Goal: Task Accomplishment & Management: Use online tool/utility

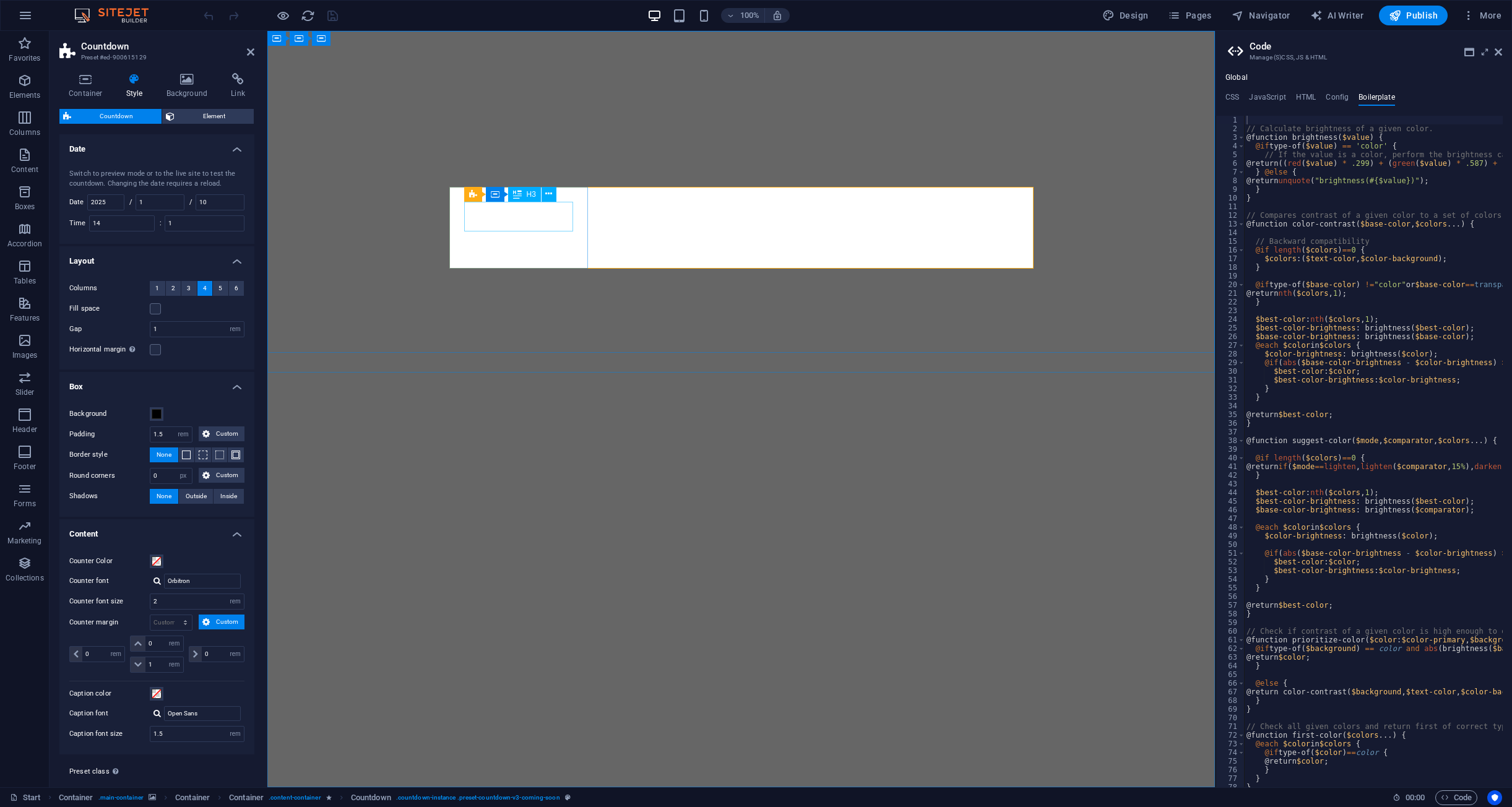
select select "rem"
select select "px"
select select "rem"
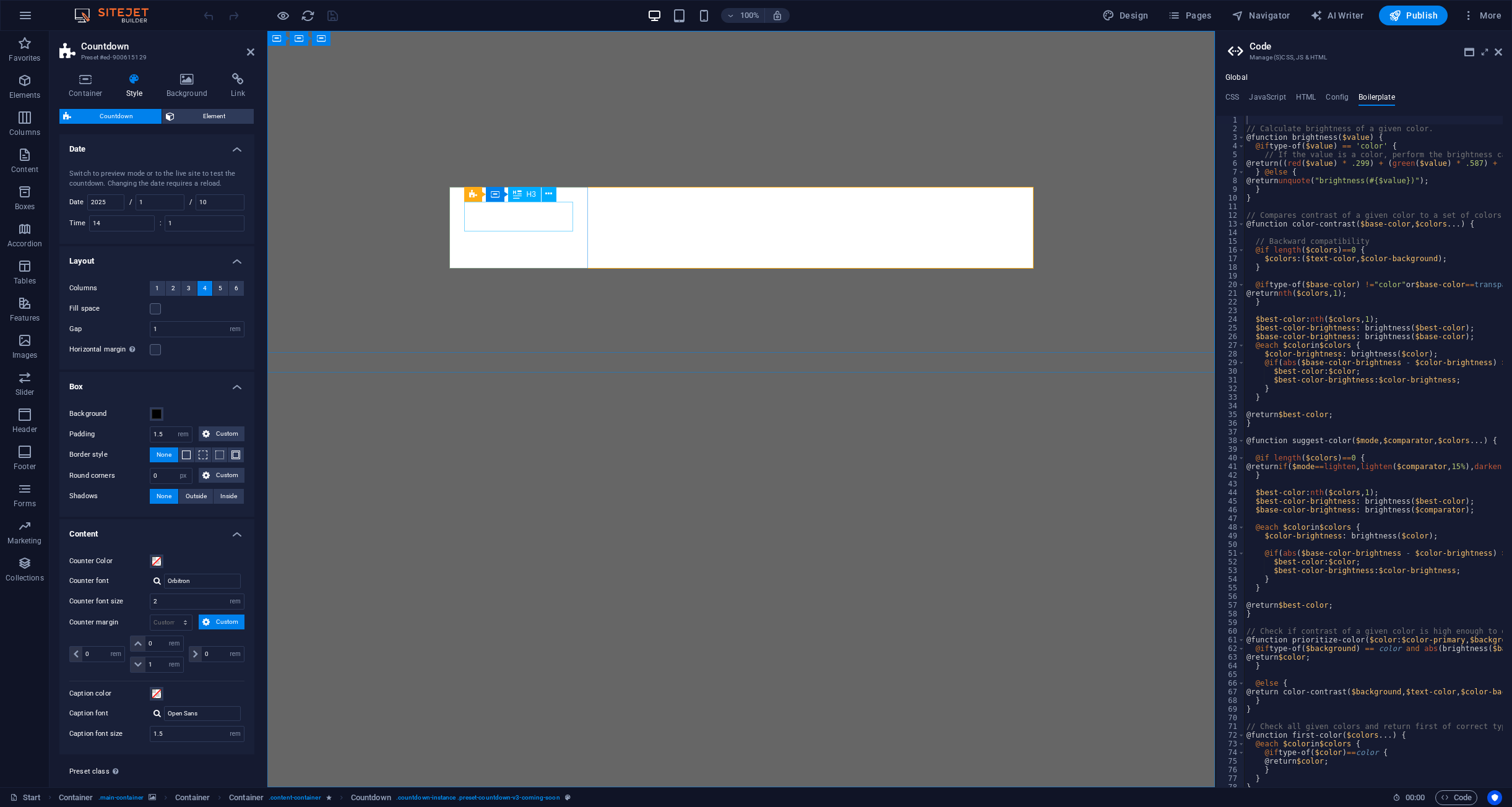
select select "rem"
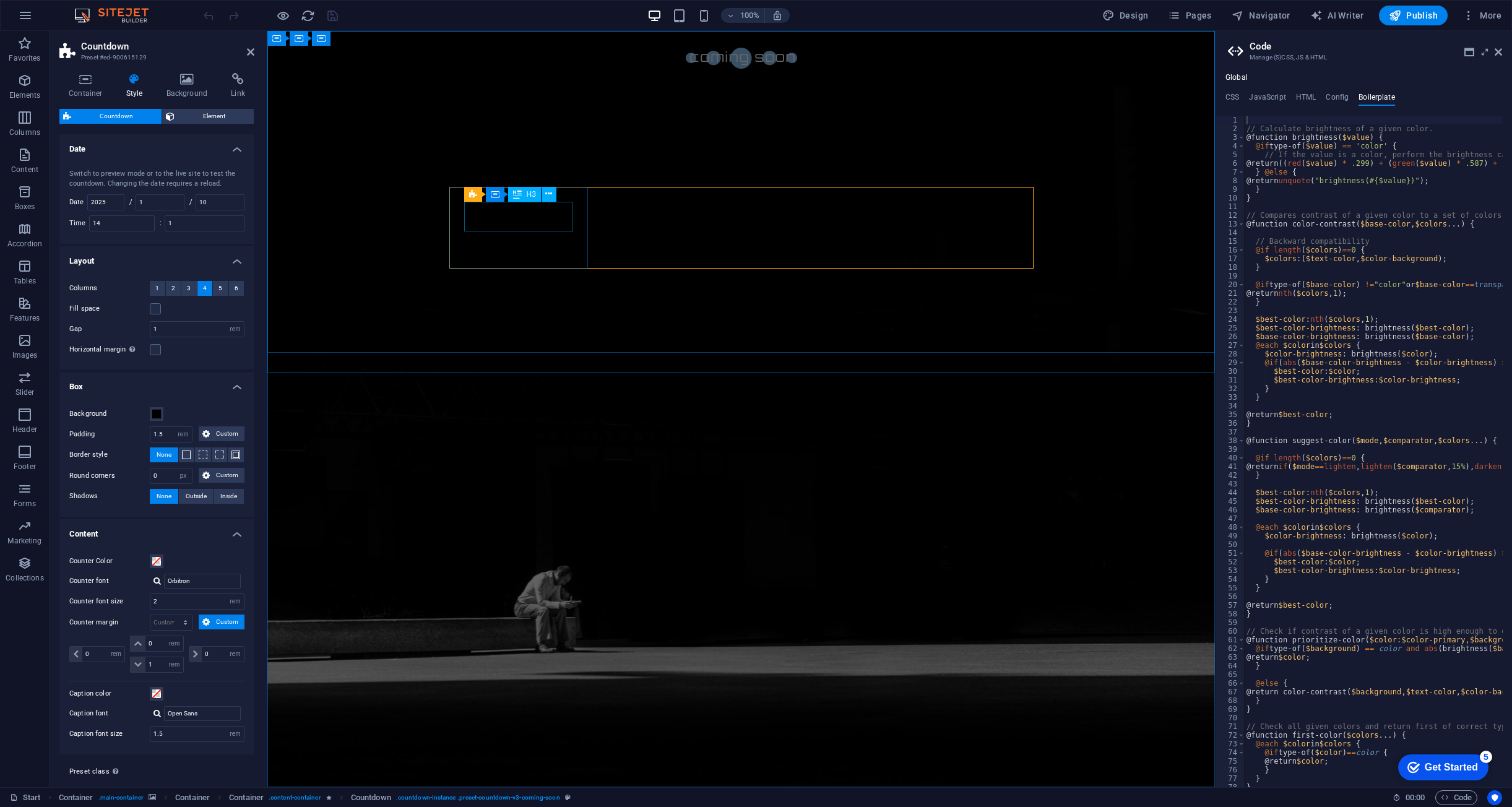
scroll to position [27, 0]
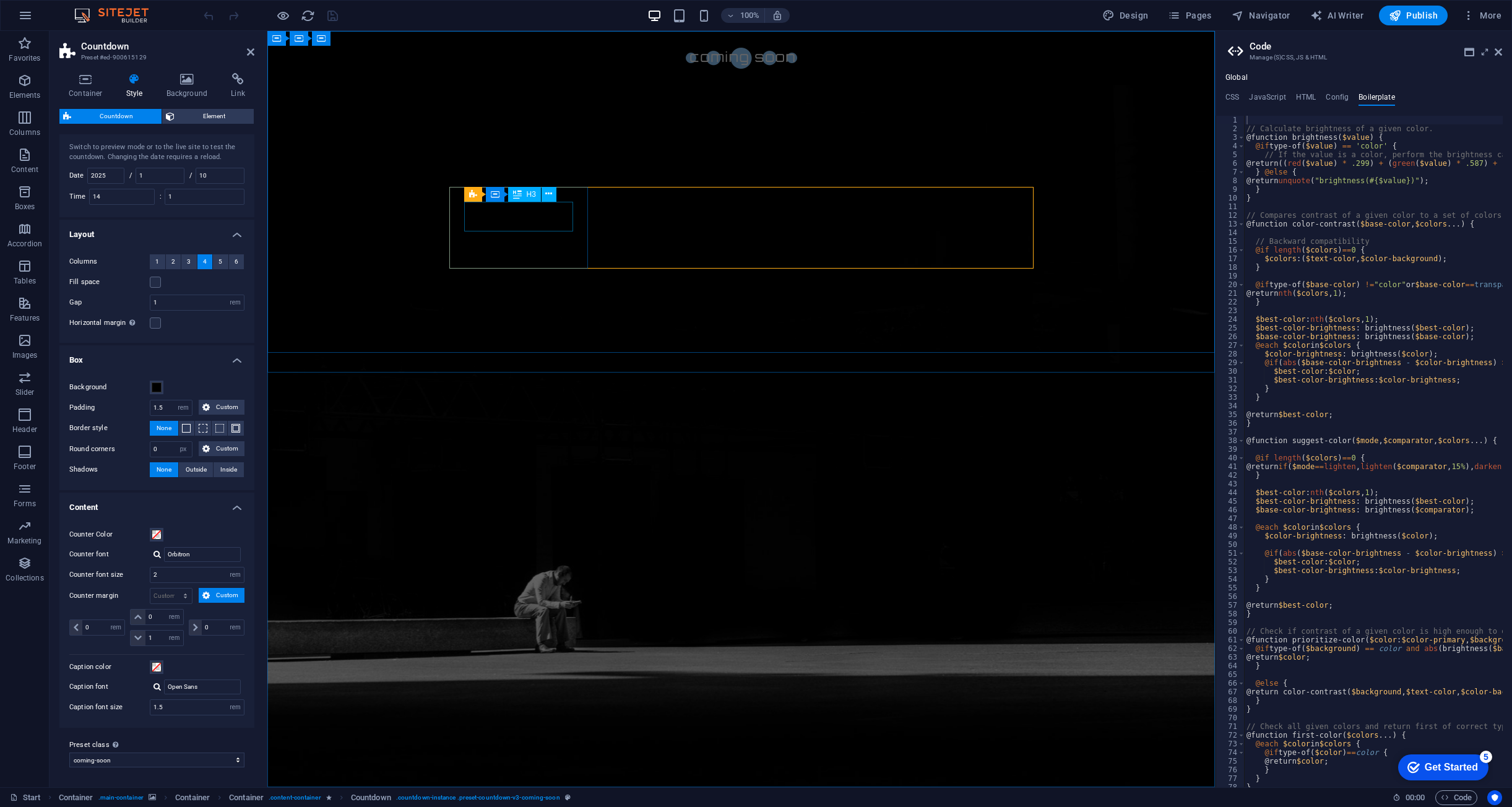
drag, startPoint x: 268, startPoint y: 31, endPoint x: 516, endPoint y: 216, distance: 309.4
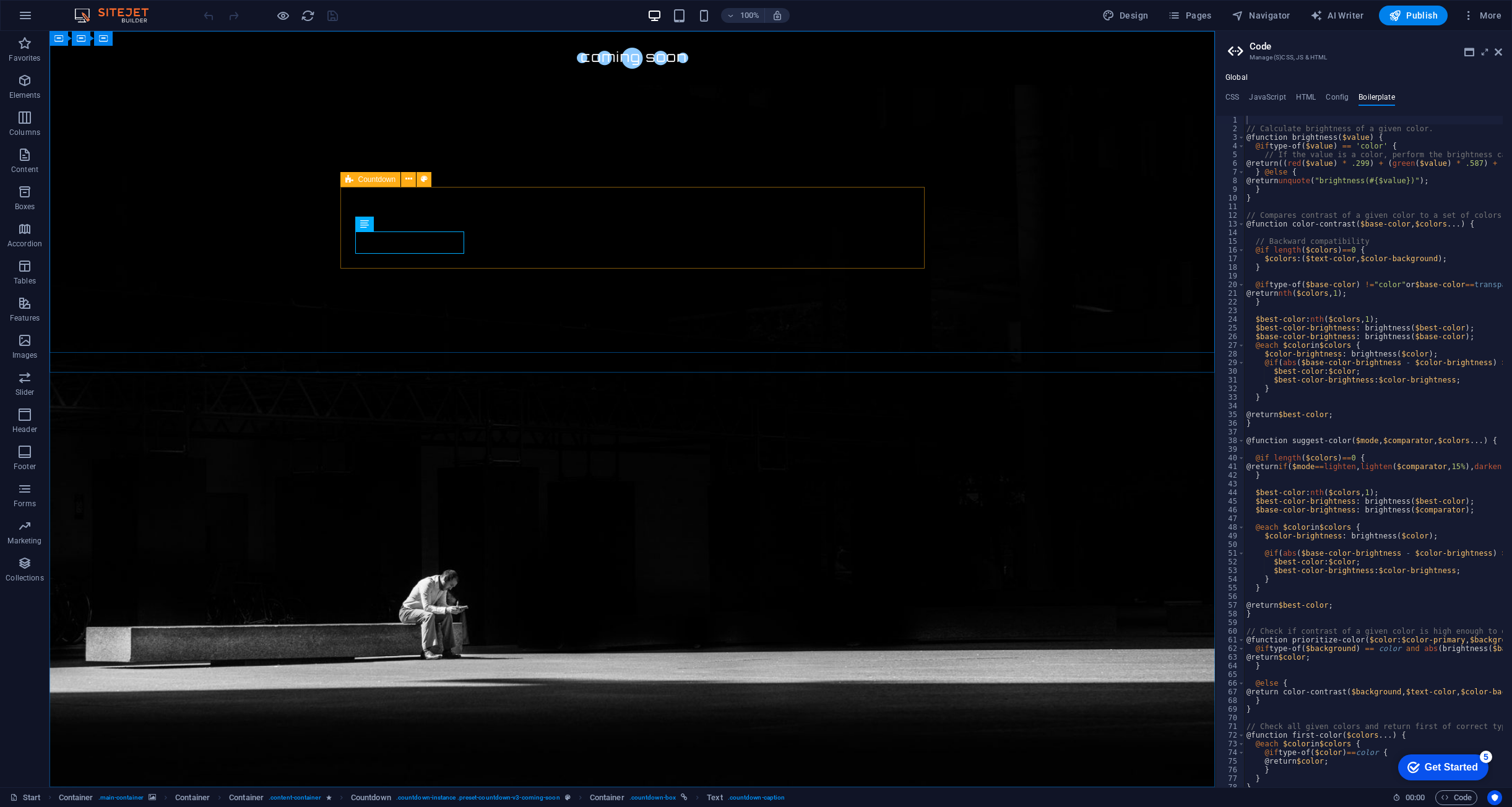
click at [367, 184] on div "Countdown" at bounding box center [370, 179] width 61 height 15
click at [377, 177] on span "Countdown" at bounding box center [377, 179] width 37 height 7
click at [409, 185] on icon at bounding box center [409, 179] width 7 height 13
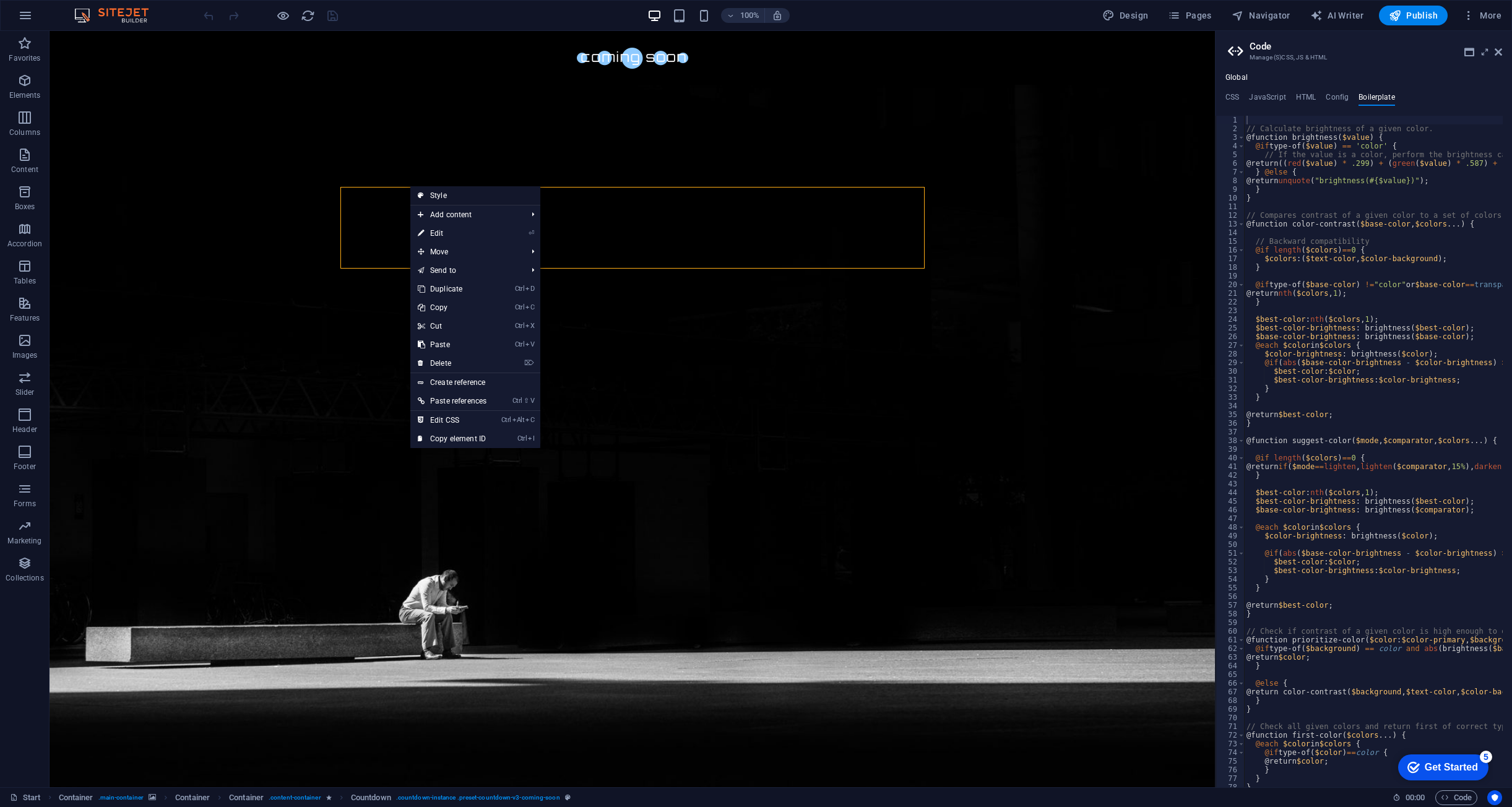
click at [452, 198] on link "Style" at bounding box center [475, 195] width 130 height 19
select select "rem"
select select "px"
select select "rem"
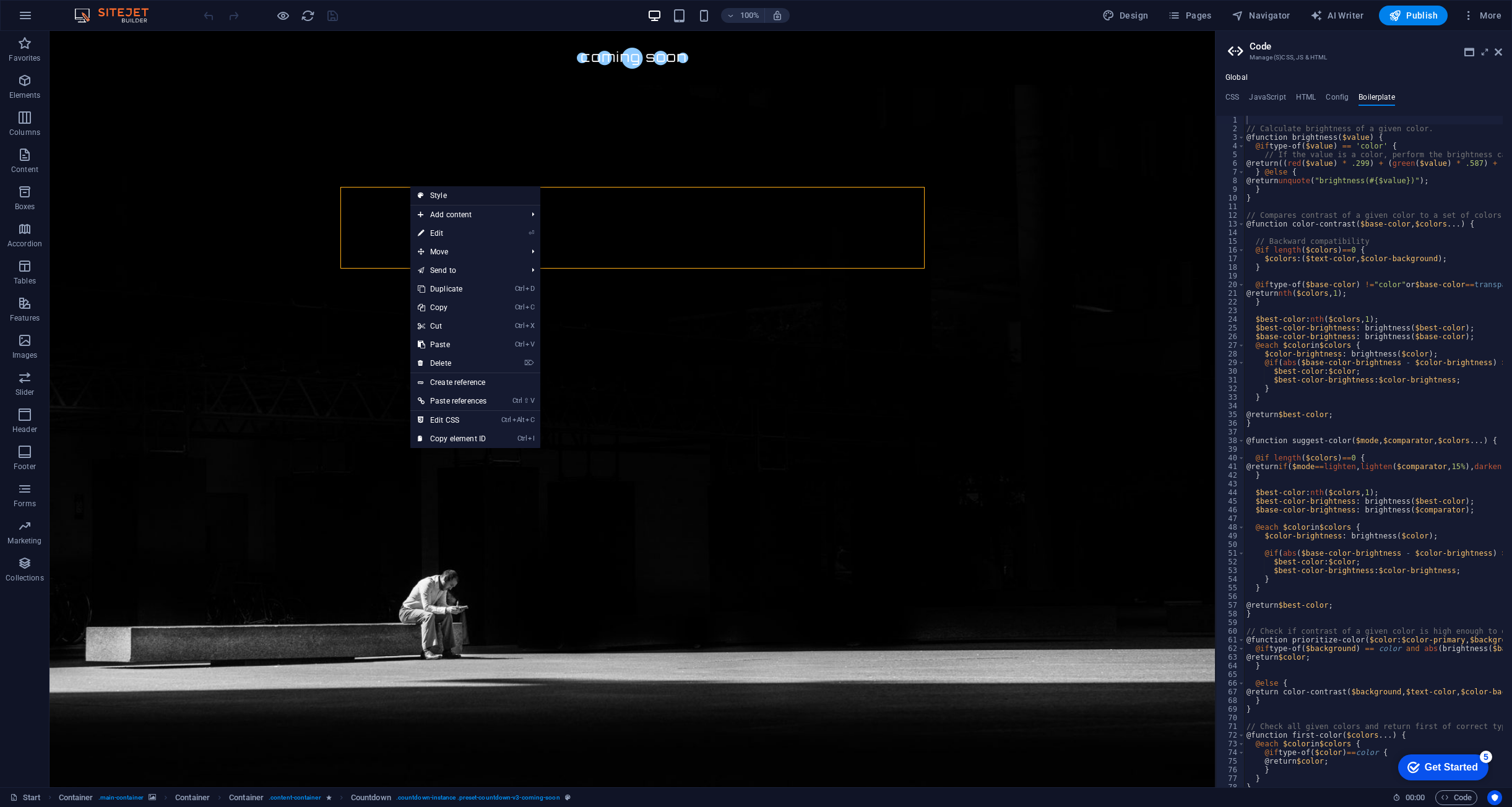
select select "rem"
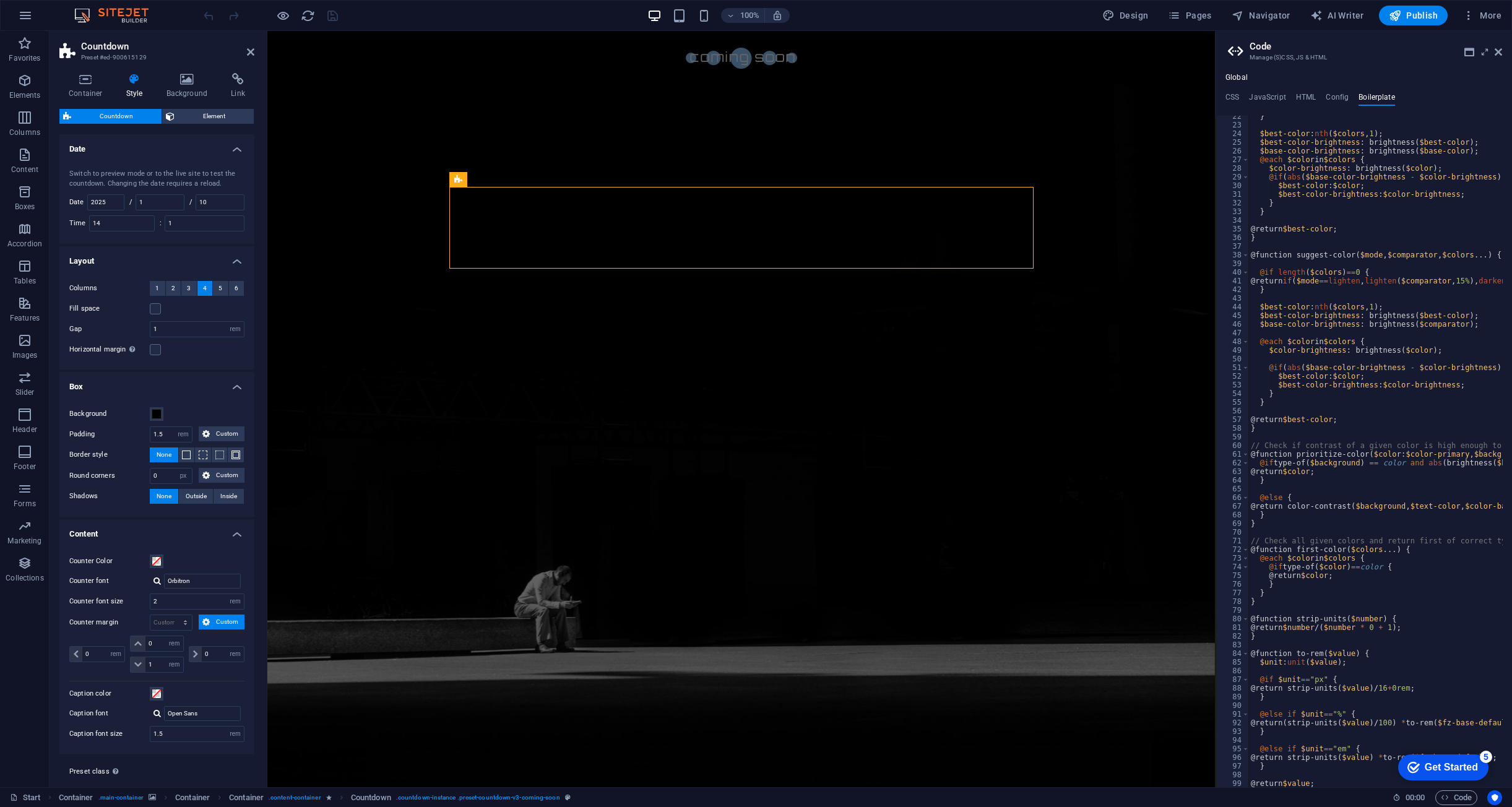
scroll to position [0, 0]
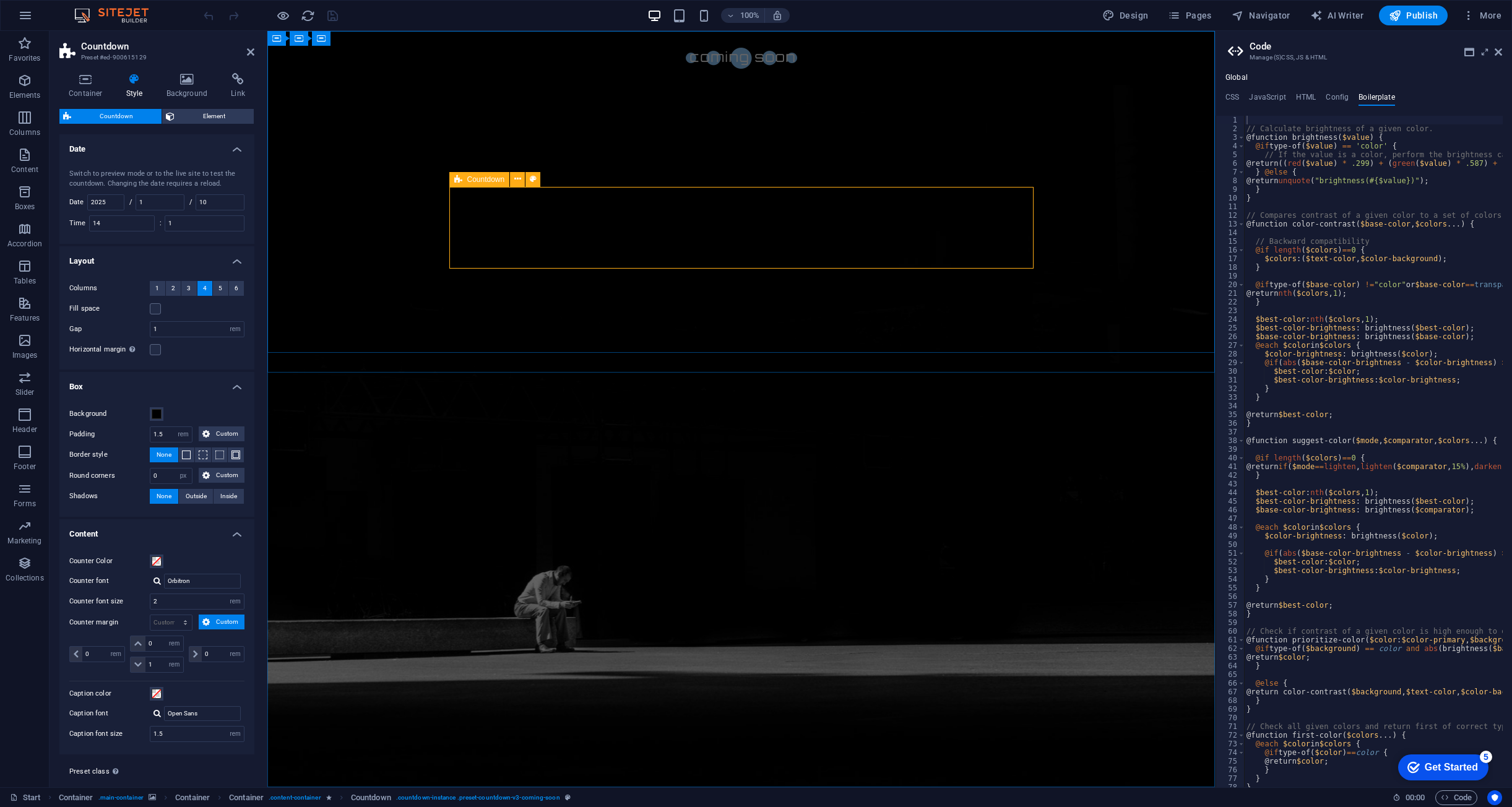
click at [463, 182] on div "Countdown" at bounding box center [479, 179] width 61 height 15
click at [466, 175] on div "Countdown" at bounding box center [479, 179] width 61 height 15
click at [474, 176] on span "Countdown" at bounding box center [486, 179] width 37 height 7
click at [1290, 94] on ul "CSS JavaScript HTML Config Boilerplate" at bounding box center [1364, 99] width 296 height 14
click at [1271, 92] on div "Global CSS JavaScript HTML Config Boilerplate @include countdown-v3( 1 2 3 4 5 …" at bounding box center [1364, 430] width 296 height 714
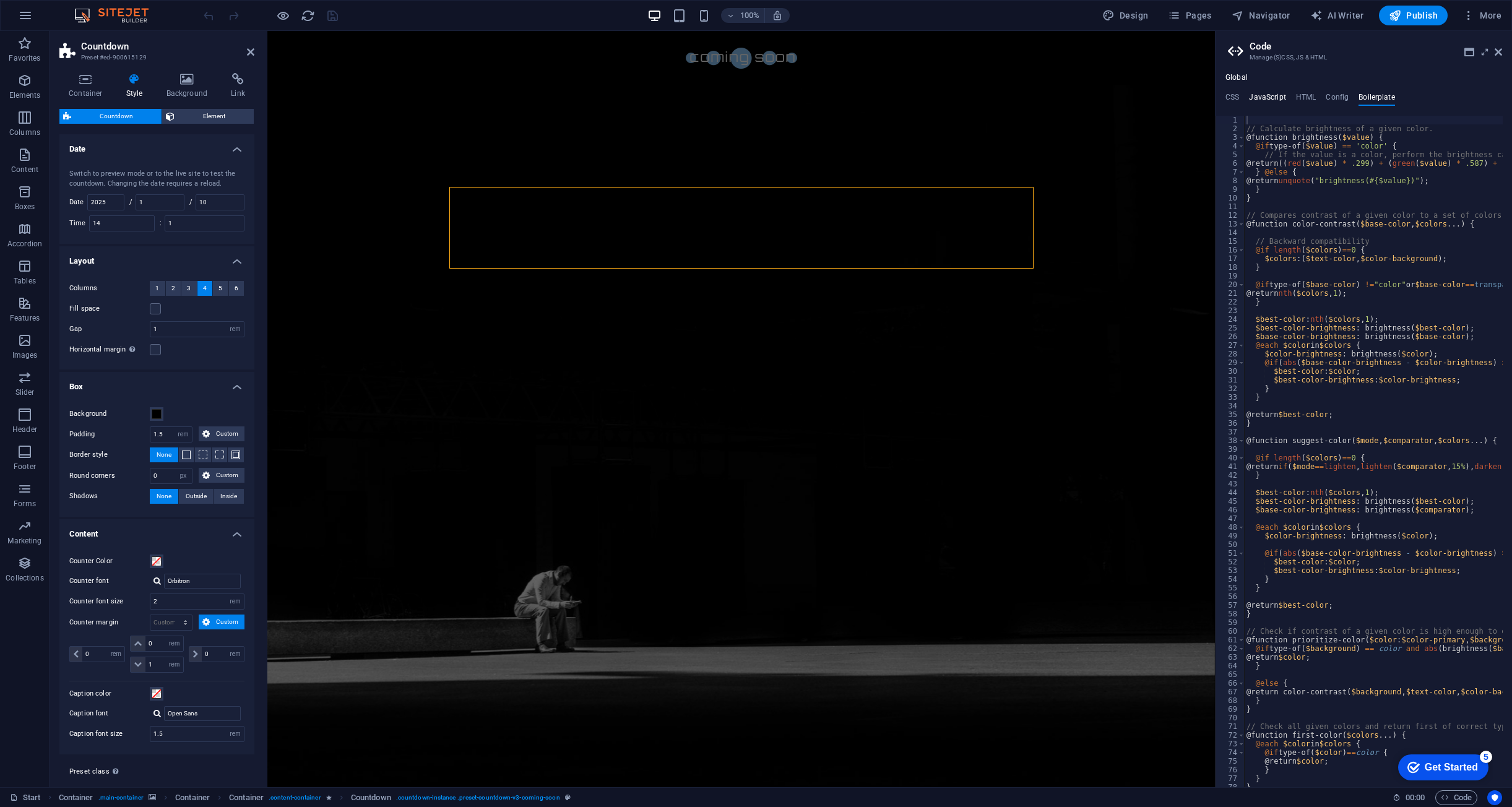
click at [1266, 97] on h4 "JavaScript" at bounding box center [1267, 99] width 37 height 14
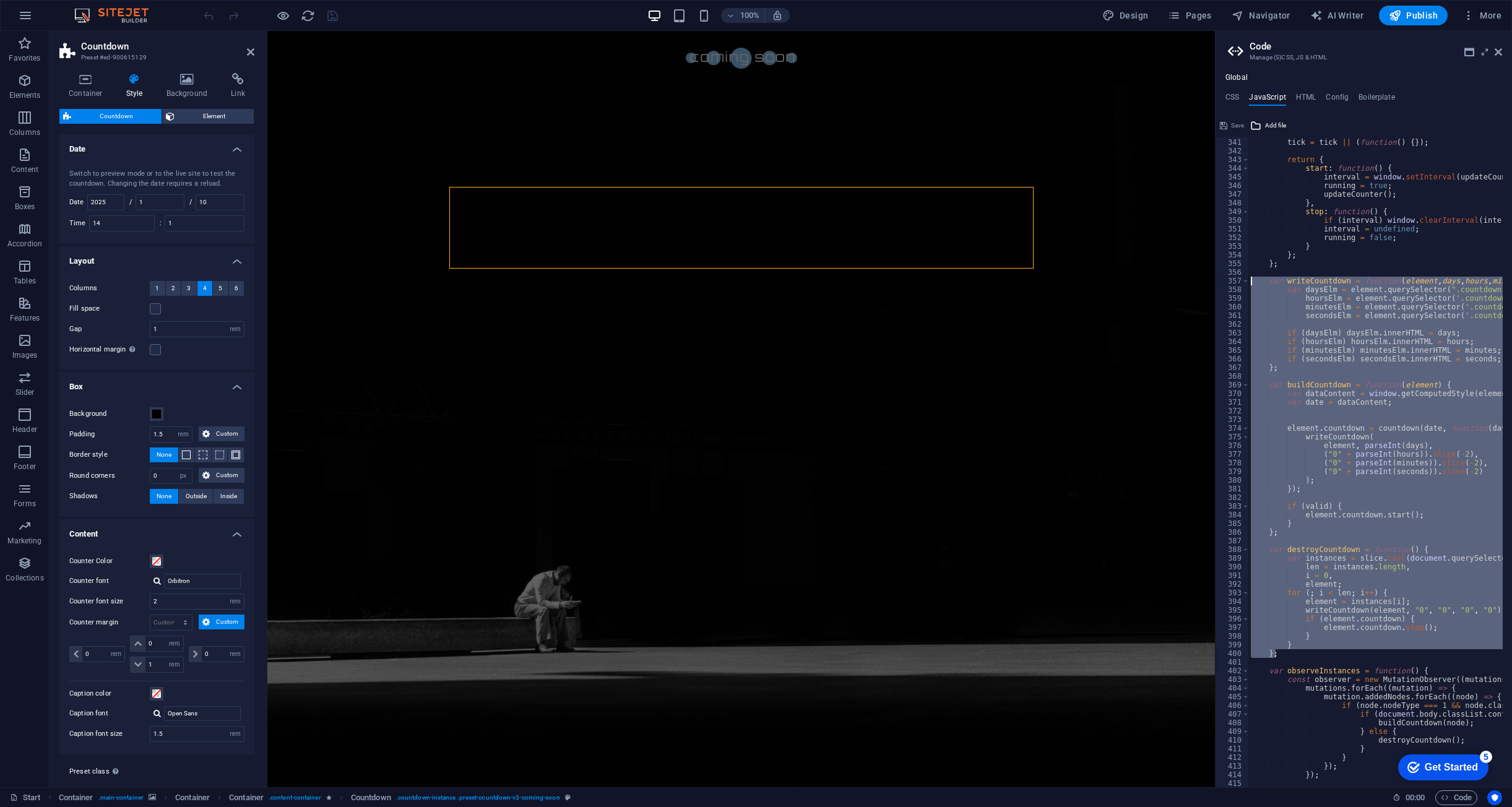
click at [1368, 433] on div "tick = tick || ( function ( ) { }) ; return { start : function ( ) { interval =…" at bounding box center [1375, 461] width 255 height 650
drag, startPoint x: 1269, startPoint y: 281, endPoint x: 1437, endPoint y: 658, distance: 412.7
click at [1437, 658] on div "tick = tick || ( function ( ) { }) ; return { start : function ( ) { interval =…" at bounding box center [1532, 458] width 568 height 658
type textarea "} };"
click at [1419, 7] on button "Publish" at bounding box center [1414, 15] width 68 height 20
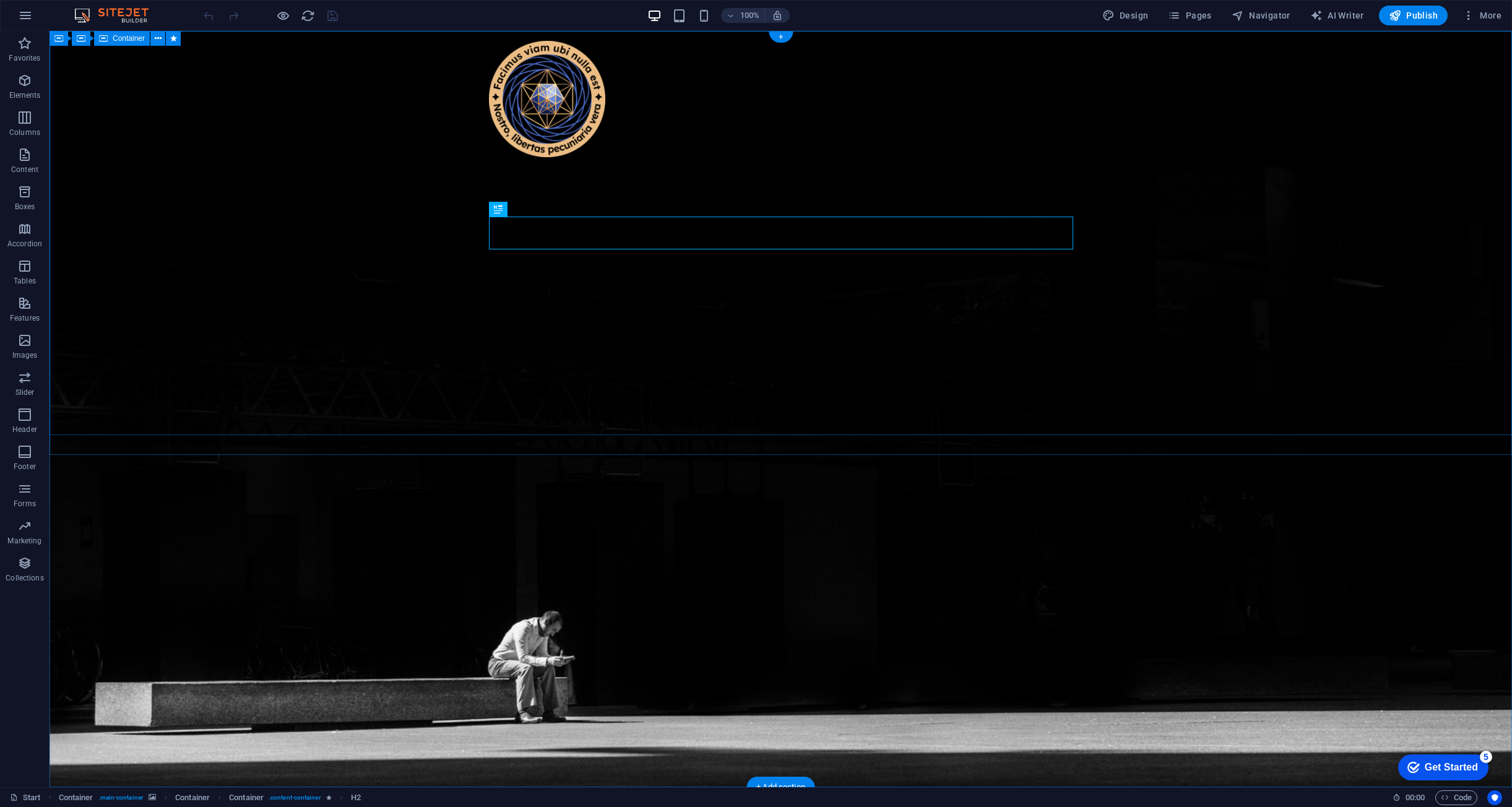
click at [507, 268] on div "Countdown" at bounding box center [519, 262] width 61 height 15
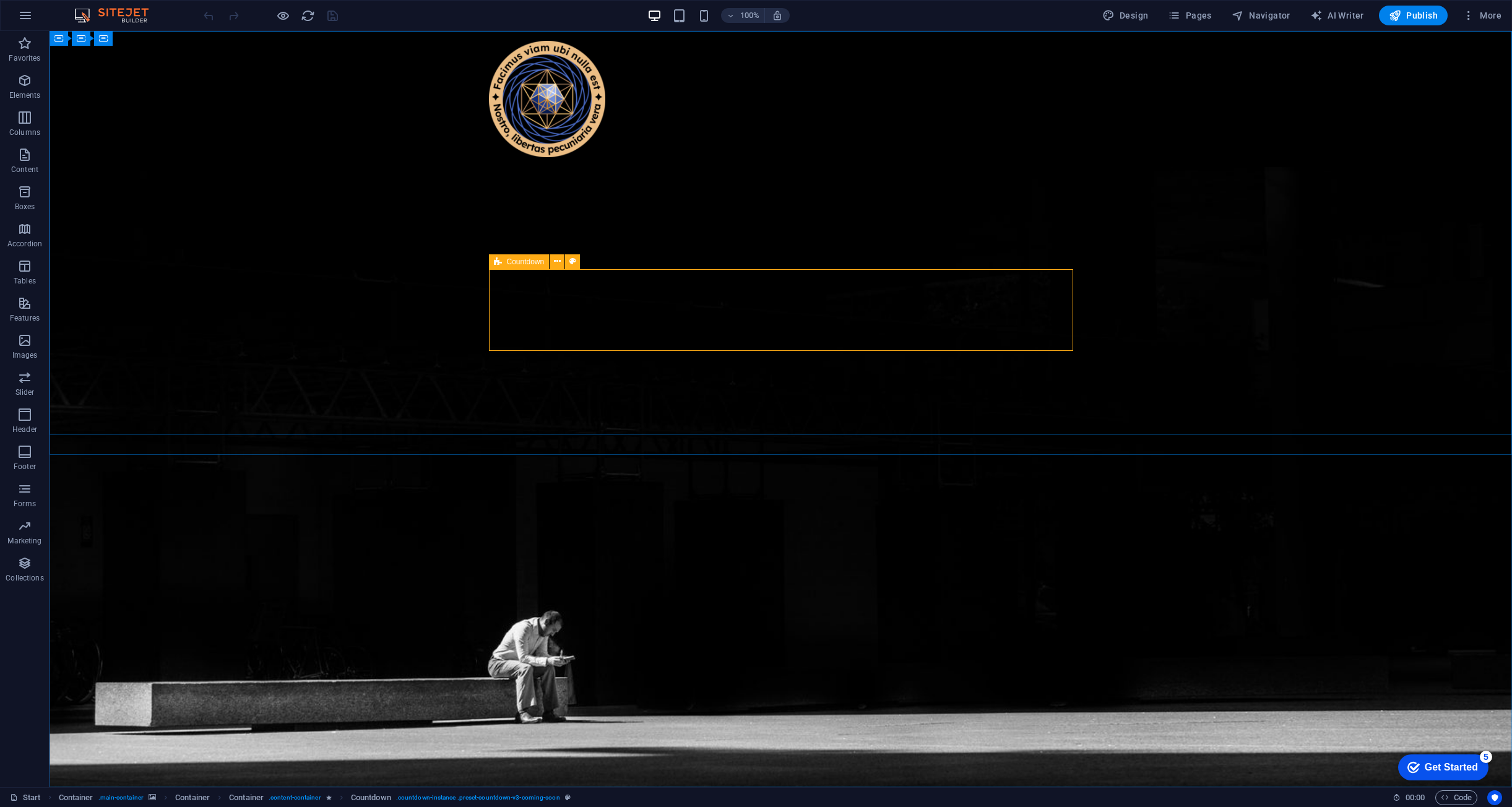
click at [498, 260] on icon at bounding box center [498, 262] width 8 height 15
click at [555, 260] on icon at bounding box center [557, 261] width 7 height 13
click at [499, 260] on icon at bounding box center [498, 262] width 8 height 15
click at [557, 263] on icon at bounding box center [557, 261] width 7 height 13
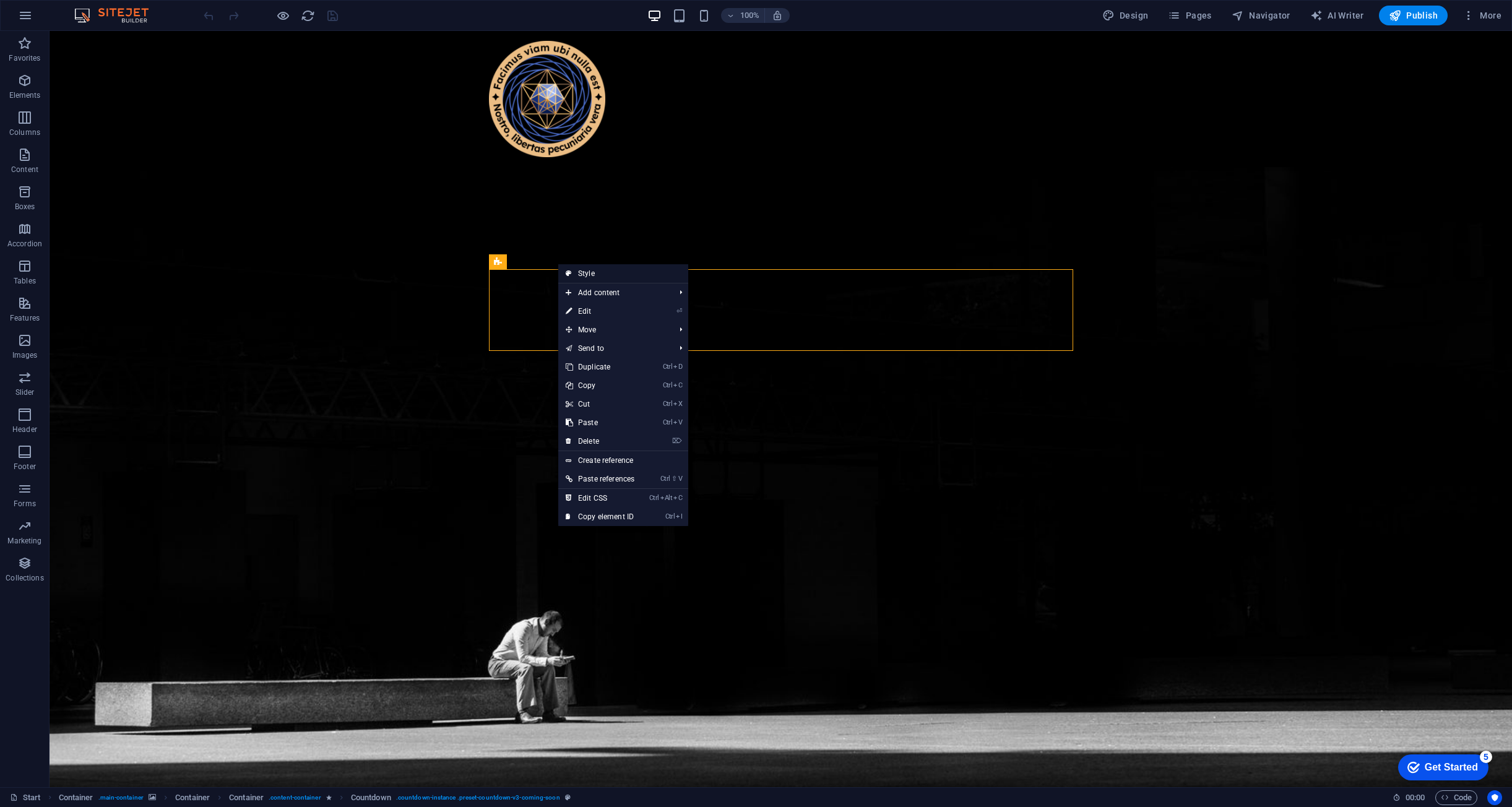
drag, startPoint x: 616, startPoint y: 274, endPoint x: 356, endPoint y: 242, distance: 262.0
click at [616, 274] on link "Style" at bounding box center [623, 273] width 130 height 19
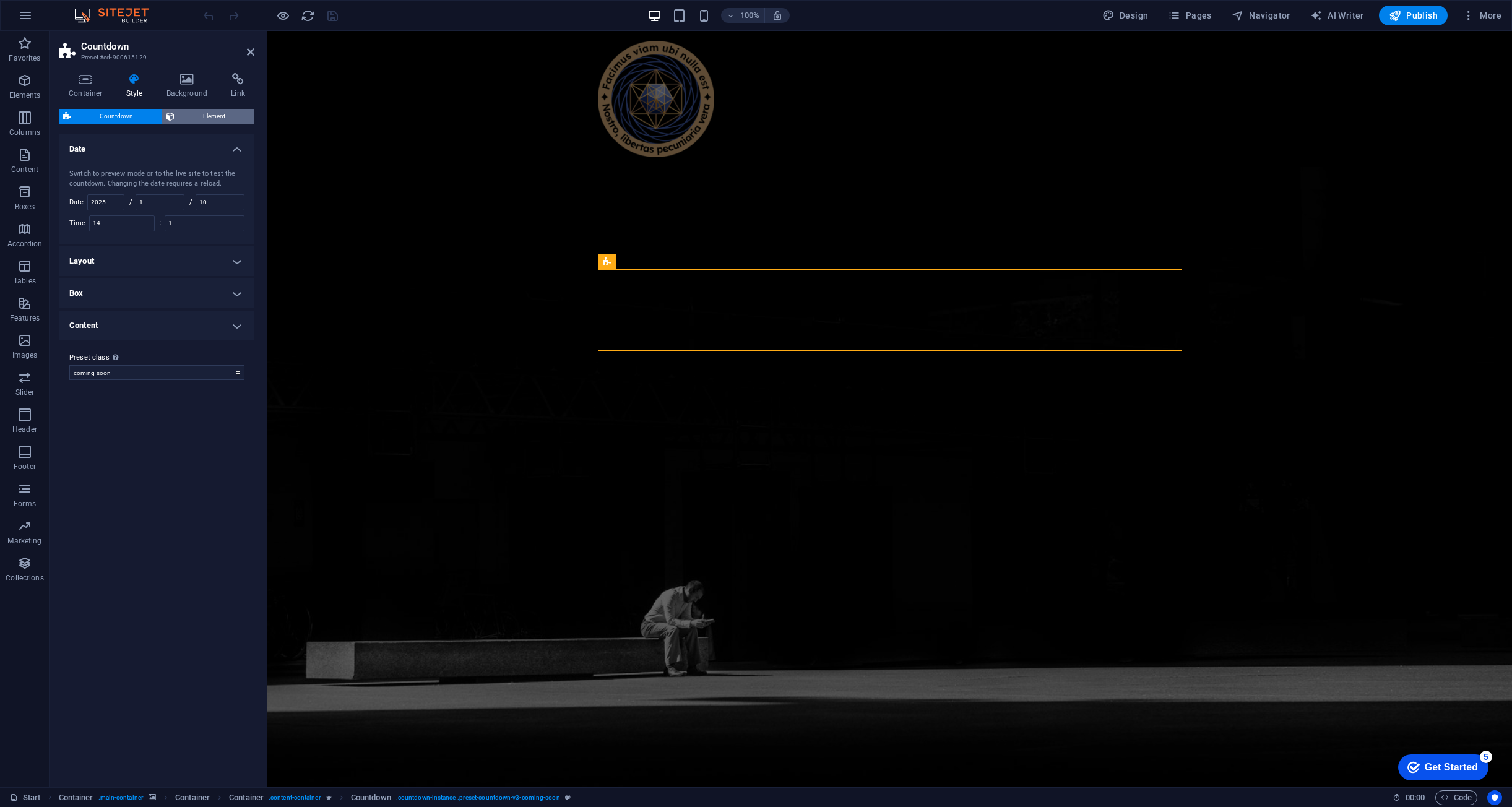
click at [245, 110] on span "Element" at bounding box center [214, 116] width 72 height 15
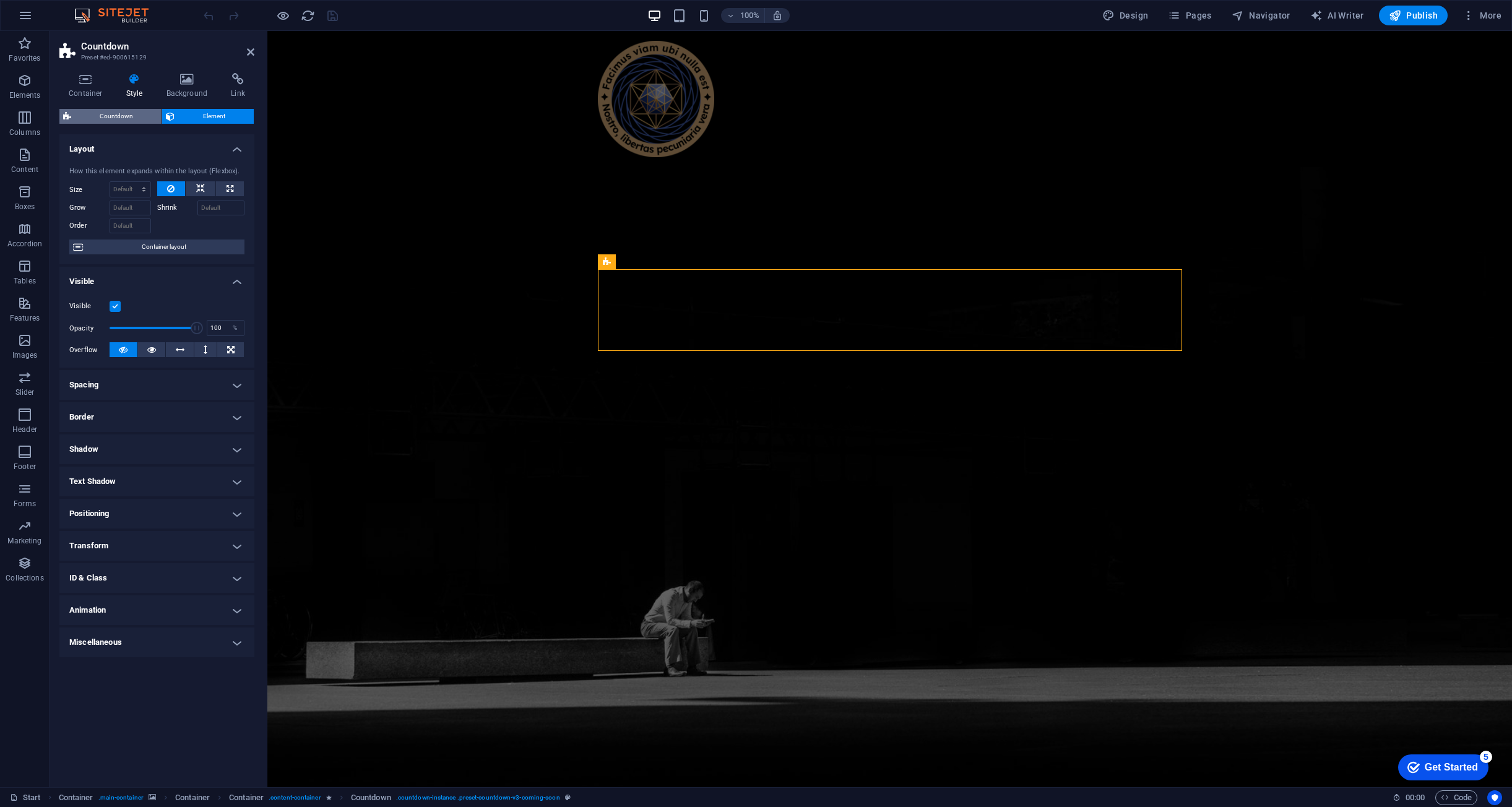
click at [138, 111] on span "Countdown" at bounding box center [116, 116] width 83 height 15
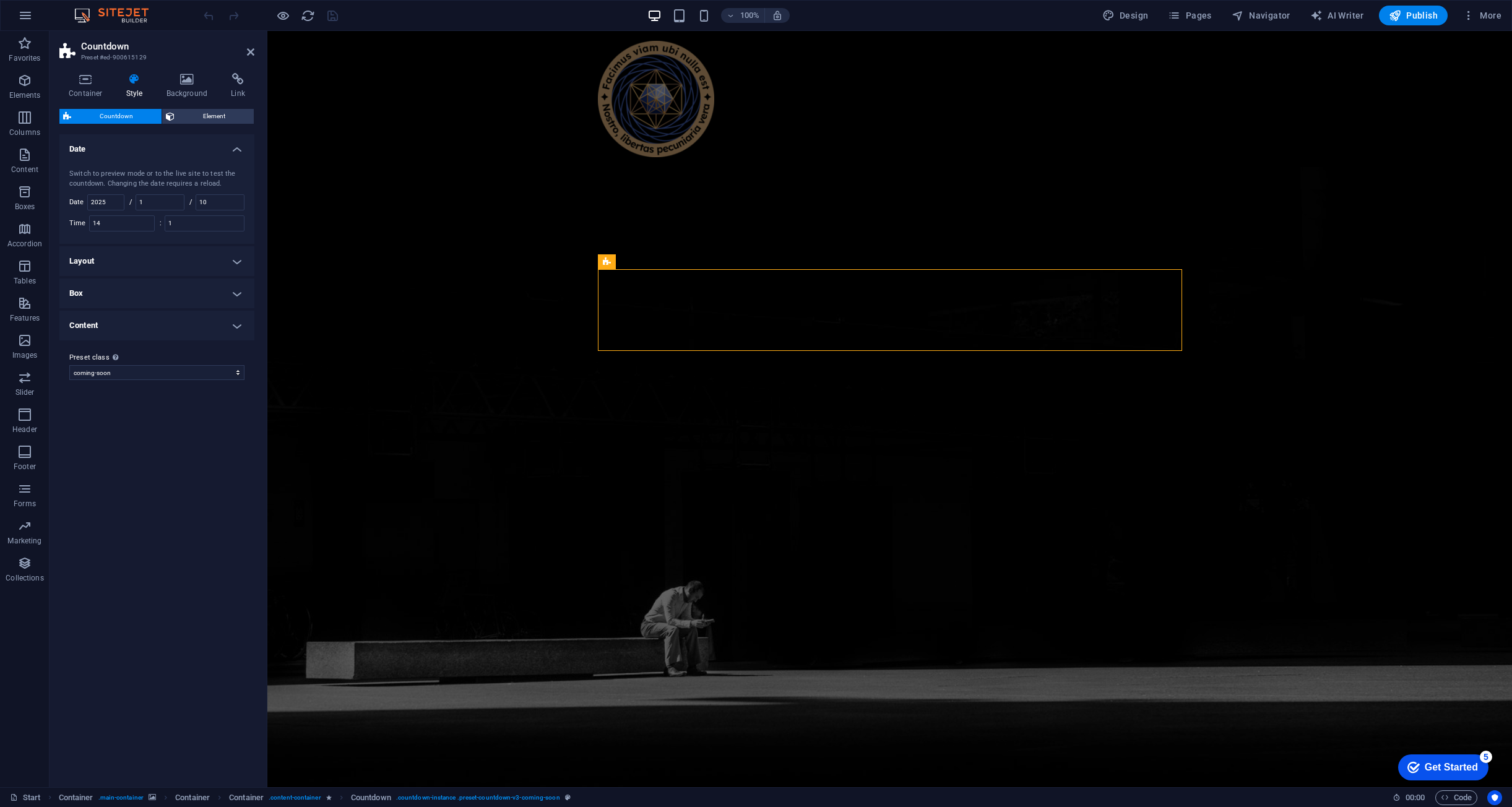
click at [239, 260] on h4 "Layout" at bounding box center [157, 261] width 195 height 30
click at [239, 384] on h4 "Box" at bounding box center [157, 386] width 195 height 30
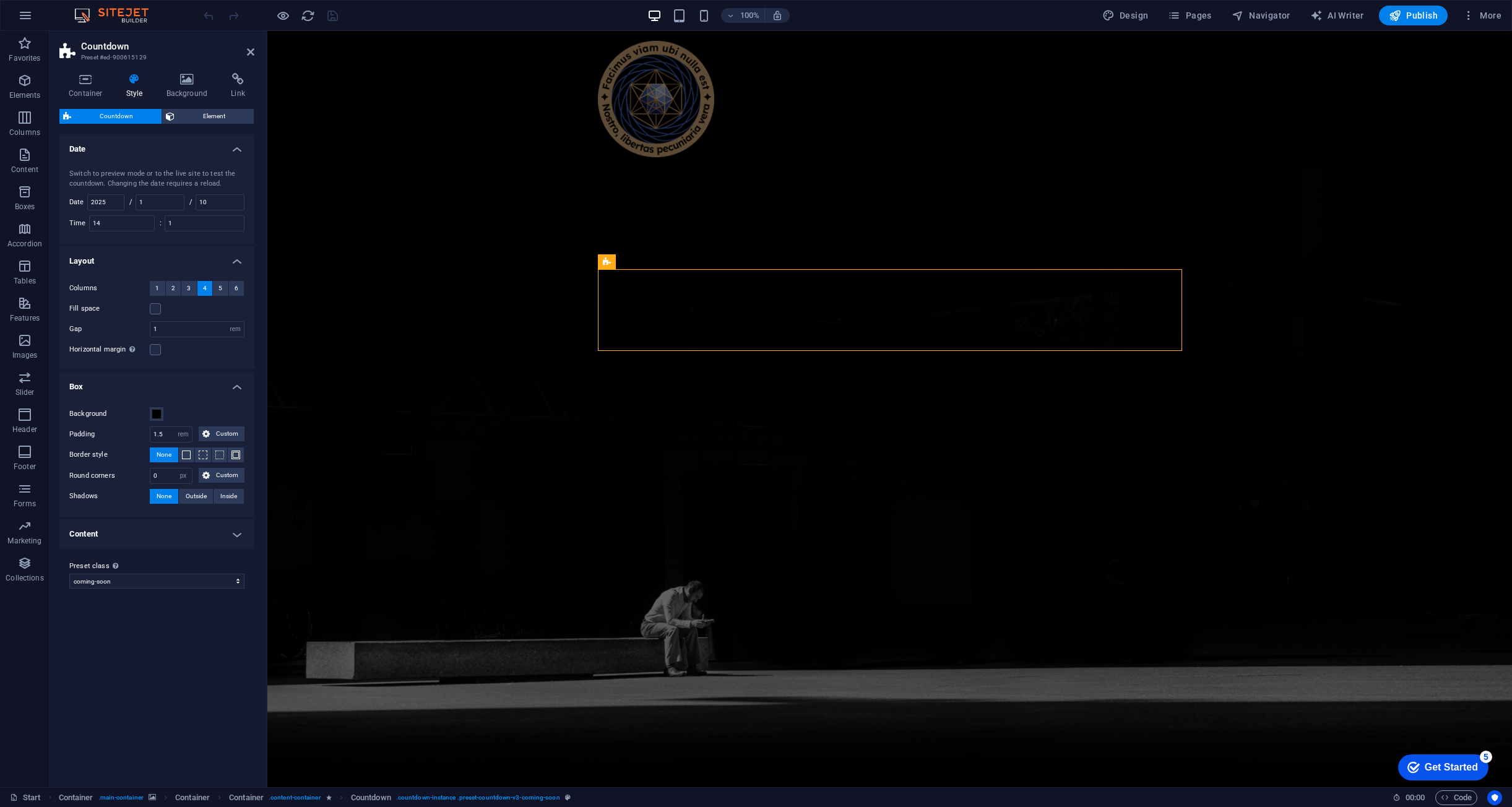
click at [237, 534] on h4 "Content" at bounding box center [157, 534] width 195 height 30
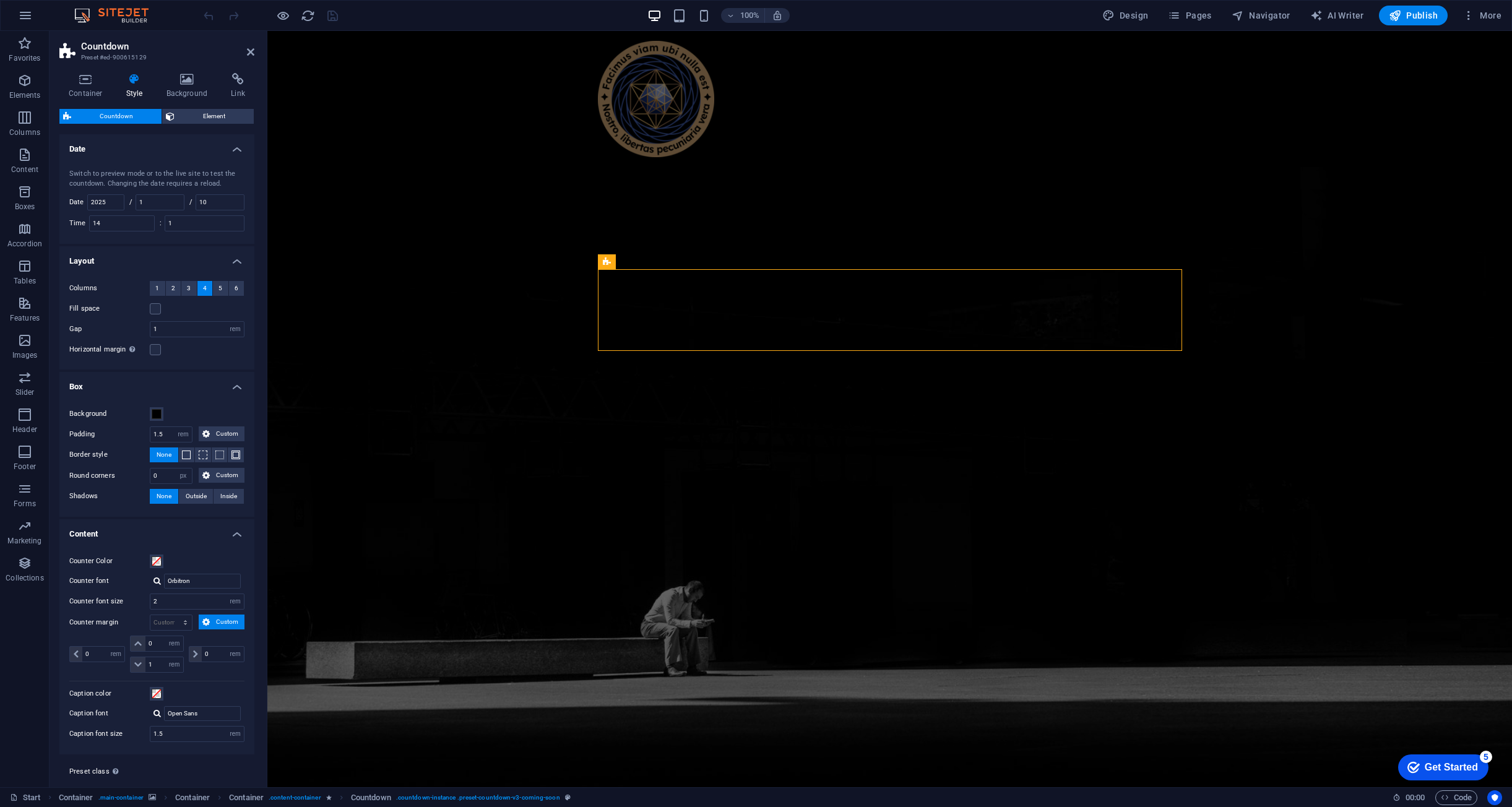
click at [236, 265] on h4 "Layout" at bounding box center [157, 257] width 195 height 22
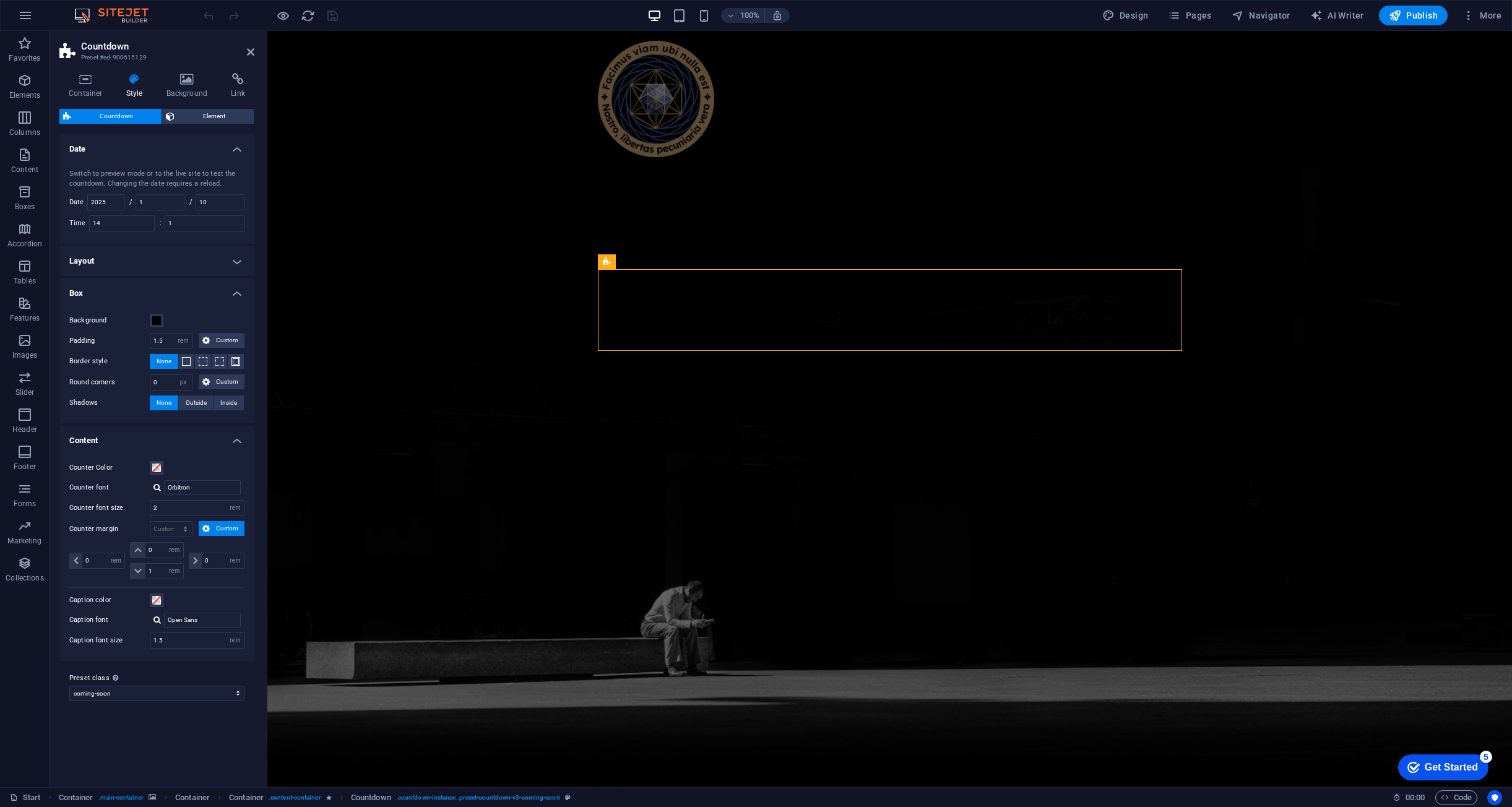
click at [235, 292] on h4 "Box" at bounding box center [157, 289] width 195 height 22
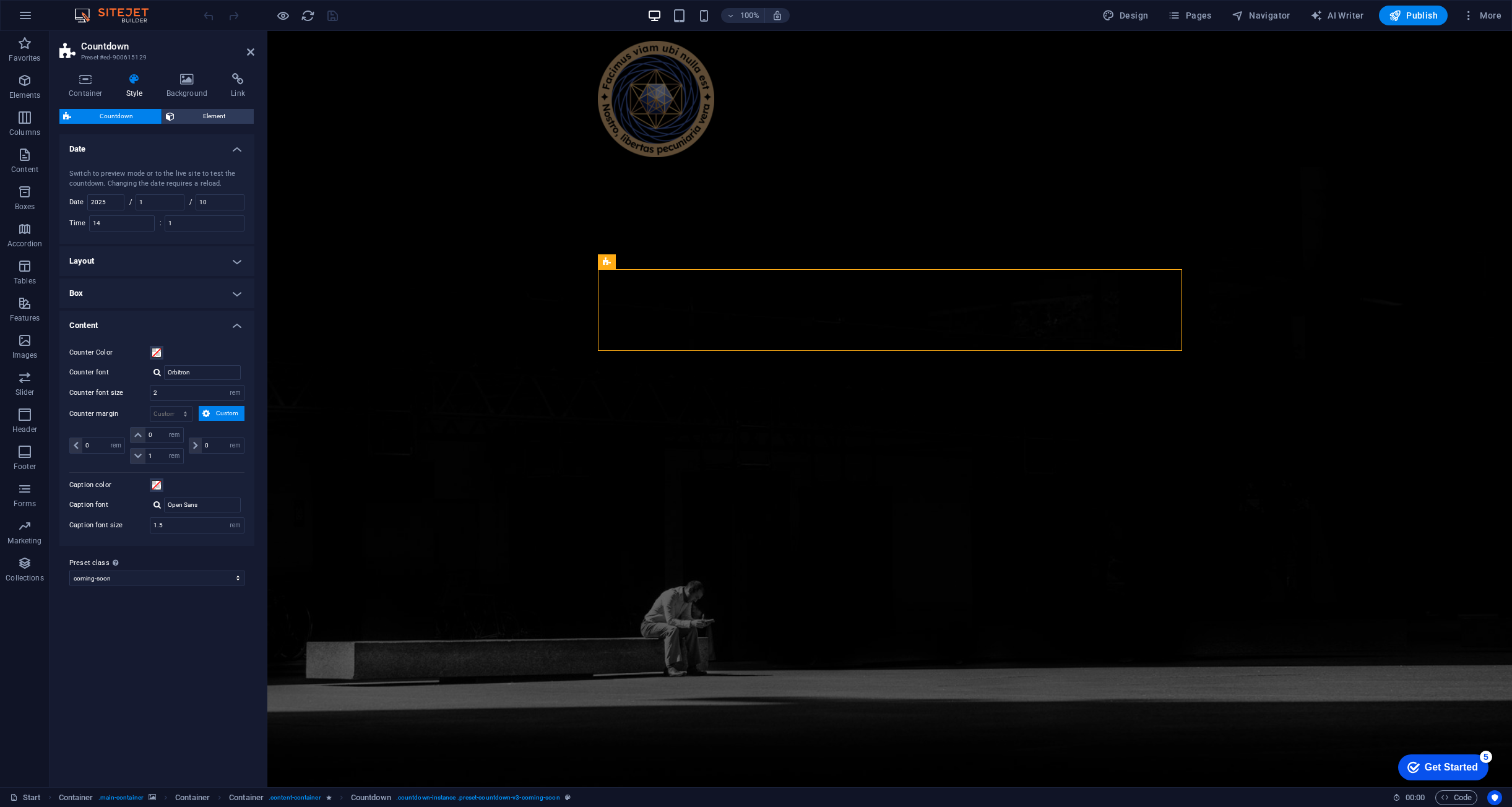
click at [239, 329] on h4 "Content" at bounding box center [157, 321] width 195 height 22
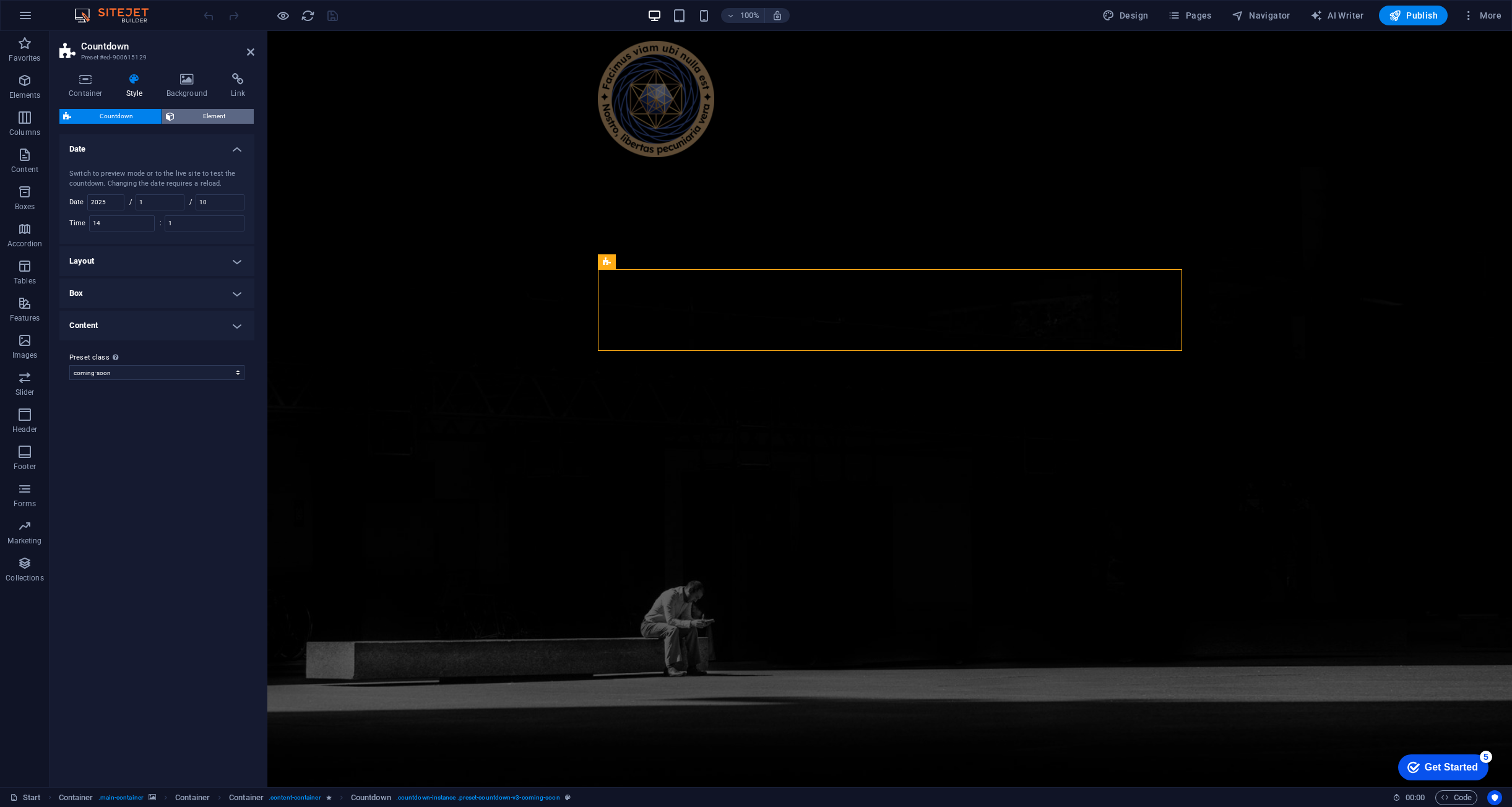
click at [213, 115] on span "Element" at bounding box center [214, 116] width 72 height 15
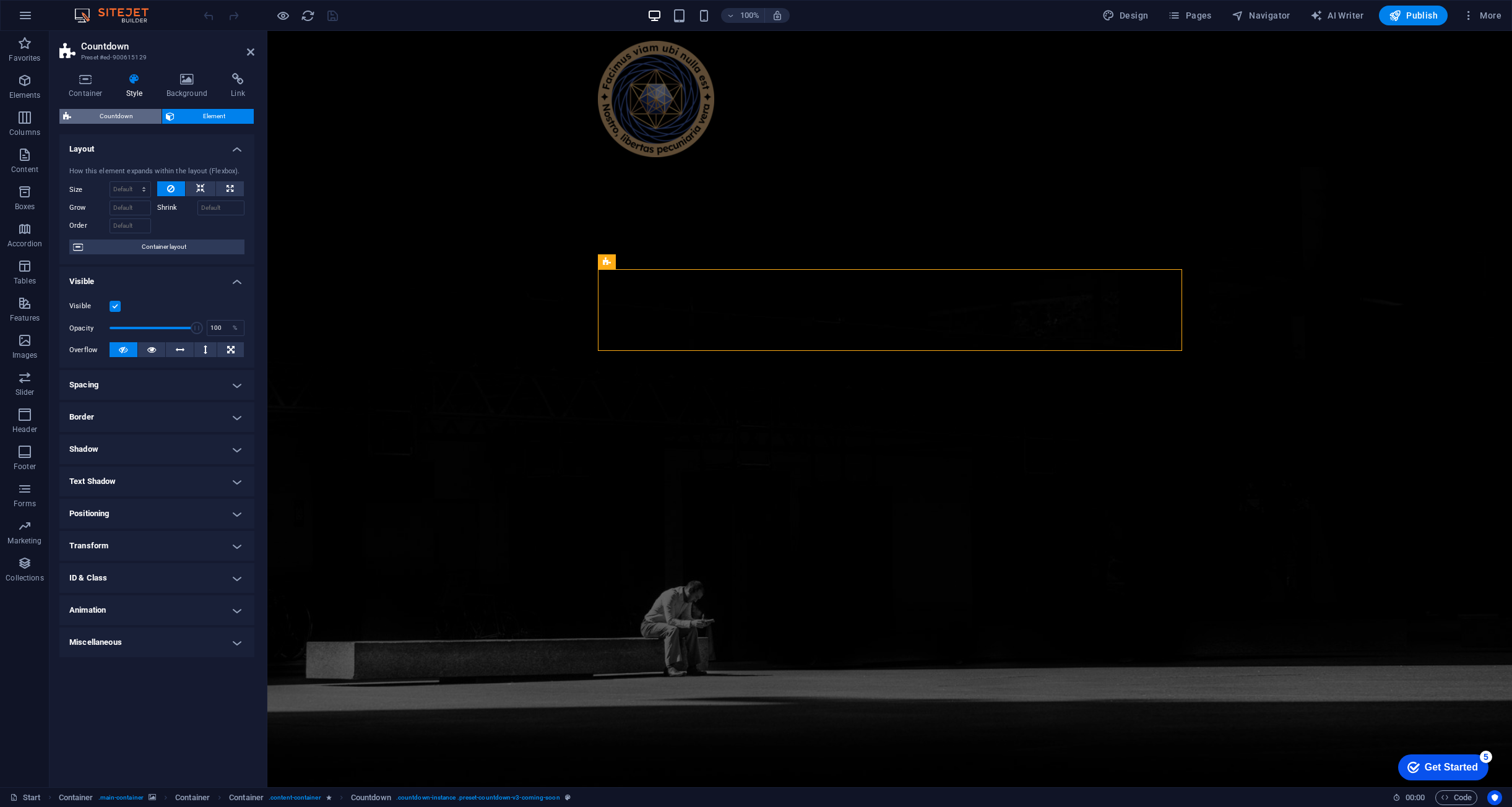
click at [116, 109] on span "Countdown" at bounding box center [116, 116] width 83 height 15
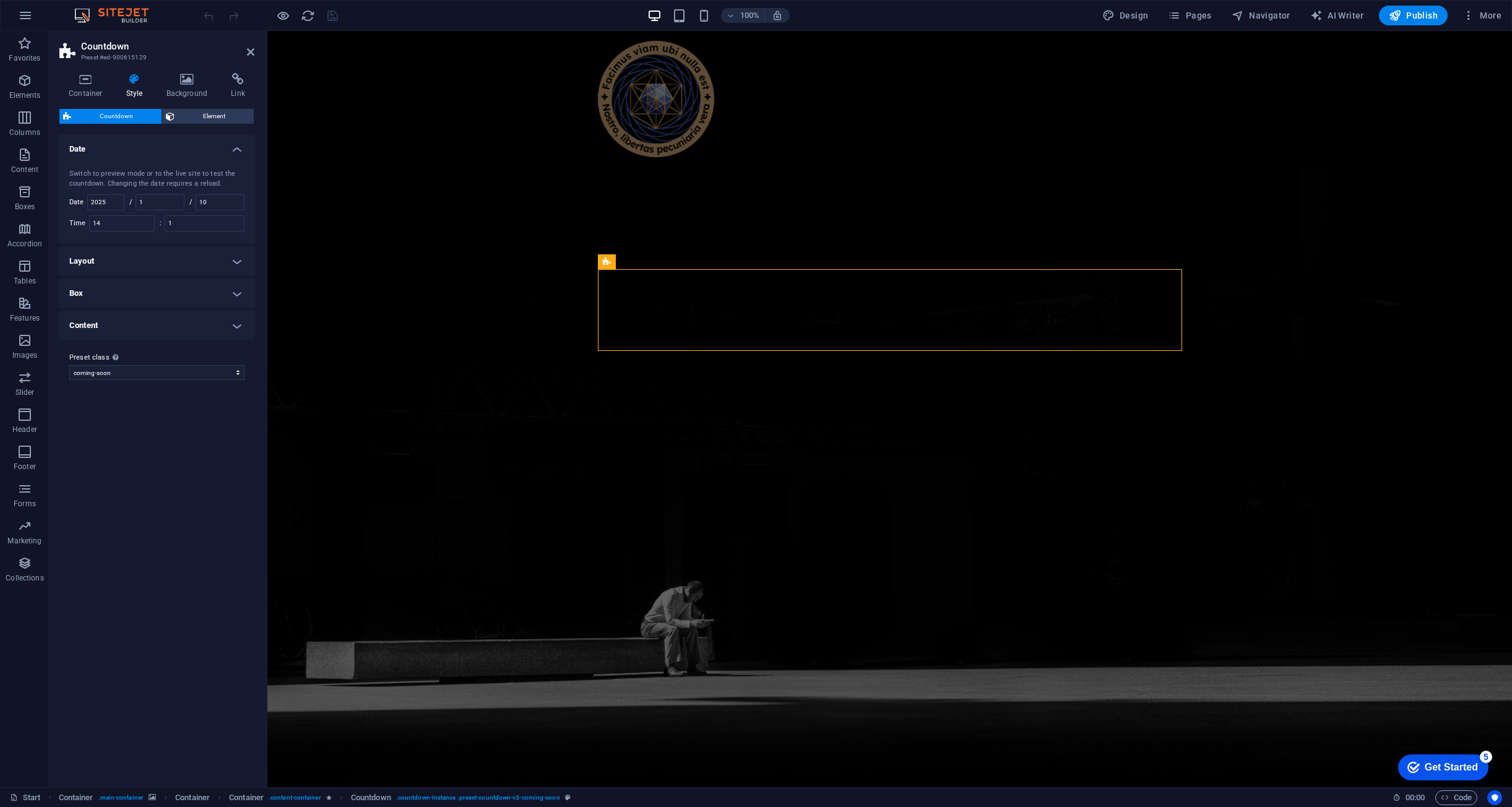
click at [239, 295] on h4 "Box" at bounding box center [157, 293] width 195 height 30
click at [238, 437] on h4 "Content" at bounding box center [157, 440] width 195 height 30
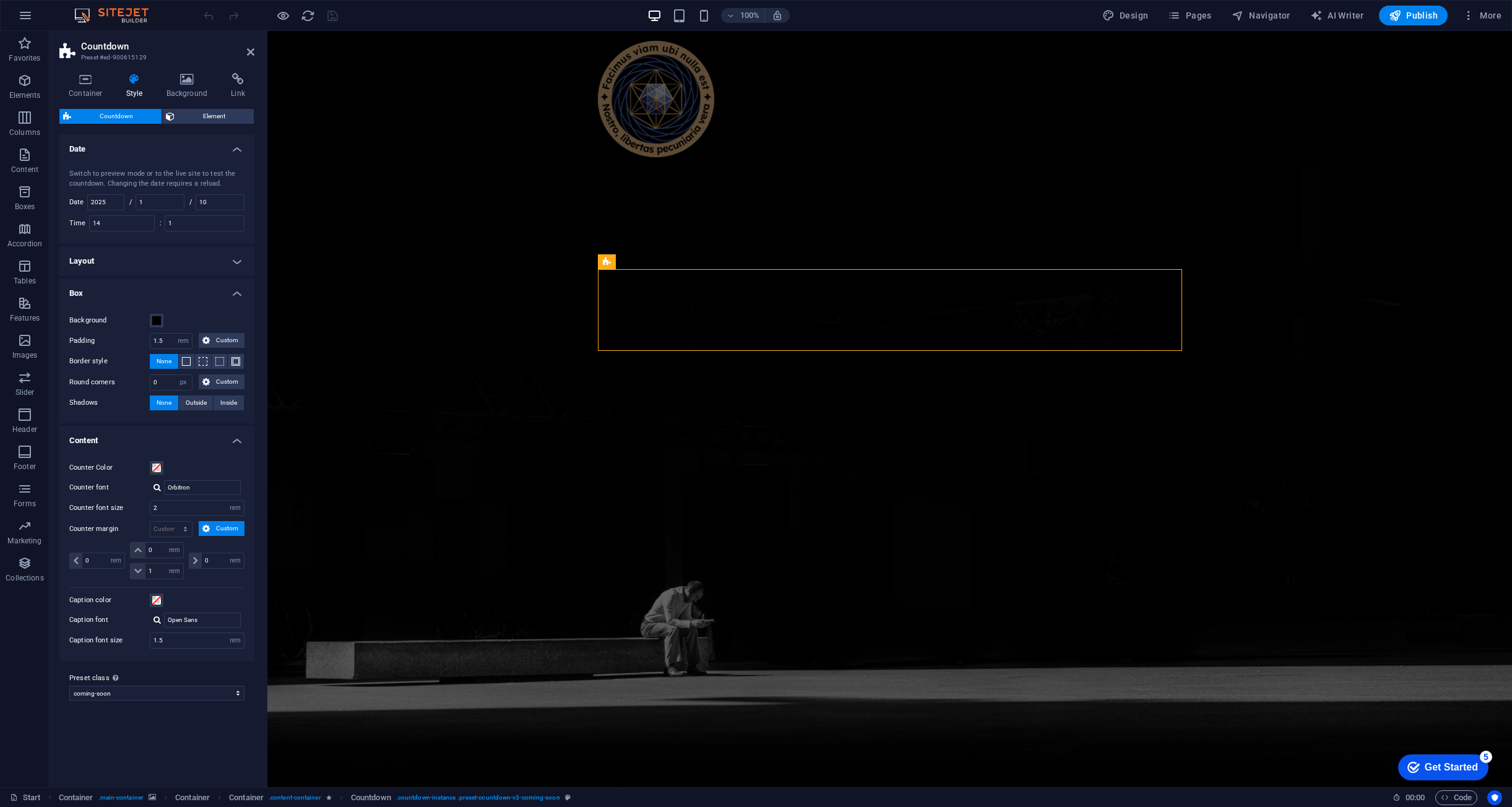
click at [242, 255] on h4 "Layout" at bounding box center [157, 261] width 195 height 30
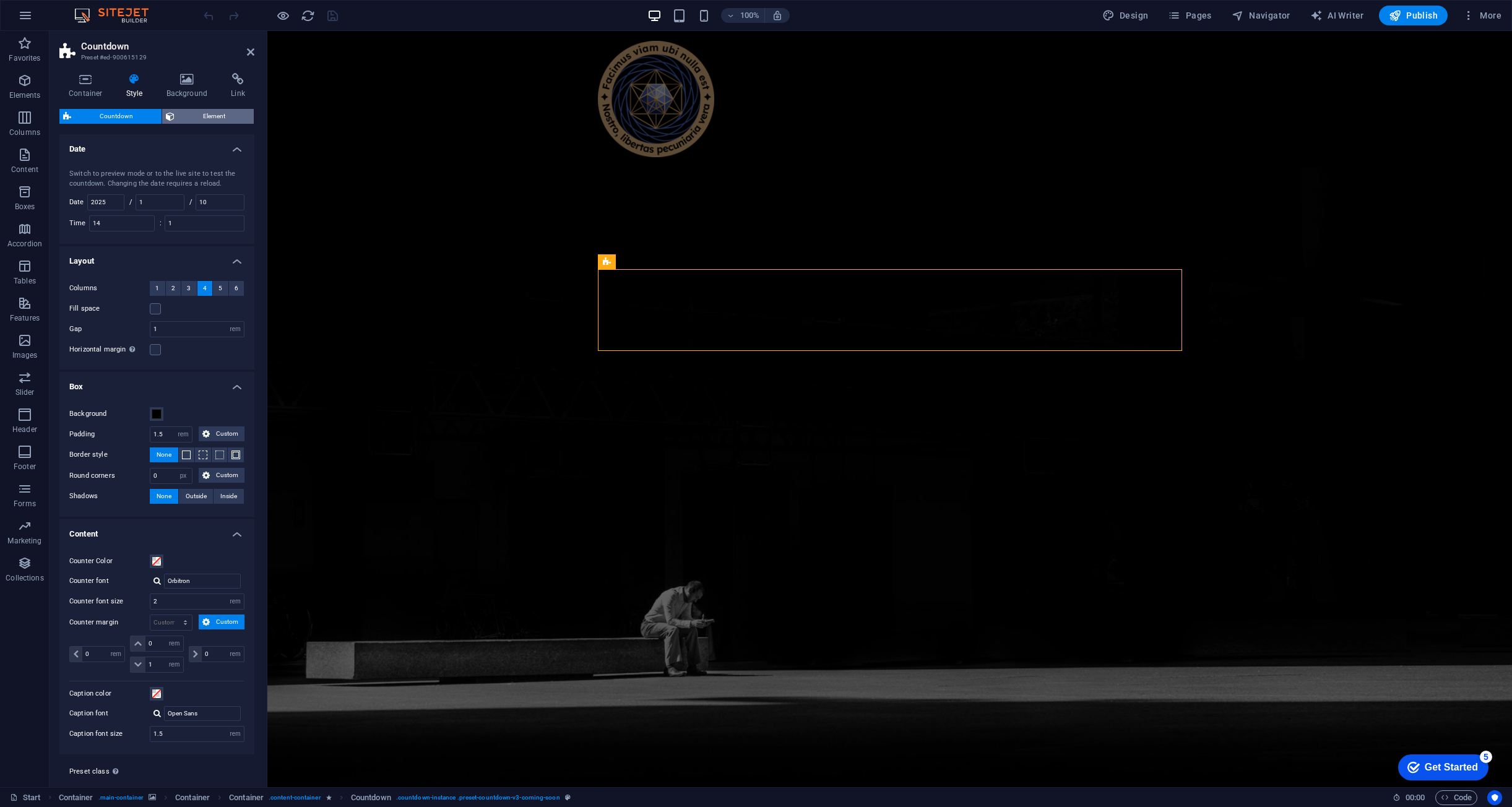
click at [225, 118] on span "Element" at bounding box center [214, 116] width 72 height 15
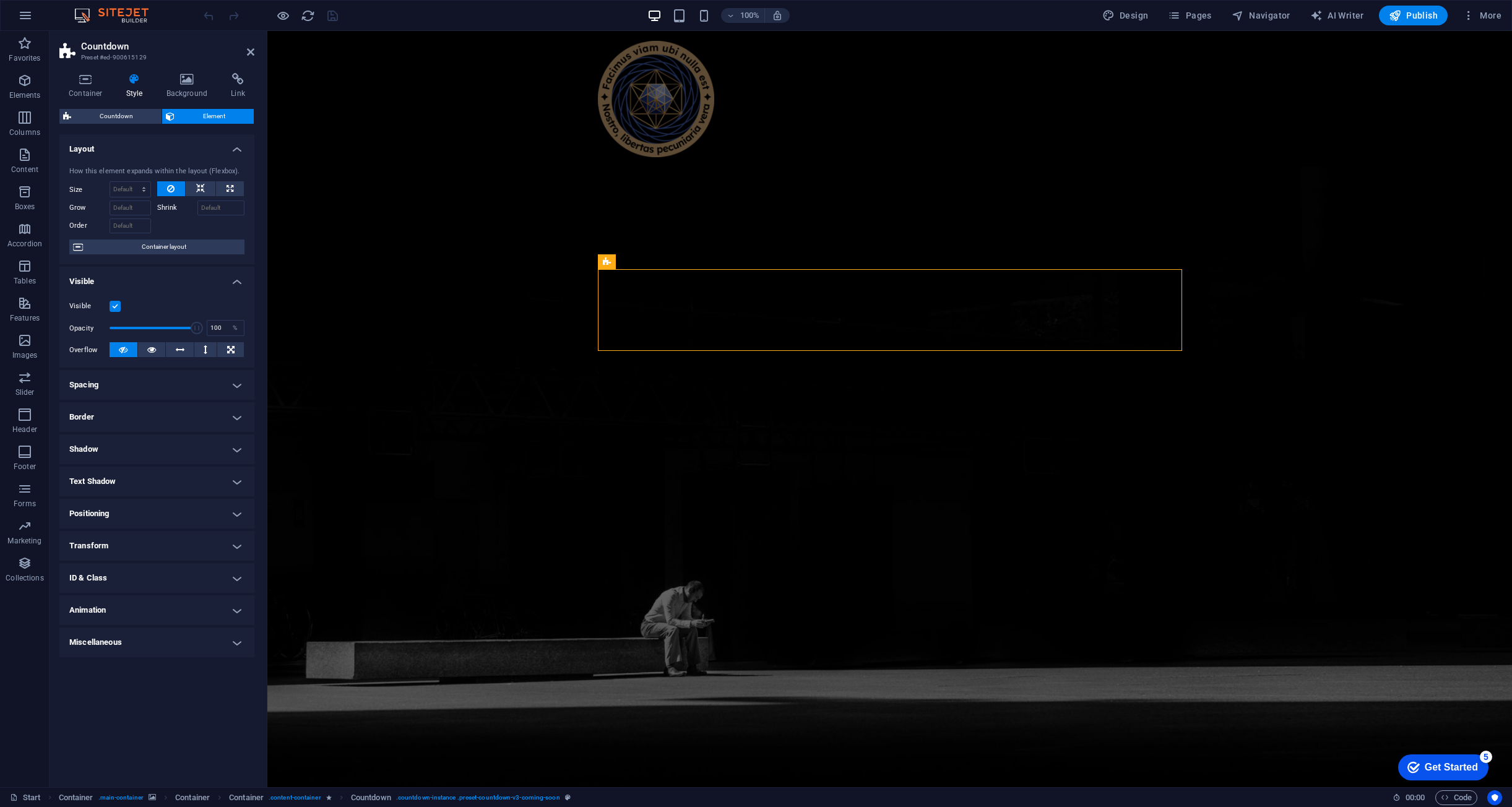
click at [162, 410] on h4 "Border" at bounding box center [157, 417] width 195 height 30
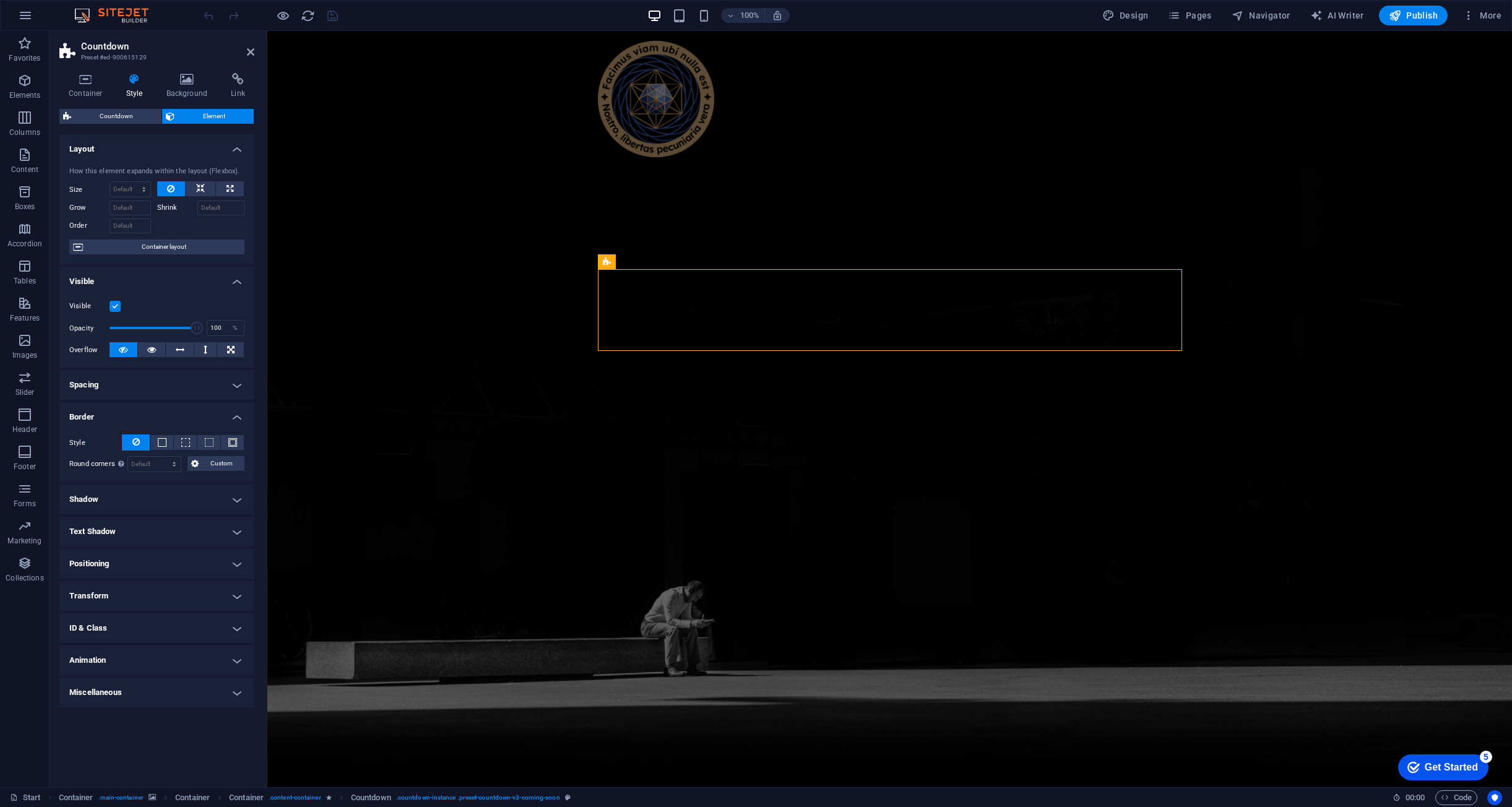
click at [218, 377] on h4 "Spacing" at bounding box center [157, 385] width 195 height 30
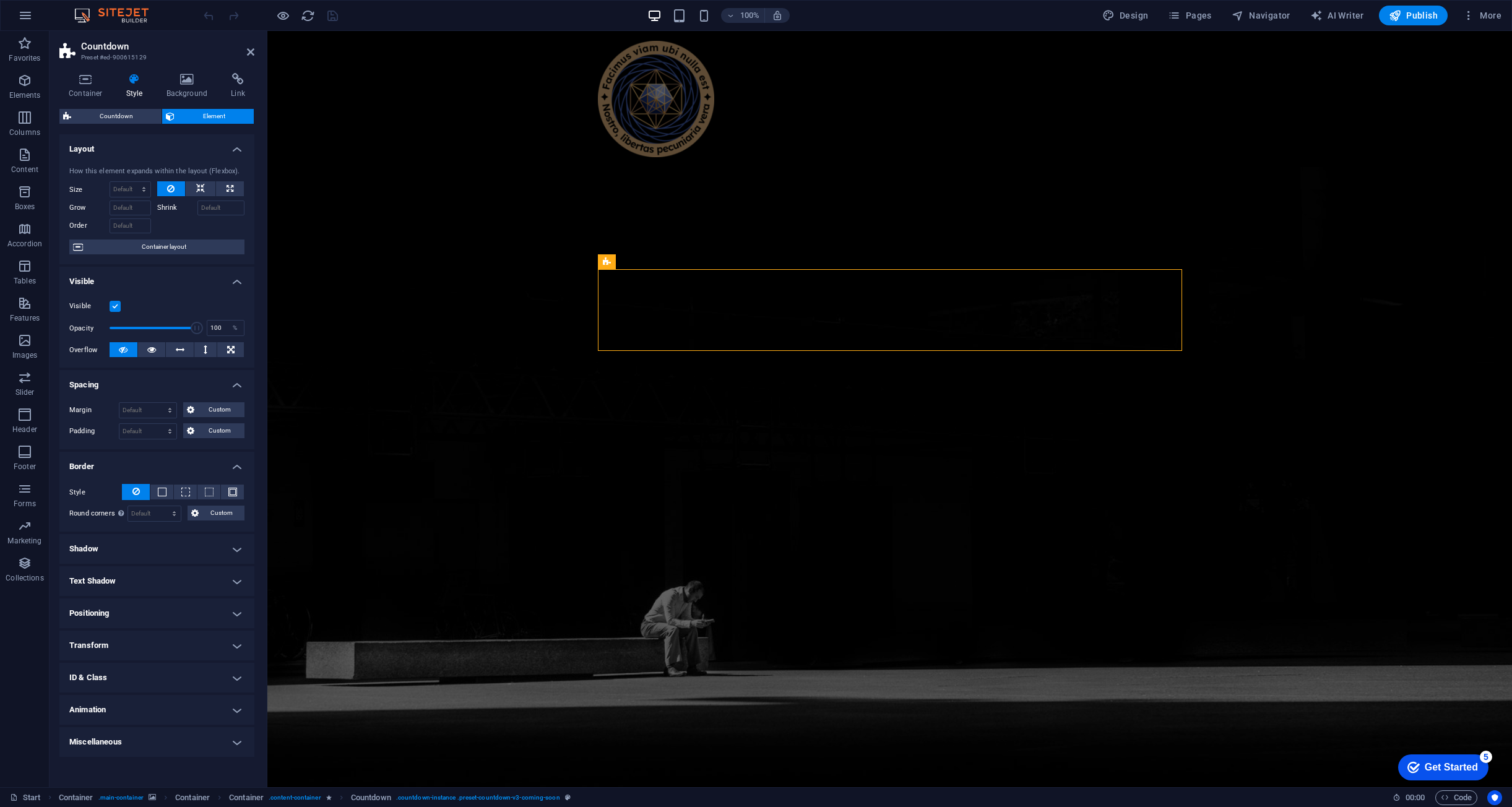
click at [177, 543] on h4 "Shadow" at bounding box center [157, 548] width 195 height 30
click at [167, 610] on h4 "Text Shadow" at bounding box center [157, 609] width 195 height 30
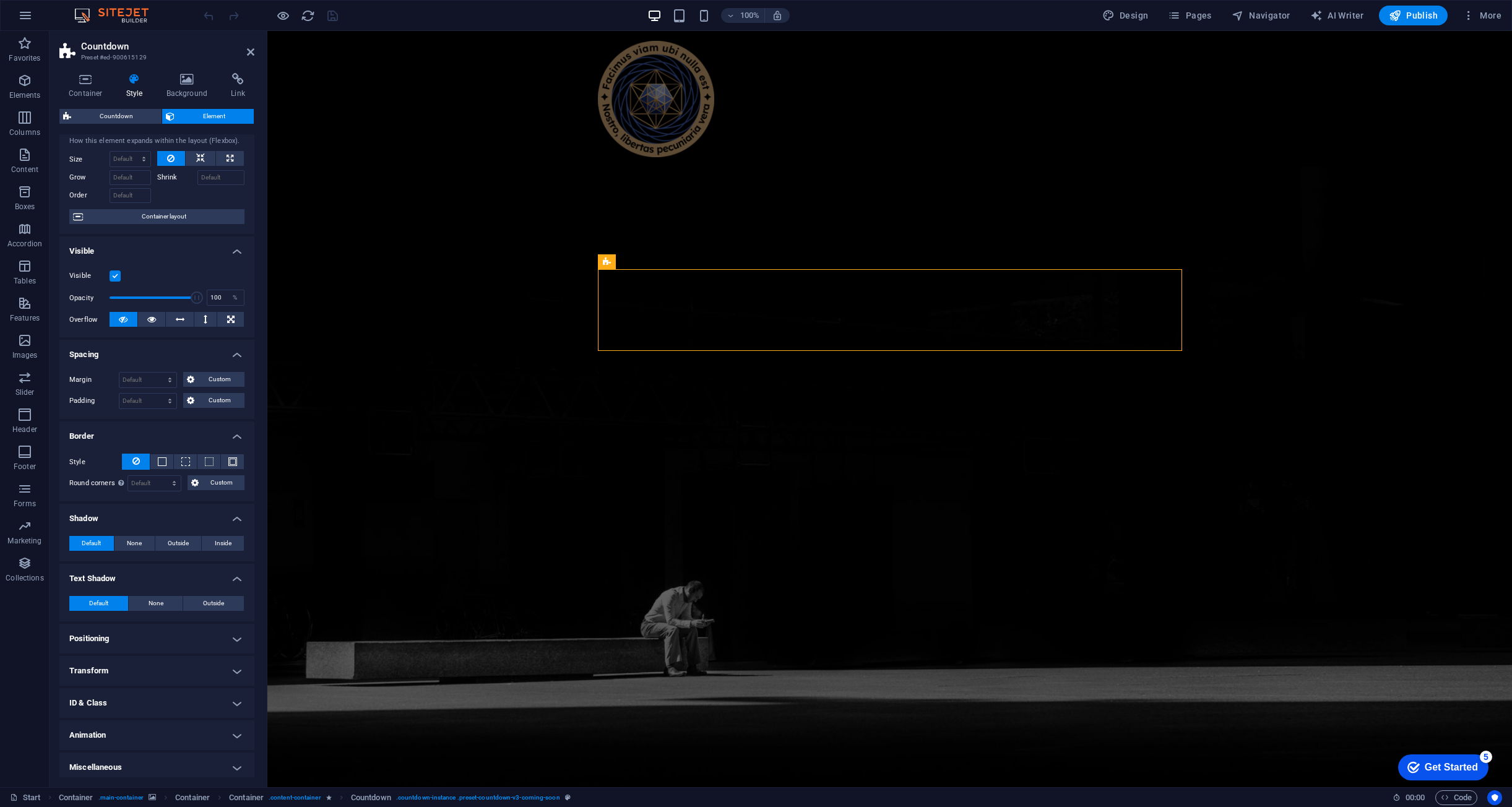
scroll to position [35, 0]
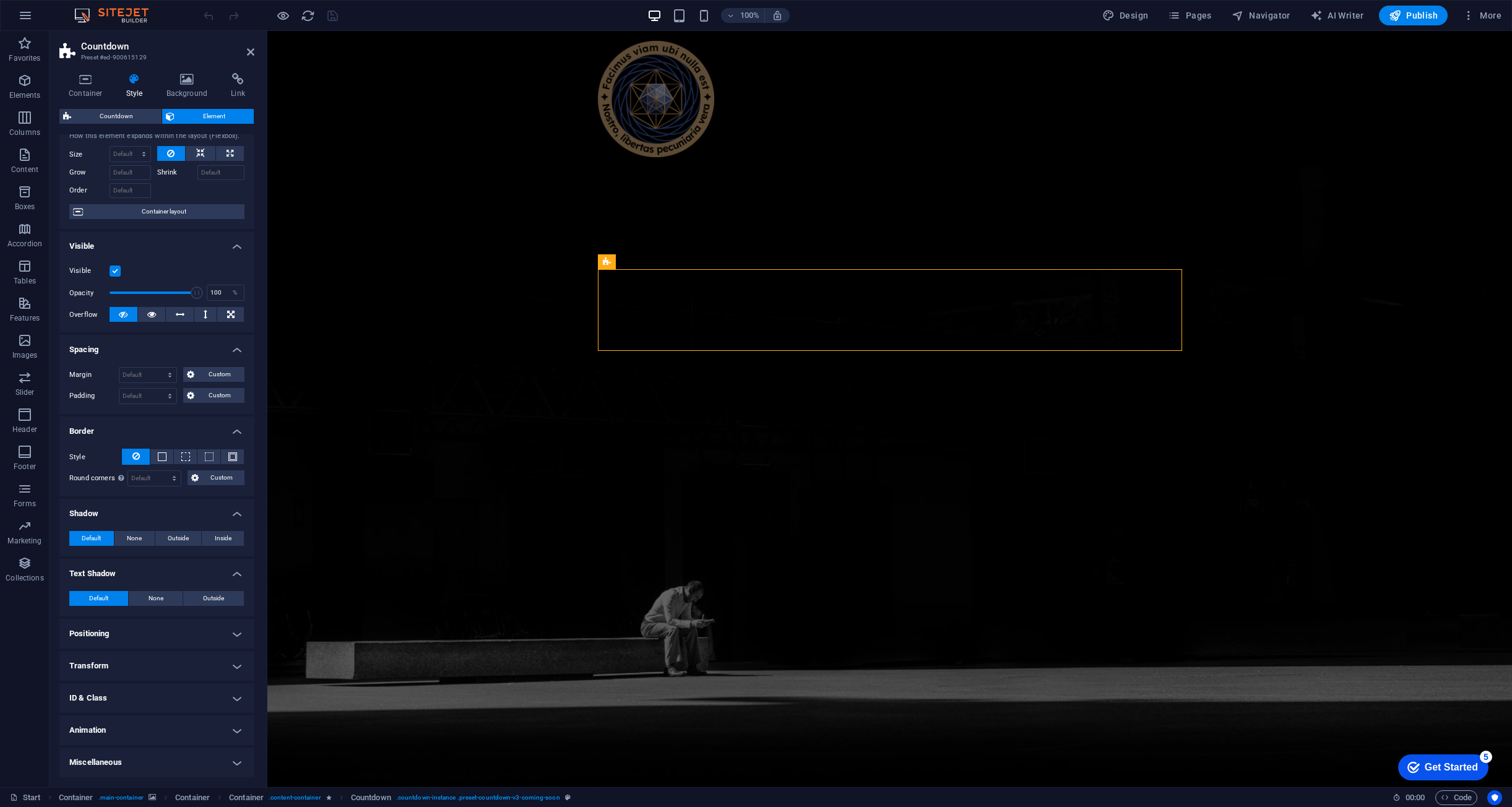
click at [151, 726] on h4 "Animation" at bounding box center [157, 730] width 195 height 30
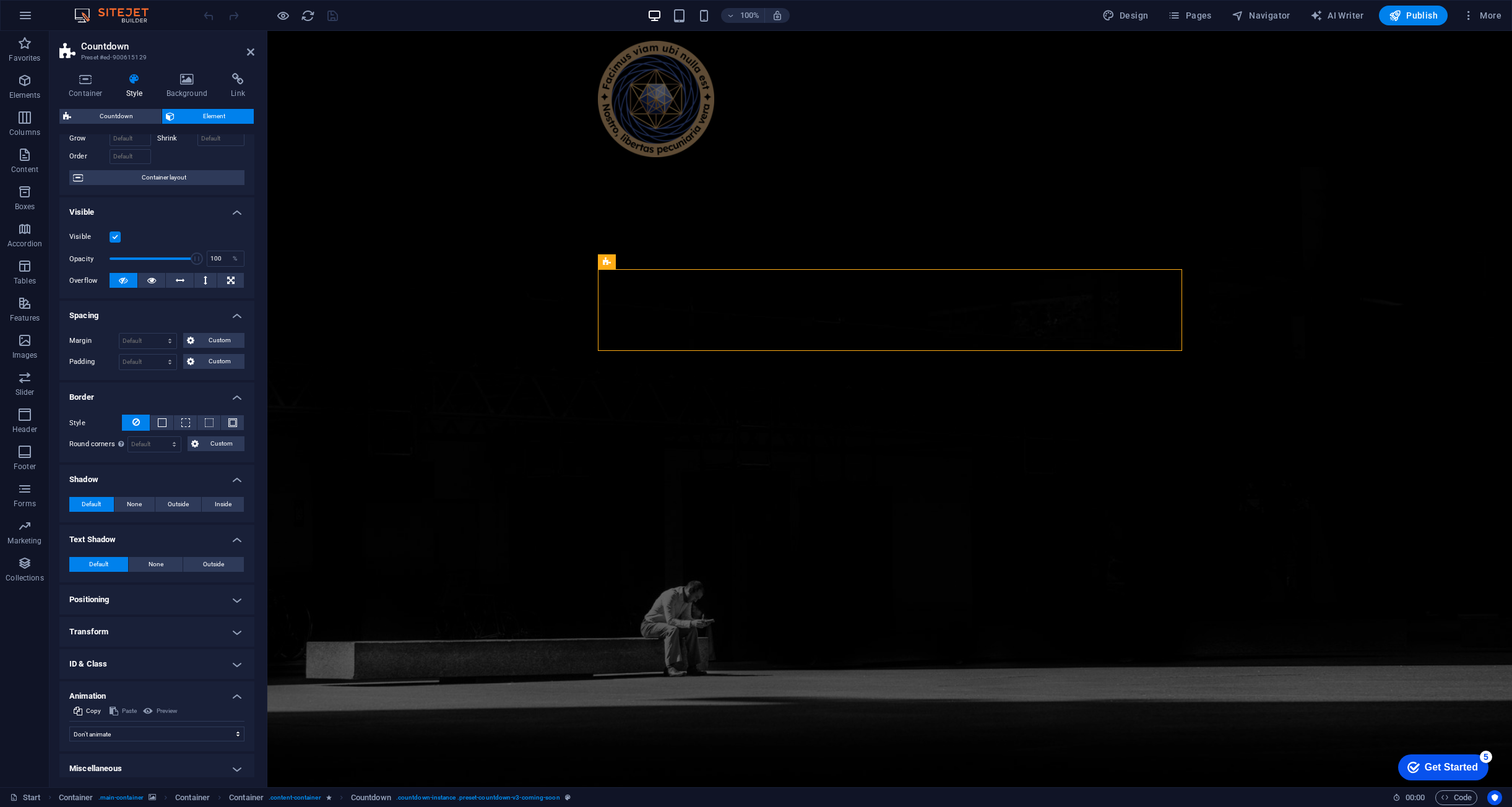
scroll to position [76, 0]
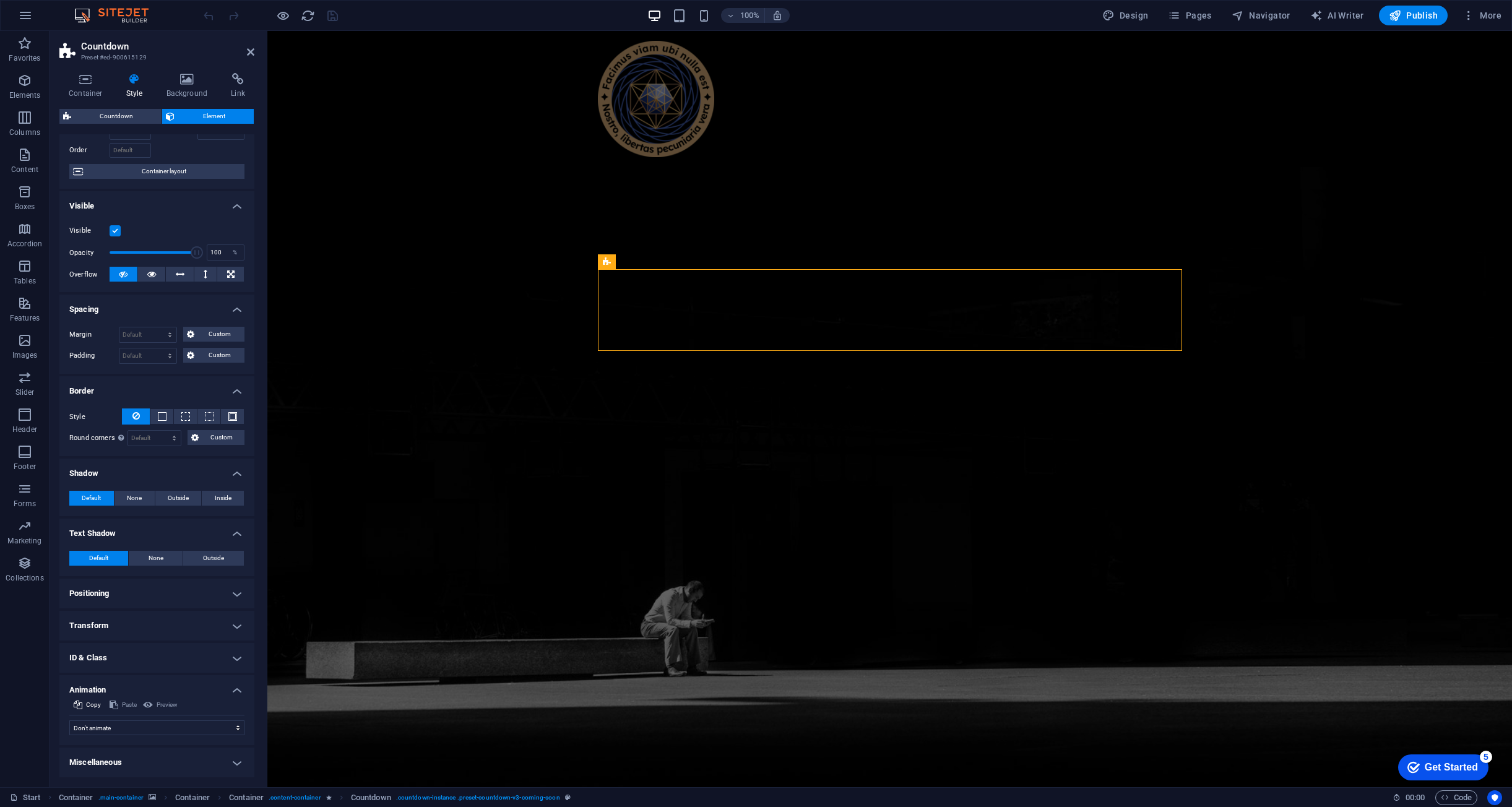
click at [164, 748] on h4 "Miscellaneous" at bounding box center [157, 762] width 195 height 30
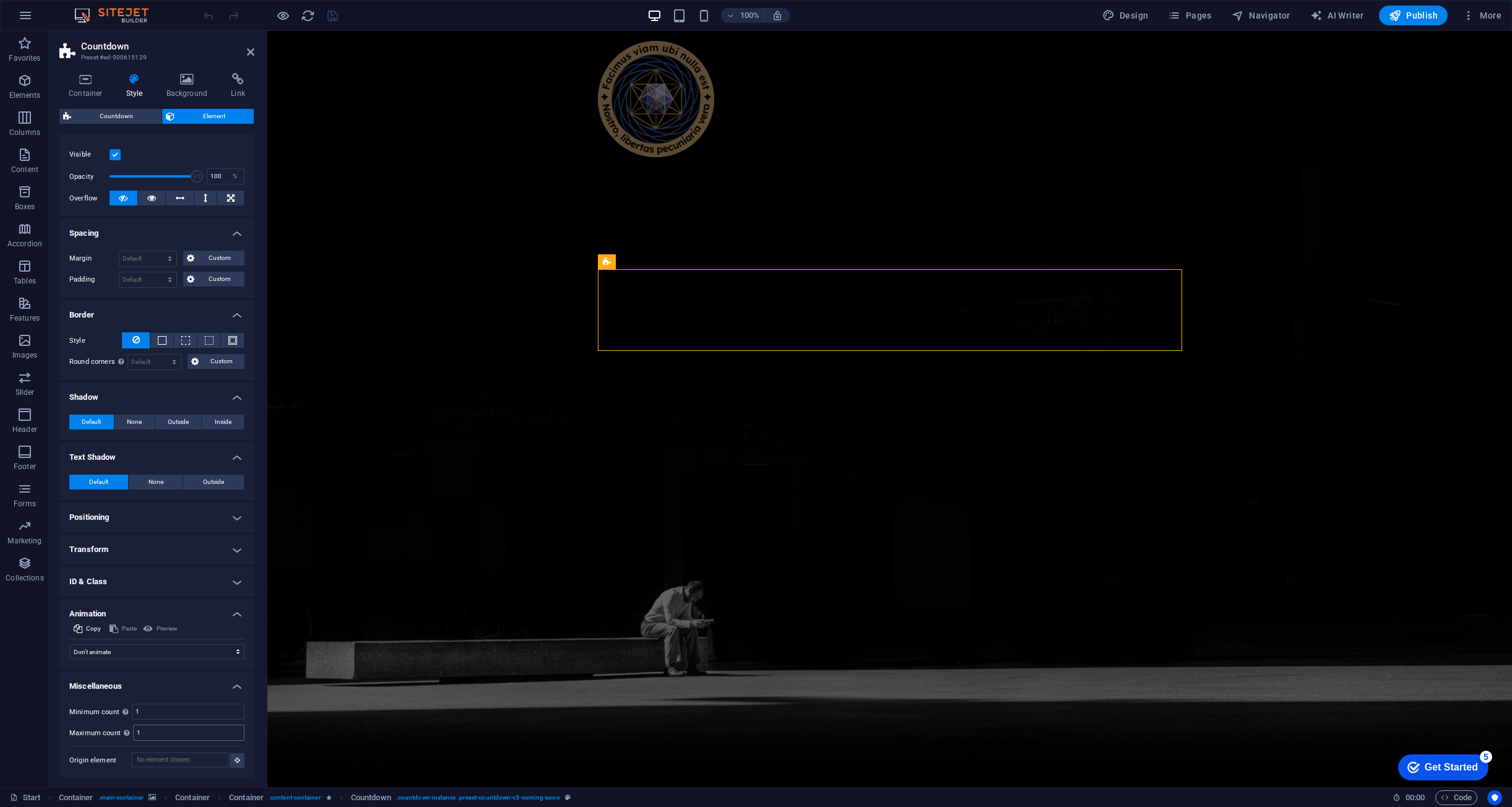
scroll to position [152, 0]
click at [166, 731] on input "1" at bounding box center [188, 732] width 110 height 15
click at [177, 718] on input "1" at bounding box center [188, 711] width 111 height 15
click at [119, 652] on select "Don't animate Show / Hide Slide up/down Zoom in/out Slide left to right Slide r…" at bounding box center [156, 651] width 175 height 15
click at [120, 652] on select "Don't animate Show / Hide Slide up/down Zoom in/out Slide left to right Slide r…" at bounding box center [156, 651] width 175 height 15
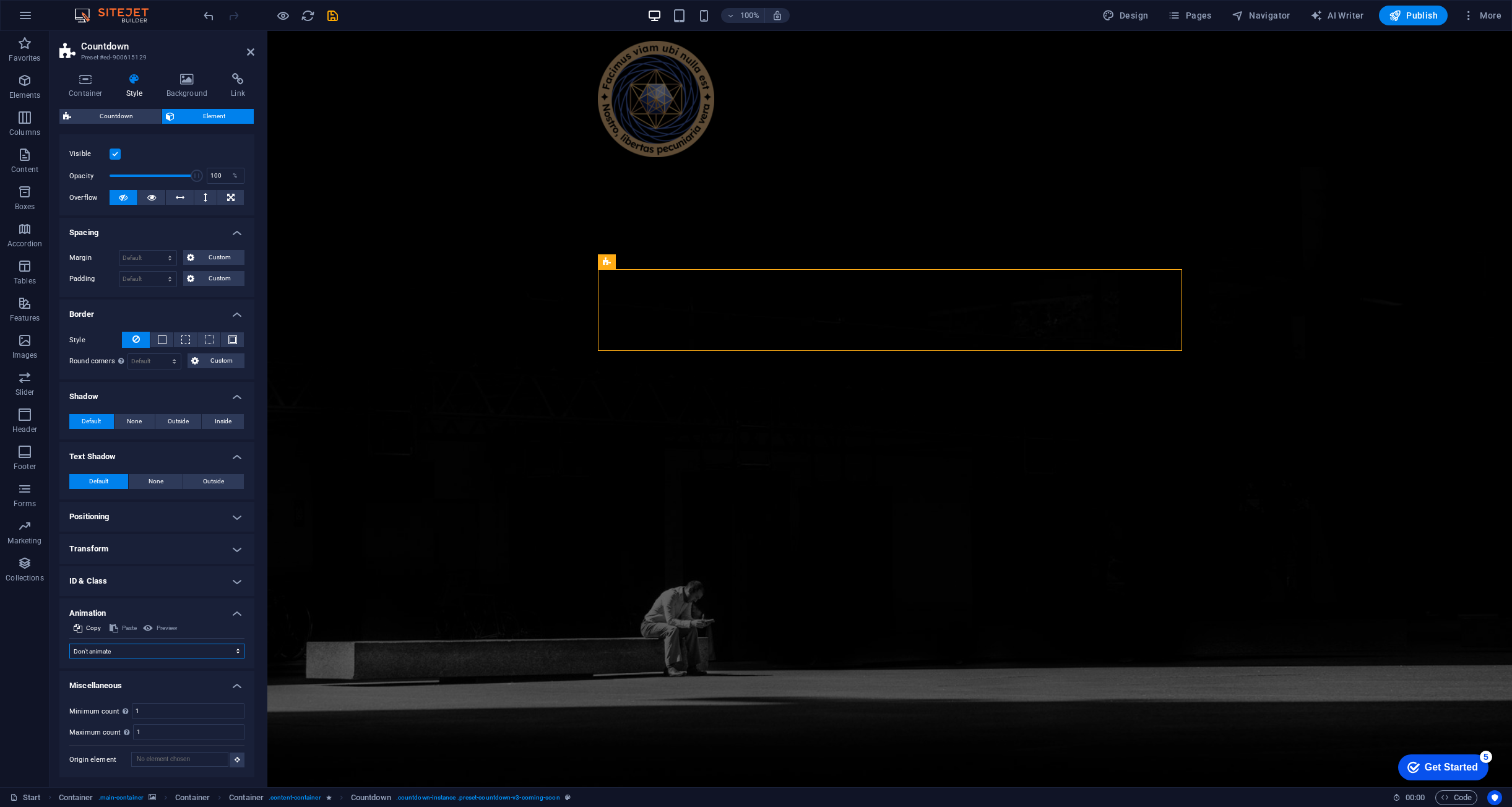
click at [121, 652] on select "Don't animate Show / Hide Slide up/down Zoom in/out Slide left to right Slide r…" at bounding box center [156, 651] width 175 height 15
click at [122, 652] on select "Don't animate Show / Hide Slide up/down Zoom in/out Slide left to right Slide r…" at bounding box center [156, 651] width 175 height 15
click at [148, 652] on select "Don't animate Show / Hide Slide up/down Zoom in/out Slide left to right Slide r…" at bounding box center [156, 651] width 175 height 15
click at [114, 155] on label at bounding box center [116, 155] width 11 height 11
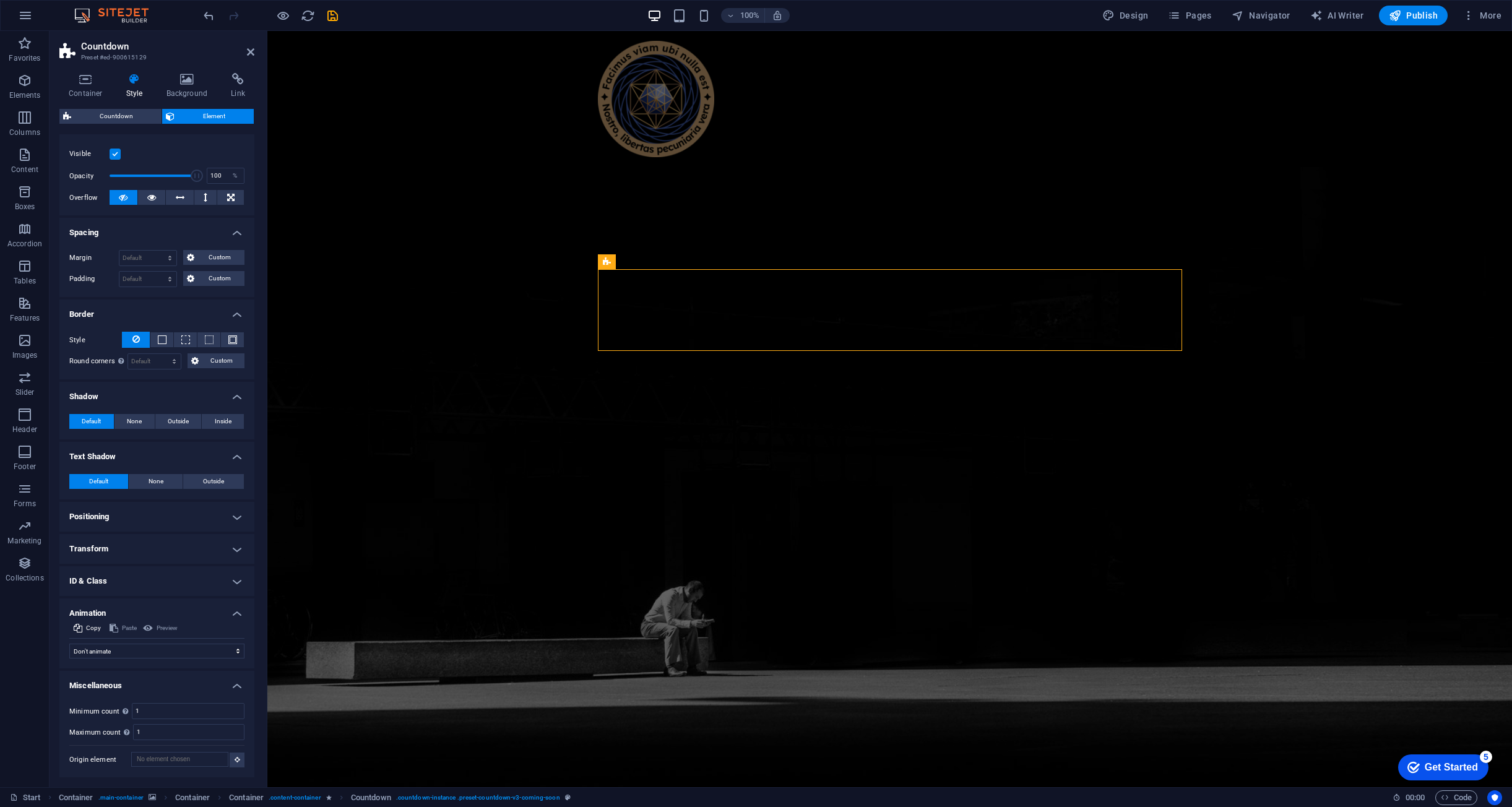
click at [0, 0] on input "Visible" at bounding box center [0, 0] width 0 height 0
click at [114, 155] on label at bounding box center [116, 155] width 11 height 11
click at [0, 0] on input "Visible" at bounding box center [0, 0] width 0 height 0
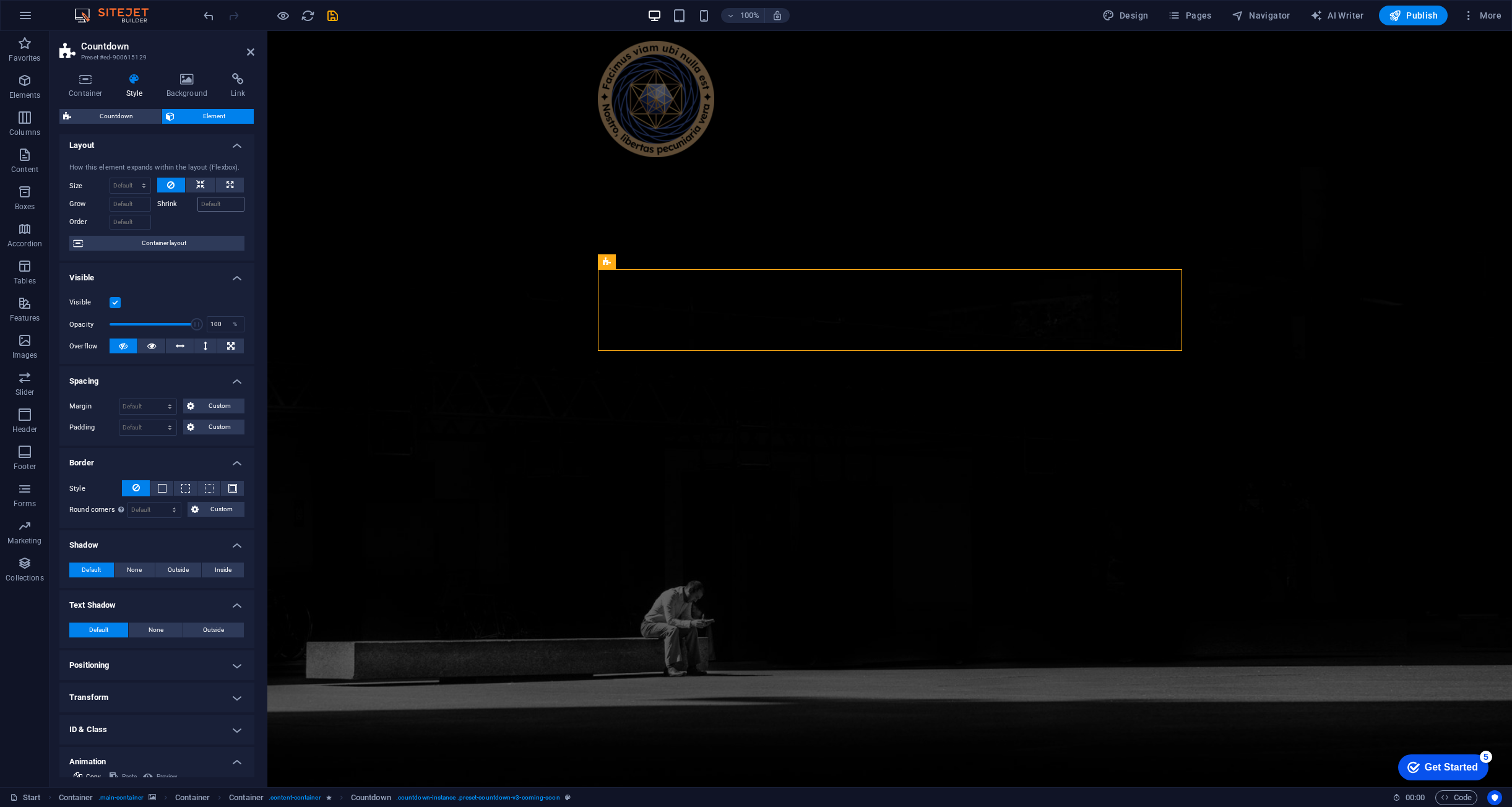
scroll to position [0, 0]
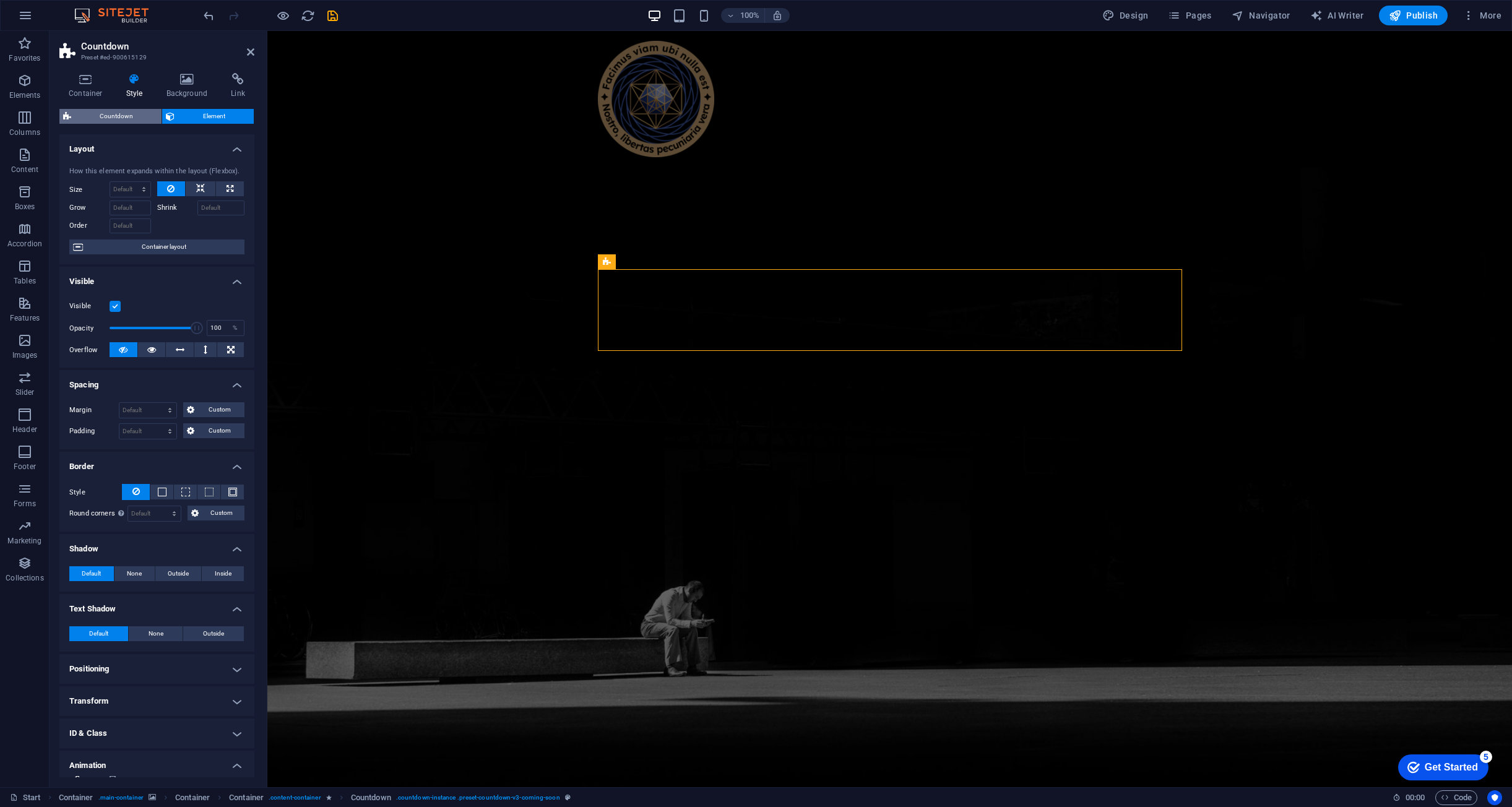
click at [125, 113] on span "Countdown" at bounding box center [116, 116] width 83 height 15
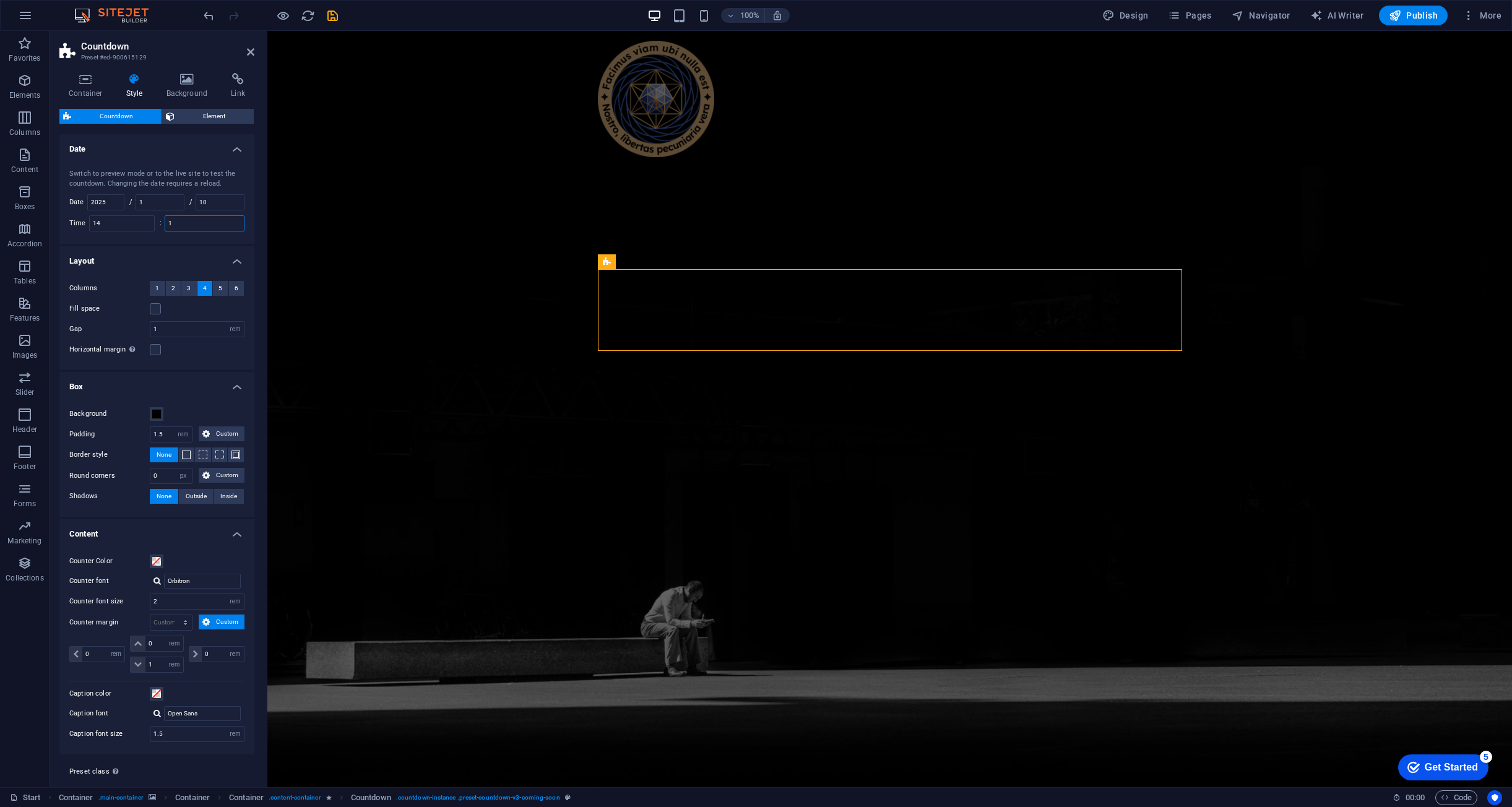
click at [195, 226] on input "1" at bounding box center [204, 223] width 79 height 15
click at [169, 199] on input "1" at bounding box center [160, 203] width 48 height 15
click at [212, 204] on input "10" at bounding box center [220, 203] width 48 height 15
click at [167, 203] on input "1" at bounding box center [160, 203] width 48 height 15
click at [229, 204] on input "10" at bounding box center [220, 203] width 48 height 15
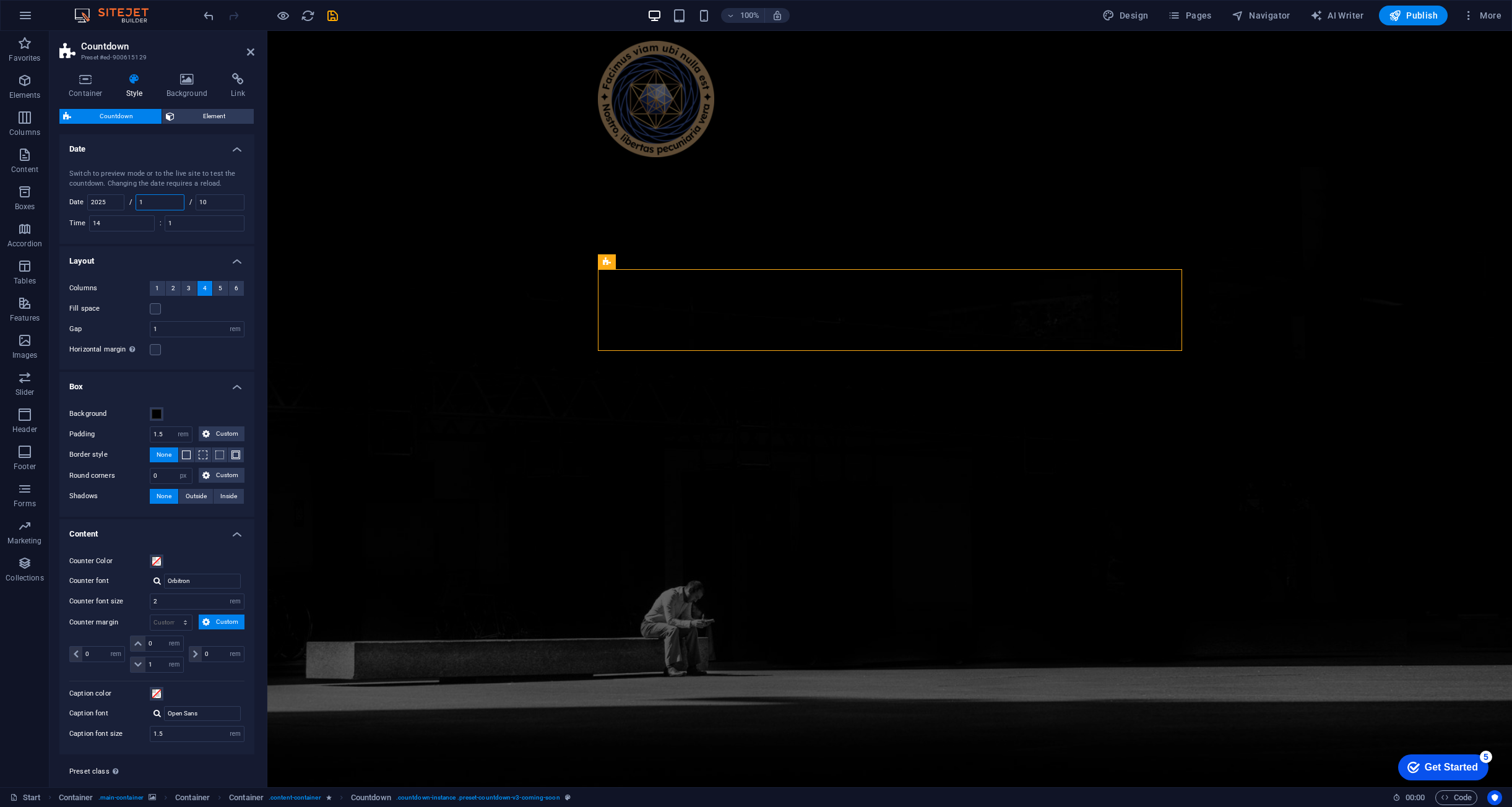
click at [162, 206] on input "1" at bounding box center [160, 203] width 48 height 15
type input "2"
click at [285, 14] on icon "button" at bounding box center [282, 15] width 14 height 14
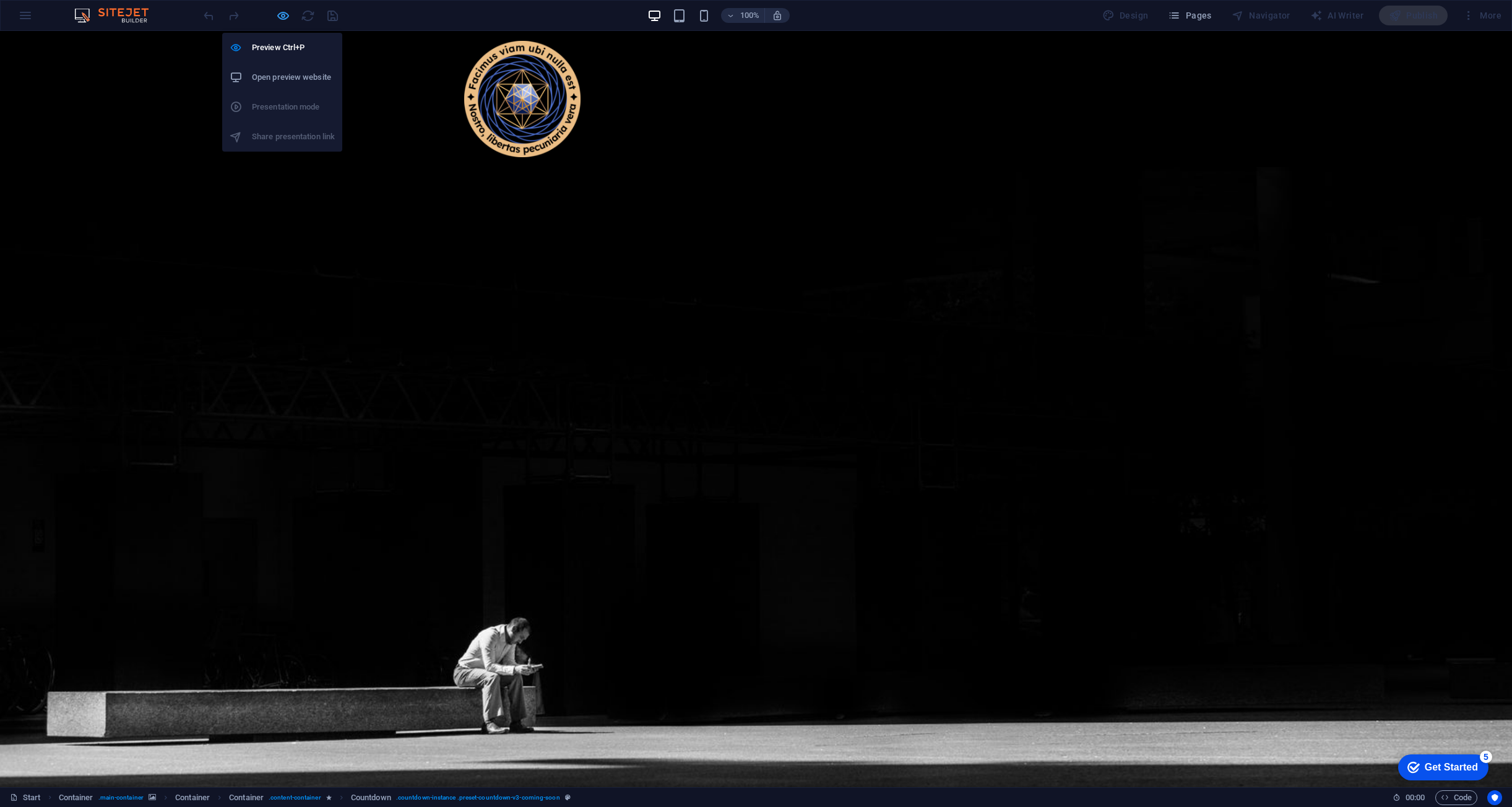
click at [280, 18] on icon "button" at bounding box center [282, 15] width 14 height 14
select select "rem"
select select "px"
select select "rem"
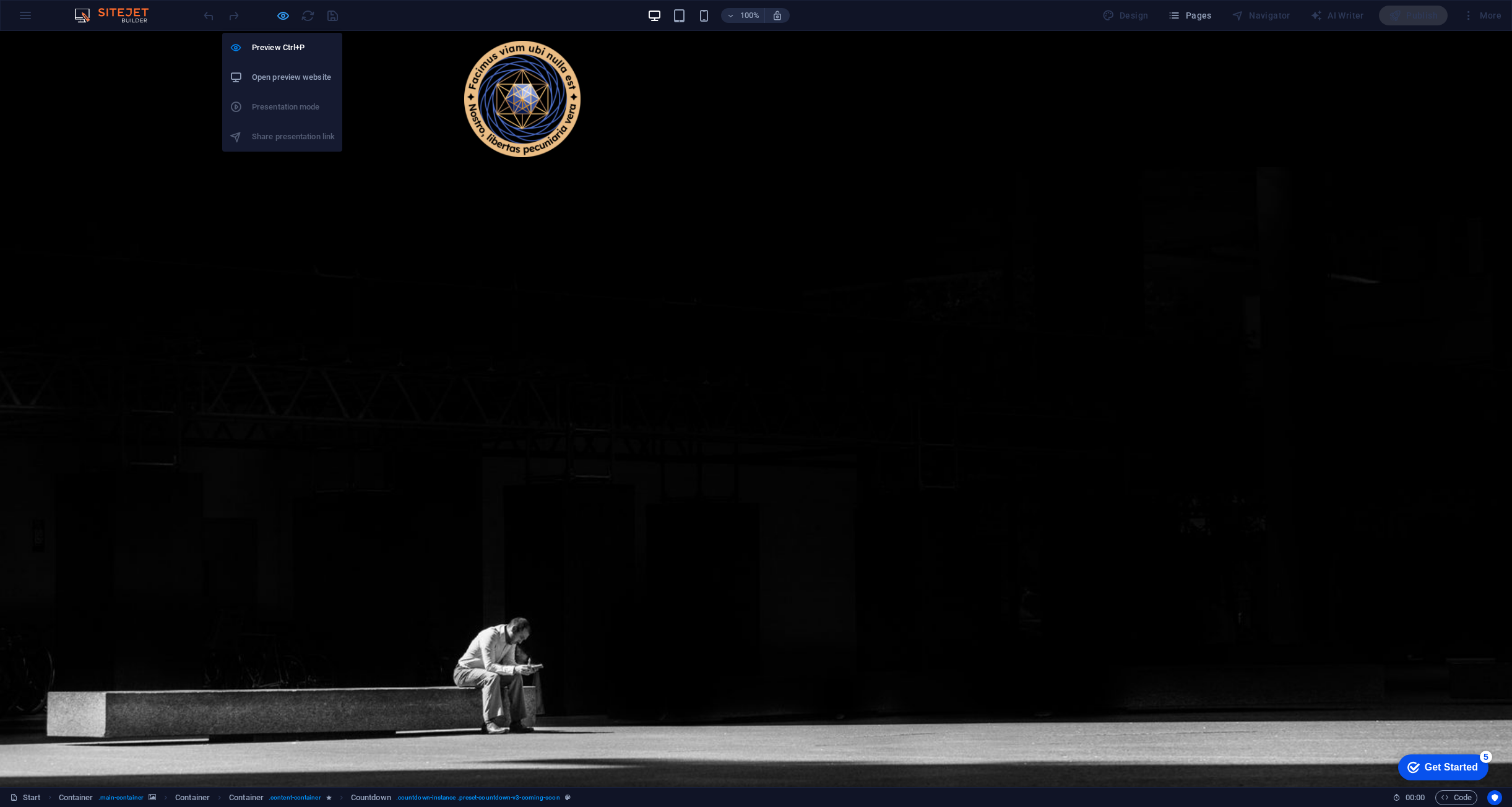
select select "rem"
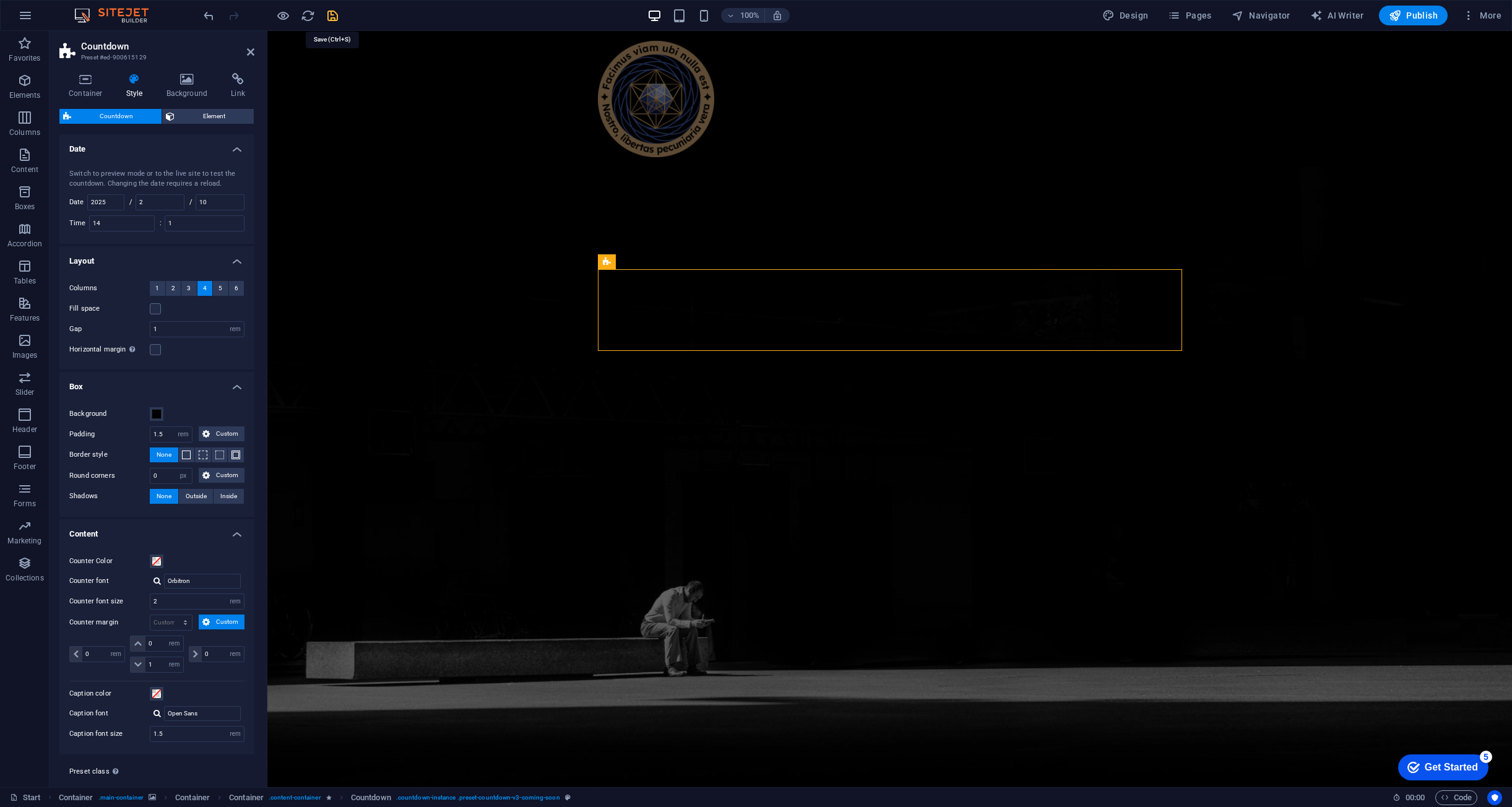
click at [331, 19] on icon "save" at bounding box center [332, 15] width 14 height 14
select select "rem"
select select "px"
select select "rem"
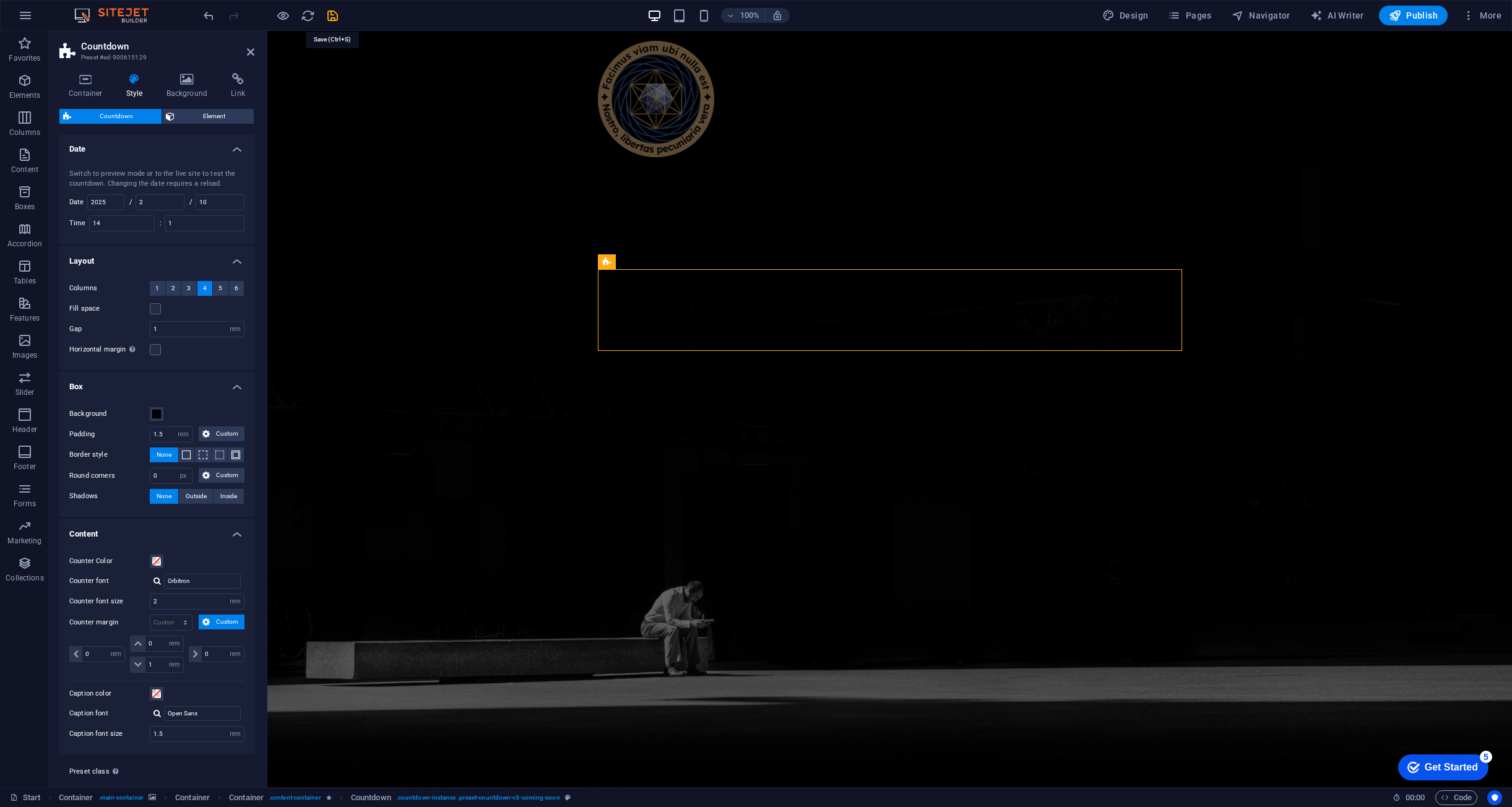
select select "rem"
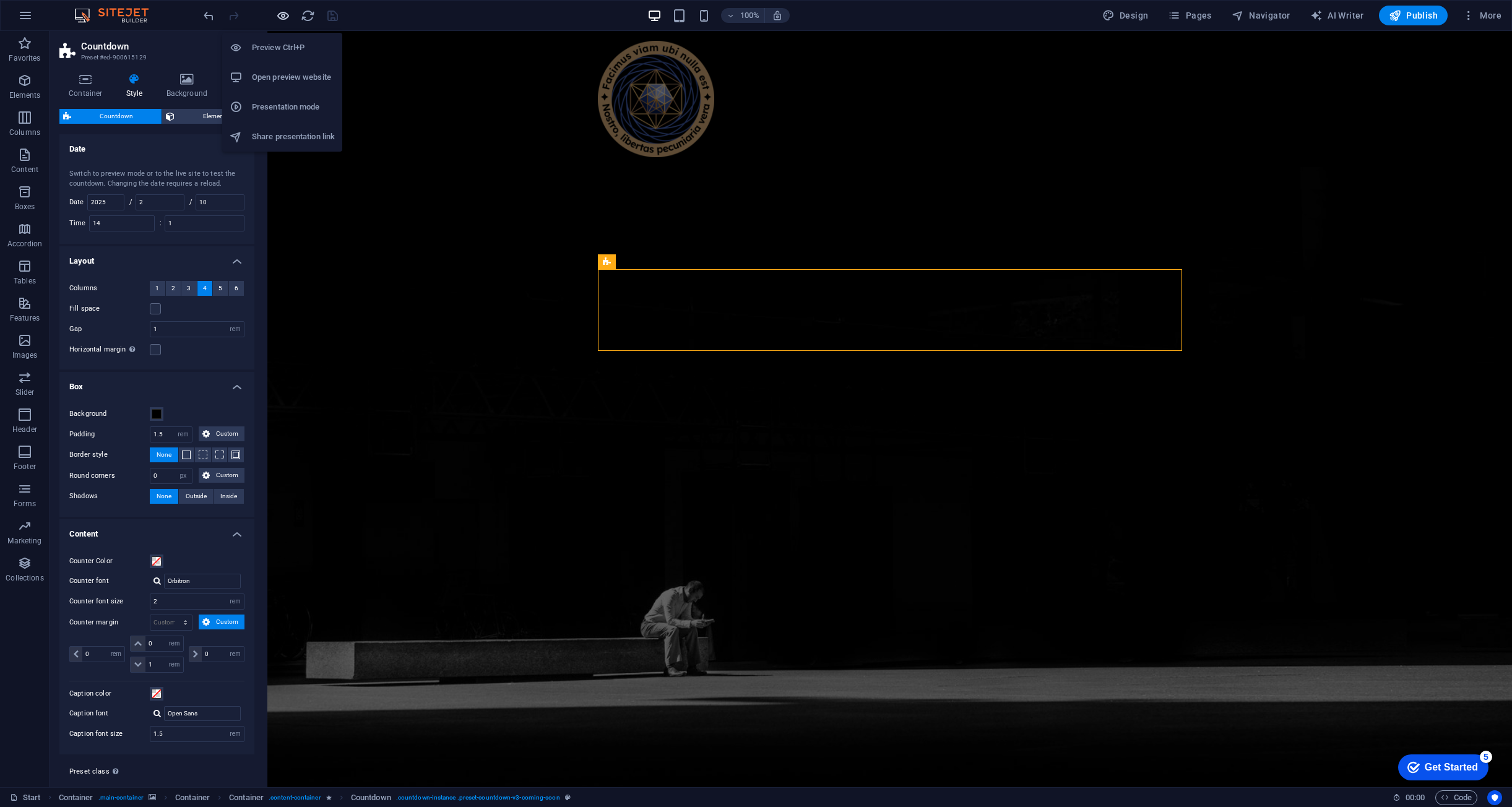
click at [286, 15] on icon "button" at bounding box center [282, 15] width 14 height 14
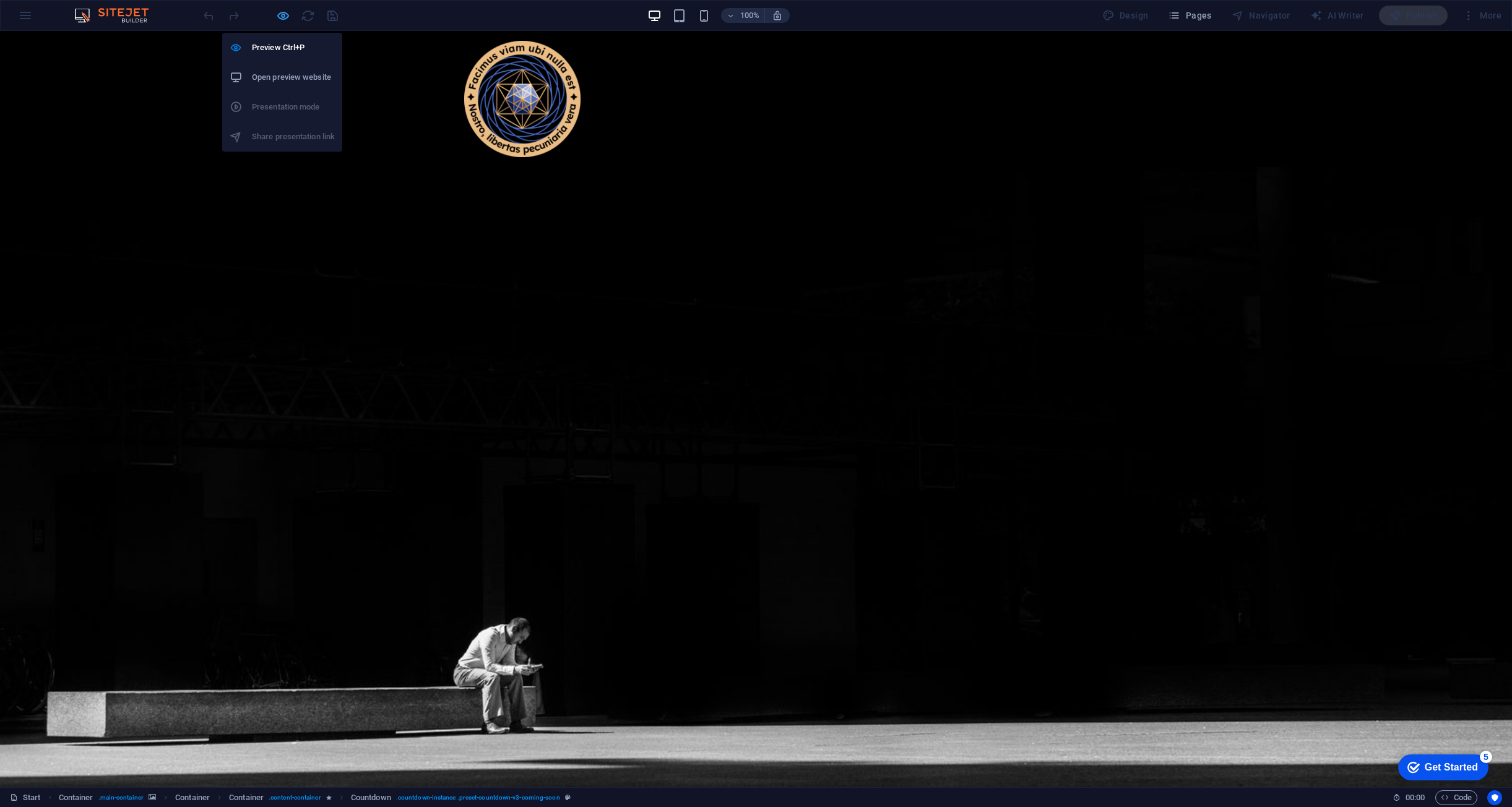
click at [286, 15] on icon "button" at bounding box center [282, 15] width 14 height 14
select select "rem"
select select "px"
select select "rem"
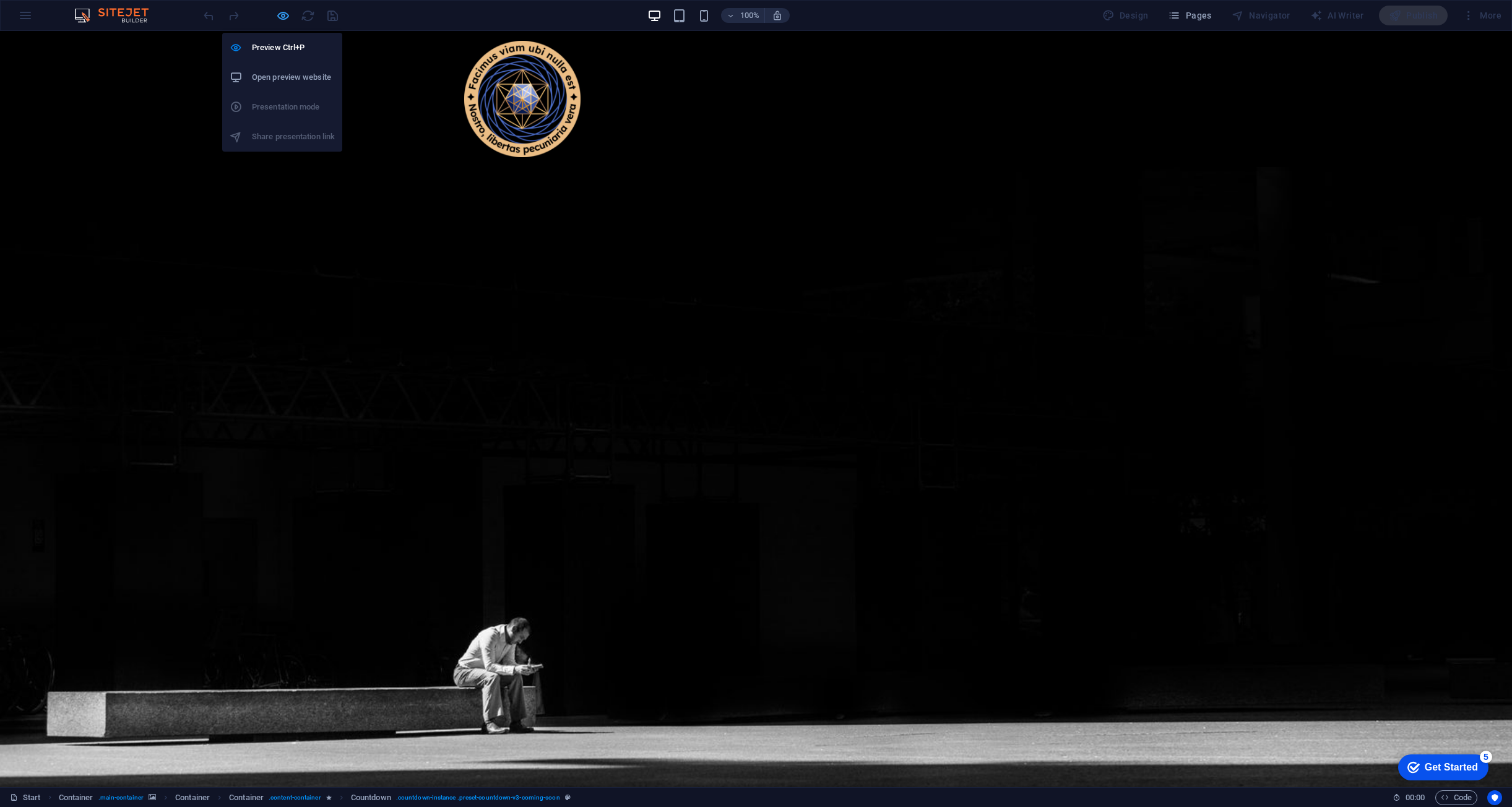
select select "rem"
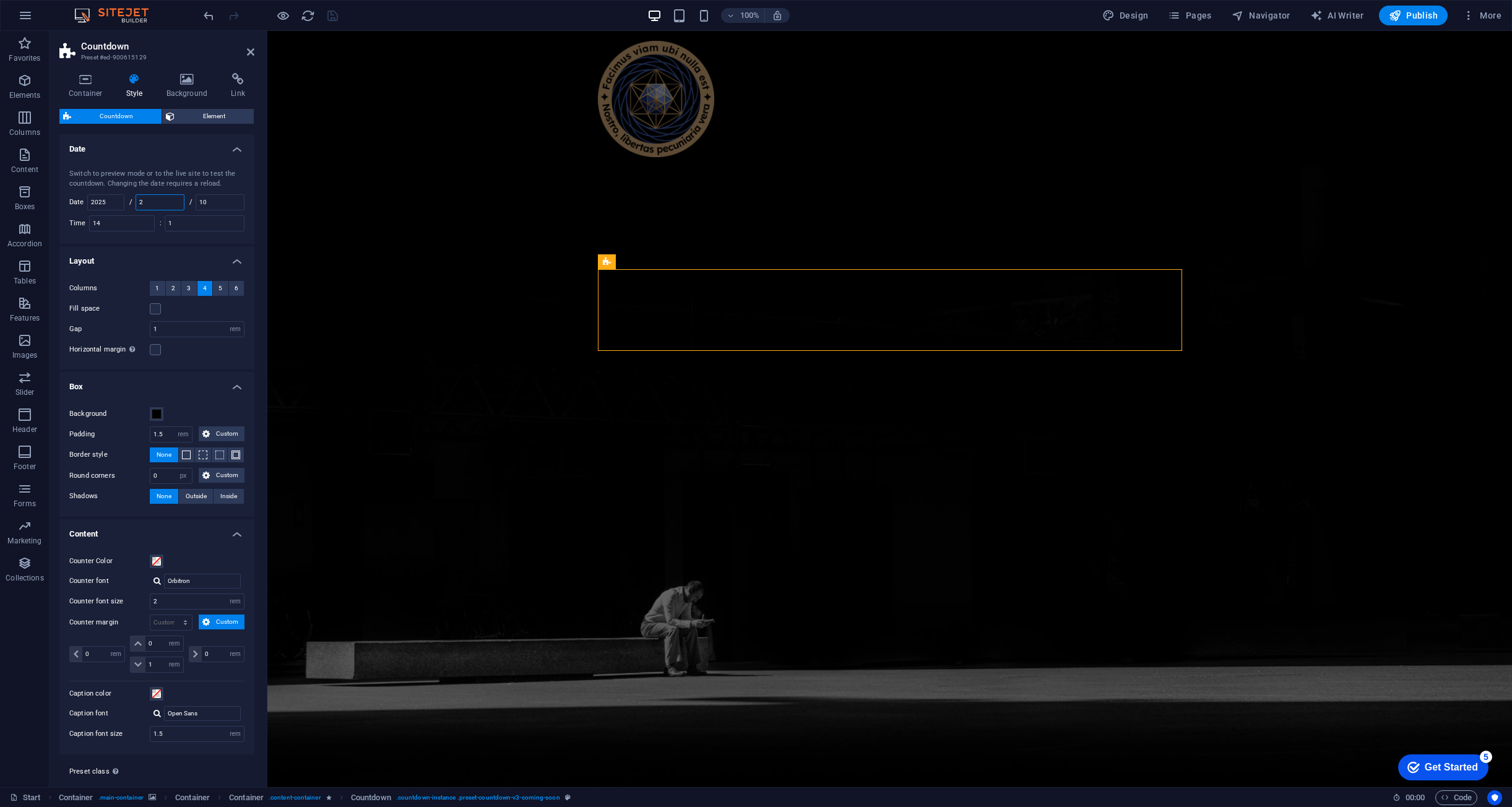
click at [170, 207] on input "2" at bounding box center [160, 203] width 48 height 15
type input "3"
click at [335, 14] on icon "save" at bounding box center [332, 15] width 14 height 14
select select "rem"
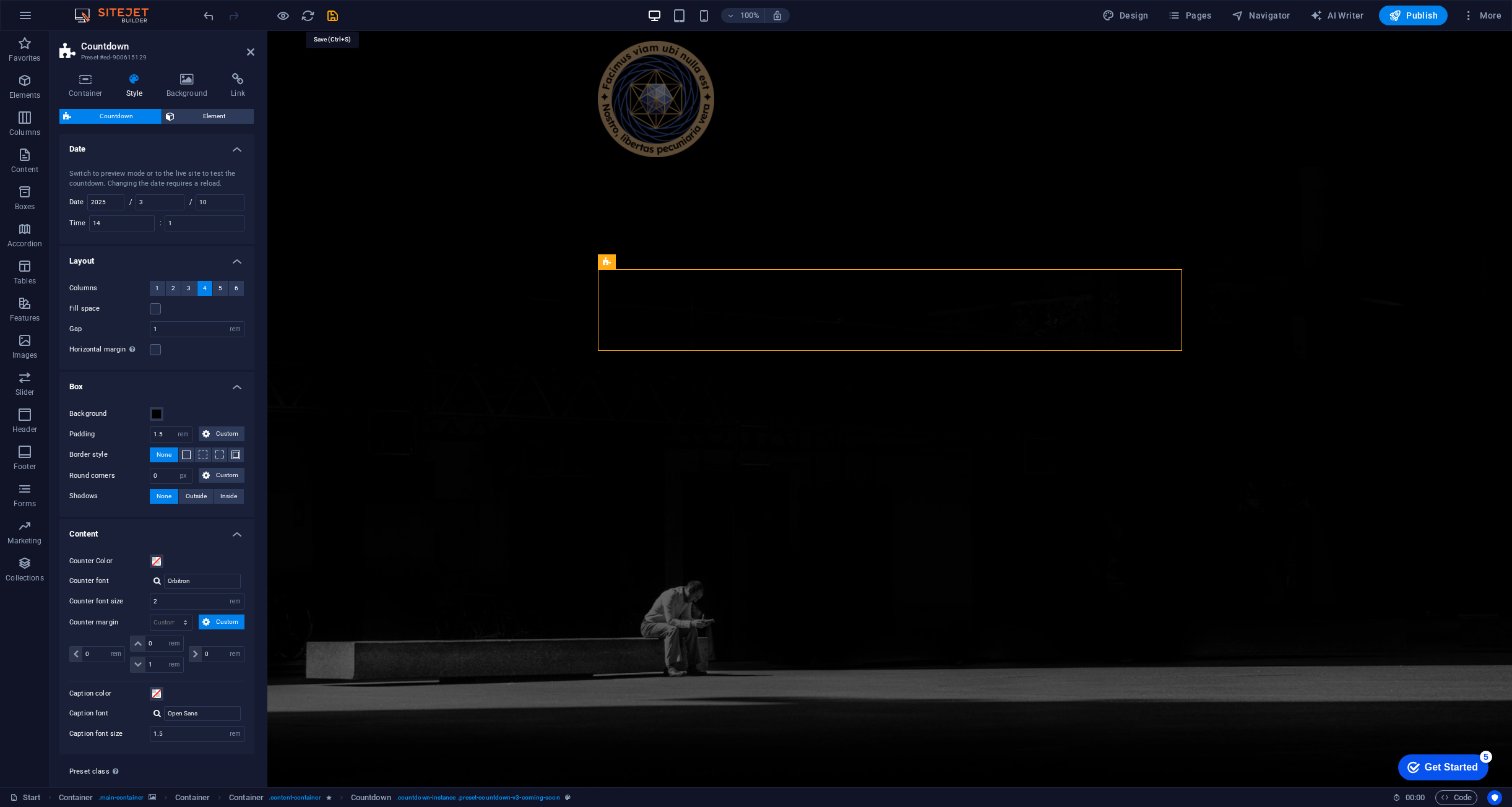
select select "px"
select select "rem"
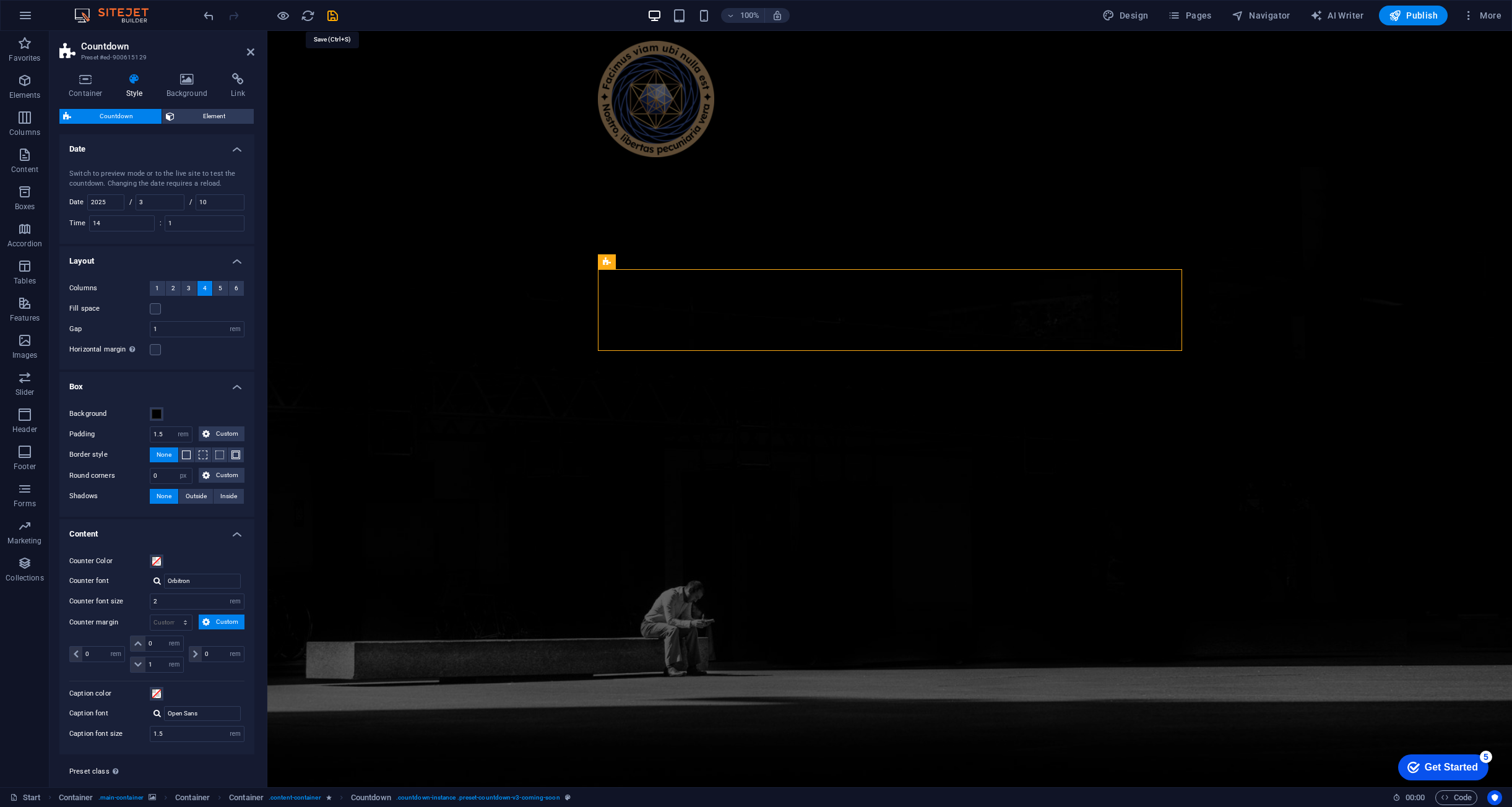
select select "rem"
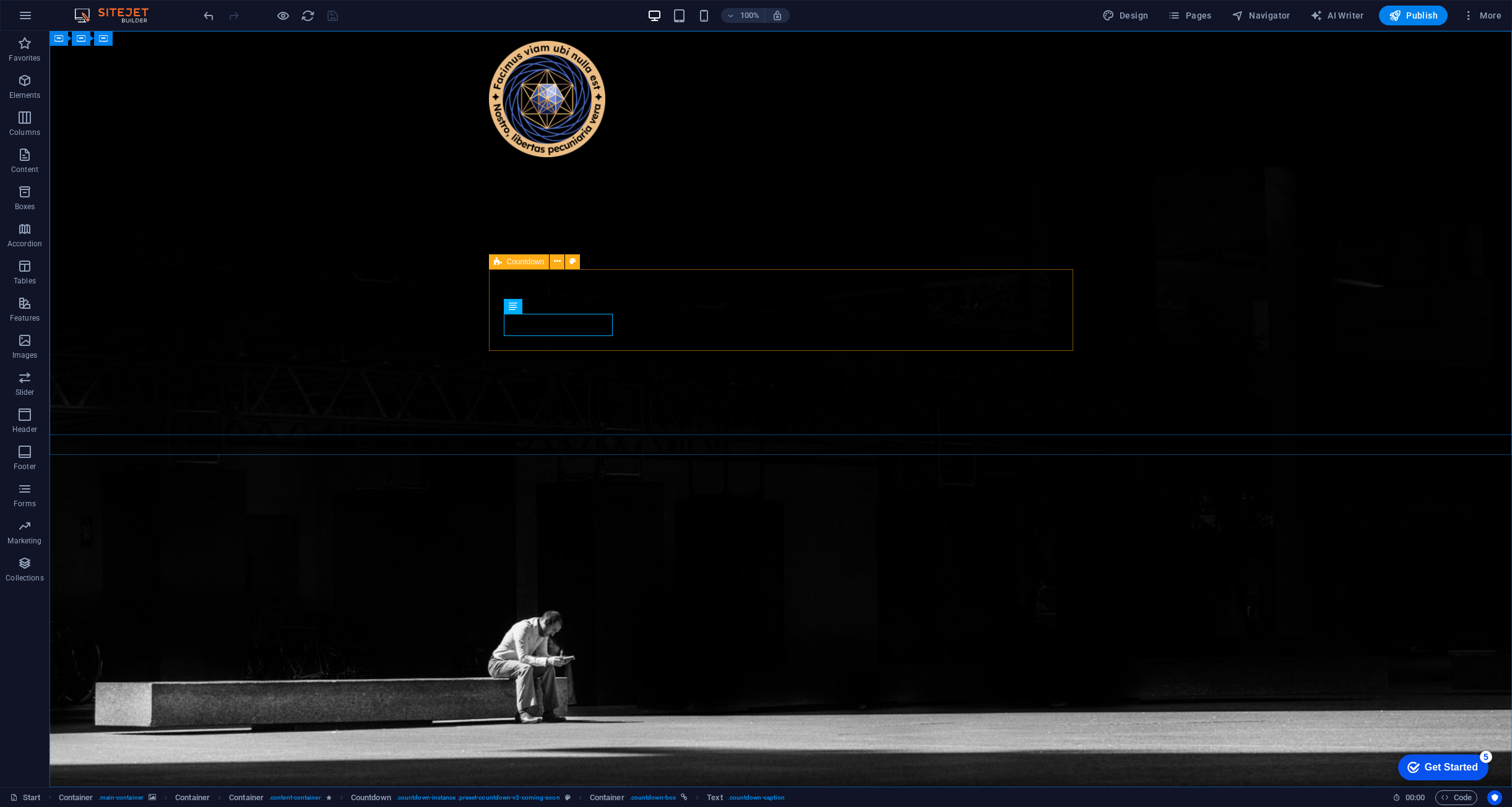
click at [505, 265] on div "Countdown" at bounding box center [519, 262] width 61 height 15
click at [570, 261] on icon at bounding box center [573, 261] width 7 height 13
select select "rem"
select select "px"
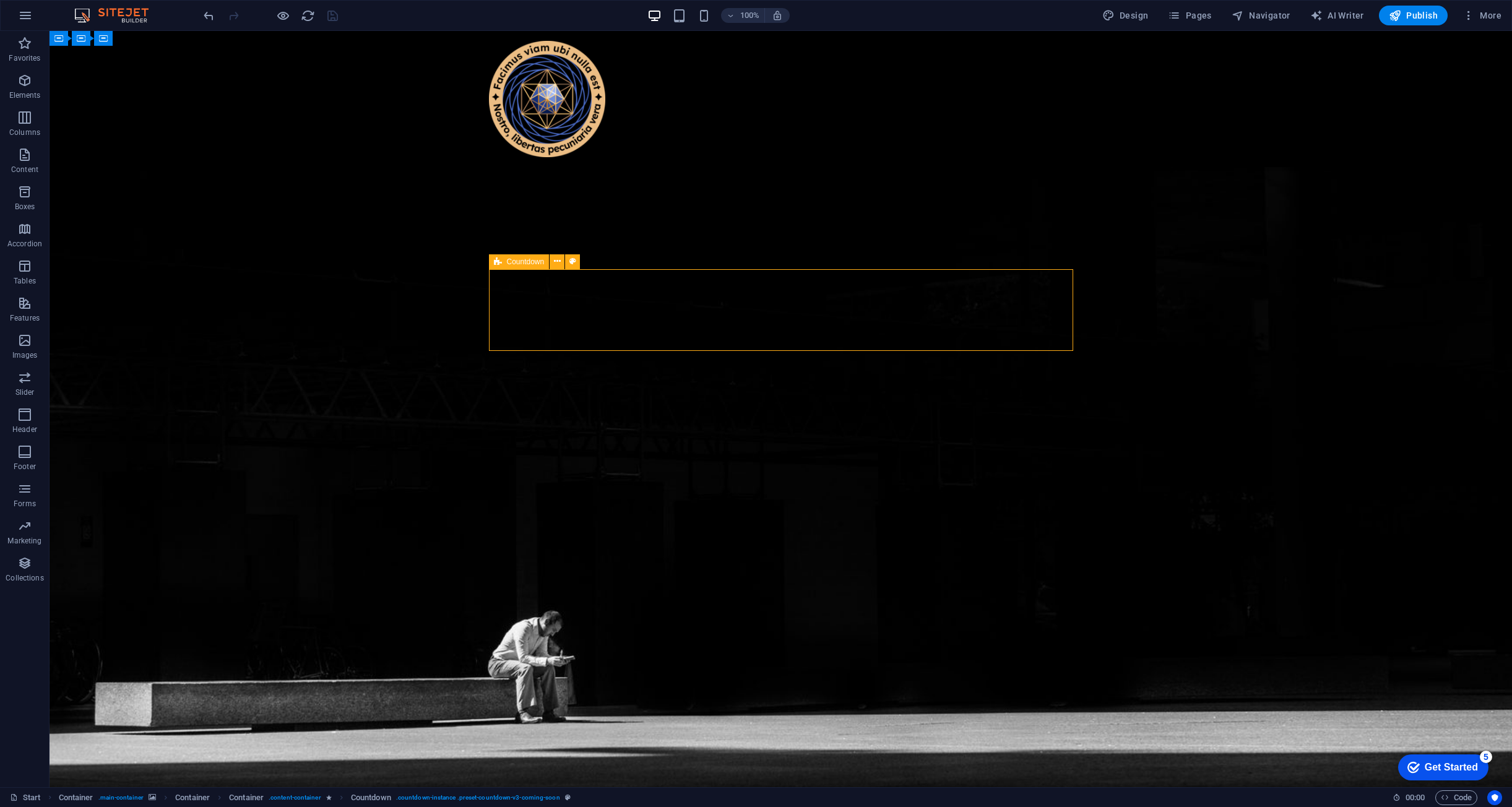
select select "rem"
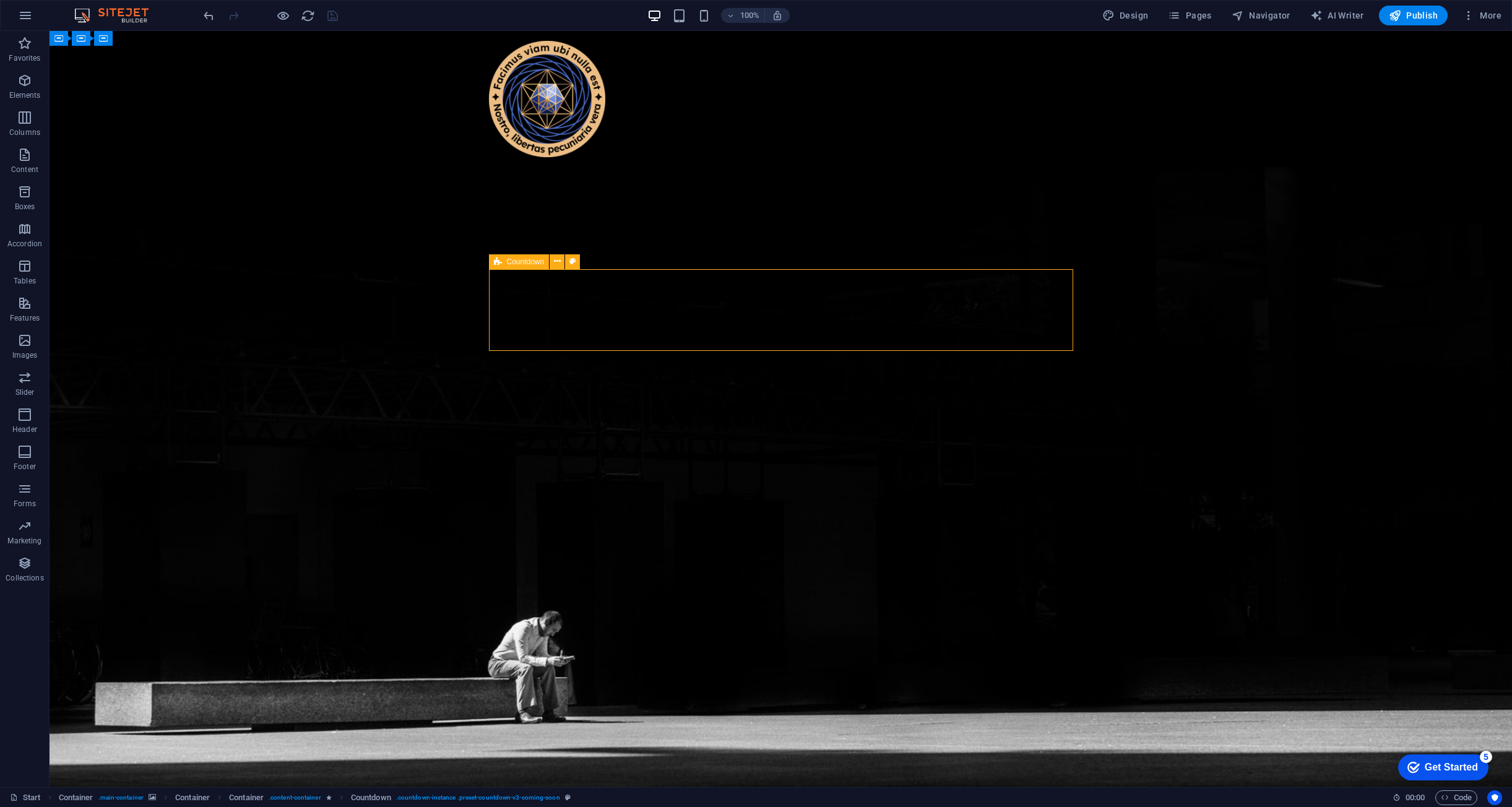
select select "rem"
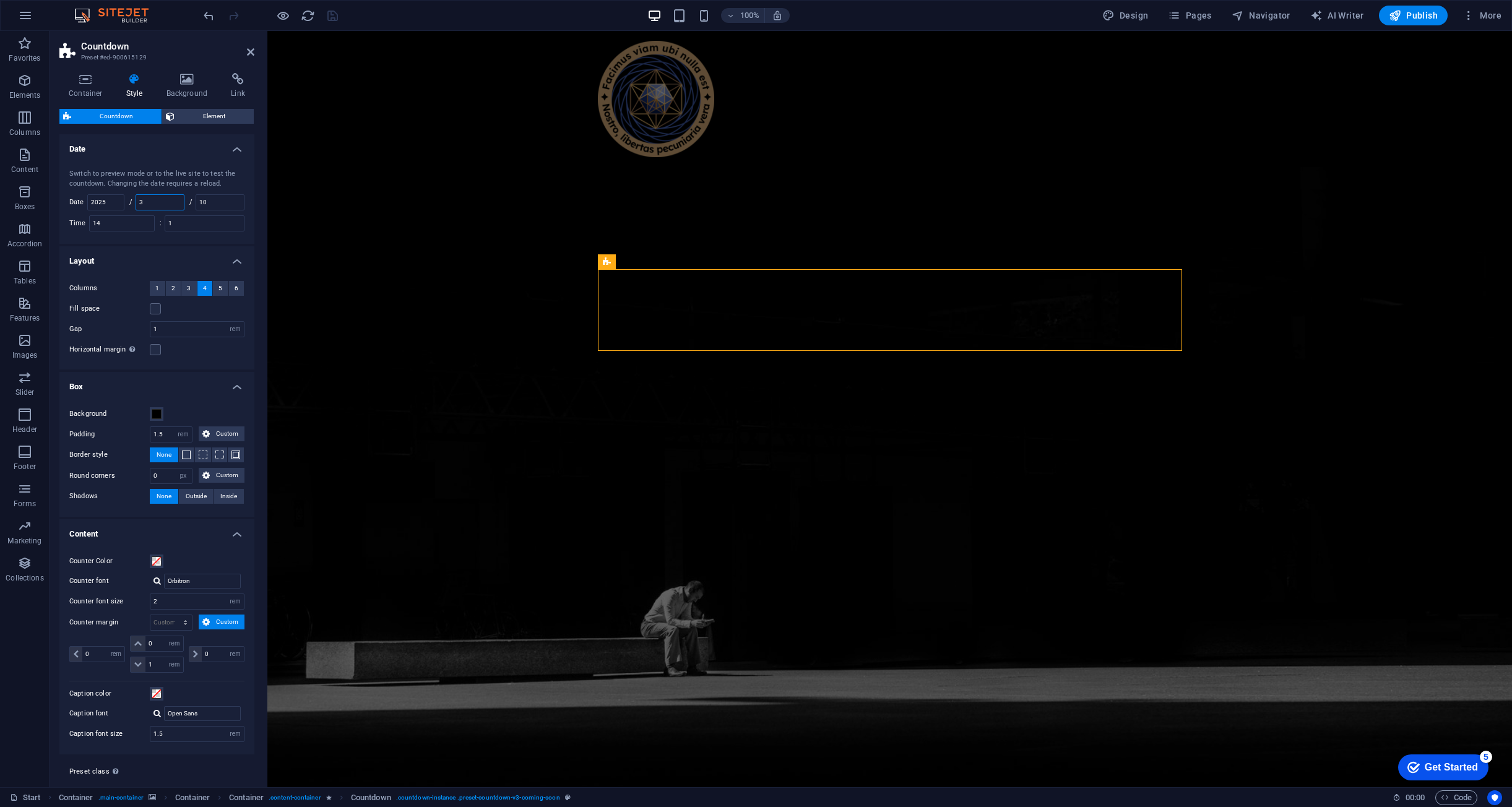
click at [162, 201] on input "3" at bounding box center [160, 203] width 48 height 15
drag, startPoint x: 1090, startPoint y: 2, endPoint x: 1365, endPoint y: 30, distance: 276.4
click at [1416, 11] on span "Publish" at bounding box center [1414, 15] width 49 height 12
select select "rem"
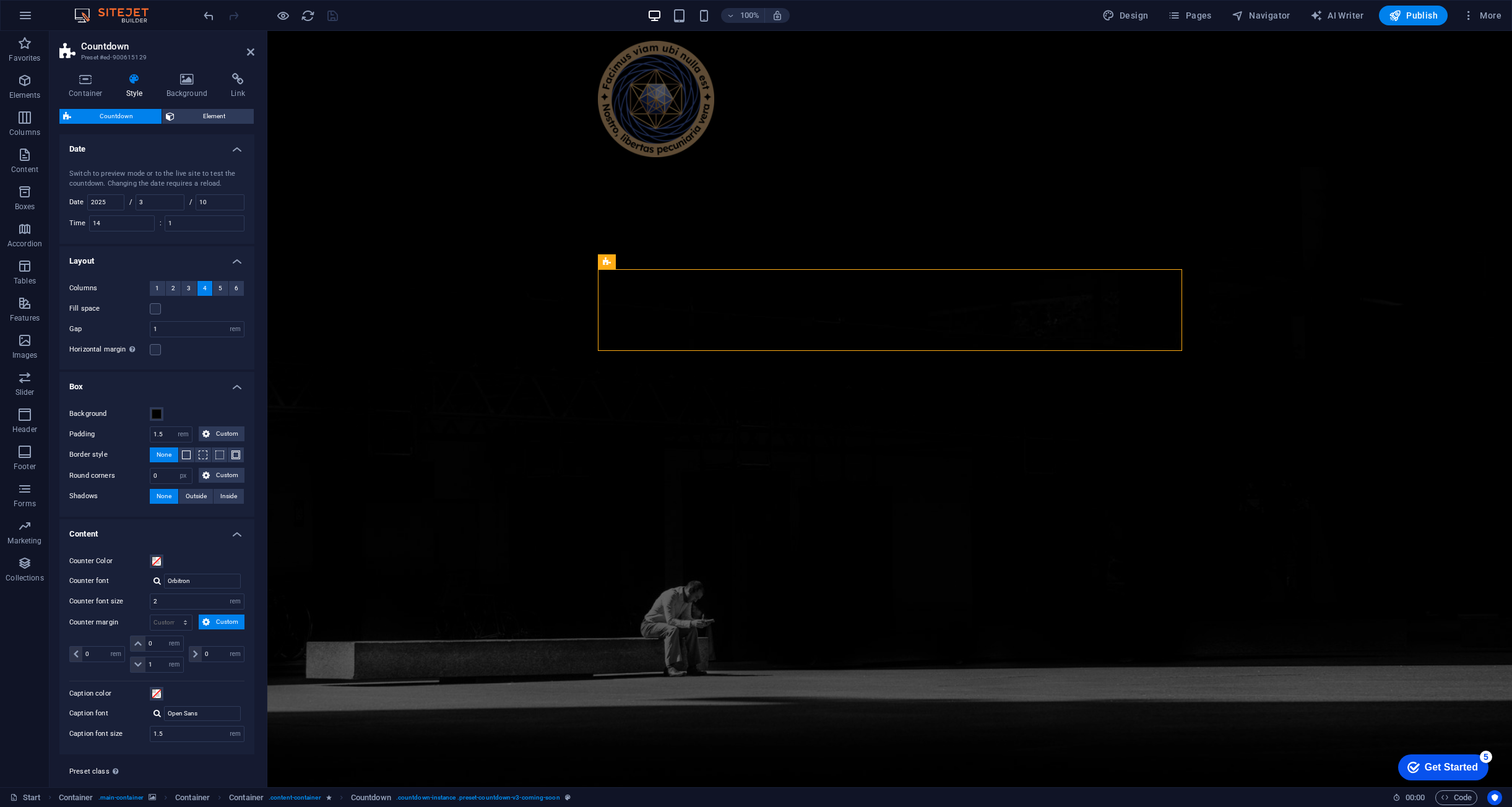
select select "px"
select select "rem"
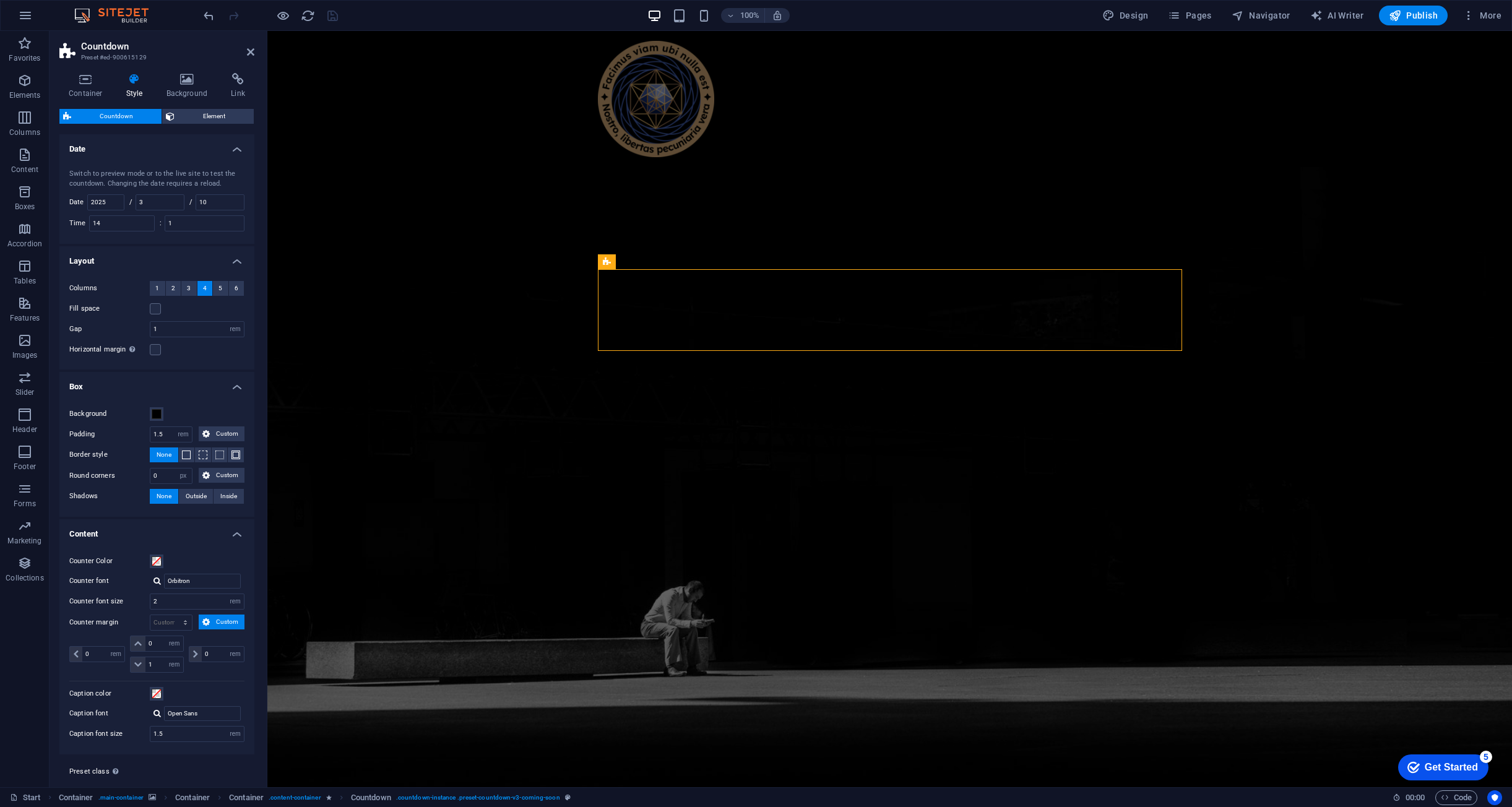
select select "rem"
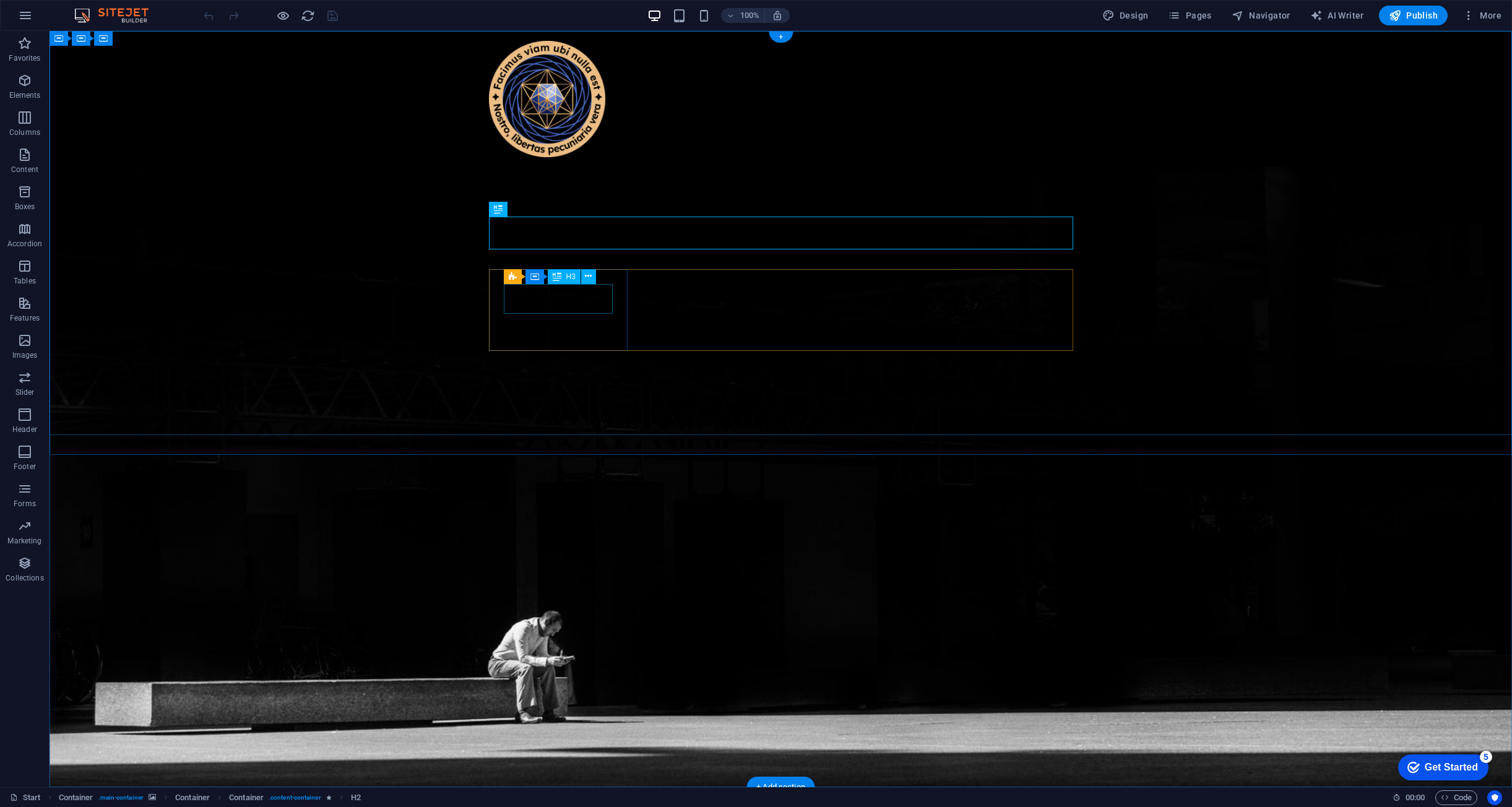
drag, startPoint x: 513, startPoint y: 268, endPoint x: 465, endPoint y: 242, distance: 54.6
click at [513, 268] on div "Countdown" at bounding box center [519, 262] width 61 height 15
click at [518, 263] on span "Countdown" at bounding box center [526, 261] width 37 height 7
click at [560, 265] on icon at bounding box center [557, 261] width 7 height 13
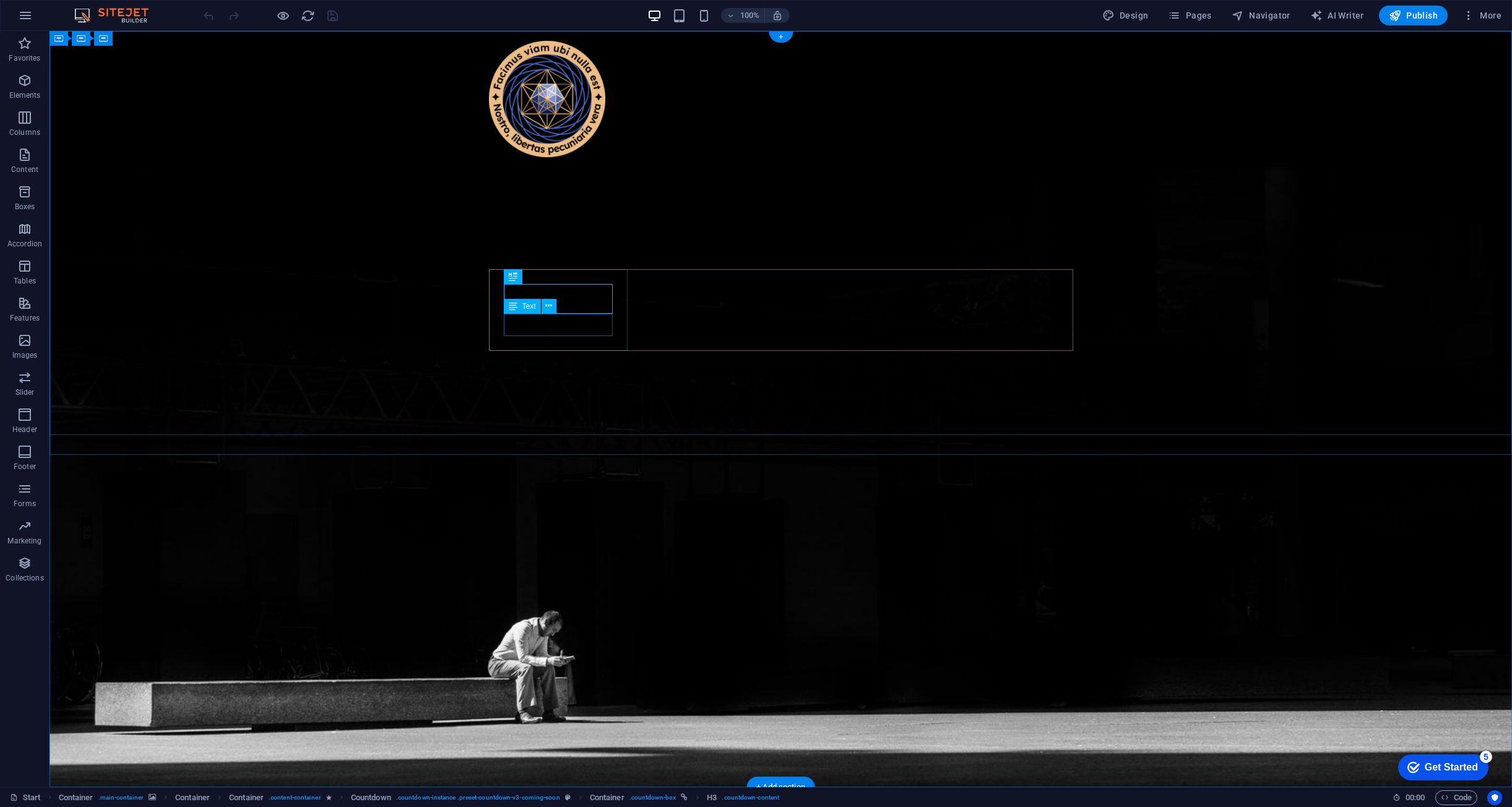
click at [498, 259] on icon at bounding box center [498, 262] width 8 height 15
click at [557, 260] on icon at bounding box center [557, 261] width 7 height 13
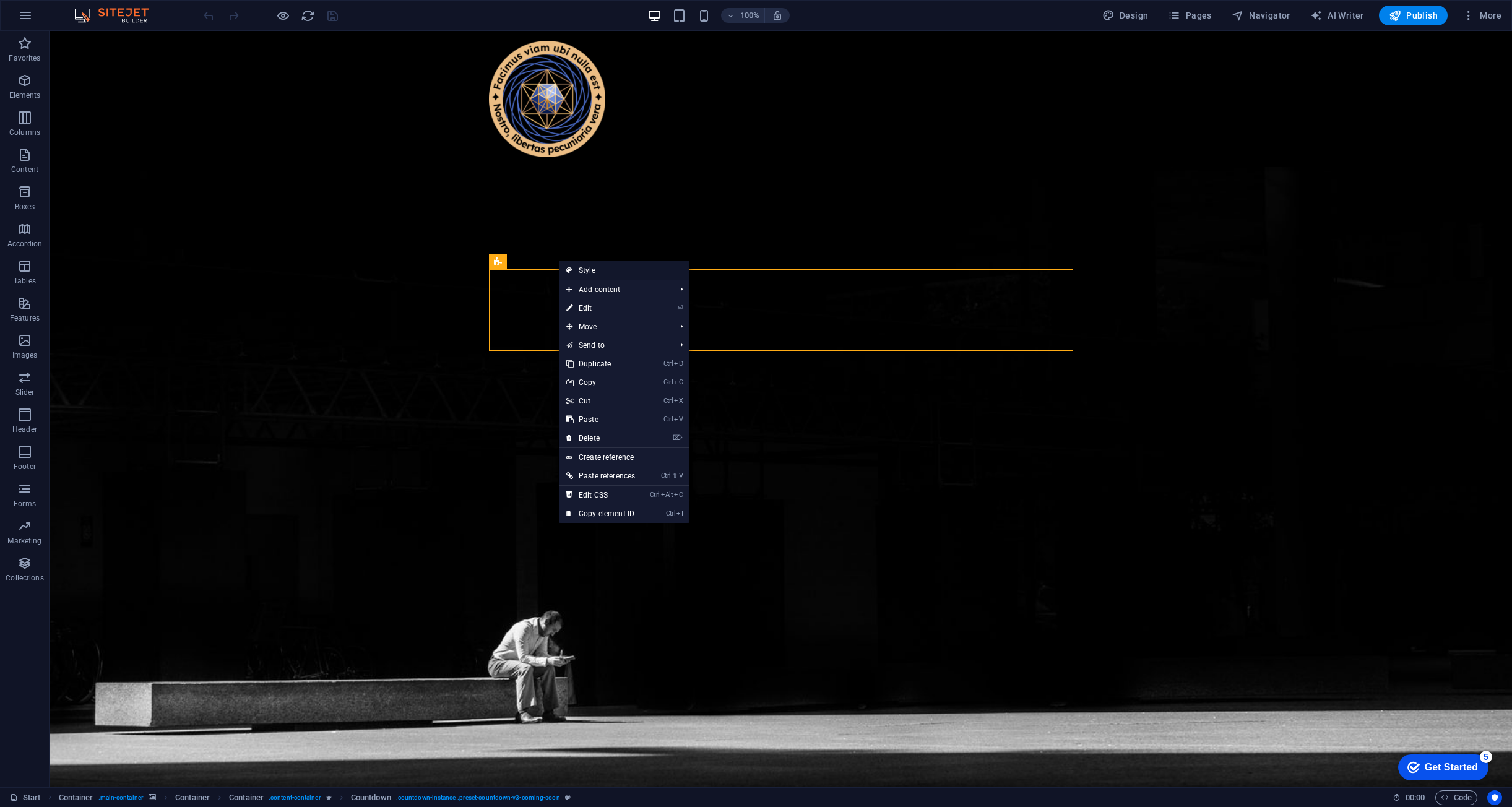
click at [596, 270] on link "Style" at bounding box center [624, 270] width 130 height 19
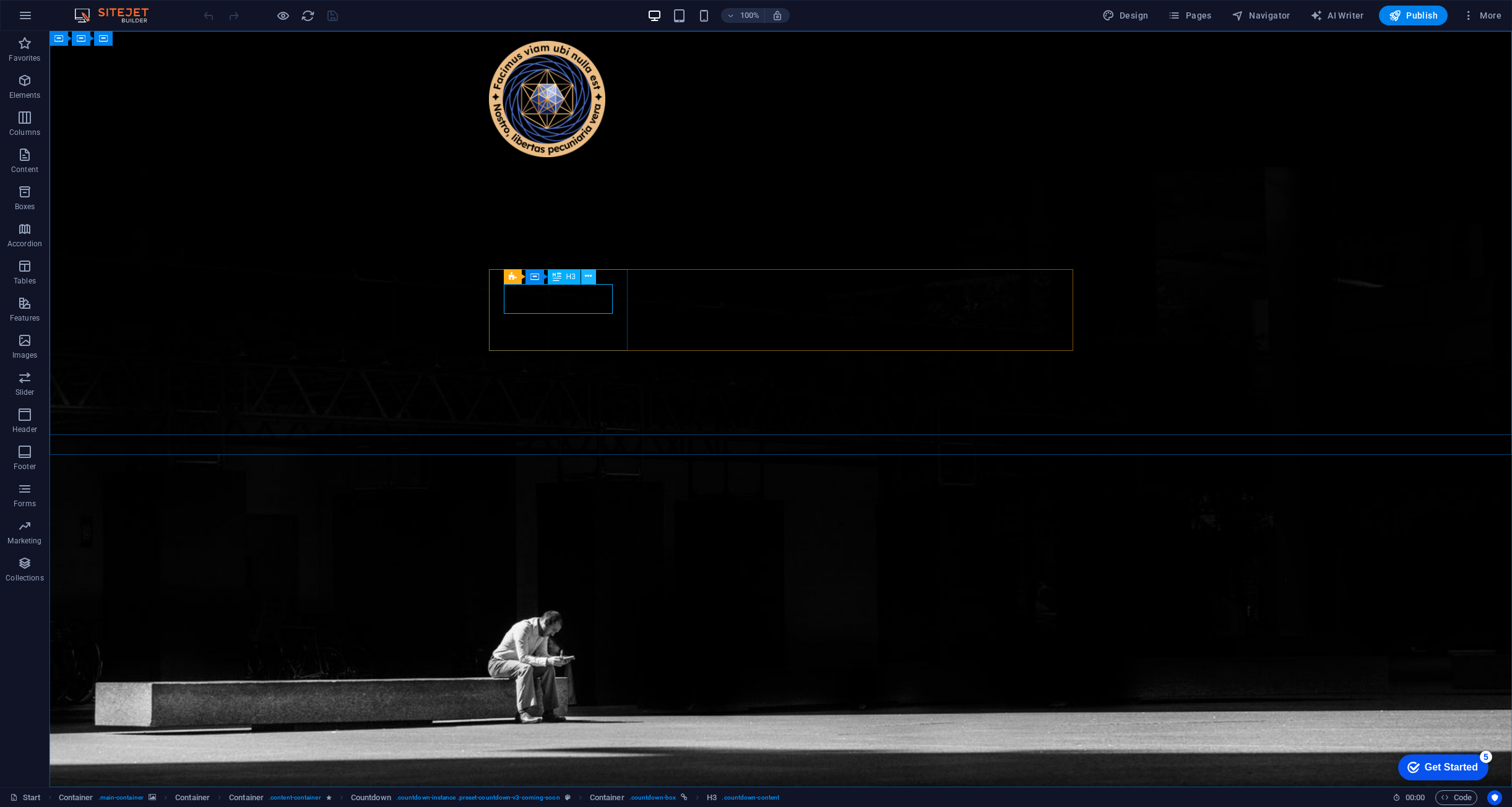
click at [586, 279] on icon at bounding box center [588, 277] width 7 height 13
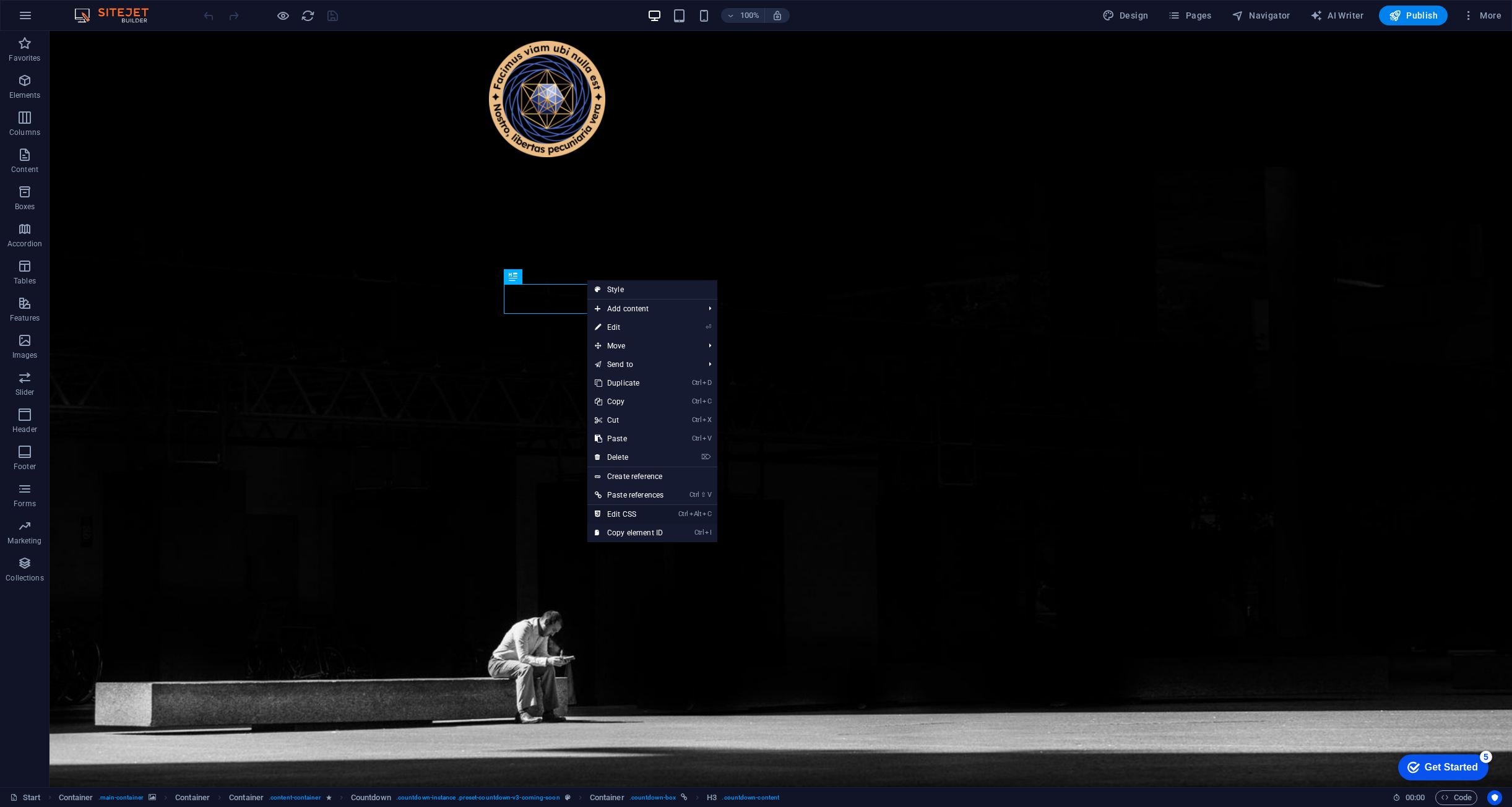
drag, startPoint x: 633, startPoint y: 511, endPoint x: 583, endPoint y: 478, distance: 59.9
click at [633, 511] on link "Ctrl Alt C Edit CSS" at bounding box center [629, 514] width 84 height 19
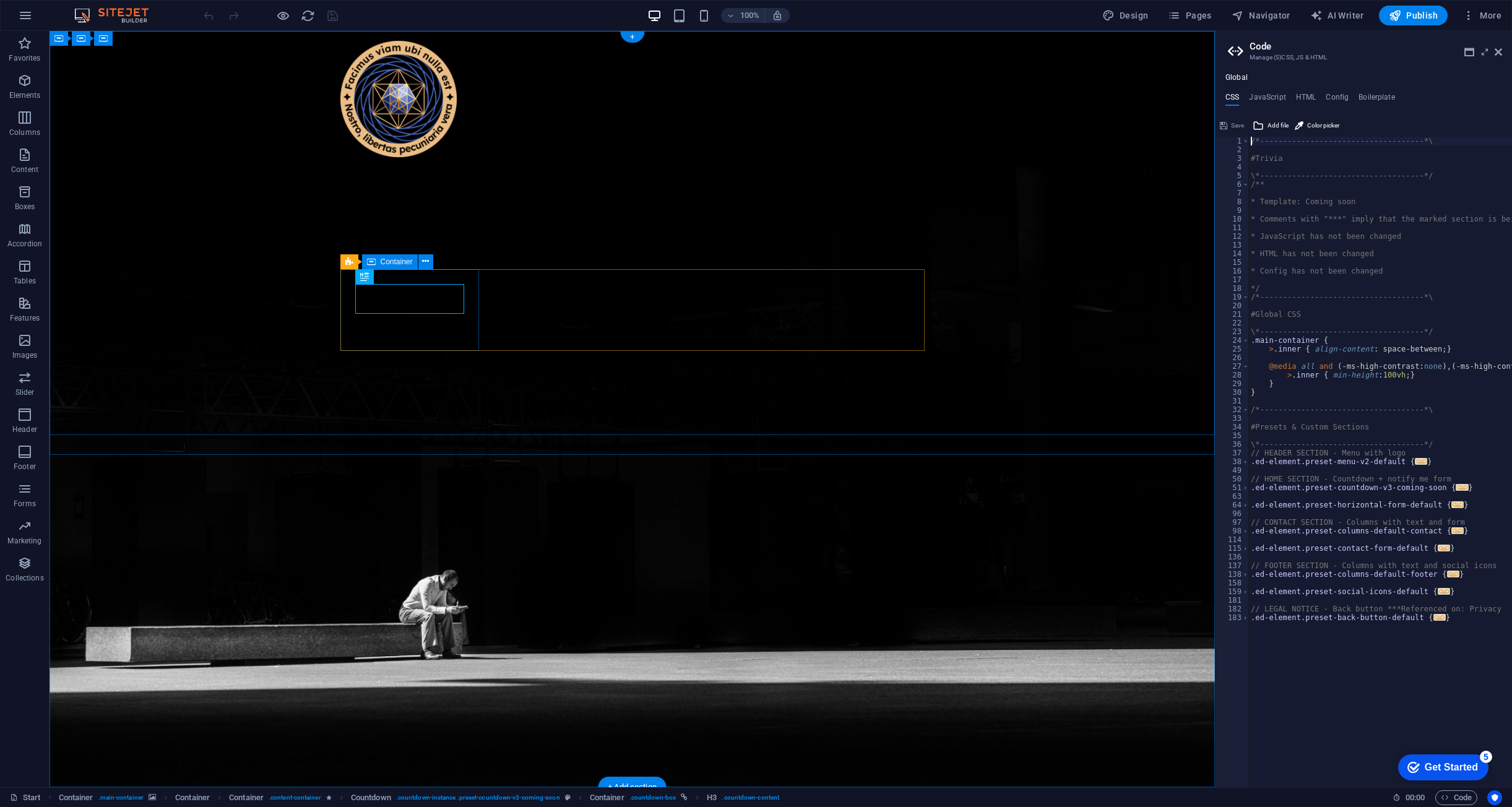
click at [366, 262] on span "Countdown" at bounding box center [377, 261] width 37 height 7
click at [409, 265] on icon at bounding box center [409, 261] width 7 height 13
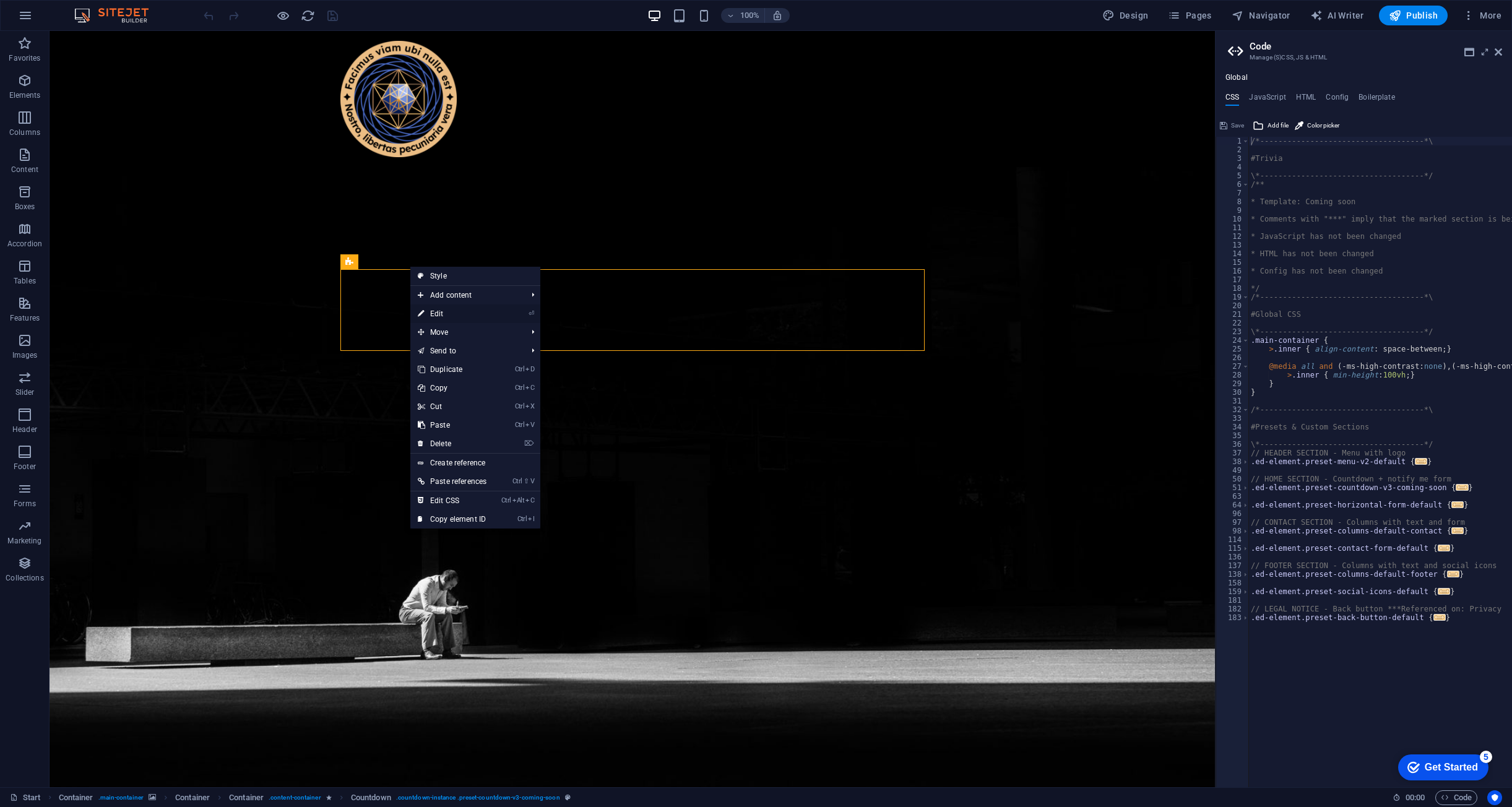
click at [456, 310] on link "⏎ Edit" at bounding box center [452, 313] width 84 height 19
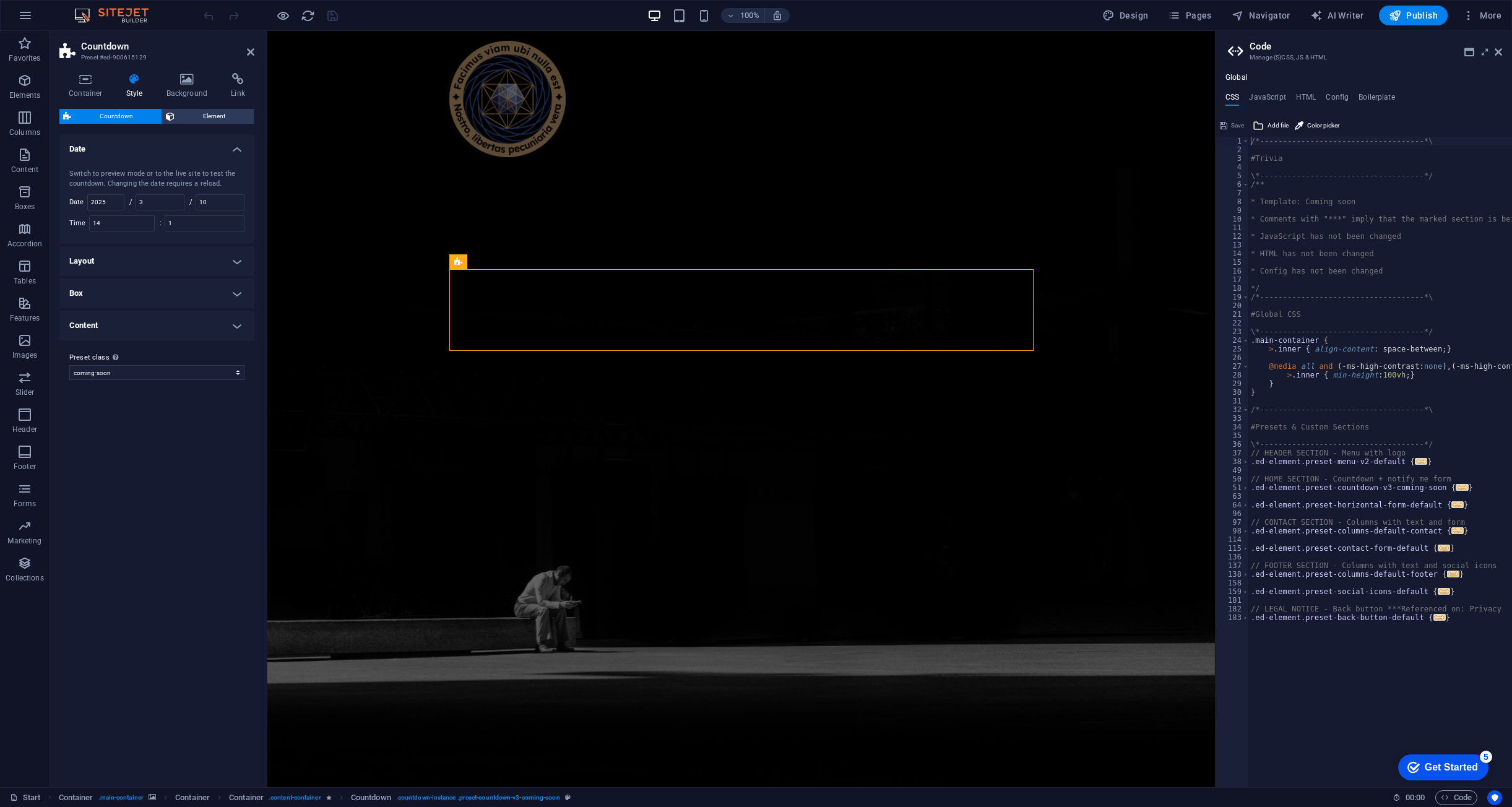
click at [156, 262] on h4 "Layout" at bounding box center [157, 261] width 195 height 30
click at [157, 261] on h4 "Layout" at bounding box center [157, 257] width 195 height 22
click at [145, 298] on h4 "Box" at bounding box center [157, 293] width 195 height 30
click at [166, 292] on h4 "Box" at bounding box center [157, 289] width 195 height 22
click at [184, 318] on h4 "Content" at bounding box center [157, 325] width 195 height 30
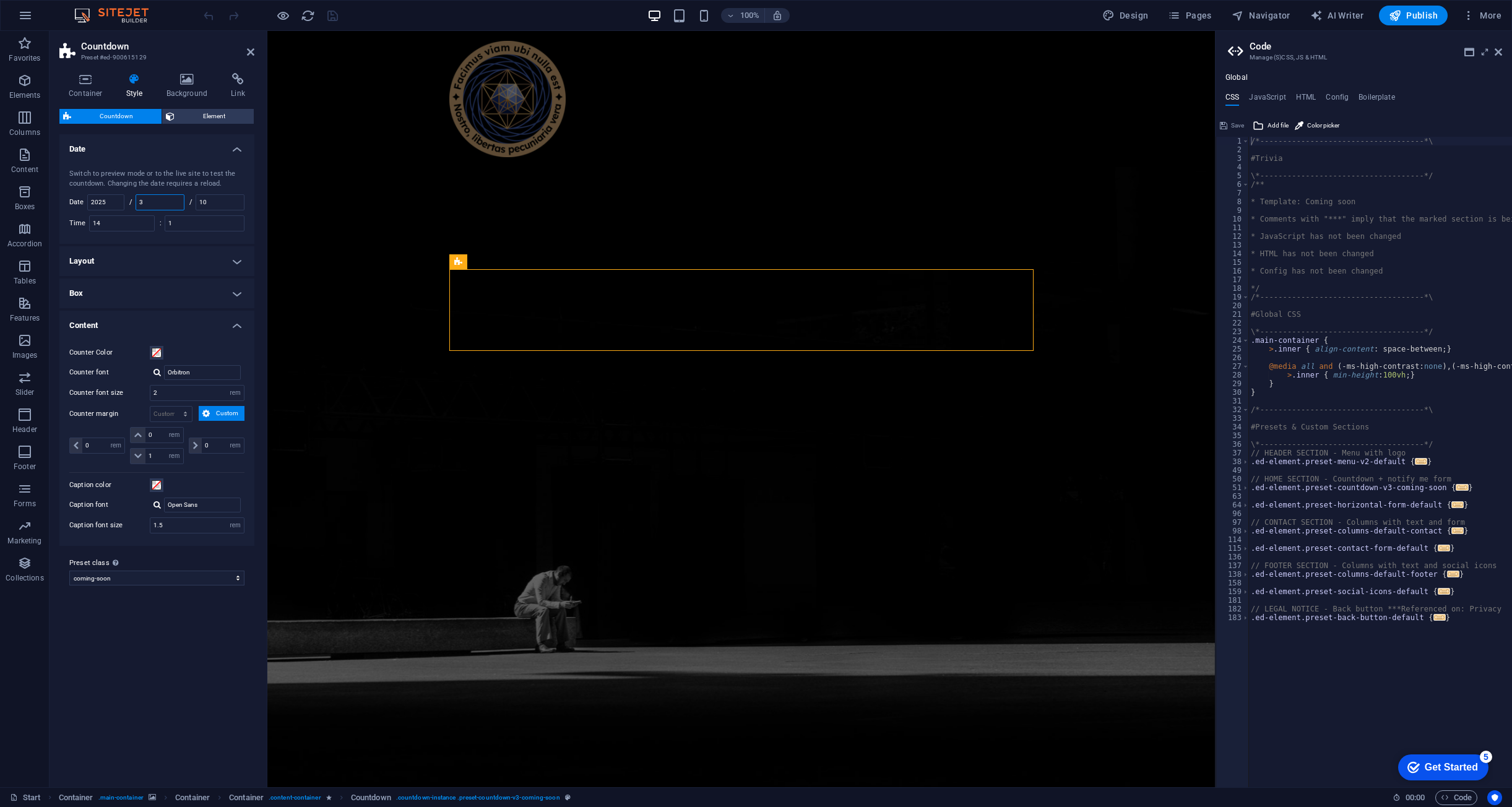
click at [162, 201] on input "3" at bounding box center [160, 203] width 48 height 15
click at [811, 261] on icon at bounding box center [810, 261] width 7 height 13
click at [533, 260] on icon at bounding box center [535, 261] width 7 height 13
click at [81, 83] on icon at bounding box center [85, 79] width 53 height 12
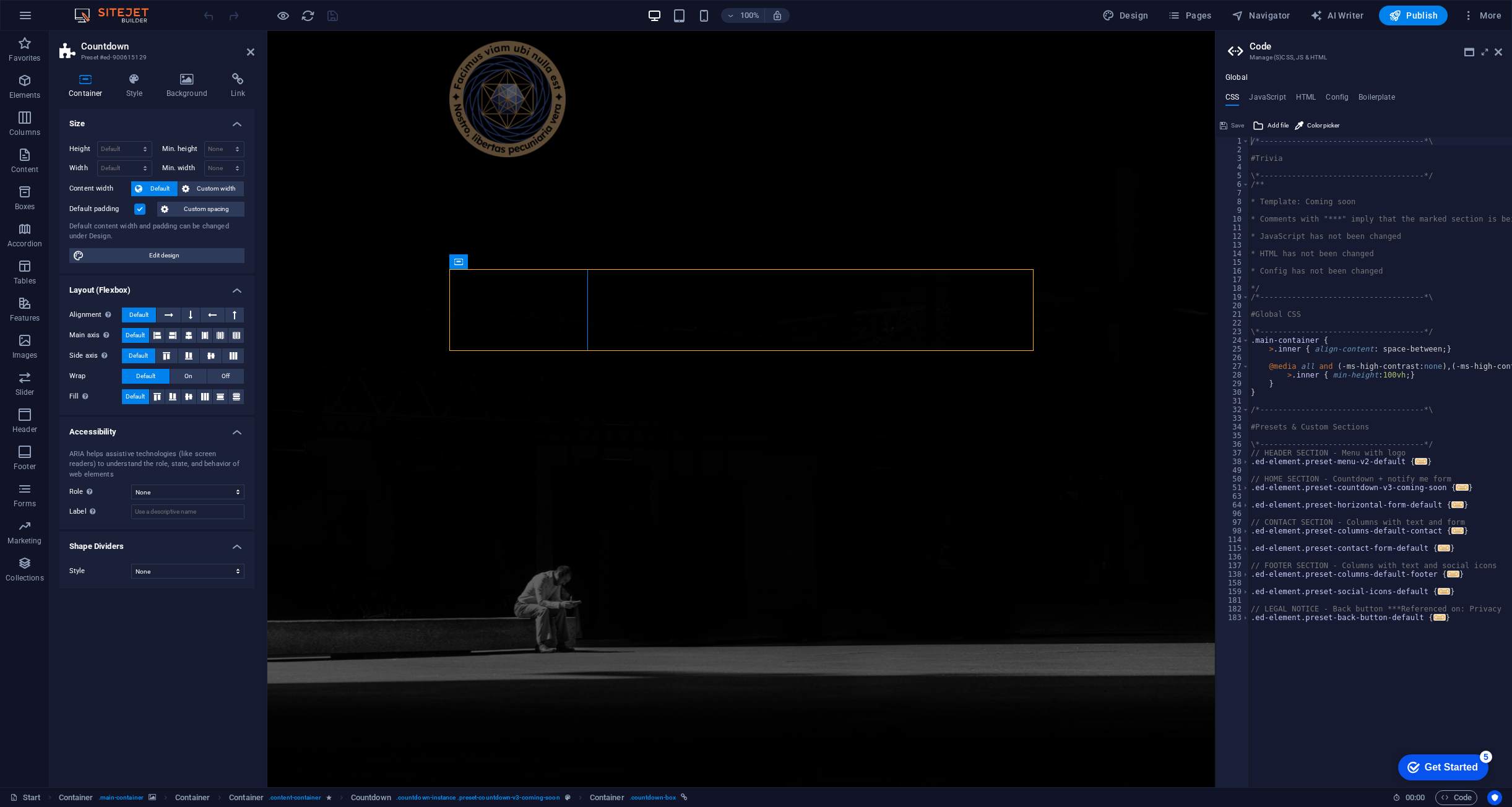
click at [175, 247] on div "Height Default px rem % vh vw Min. height None px rem % vh vw Width Default px …" at bounding box center [157, 202] width 195 height 142
click at [185, 254] on span "Edit design" at bounding box center [164, 255] width 153 height 15
select select "px"
select select "300"
select select "px"
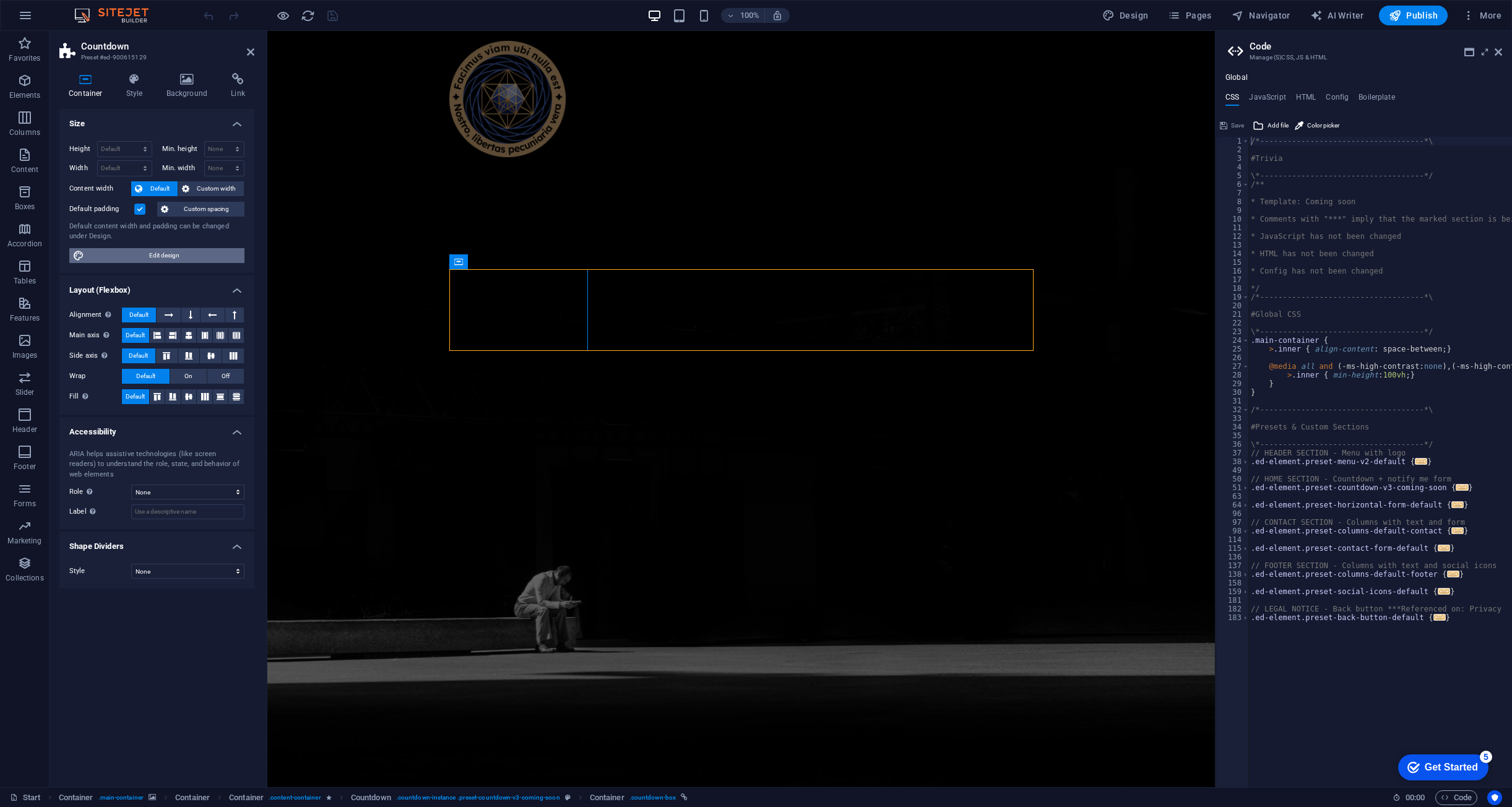
select select "rem"
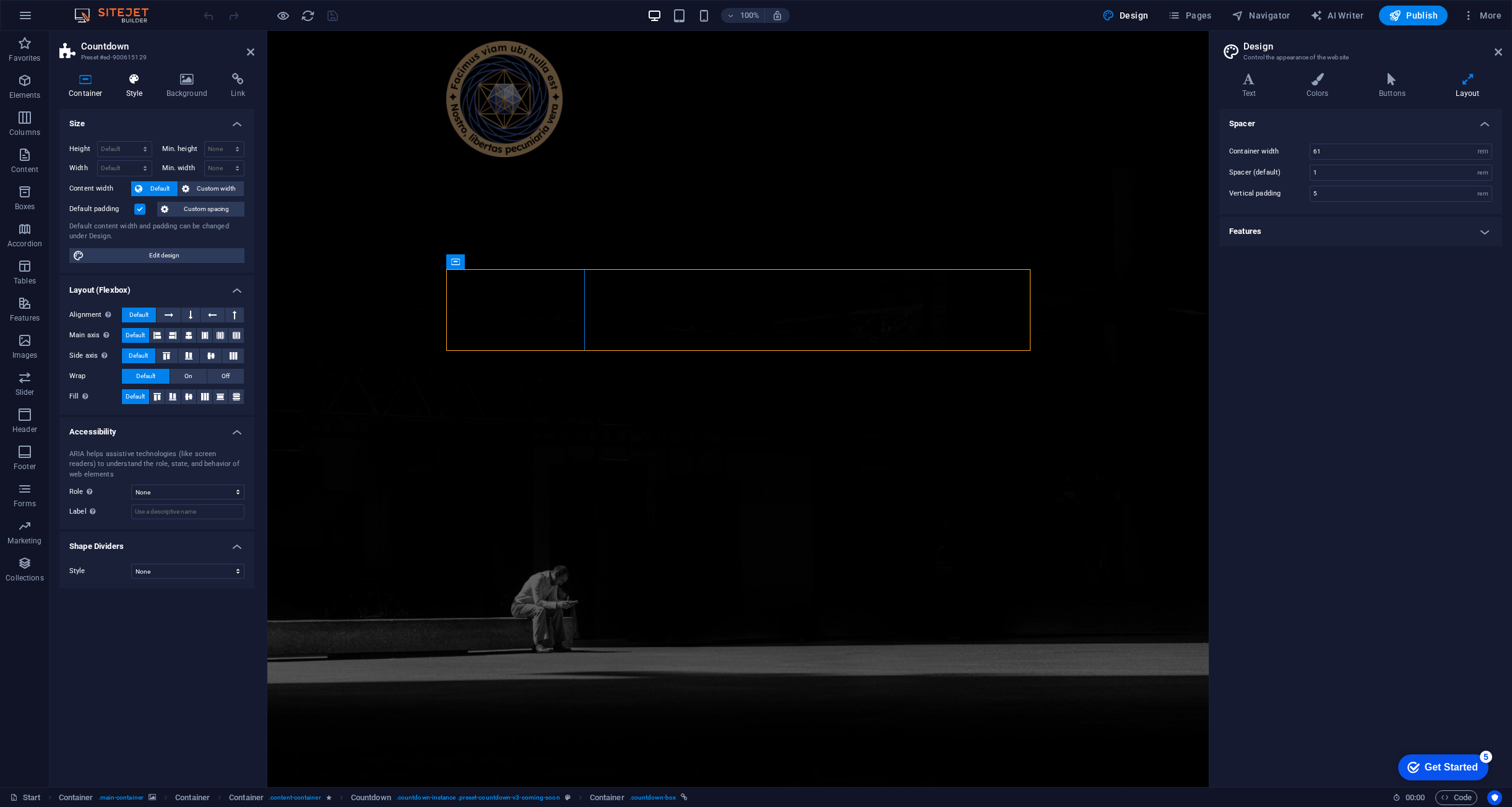
click at [125, 74] on icon at bounding box center [134, 79] width 35 height 12
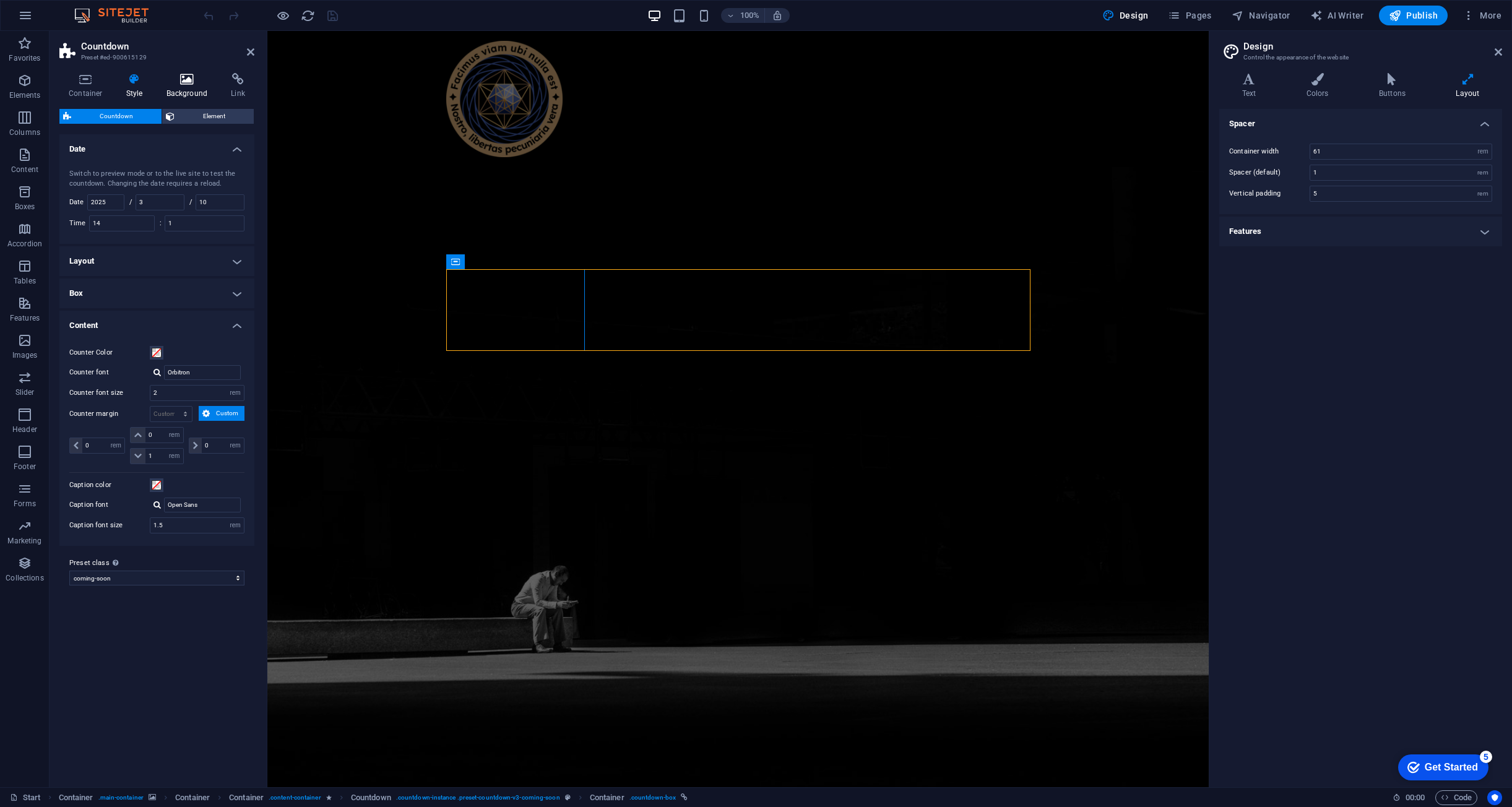
click at [196, 79] on icon at bounding box center [187, 79] width 60 height 12
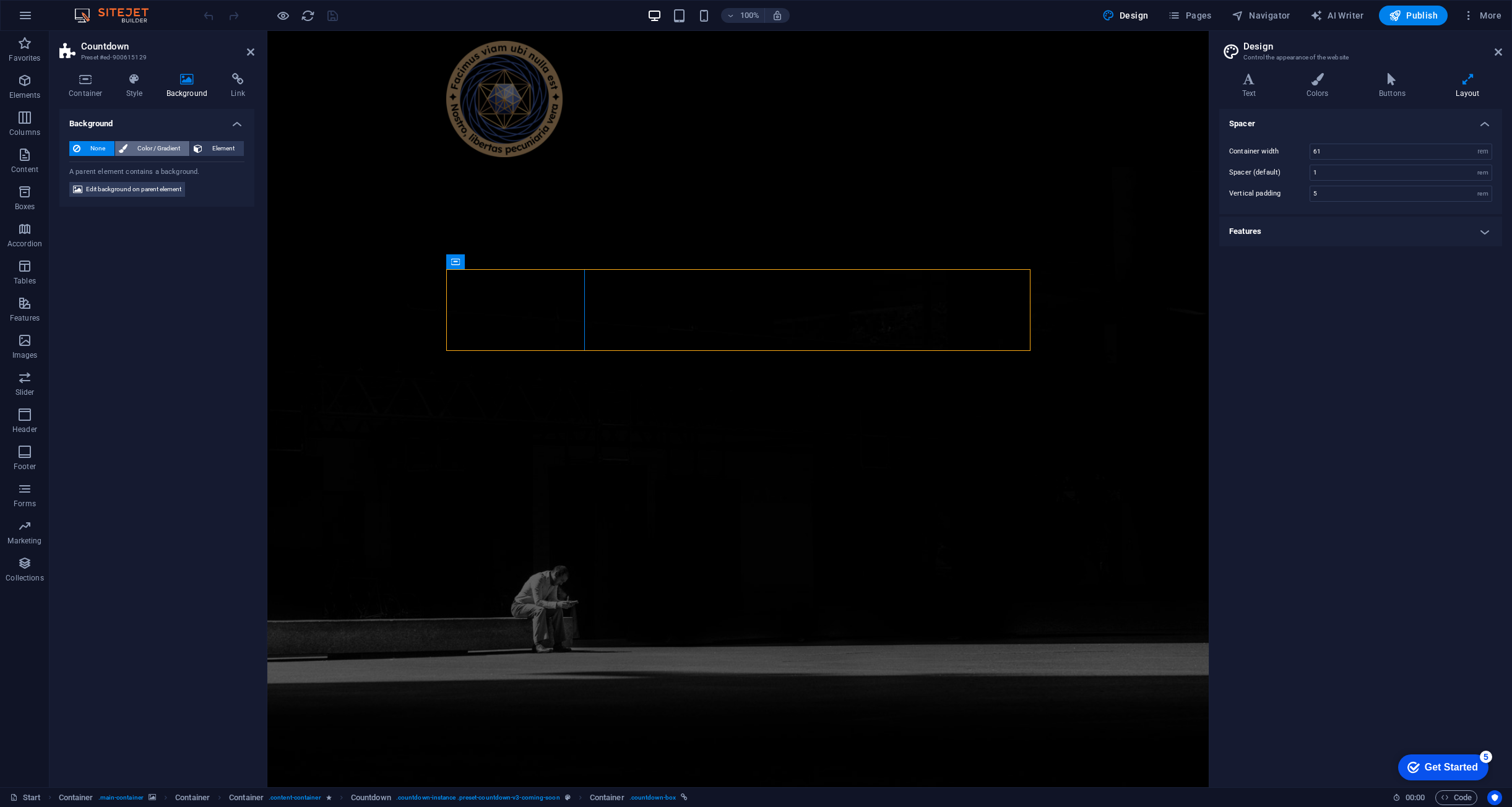
click at [167, 150] on span "Color / Gradient" at bounding box center [158, 148] width 55 height 15
click at [94, 146] on span "None" at bounding box center [97, 148] width 27 height 15
click at [221, 146] on span "Element" at bounding box center [223, 148] width 34 height 15
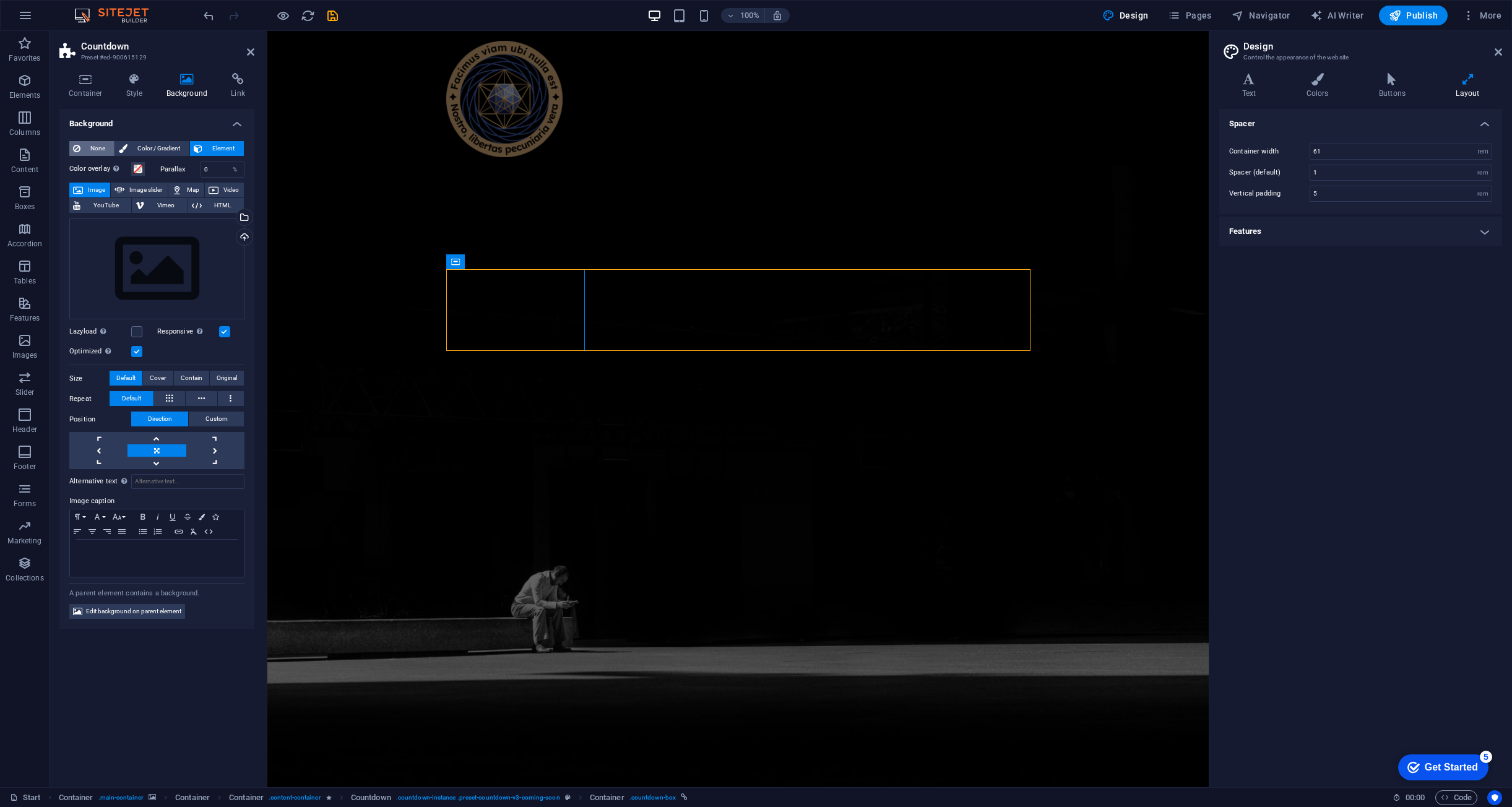
click at [102, 147] on span "None" at bounding box center [97, 148] width 27 height 15
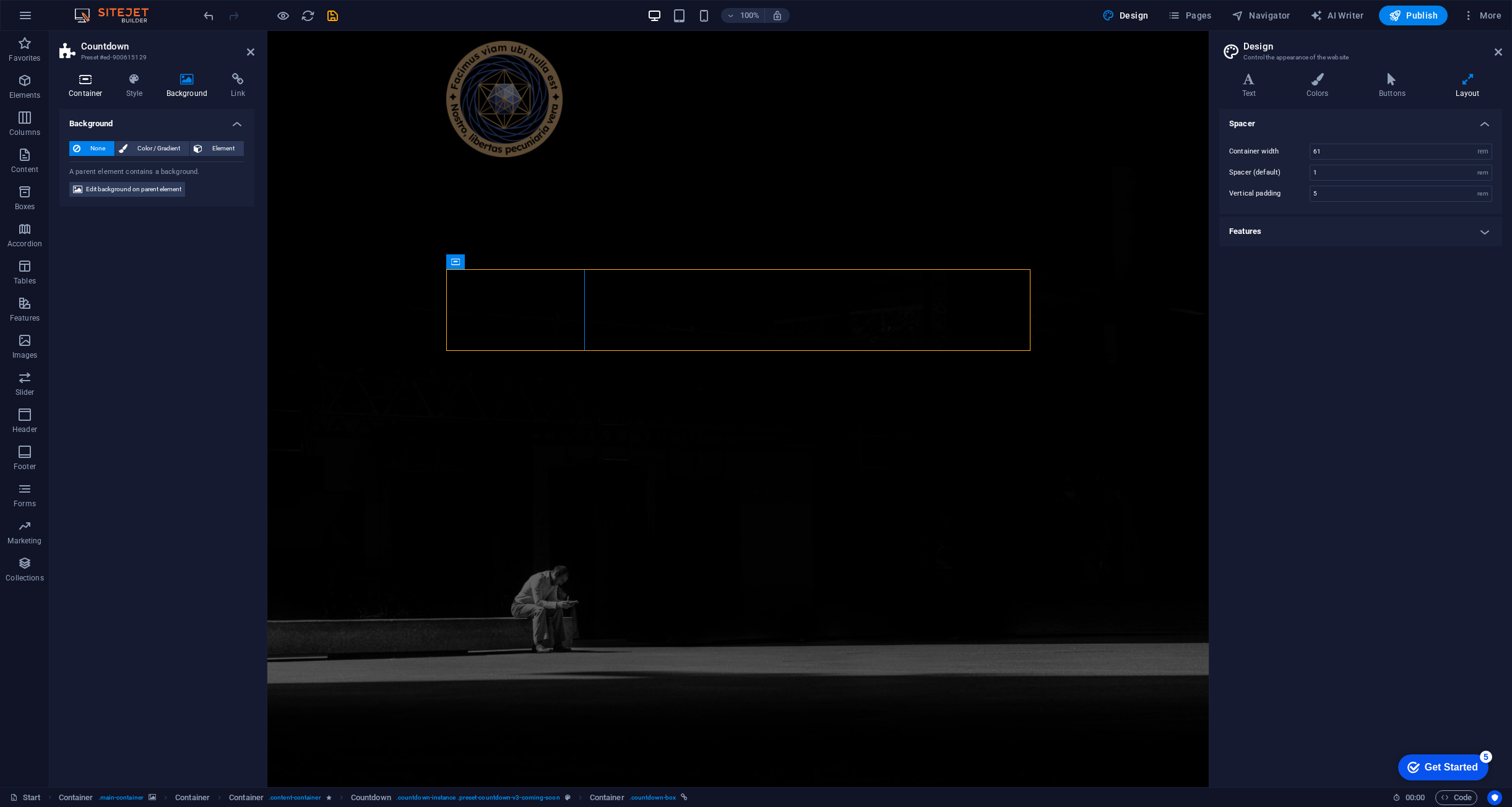
click at [104, 84] on icon at bounding box center [85, 79] width 53 height 12
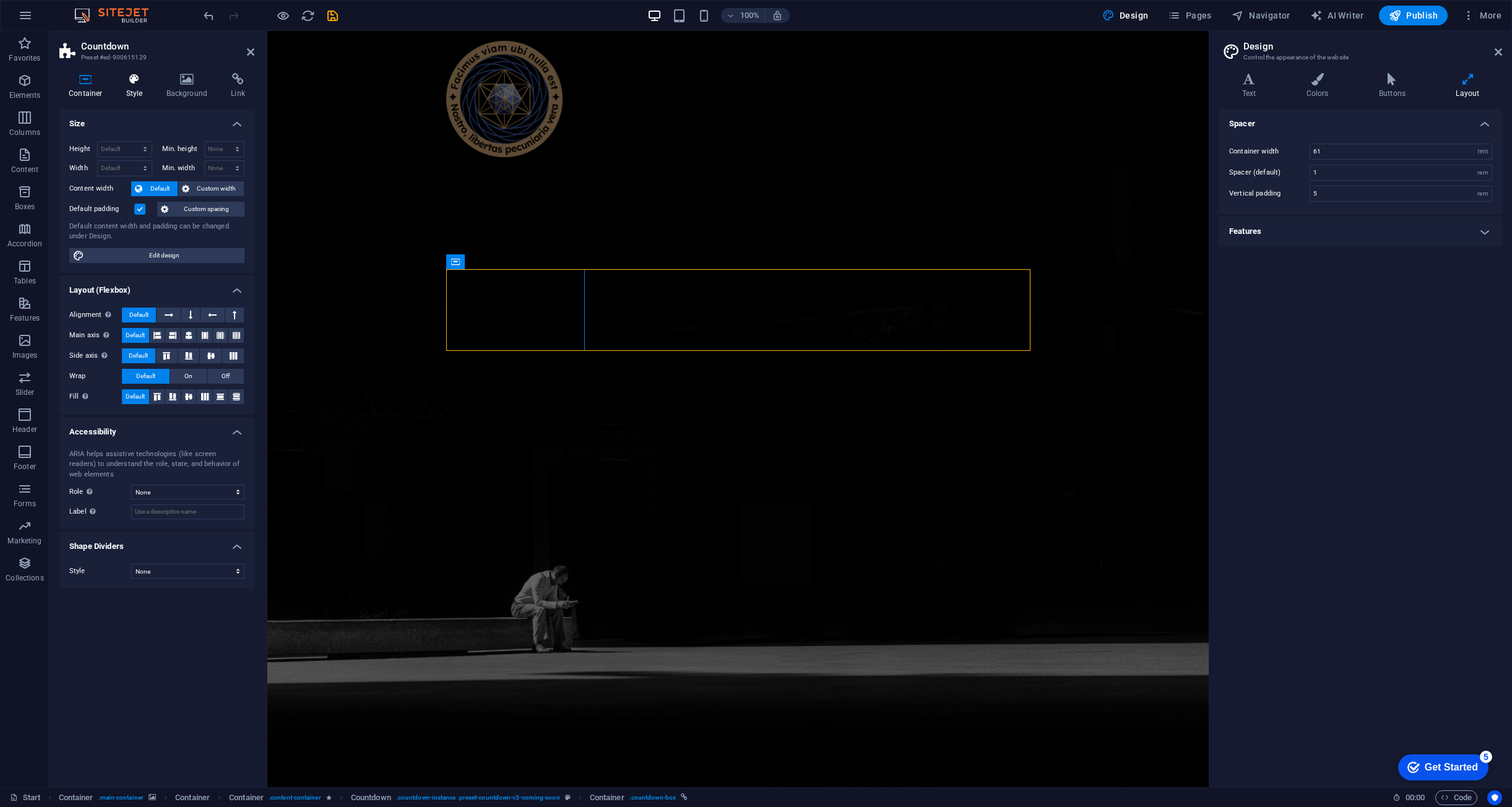
click at [126, 74] on icon at bounding box center [134, 79] width 35 height 12
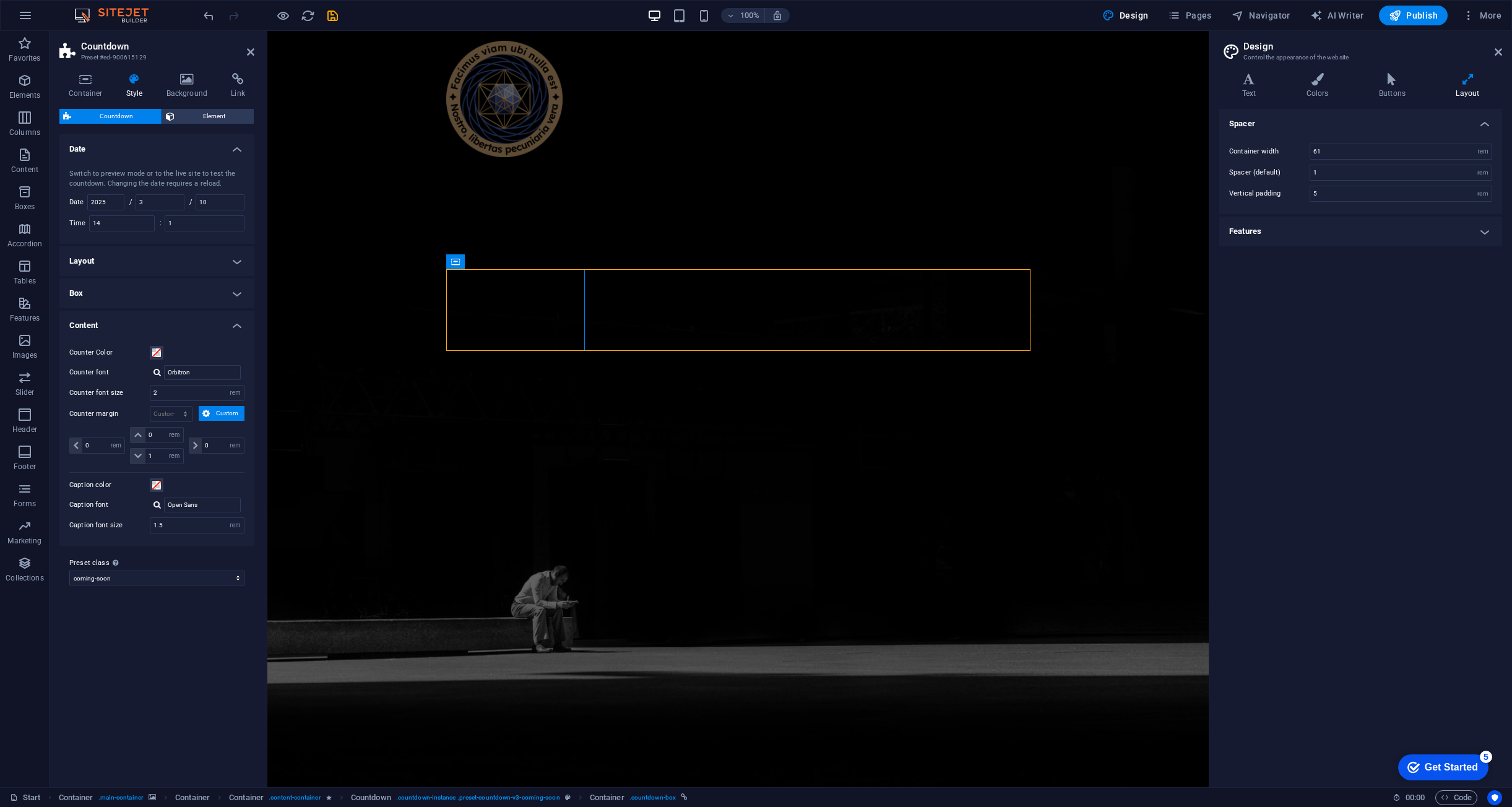
click at [142, 261] on h4 "Layout" at bounding box center [157, 261] width 195 height 30
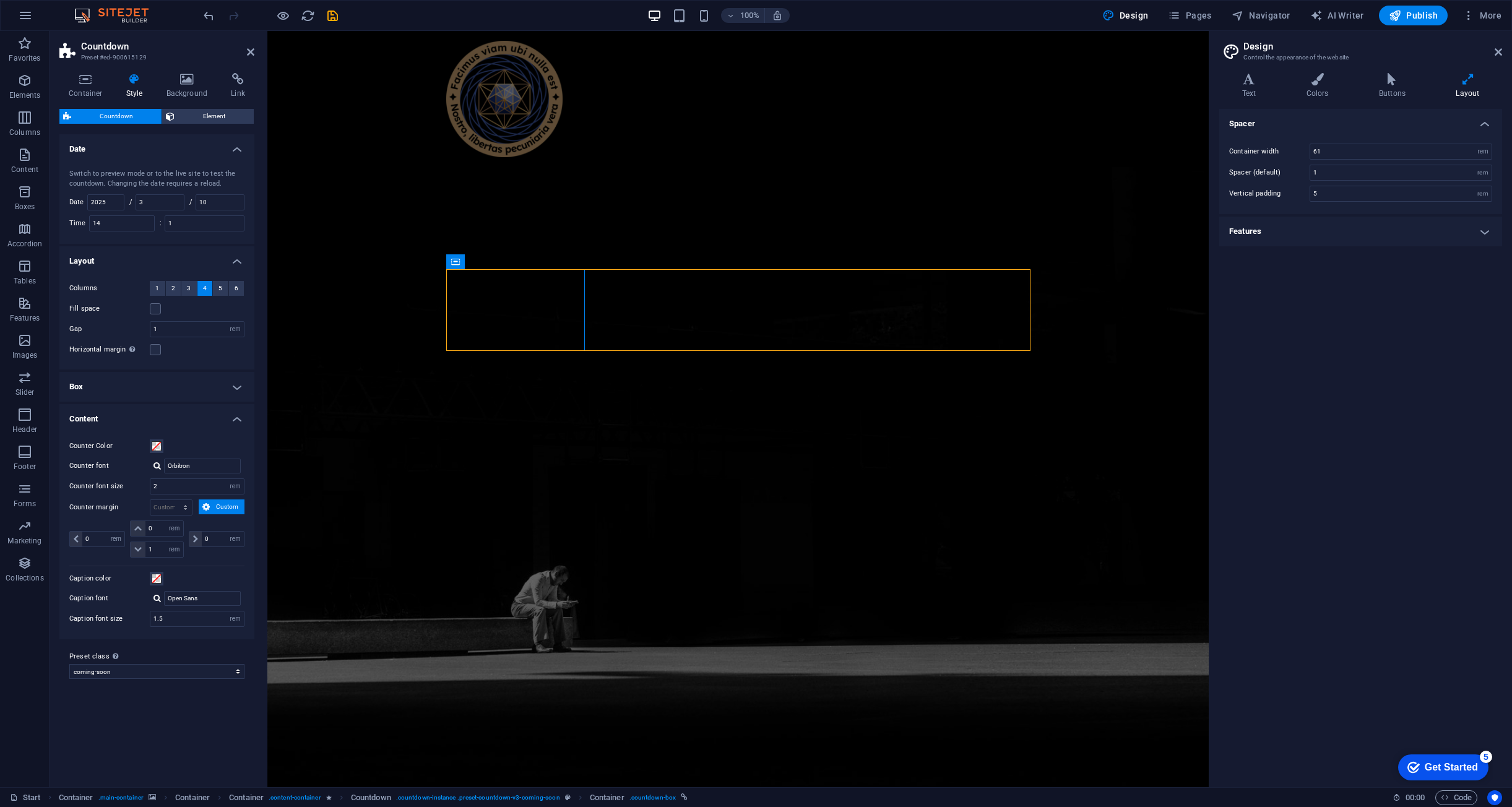
click at [128, 384] on h4 "Box" at bounding box center [157, 386] width 195 height 30
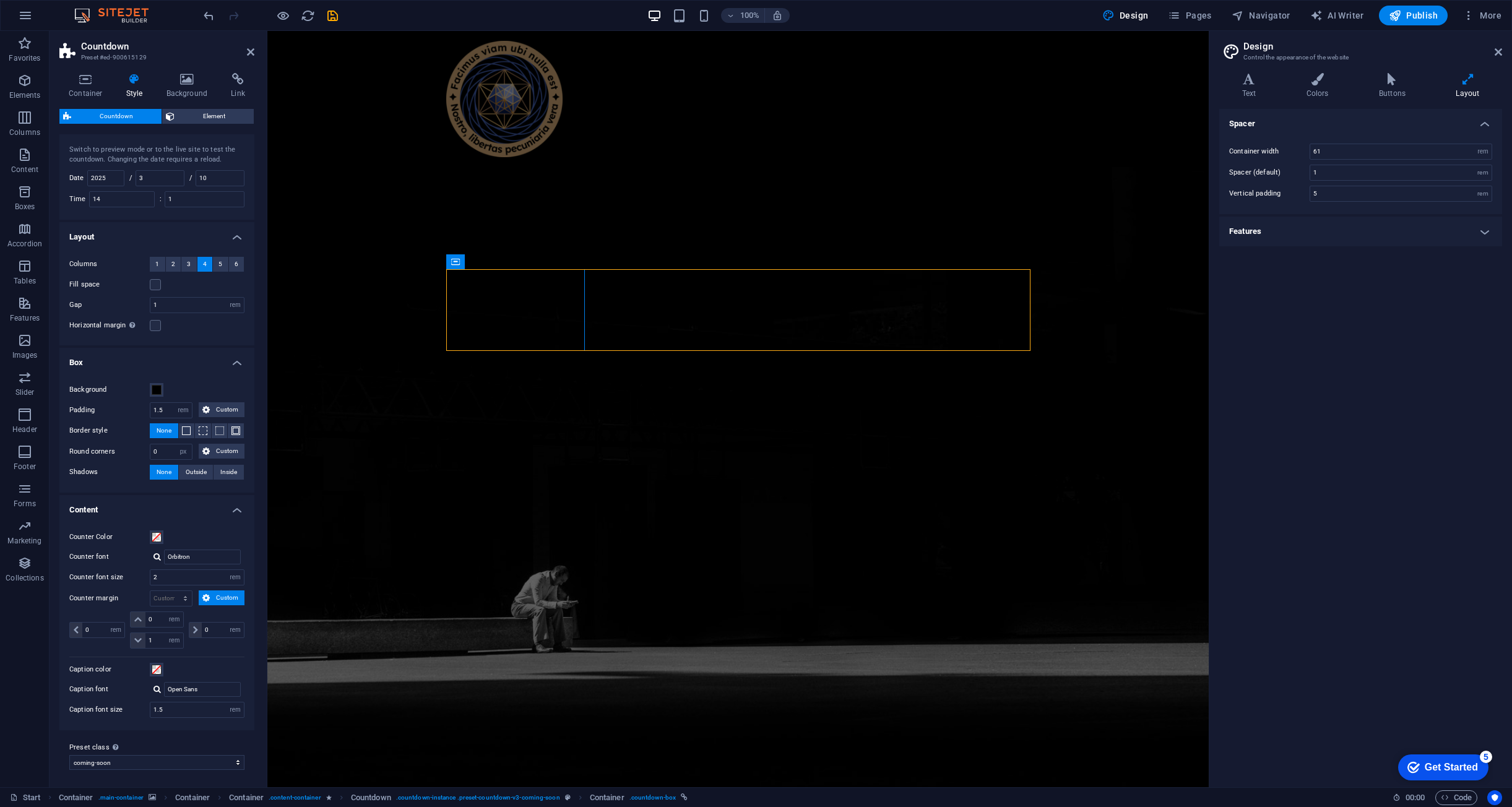
scroll to position [27, 0]
click at [230, 89] on h4 "Link" at bounding box center [238, 86] width 33 height 26
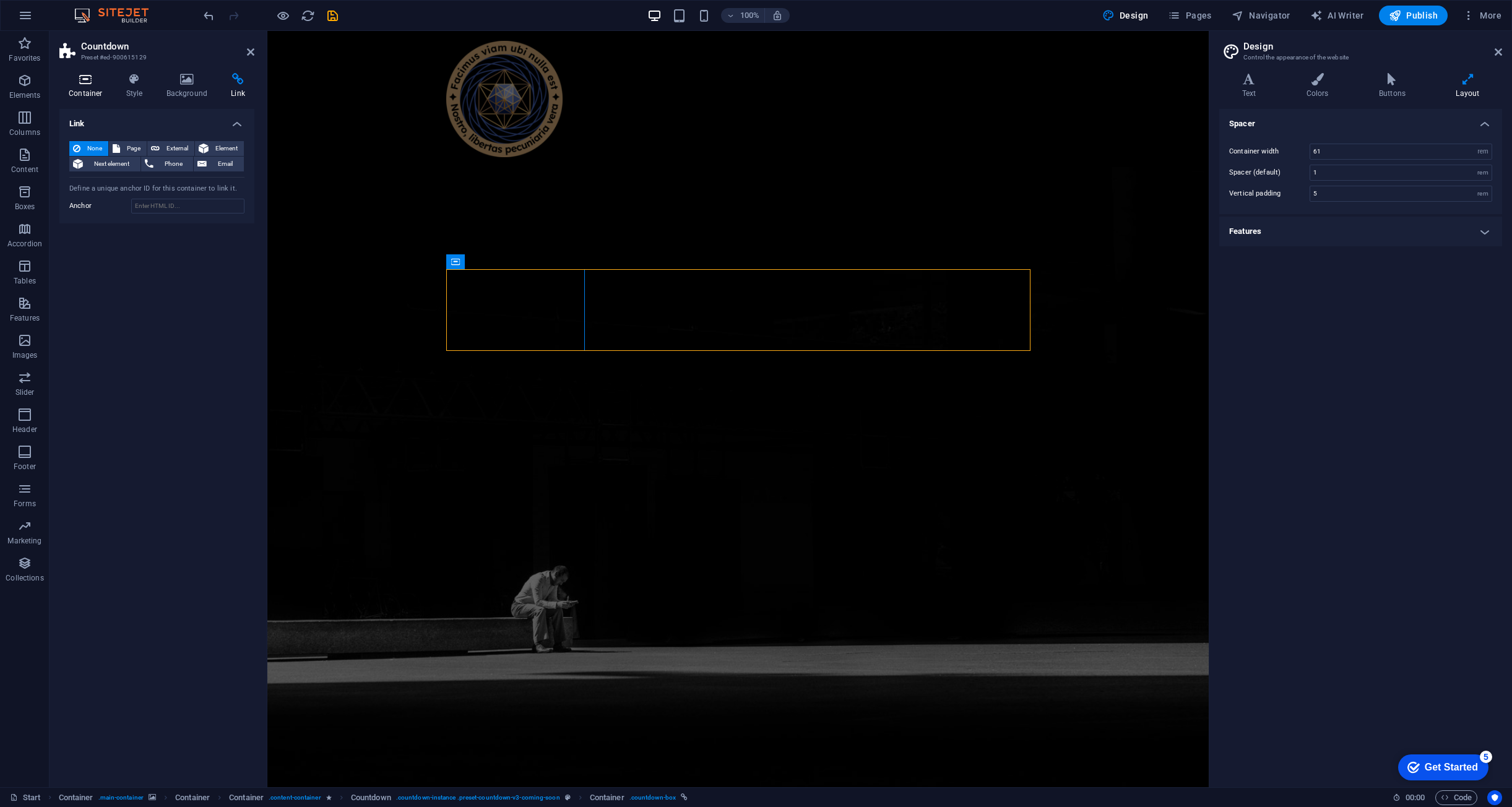
click at [78, 80] on icon at bounding box center [85, 79] width 53 height 12
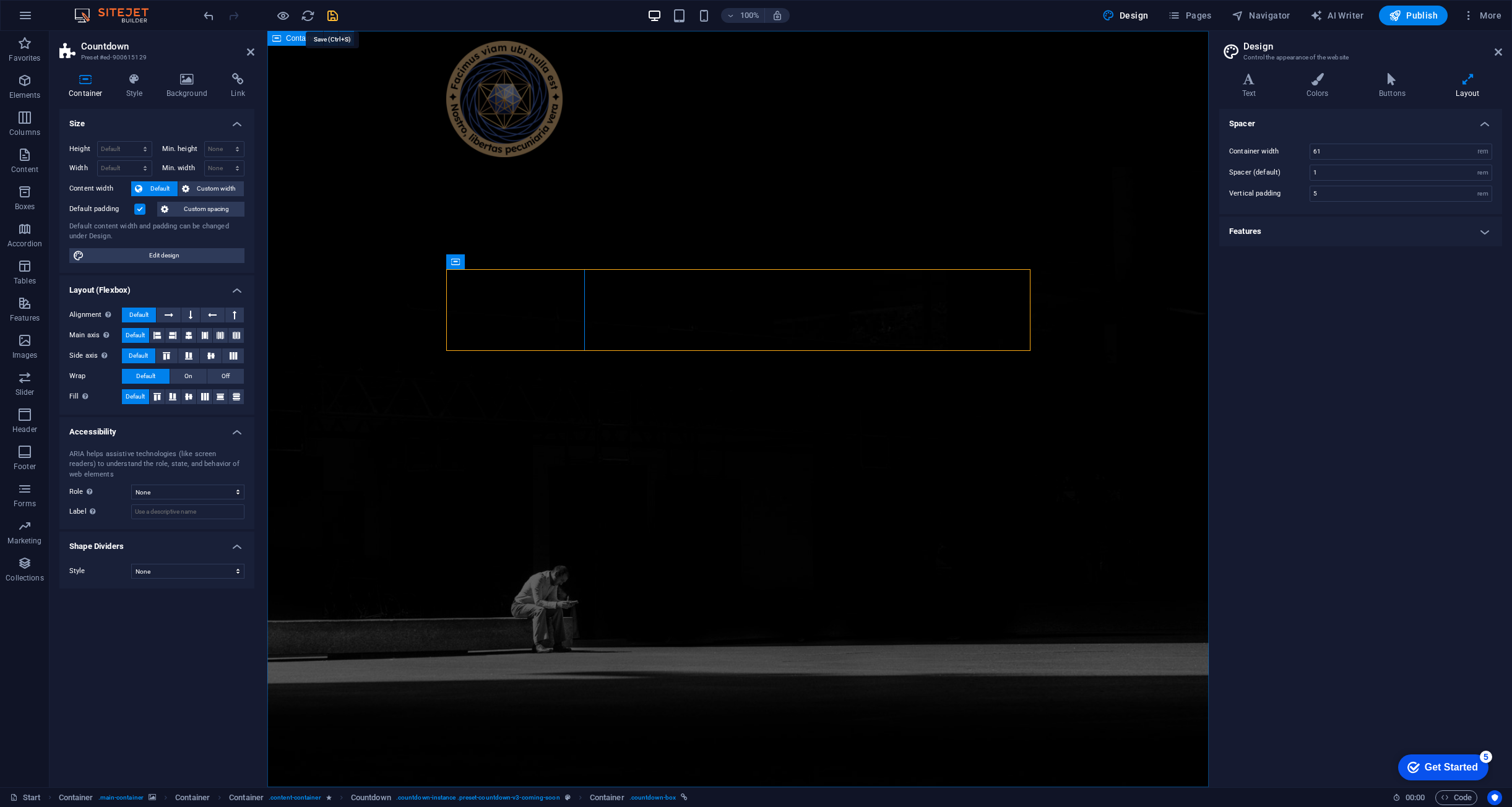
click at [332, 17] on icon "save" at bounding box center [332, 15] width 14 height 14
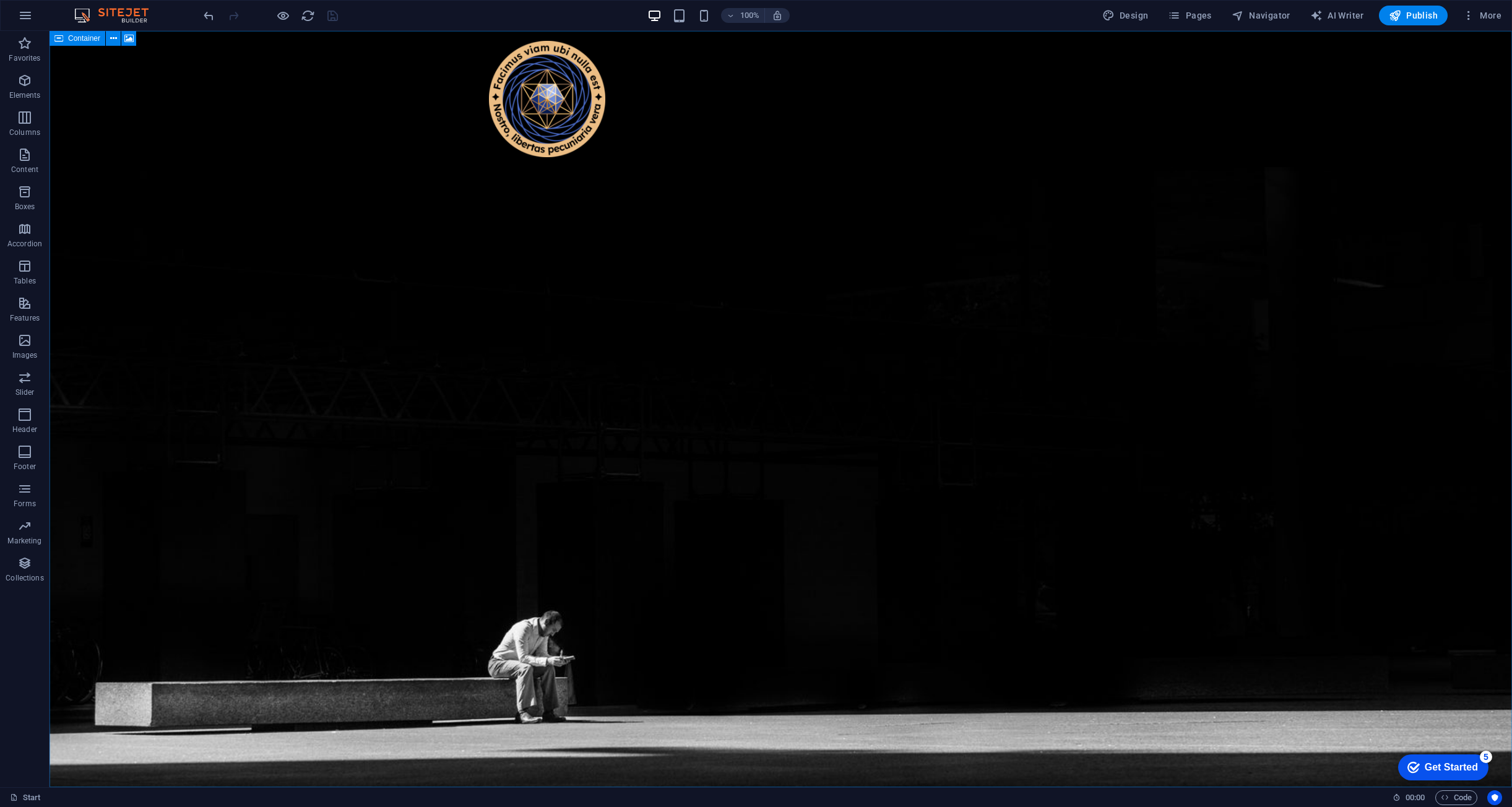
click at [275, 14] on div at bounding box center [270, 15] width 138 height 20
click at [286, 14] on icon "button" at bounding box center [282, 15] width 14 height 14
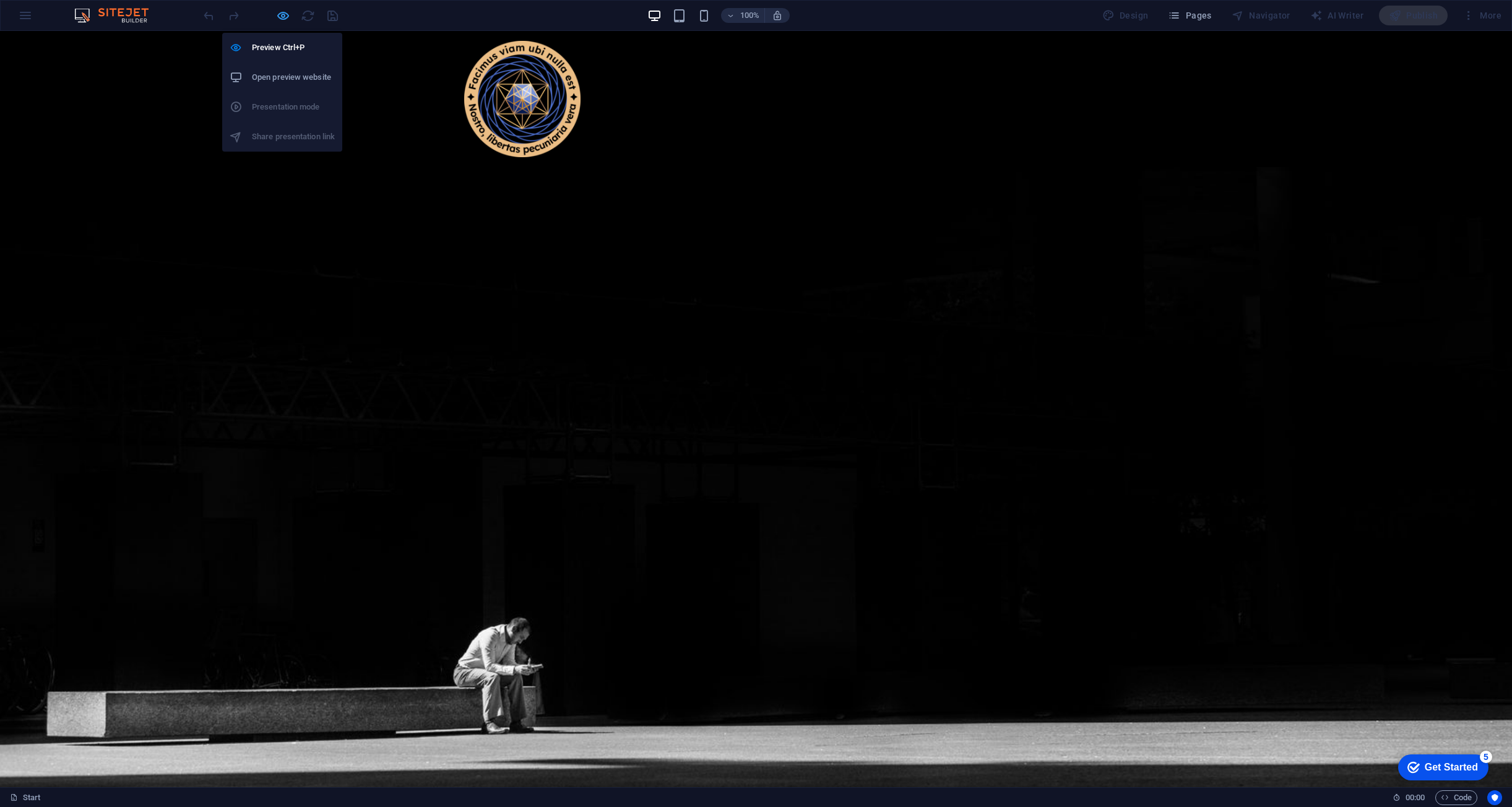
click at [286, 14] on icon "button" at bounding box center [282, 15] width 14 height 14
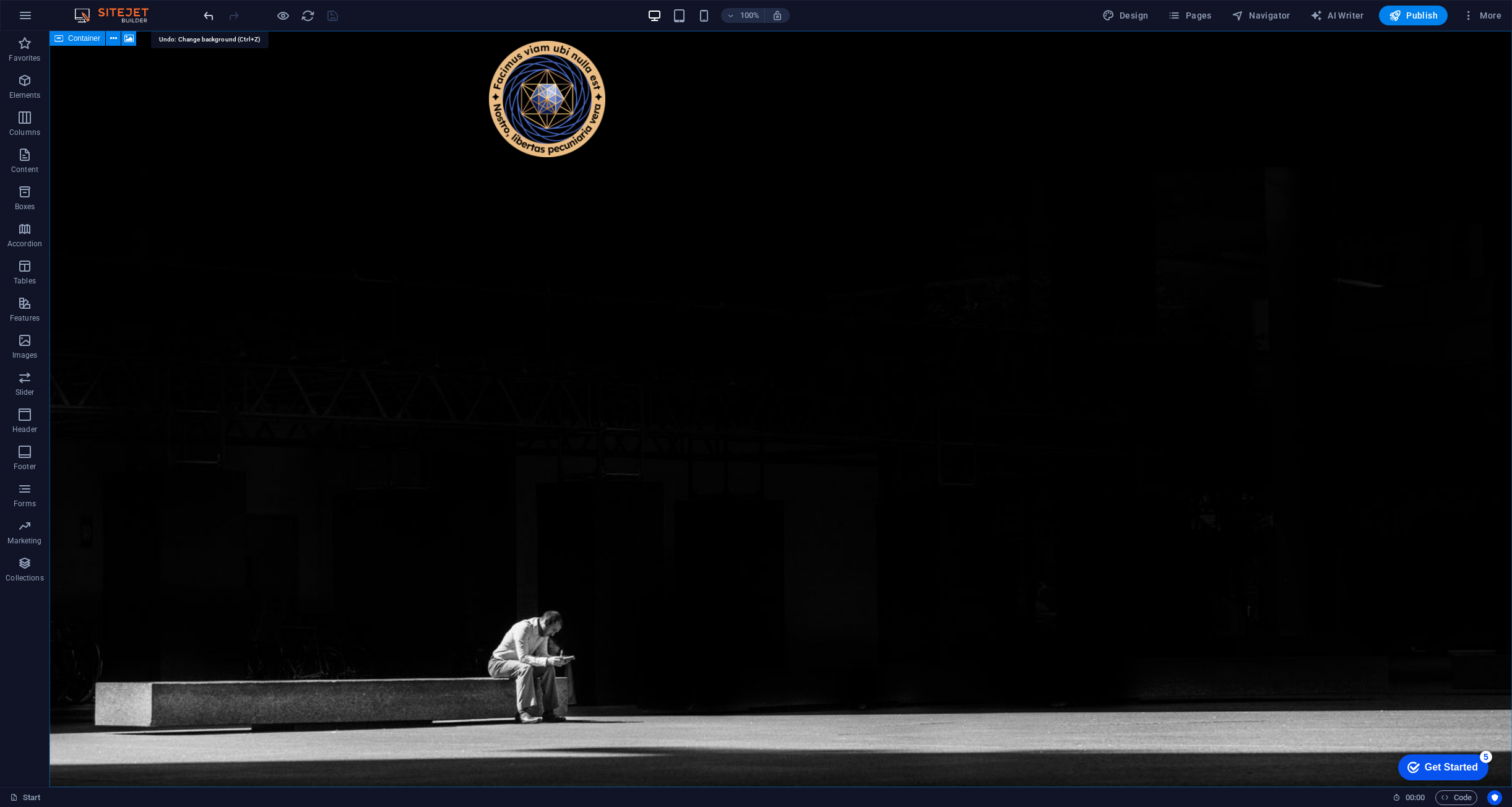
click at [211, 11] on icon "undo" at bounding box center [208, 15] width 14 height 14
click at [522, 264] on span "Countdown" at bounding box center [526, 261] width 37 height 7
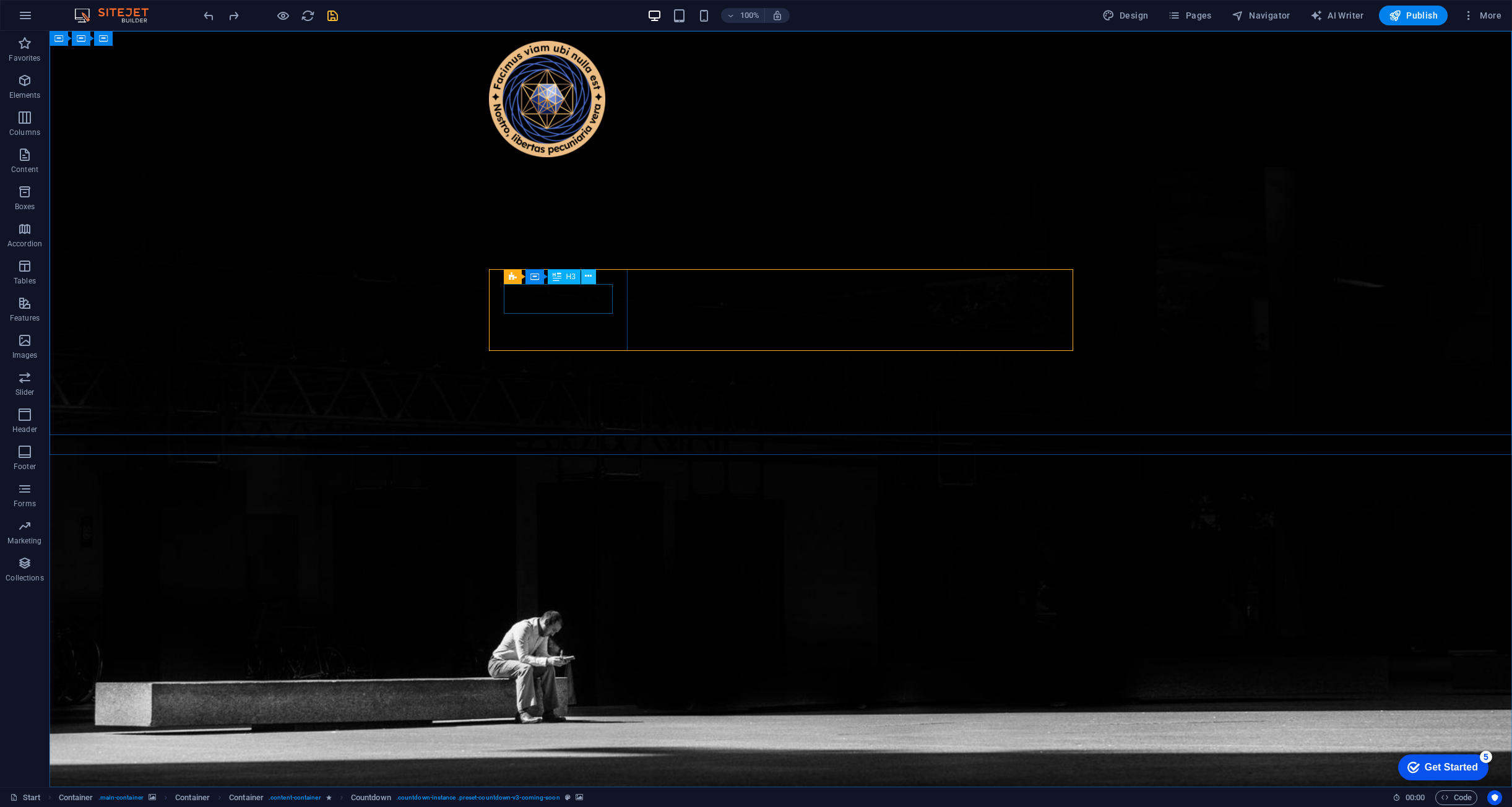
click at [589, 278] on icon at bounding box center [588, 277] width 7 height 13
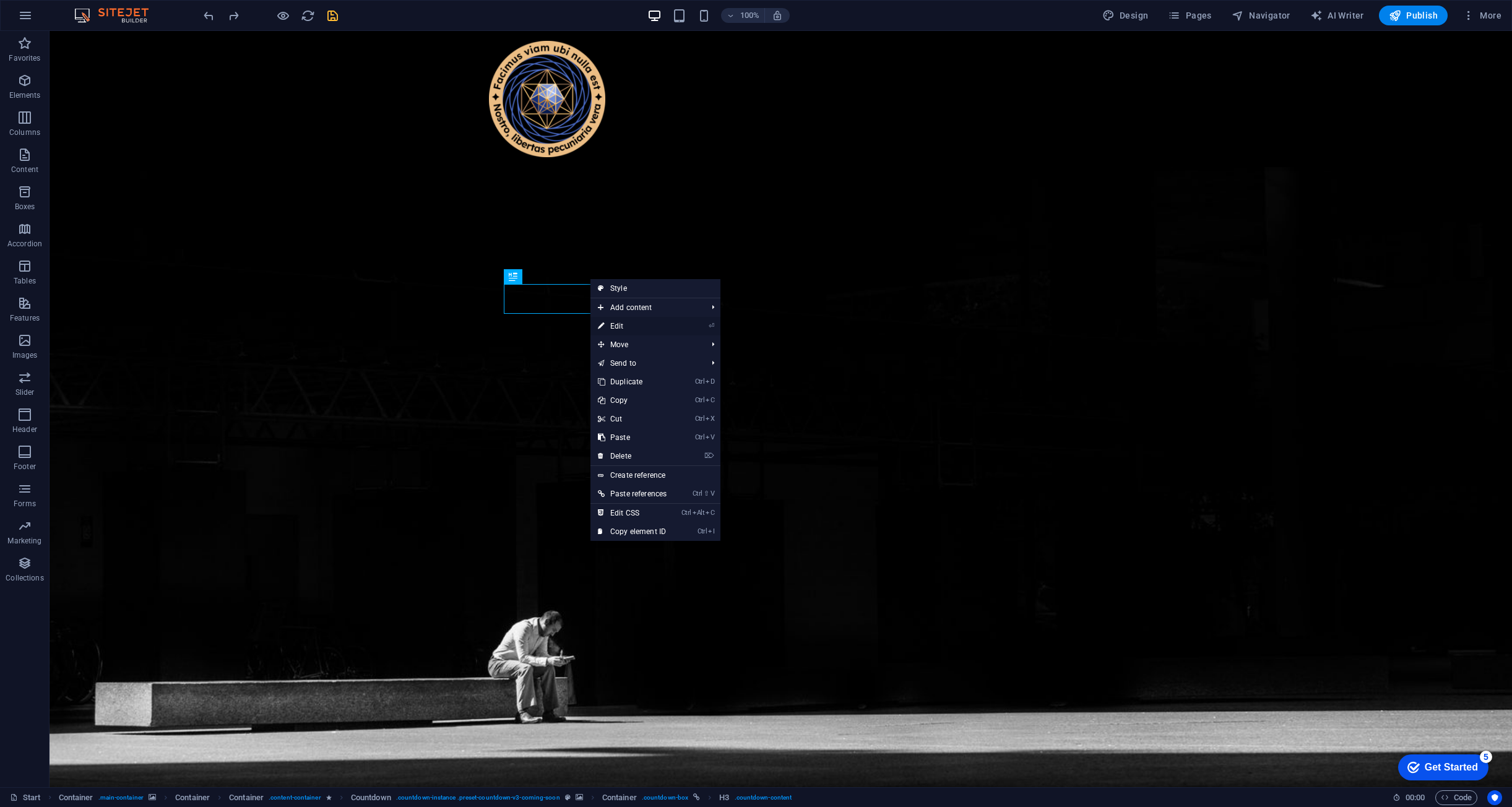
click at [645, 325] on link "⏎ Edit" at bounding box center [632, 325] width 84 height 19
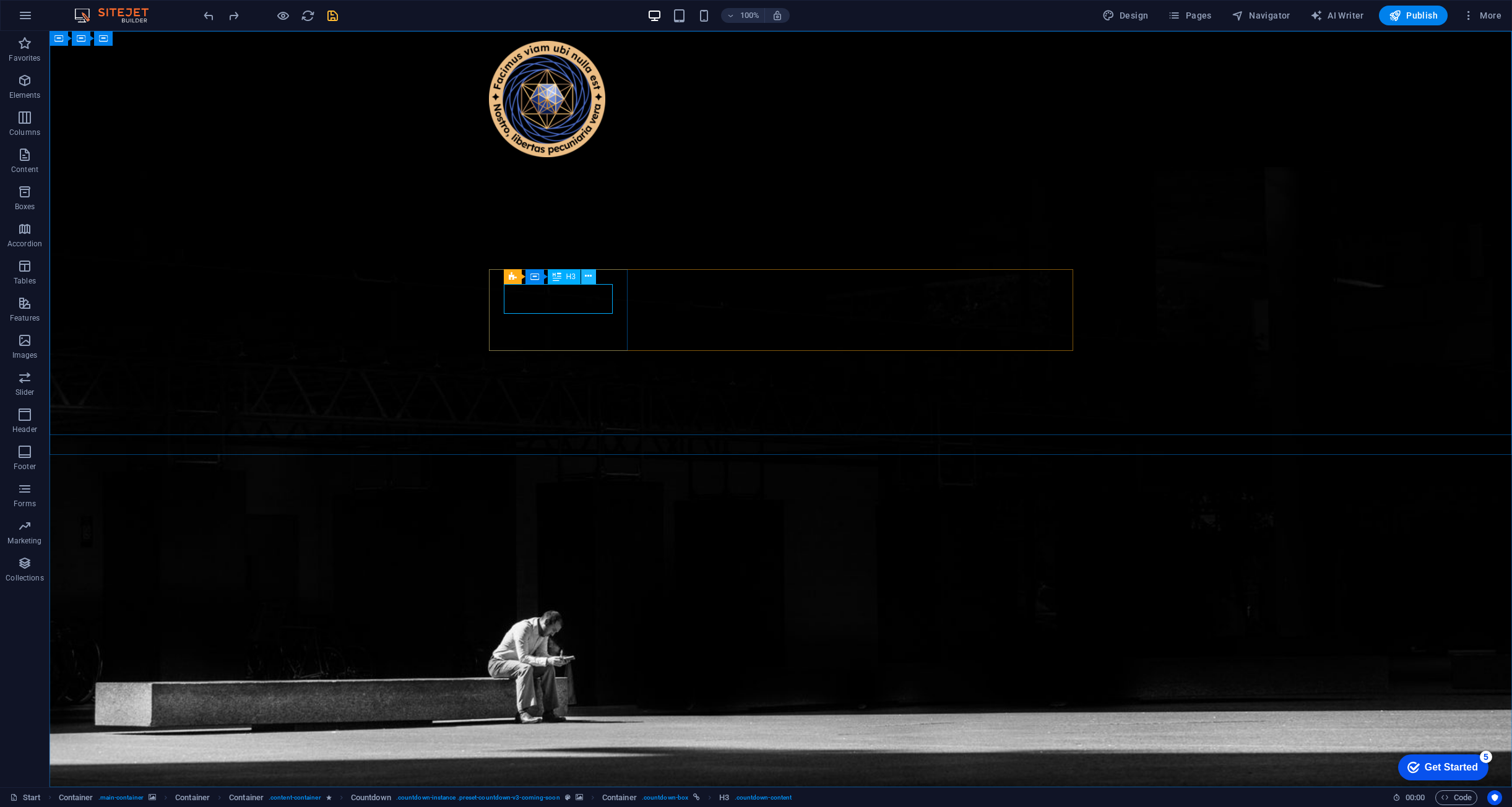
click at [589, 278] on icon at bounding box center [588, 277] width 7 height 13
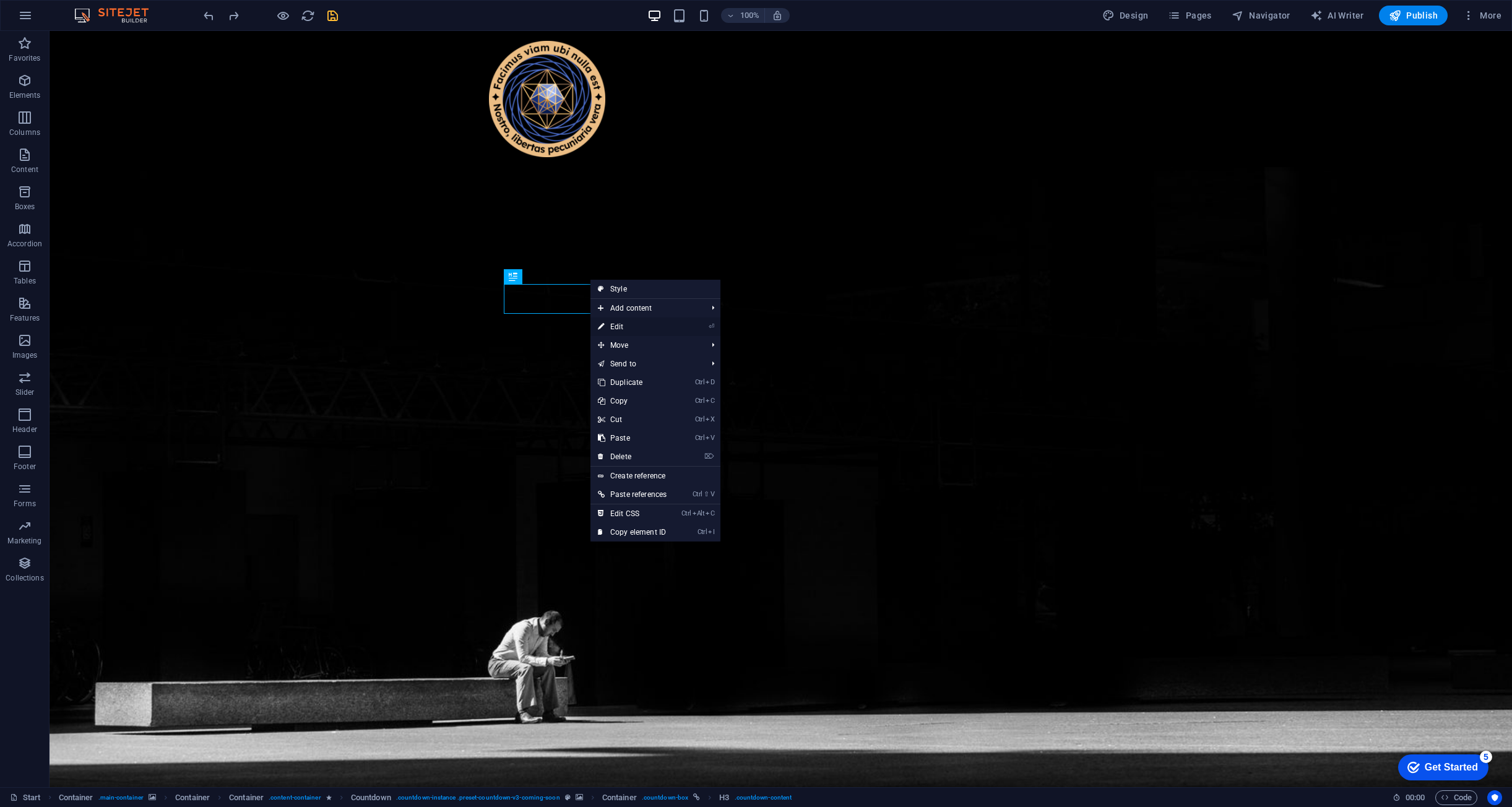
click at [627, 329] on link "⏎ Edit" at bounding box center [632, 326] width 84 height 19
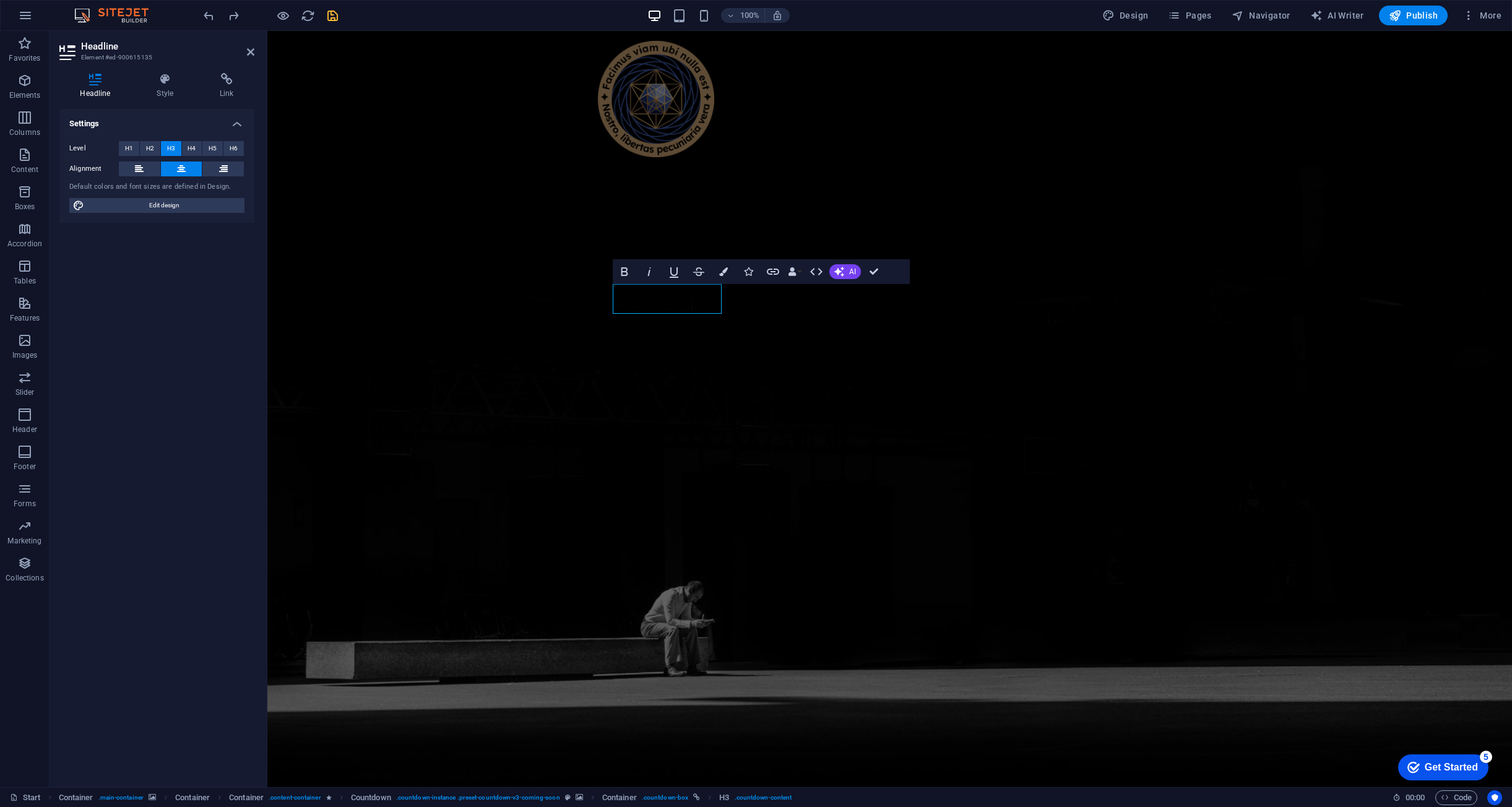
click at [159, 110] on h4 "Settings" at bounding box center [157, 120] width 195 height 22
click at [160, 86] on h4 "Style" at bounding box center [168, 86] width 63 height 26
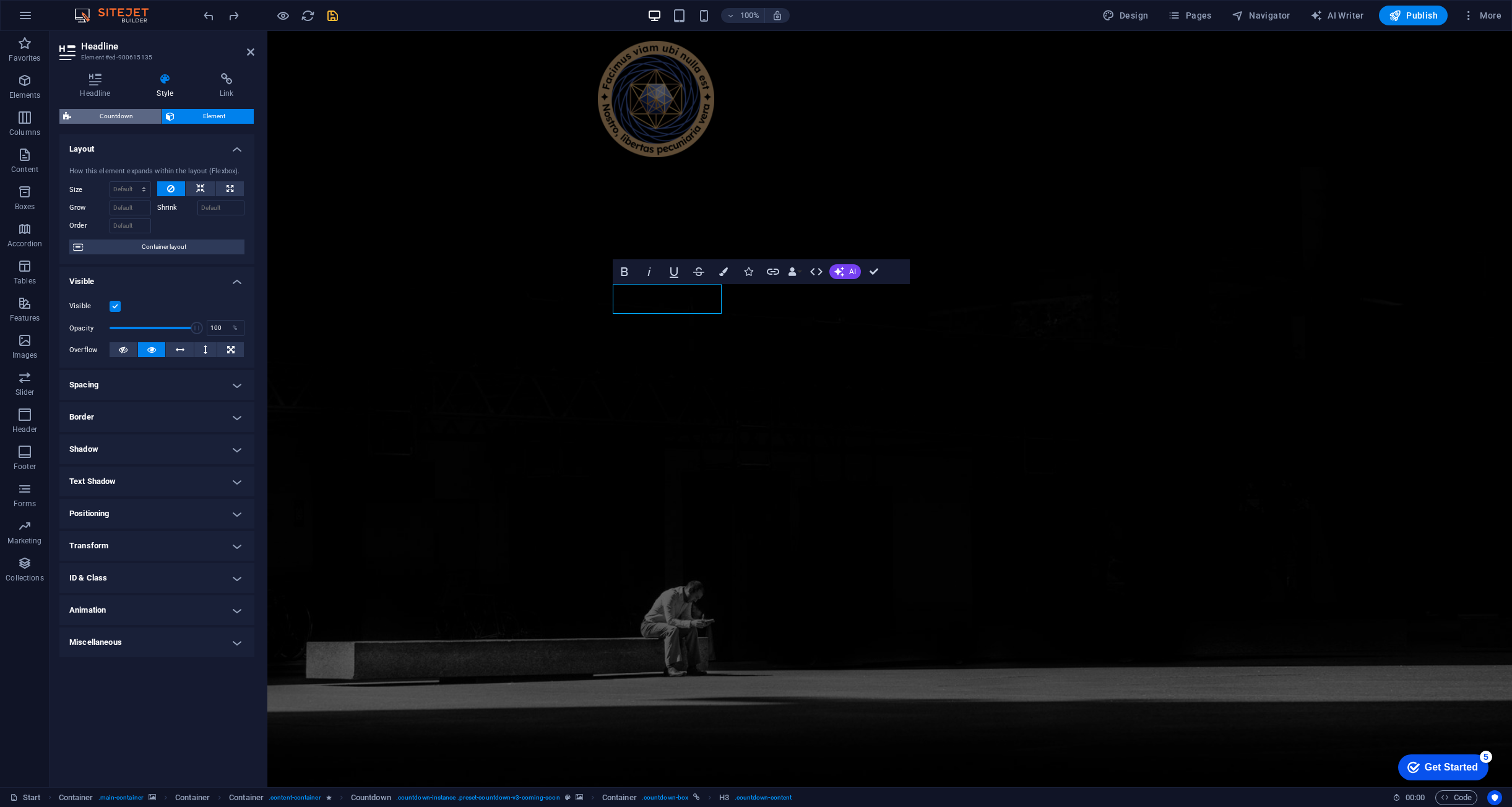
click at [98, 110] on span "Countdown" at bounding box center [116, 116] width 83 height 15
select select "rem"
select select "px"
select select "rem"
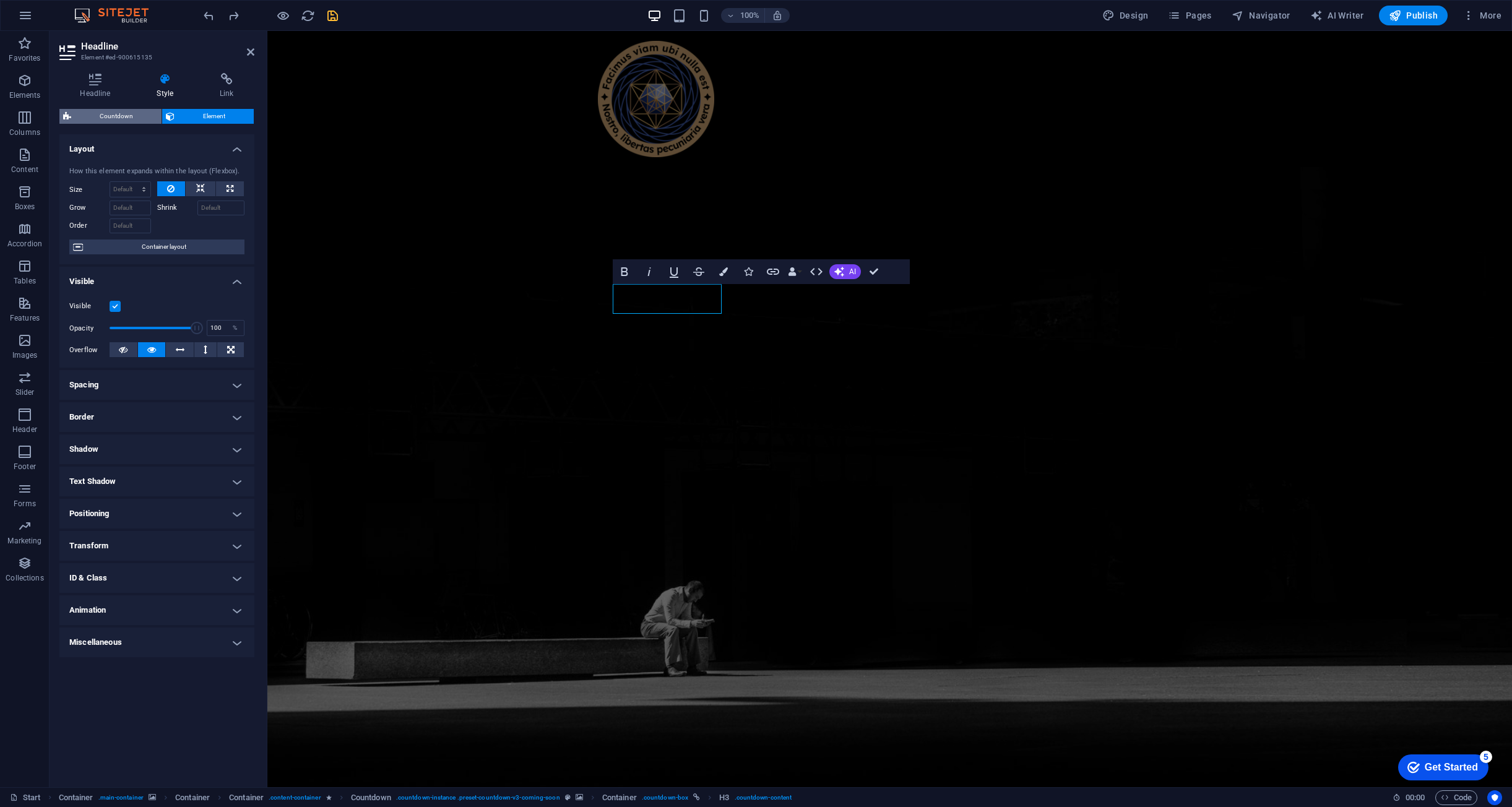
select select "rem"
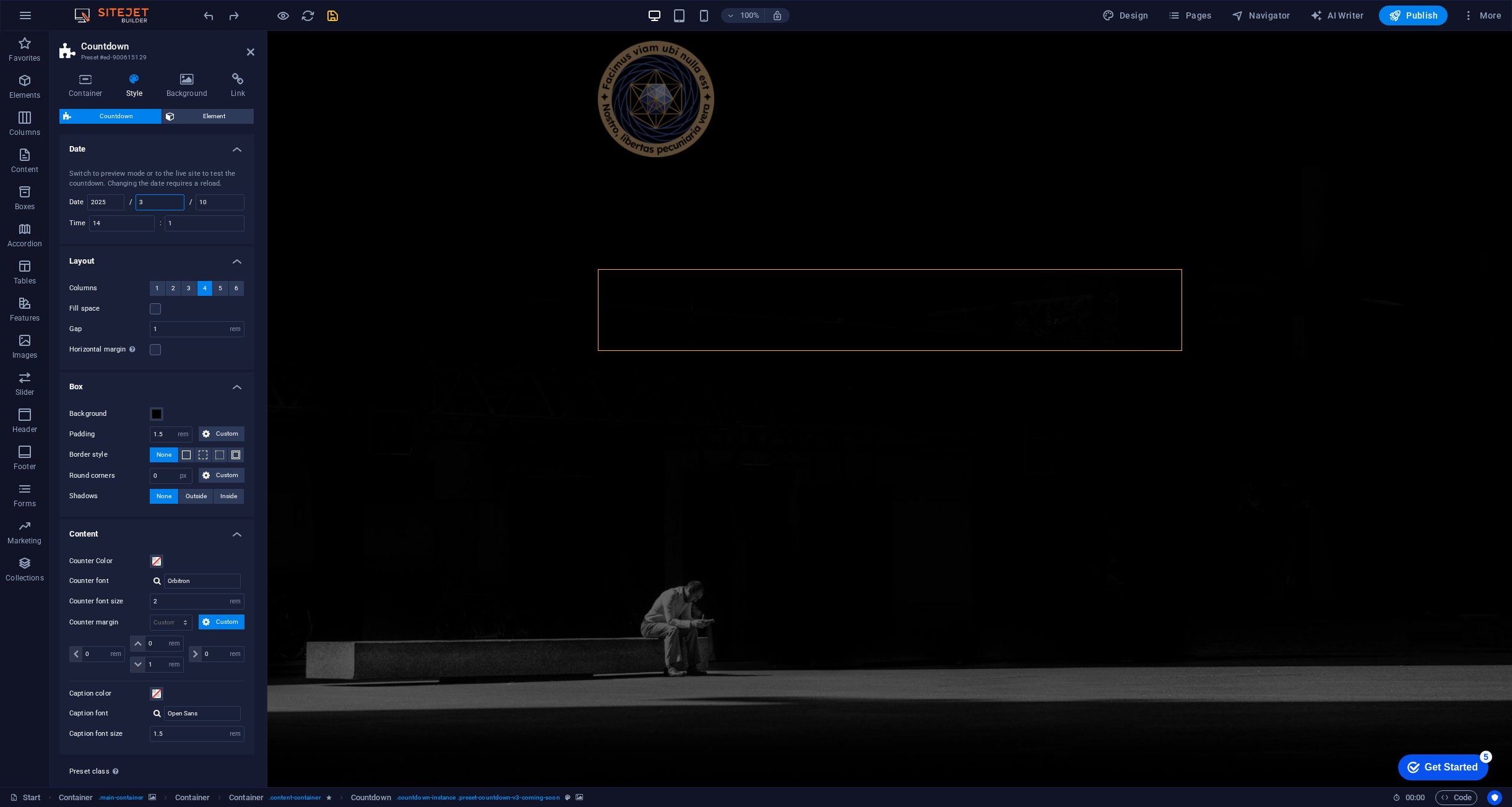
click at [158, 203] on input "3" at bounding box center [160, 203] width 48 height 15
type input "2"
click at [197, 152] on h4 "Date" at bounding box center [157, 145] width 195 height 22
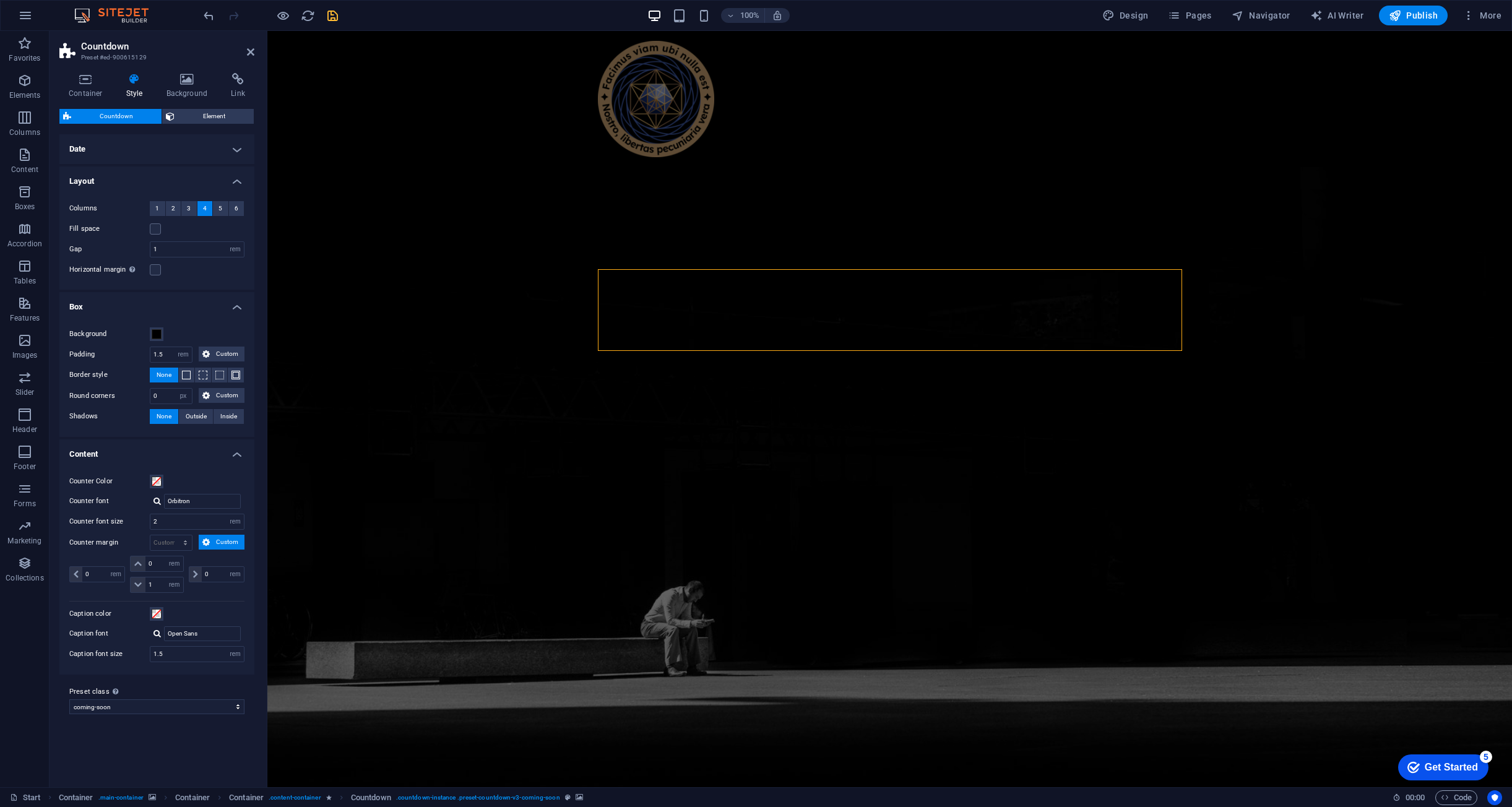
click at [187, 159] on h4 "Date" at bounding box center [157, 149] width 195 height 30
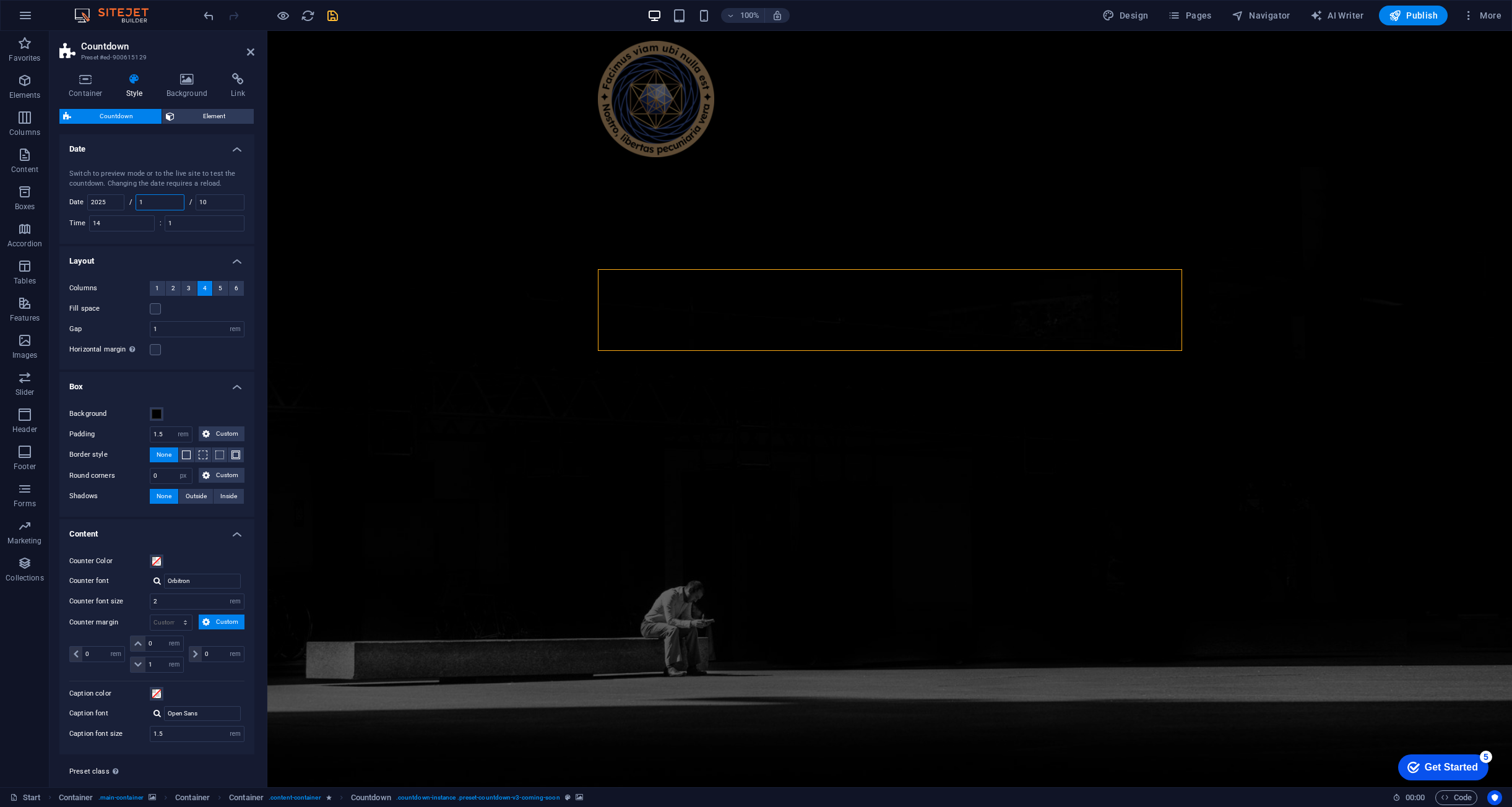
click at [164, 200] on input "1" at bounding box center [160, 203] width 48 height 15
click at [116, 203] on input "2025" at bounding box center [106, 203] width 36 height 15
drag, startPoint x: 175, startPoint y: 203, endPoint x: 126, endPoint y: 203, distance: 49.0
click at [127, 203] on div "Switch to preview mode or to the live site to test the countdown. Changing the …" at bounding box center [157, 199] width 200 height 87
type input "10"
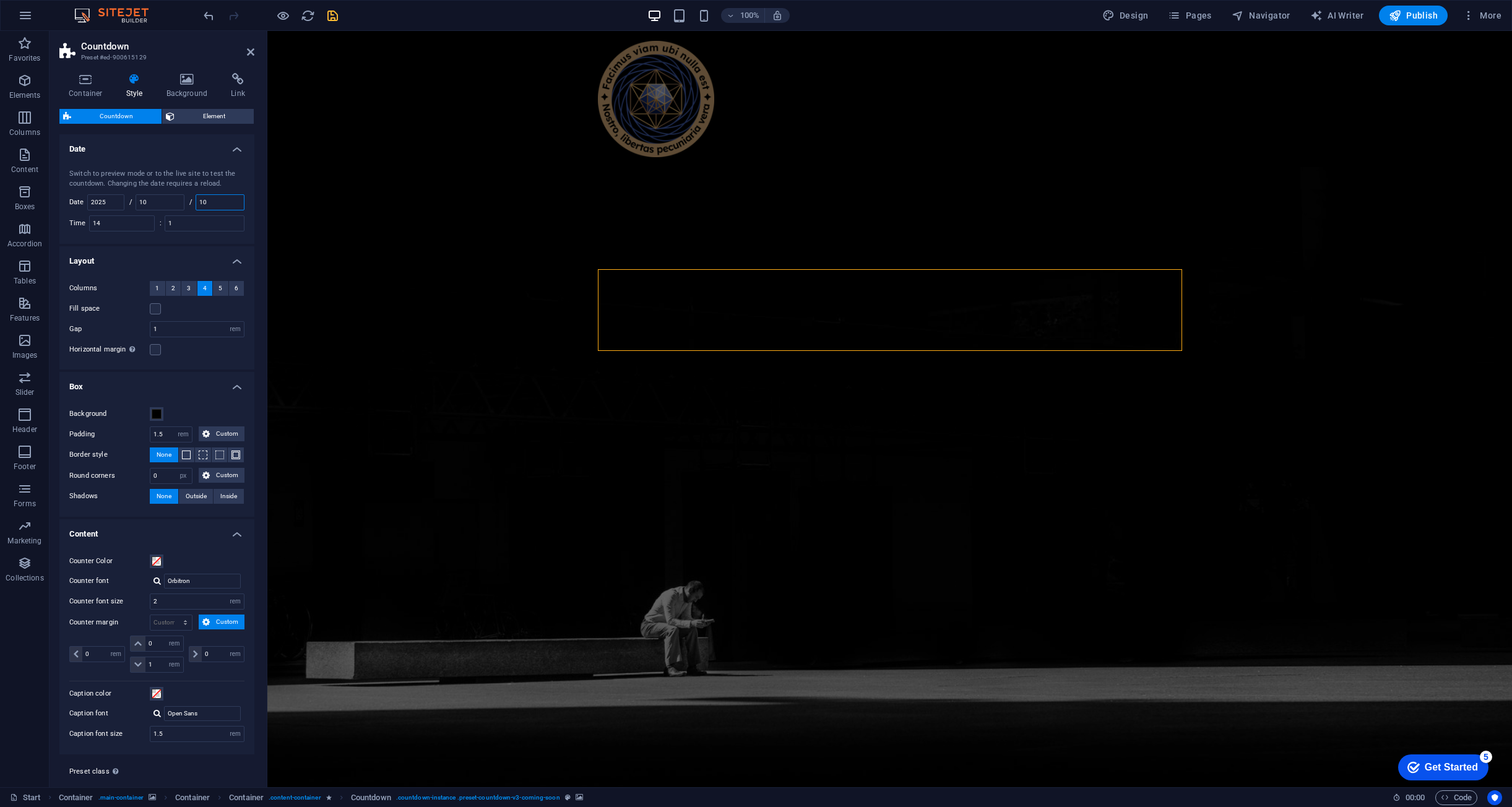
click at [229, 201] on input "10" at bounding box center [220, 203] width 48 height 15
type input "1"
click at [332, 12] on icon "save" at bounding box center [332, 15] width 14 height 14
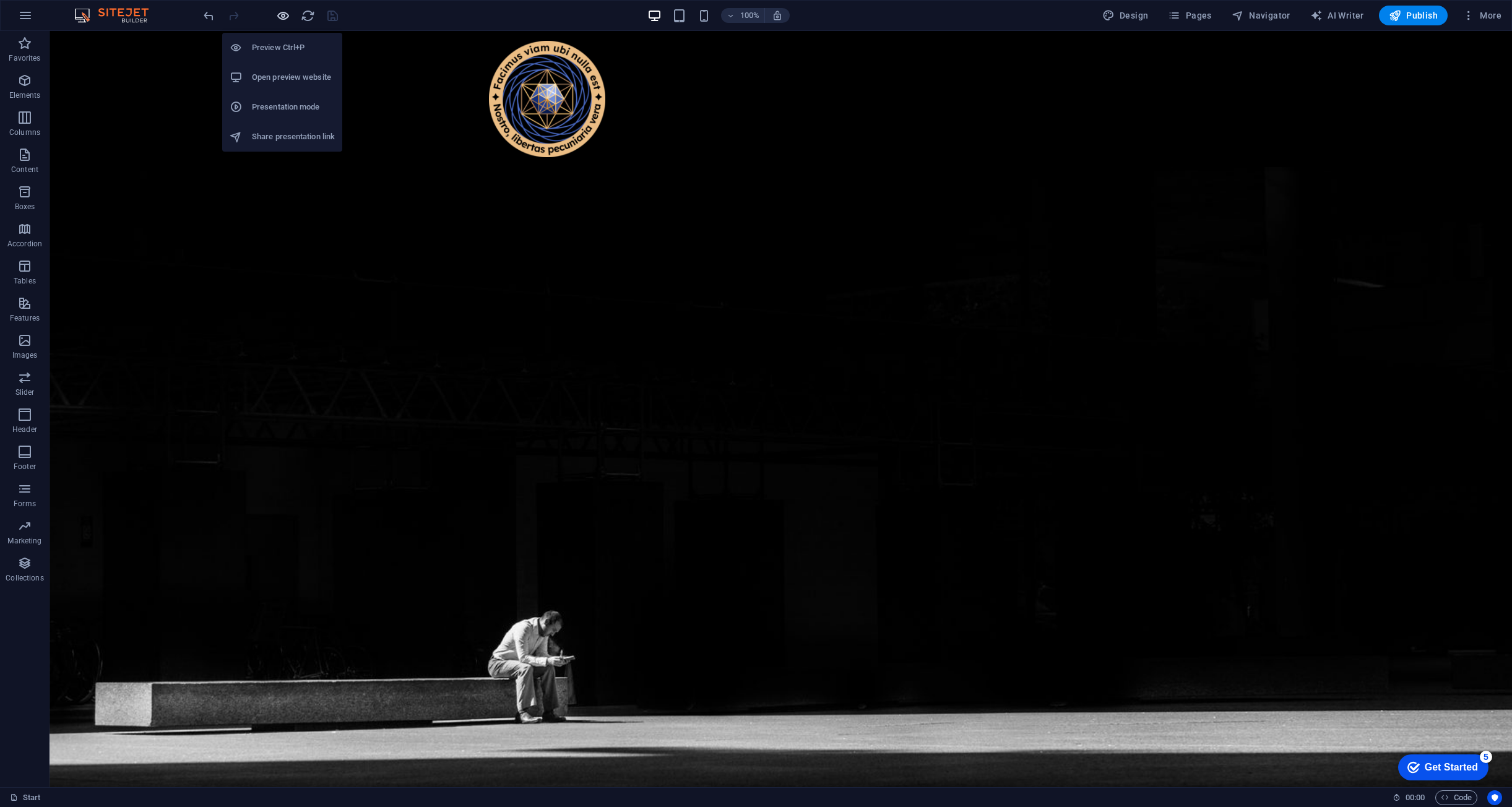
click at [283, 18] on icon "button" at bounding box center [282, 15] width 14 height 14
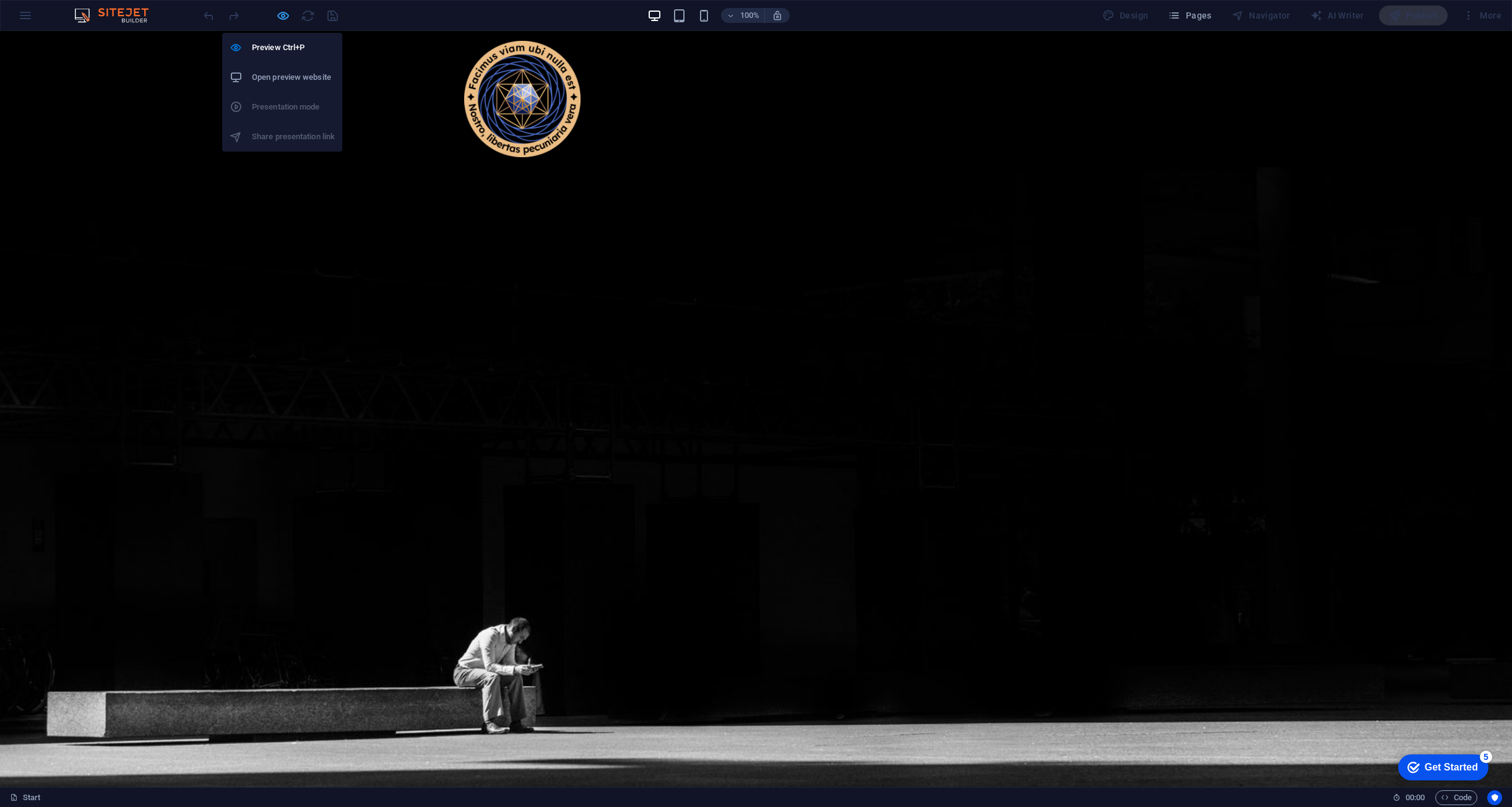
click at [283, 18] on icon "button" at bounding box center [282, 15] width 14 height 14
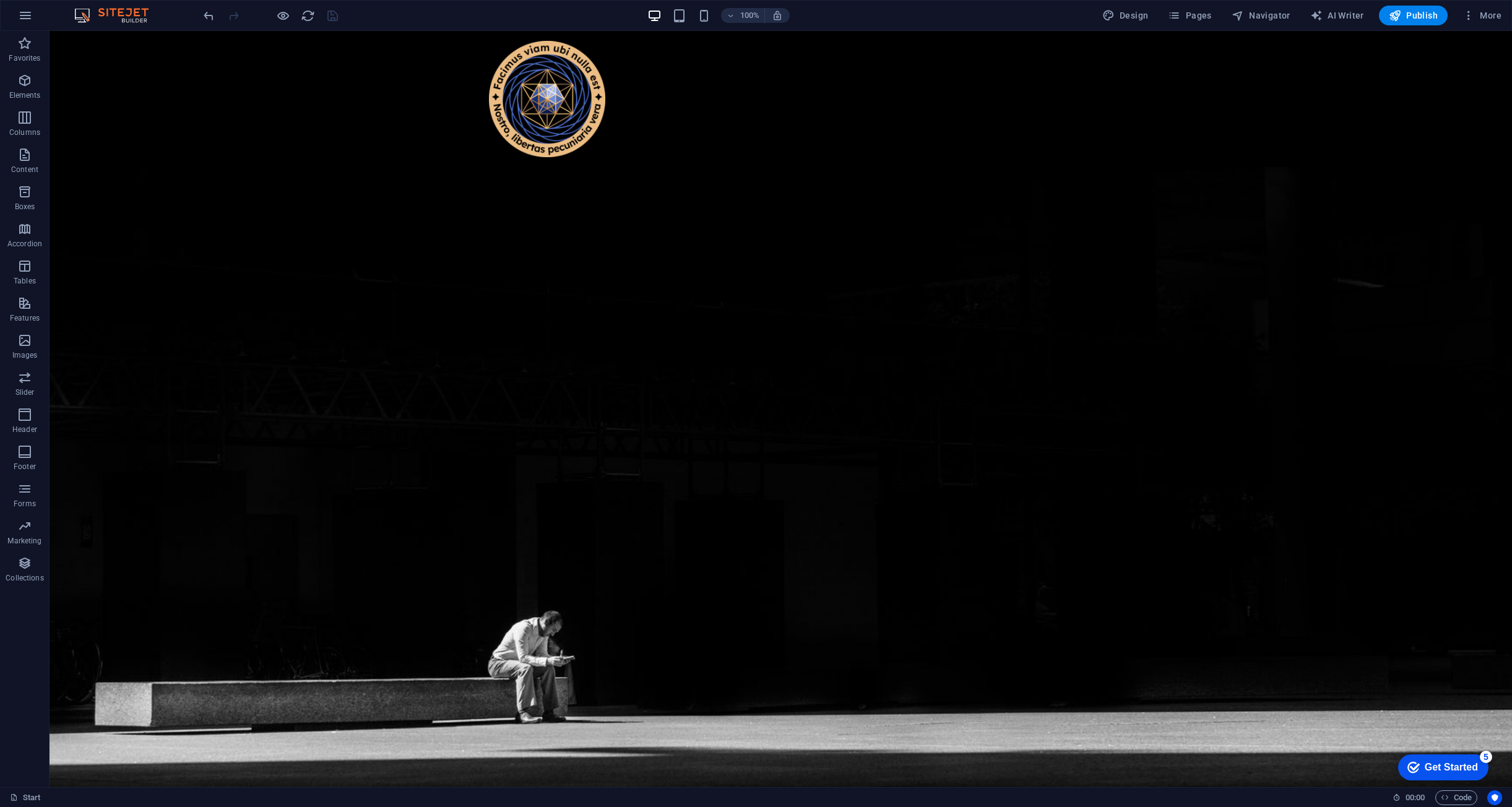
click at [293, 11] on div at bounding box center [270, 15] width 138 height 20
click at [288, 11] on icon "button" at bounding box center [282, 15] width 14 height 14
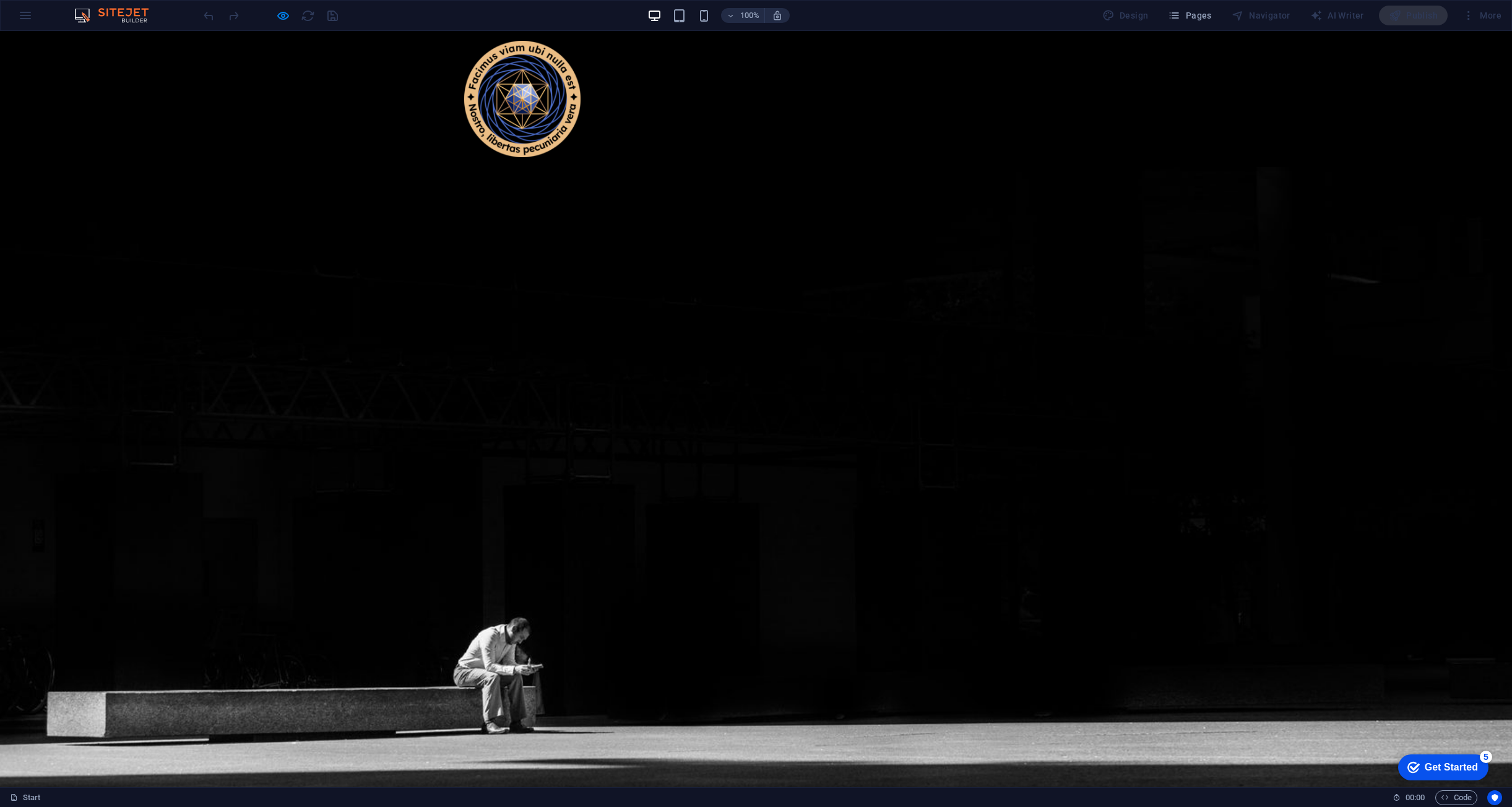
click at [1399, 22] on div "Publish" at bounding box center [1414, 15] width 68 height 20
click at [277, 14] on icon "button" at bounding box center [282, 15] width 14 height 14
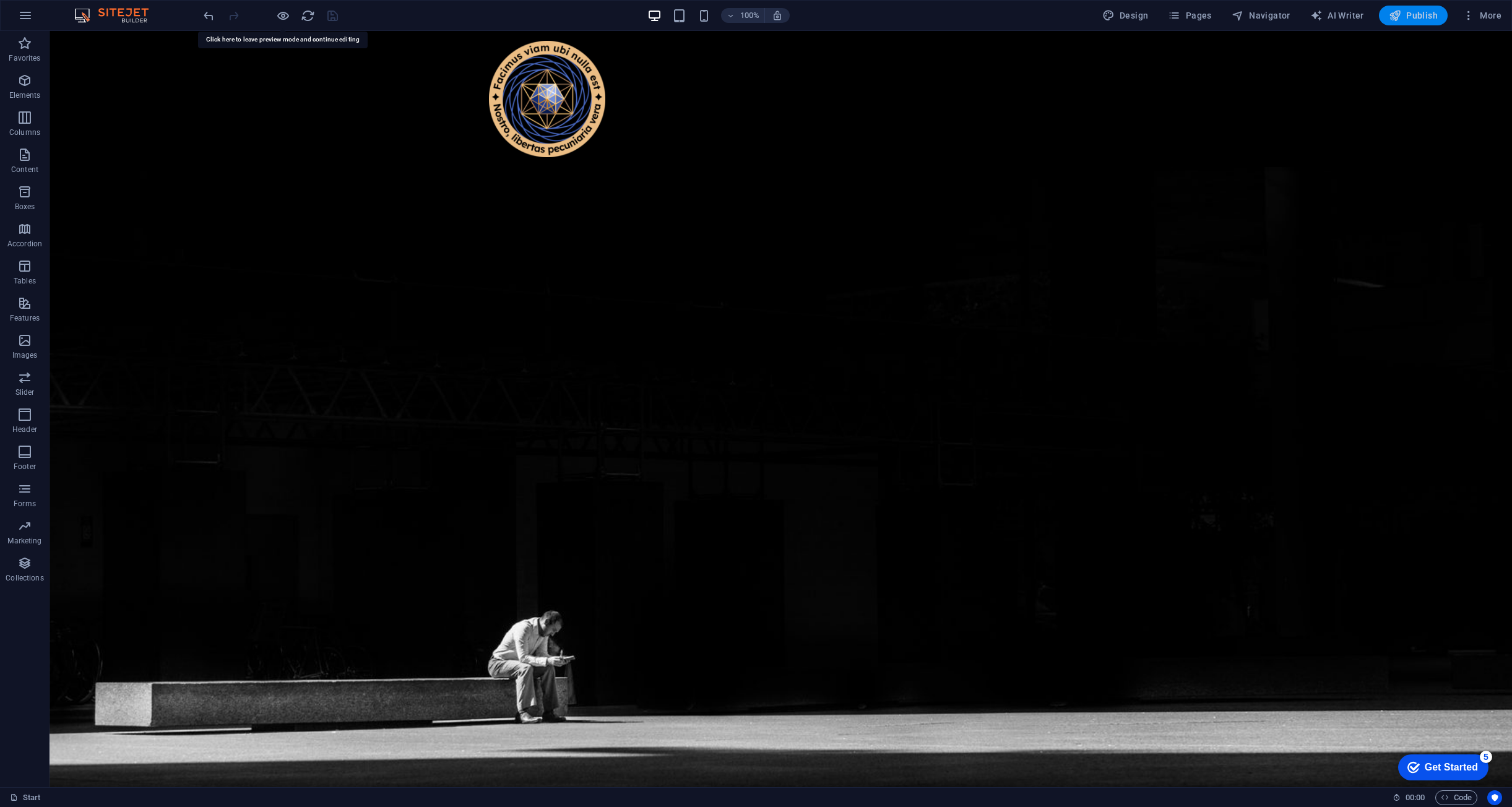
click at [1414, 12] on span "Publish" at bounding box center [1414, 15] width 49 height 12
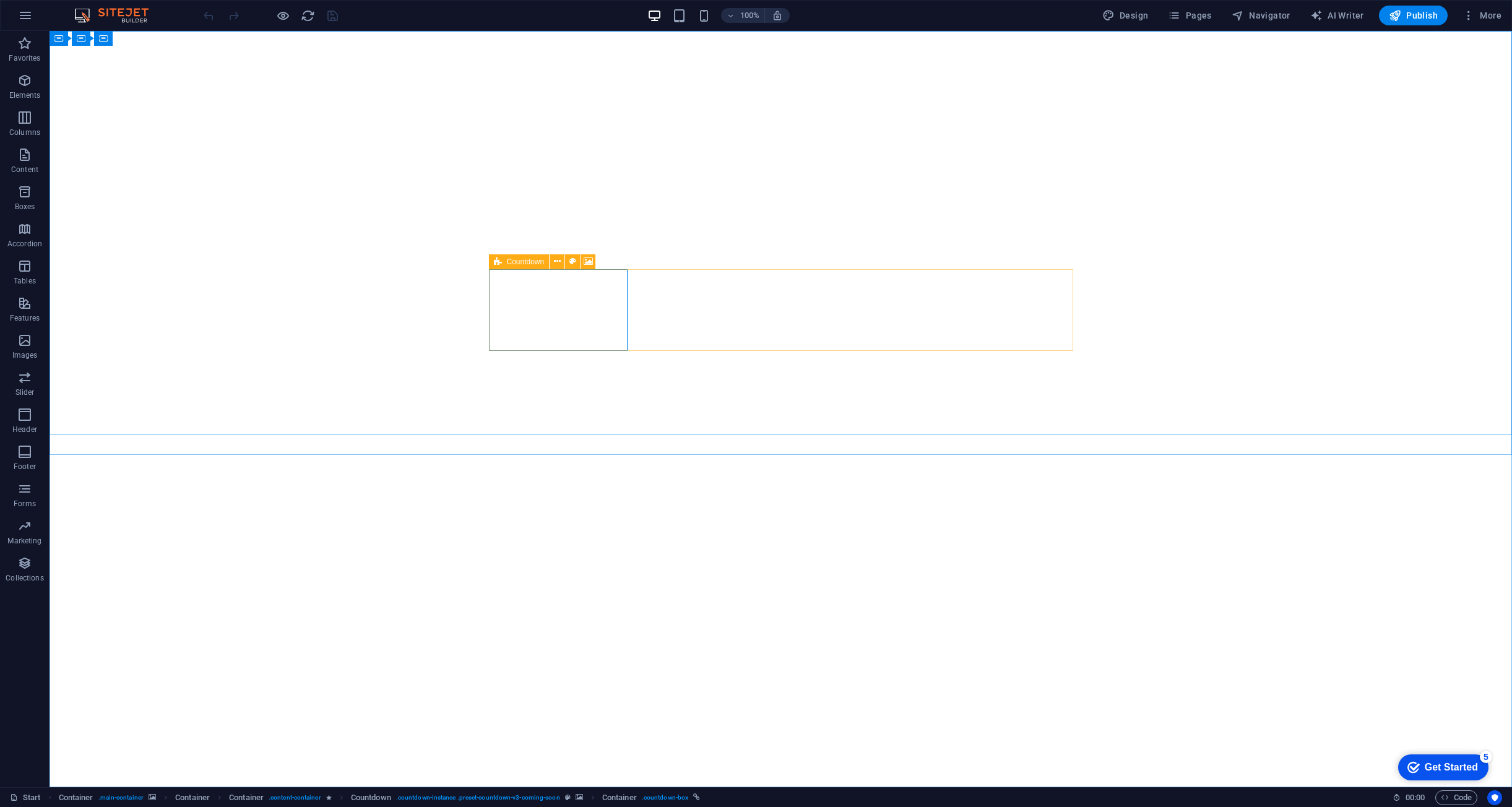
click at [505, 260] on div "Countdown" at bounding box center [519, 262] width 61 height 15
click at [560, 263] on icon at bounding box center [557, 261] width 7 height 13
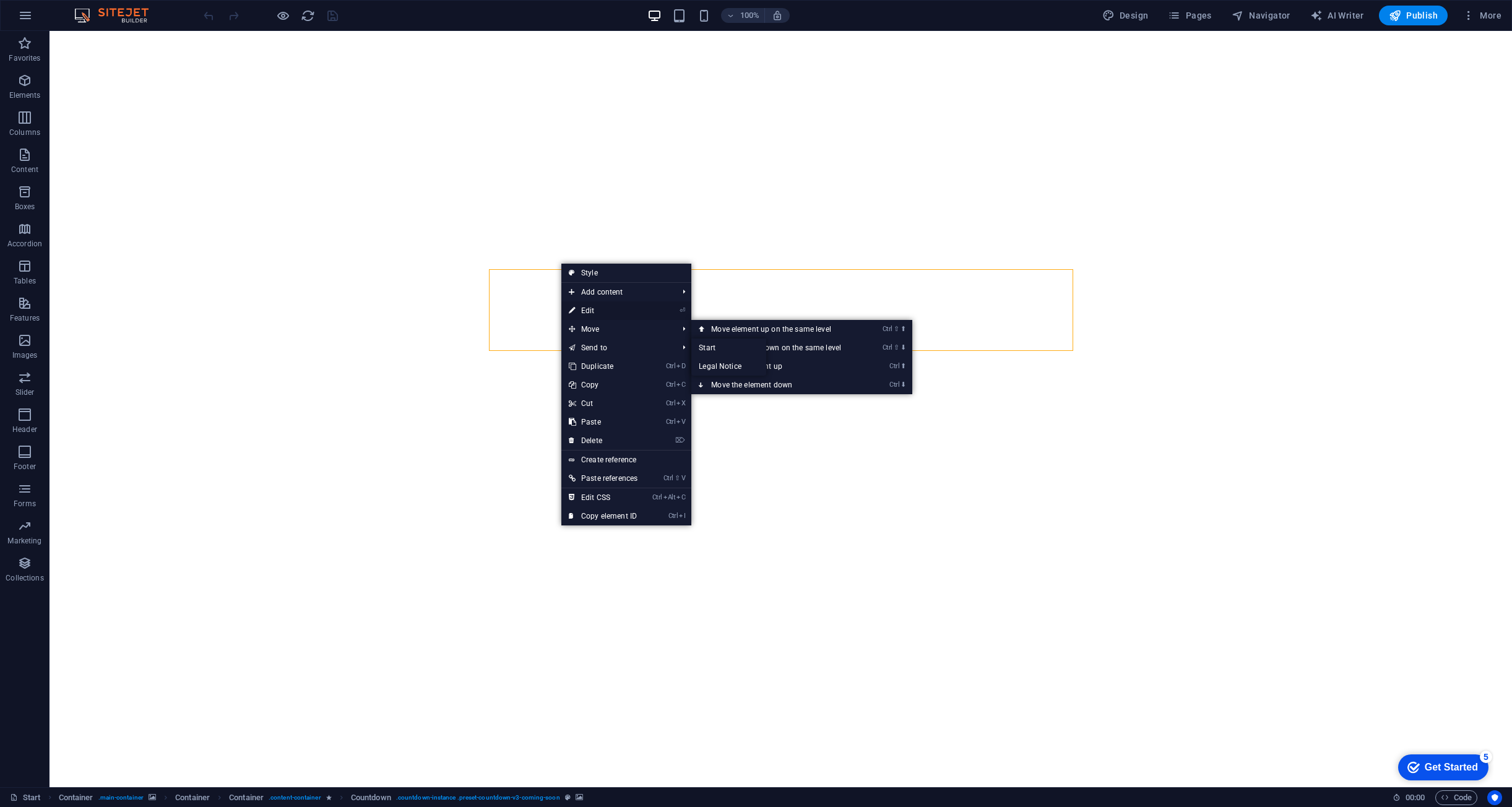
click at [585, 312] on link "⏎ Edit" at bounding box center [603, 310] width 84 height 19
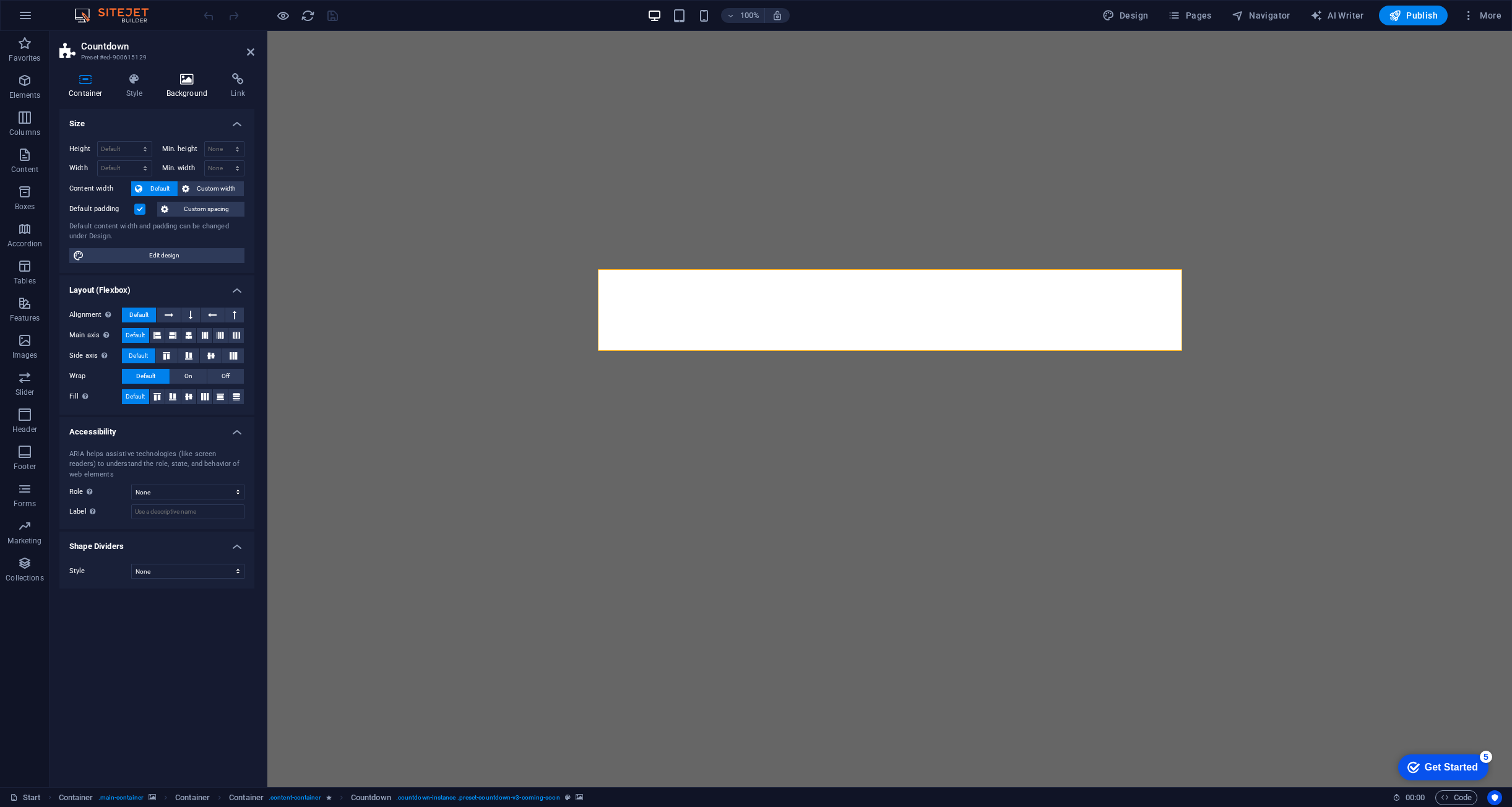
click at [162, 86] on h4 "Background" at bounding box center [190, 86] width 65 height 26
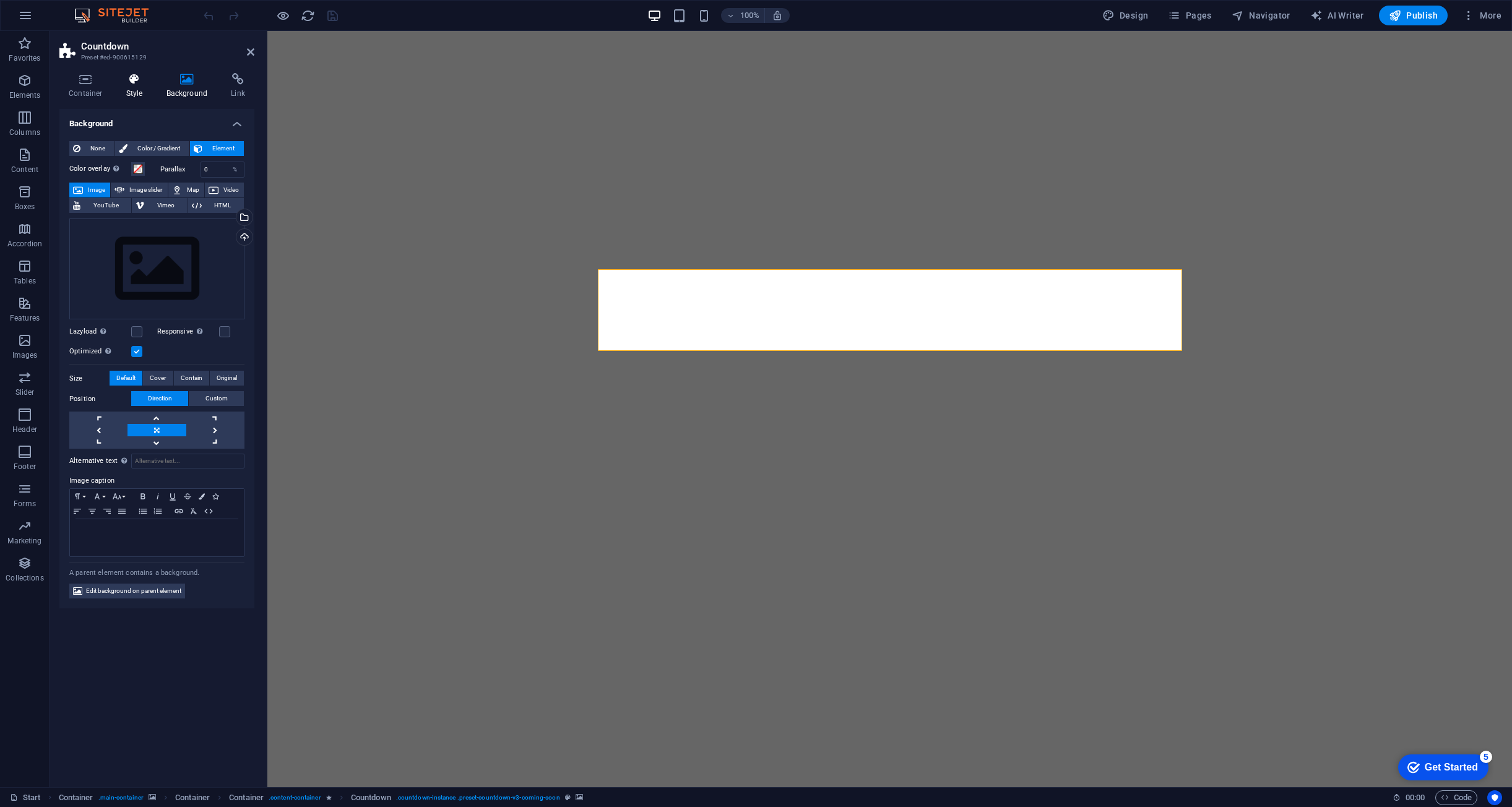
click at [133, 87] on h4 "Style" at bounding box center [137, 86] width 40 height 26
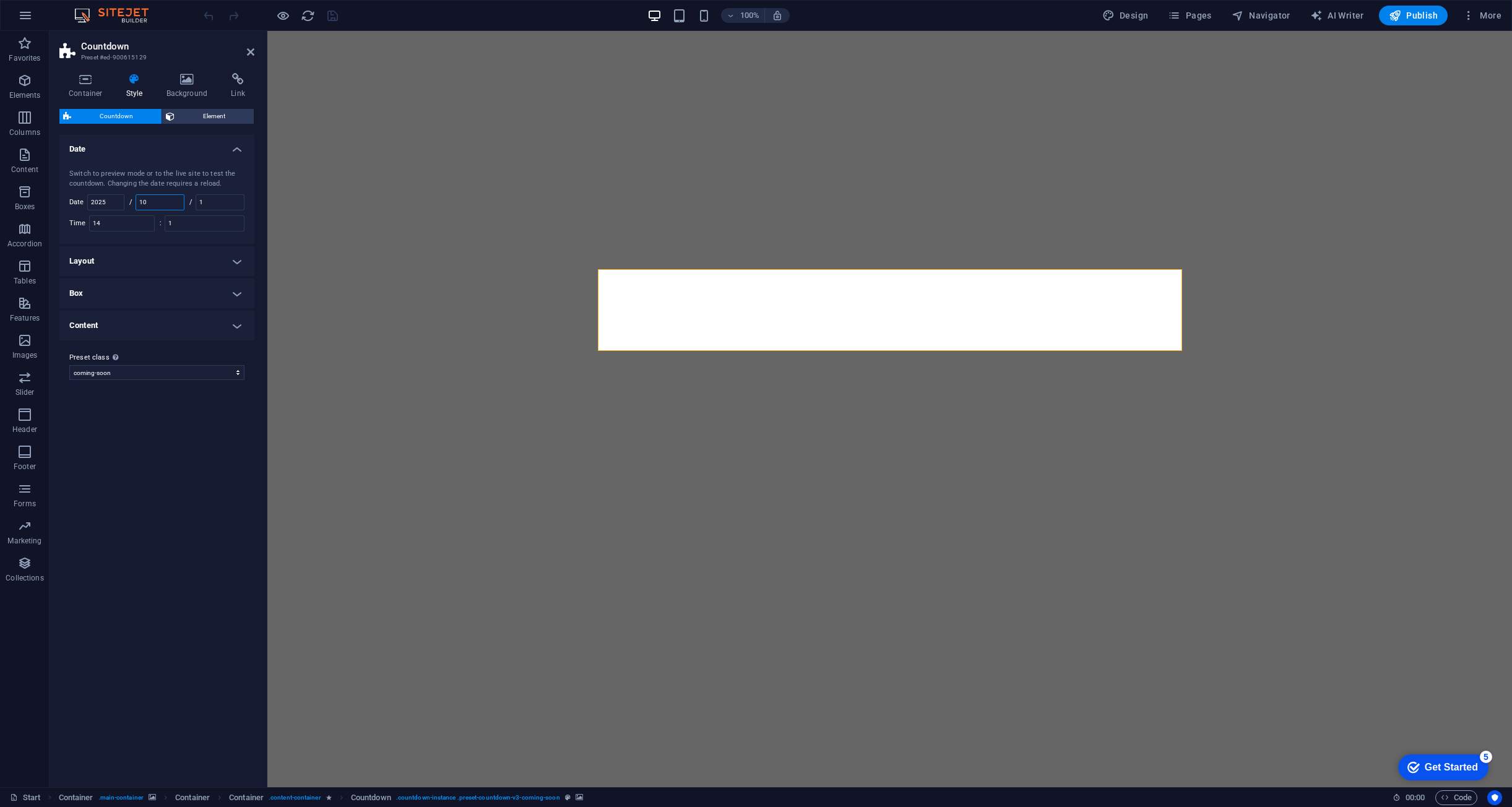
click at [174, 201] on input "10" at bounding box center [160, 203] width 48 height 15
click at [237, 250] on h4 "Layout" at bounding box center [157, 261] width 195 height 30
click at [237, 257] on h4 "Layout" at bounding box center [157, 257] width 195 height 22
click at [231, 329] on h4 "Content" at bounding box center [157, 325] width 195 height 30
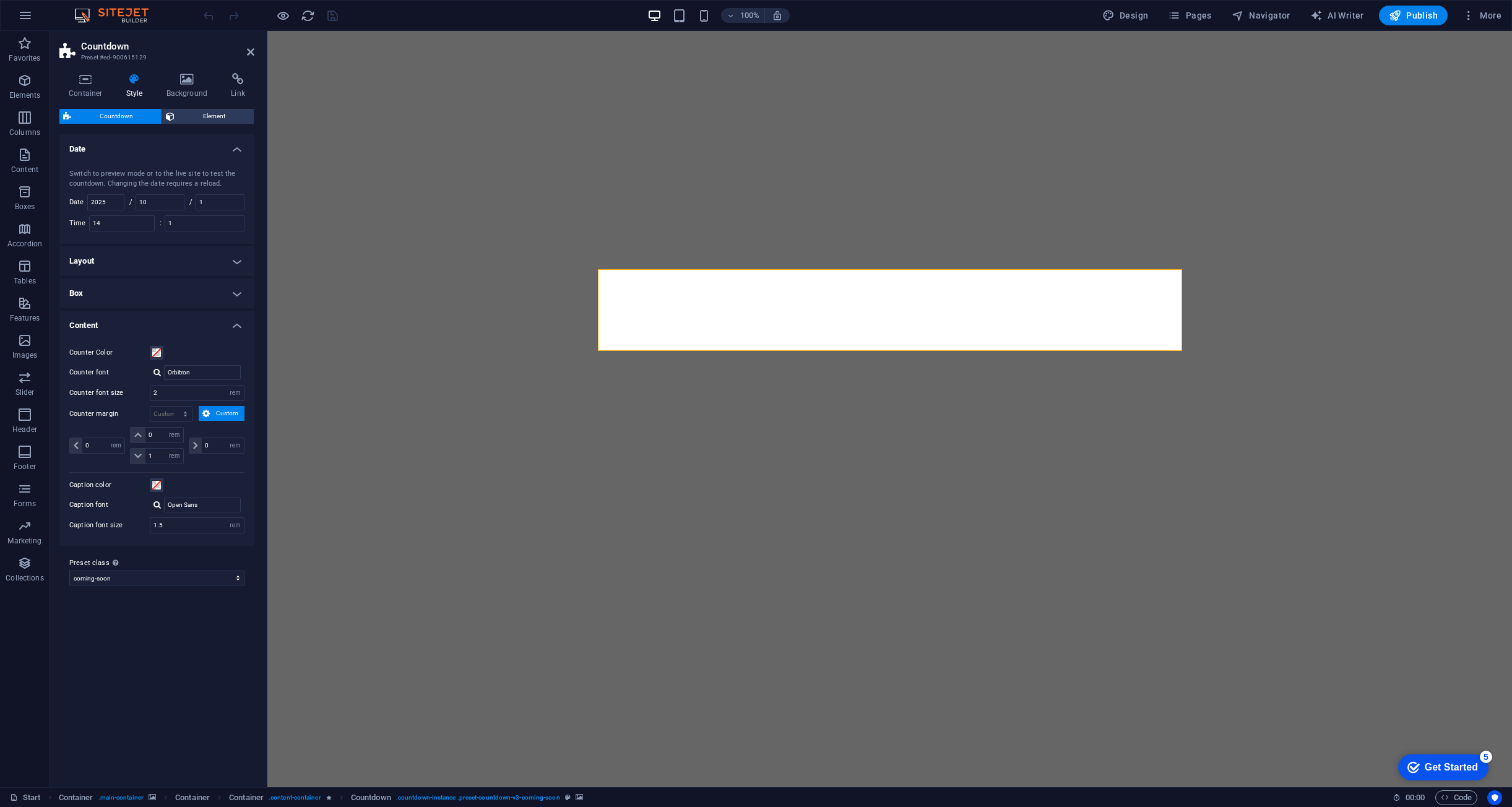
click at [231, 329] on h4 "Content" at bounding box center [157, 321] width 195 height 22
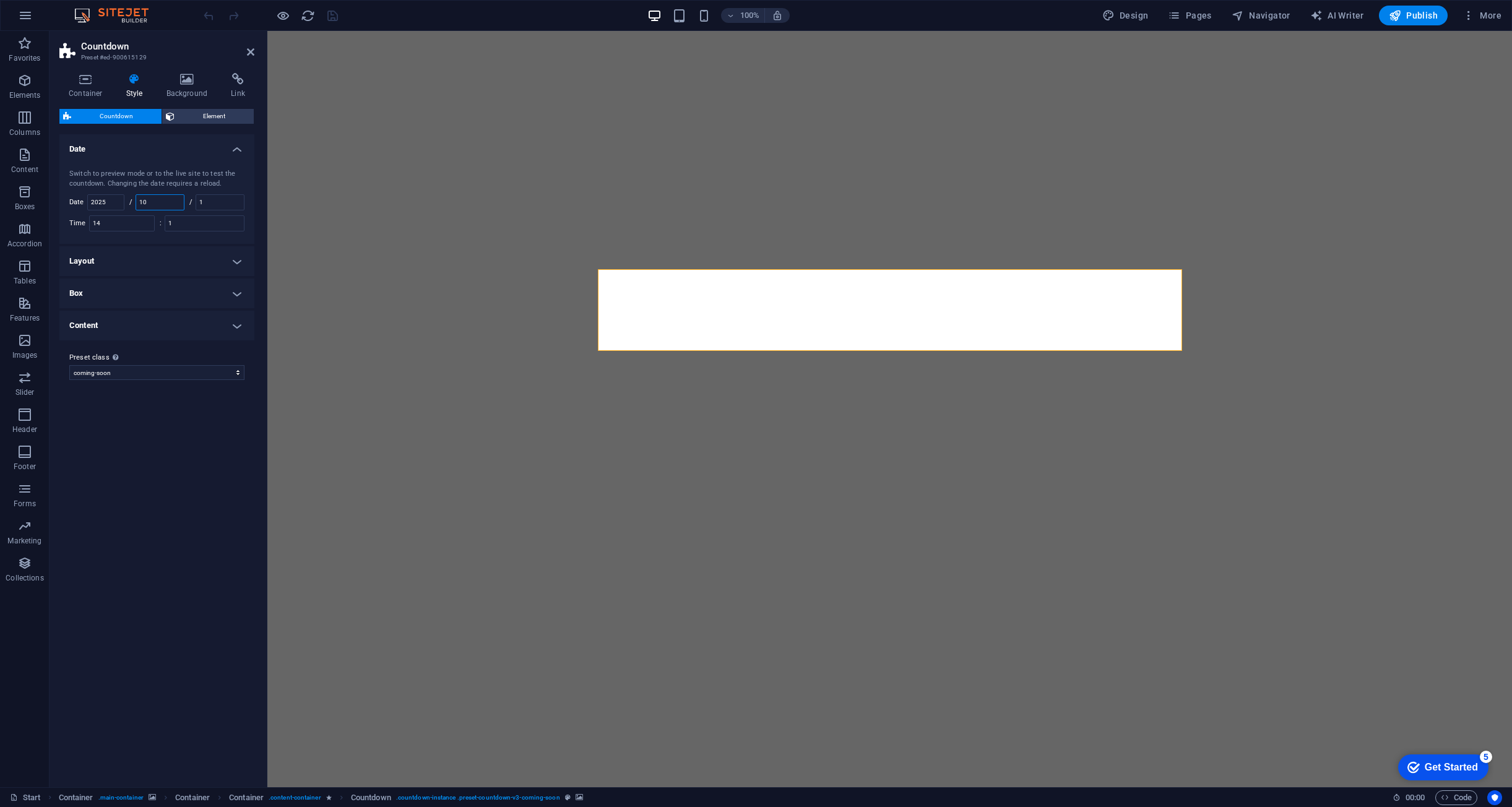
click at [163, 203] on input "10" at bounding box center [160, 203] width 48 height 15
click at [61, 200] on div "Switch to preview mode or to the live site to test the countdown. Changing the …" at bounding box center [157, 199] width 200 height 87
type input "1"
click at [216, 196] on input "1" at bounding box center [220, 203] width 48 height 15
type input "10"
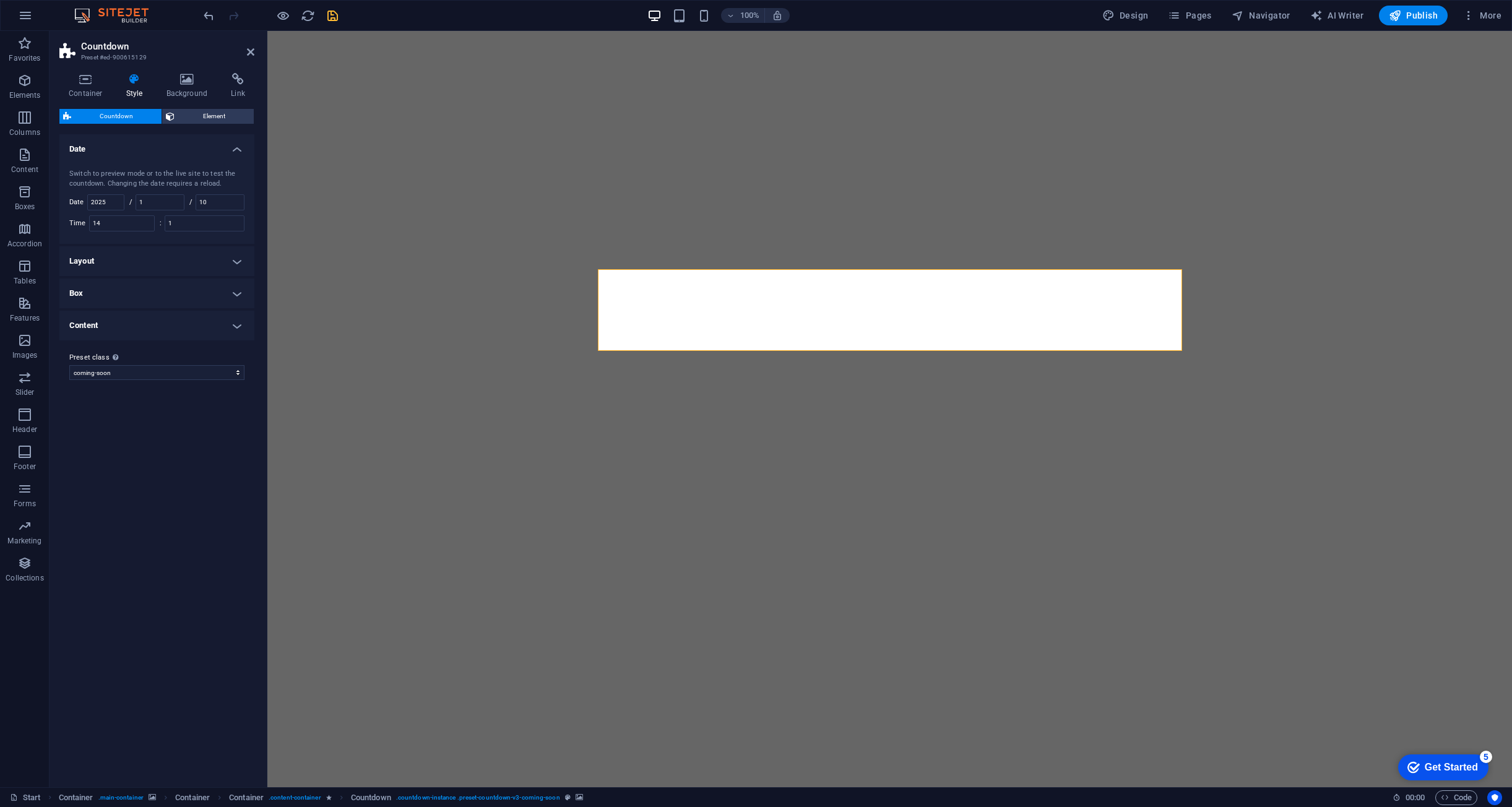
click at [331, 12] on icon "save" at bounding box center [332, 15] width 14 height 14
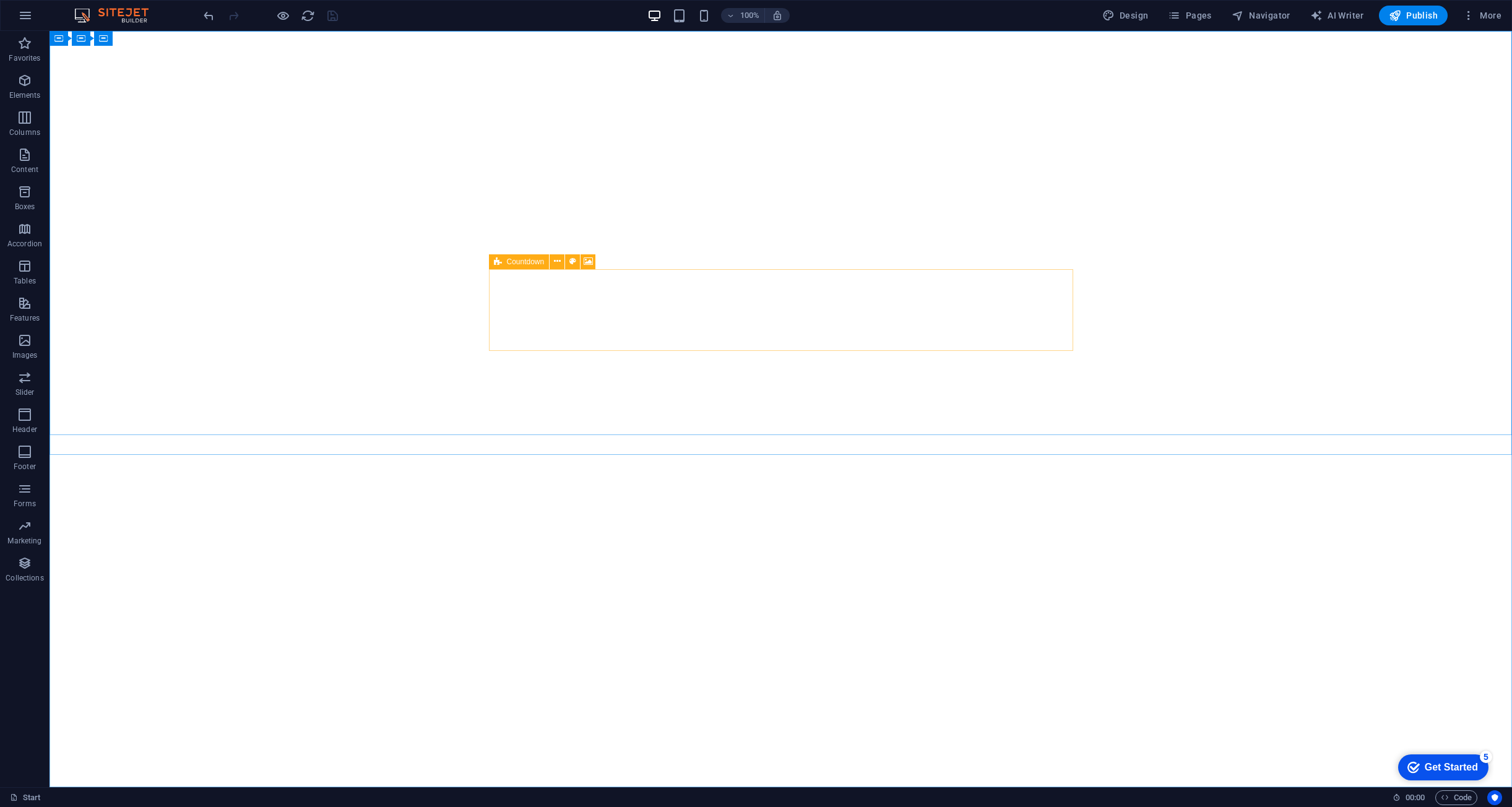
click at [503, 263] on div "Countdown" at bounding box center [519, 262] width 61 height 15
click at [573, 261] on icon at bounding box center [573, 261] width 7 height 13
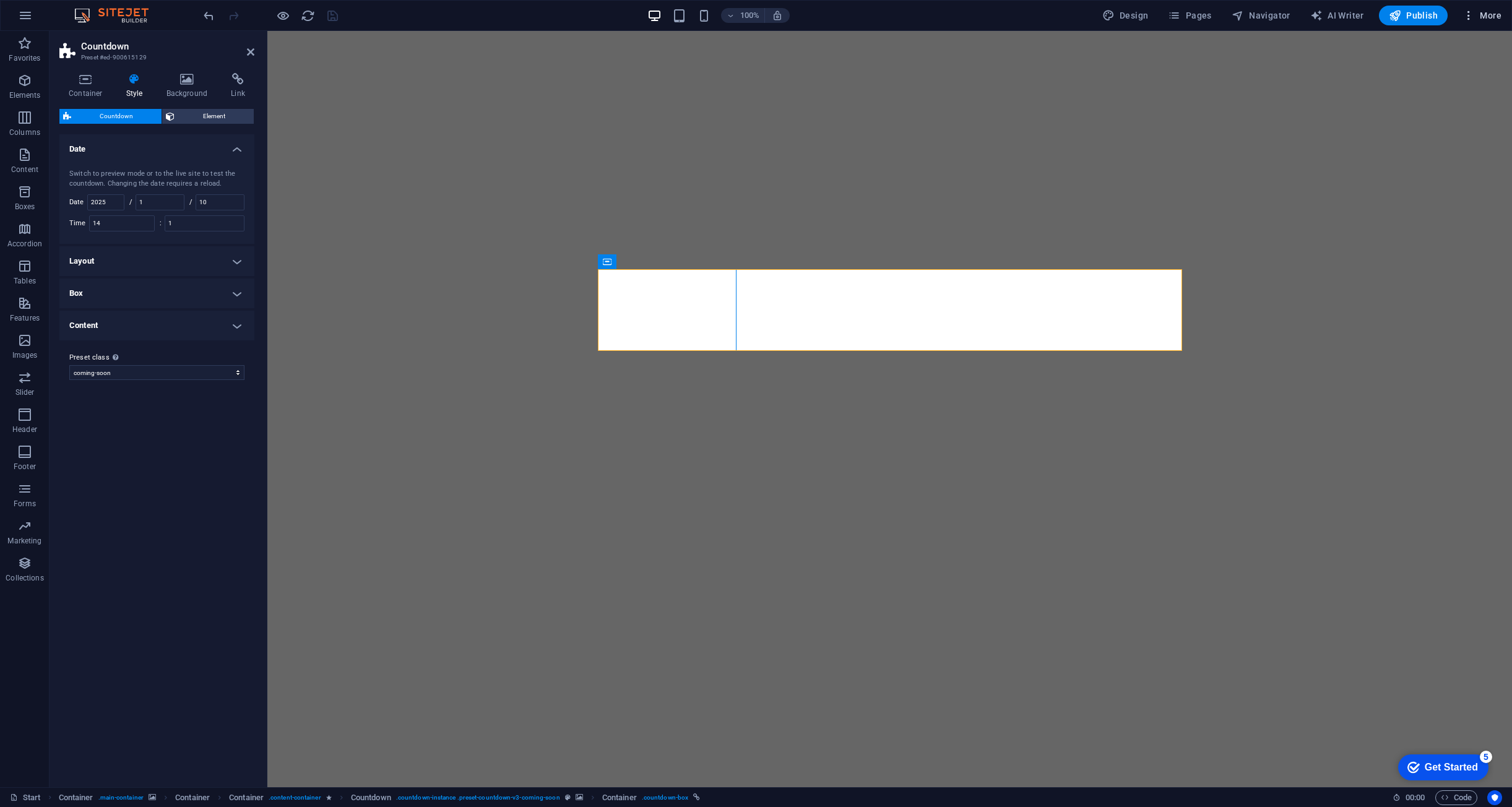
click at [1481, 14] on span "More" at bounding box center [1483, 15] width 39 height 12
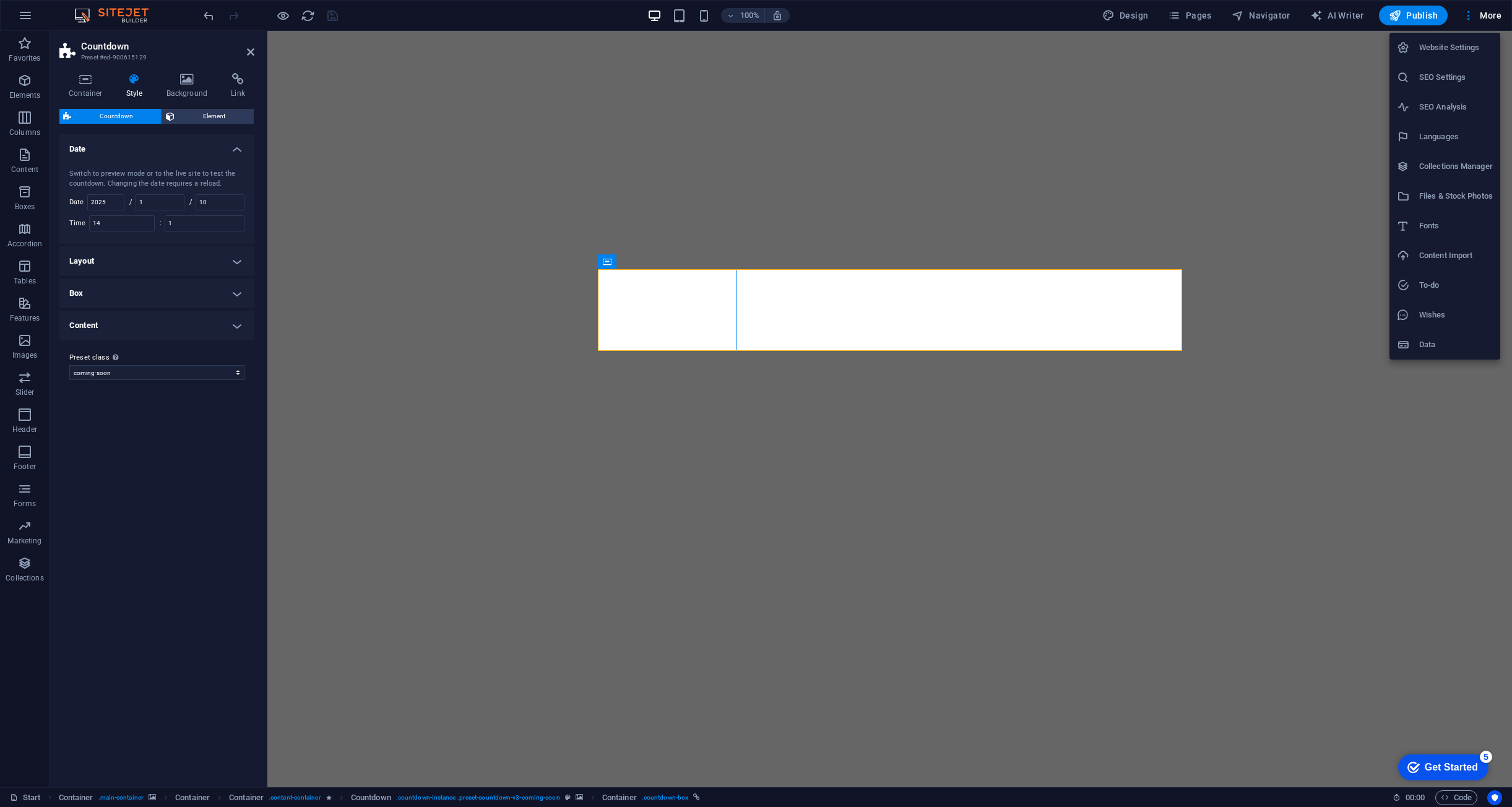
click at [653, 275] on div at bounding box center [756, 404] width 1512 height 807
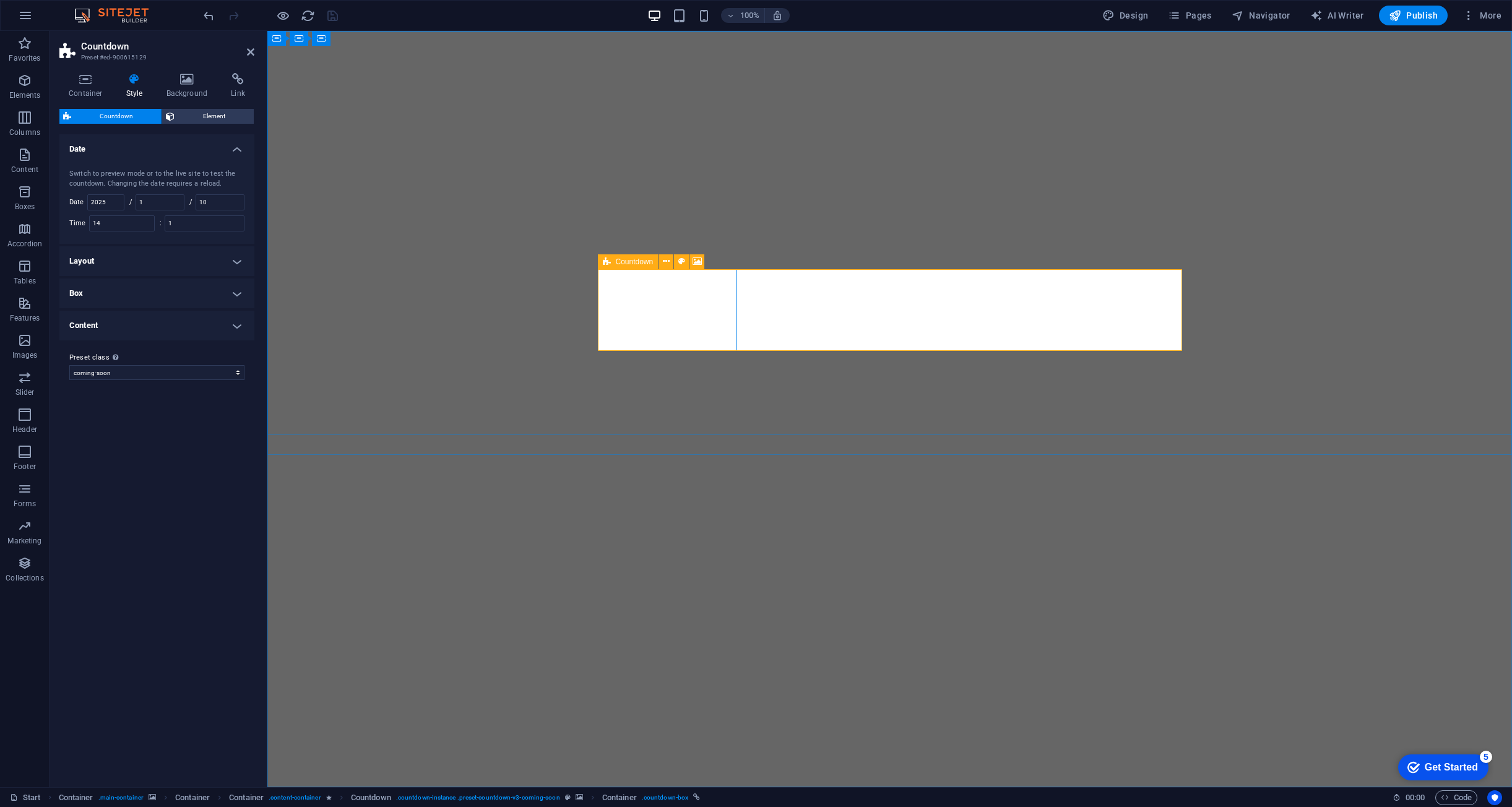
click at [614, 262] on div "Countdown" at bounding box center [628, 262] width 61 height 15
click at [627, 260] on span "Countdown" at bounding box center [635, 261] width 37 height 7
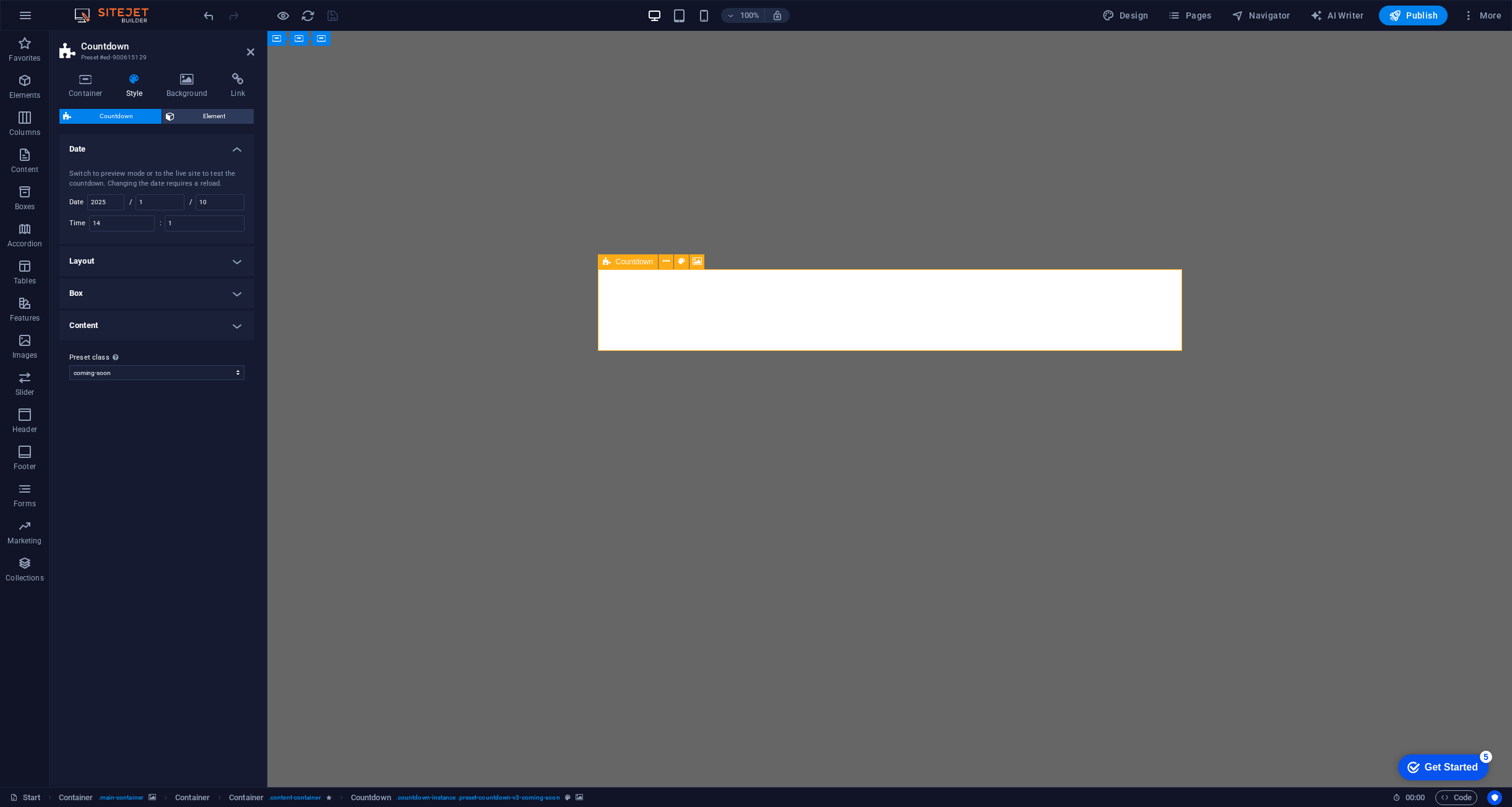
click at [627, 260] on span "Countdown" at bounding box center [635, 261] width 37 height 7
click at [102, 81] on icon at bounding box center [85, 79] width 53 height 12
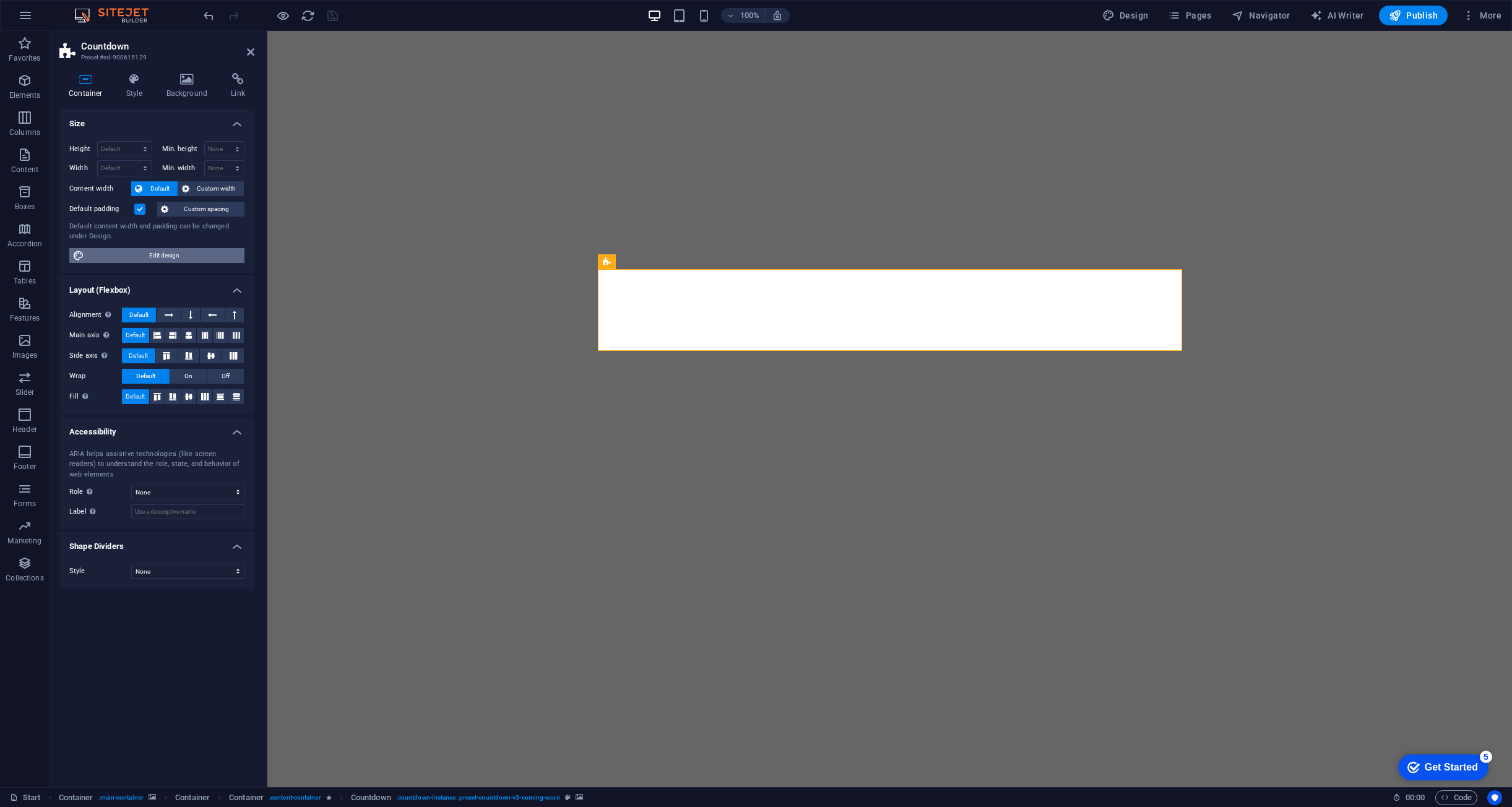
click at [167, 256] on span "Edit design" at bounding box center [164, 255] width 153 height 15
select select "px"
select select "300"
select select "px"
select select "rem"
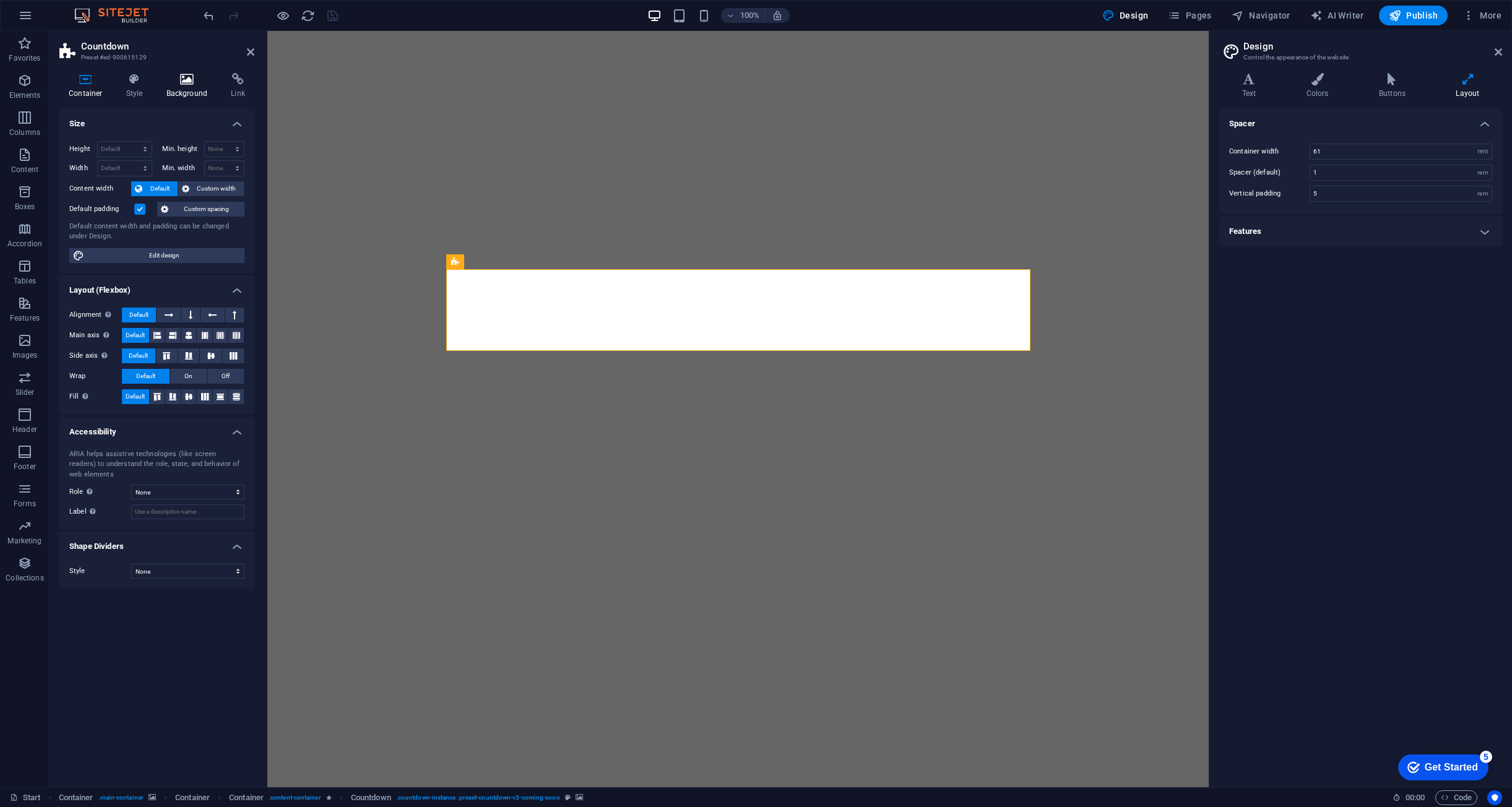
click at [218, 81] on h4 "Background" at bounding box center [190, 86] width 65 height 26
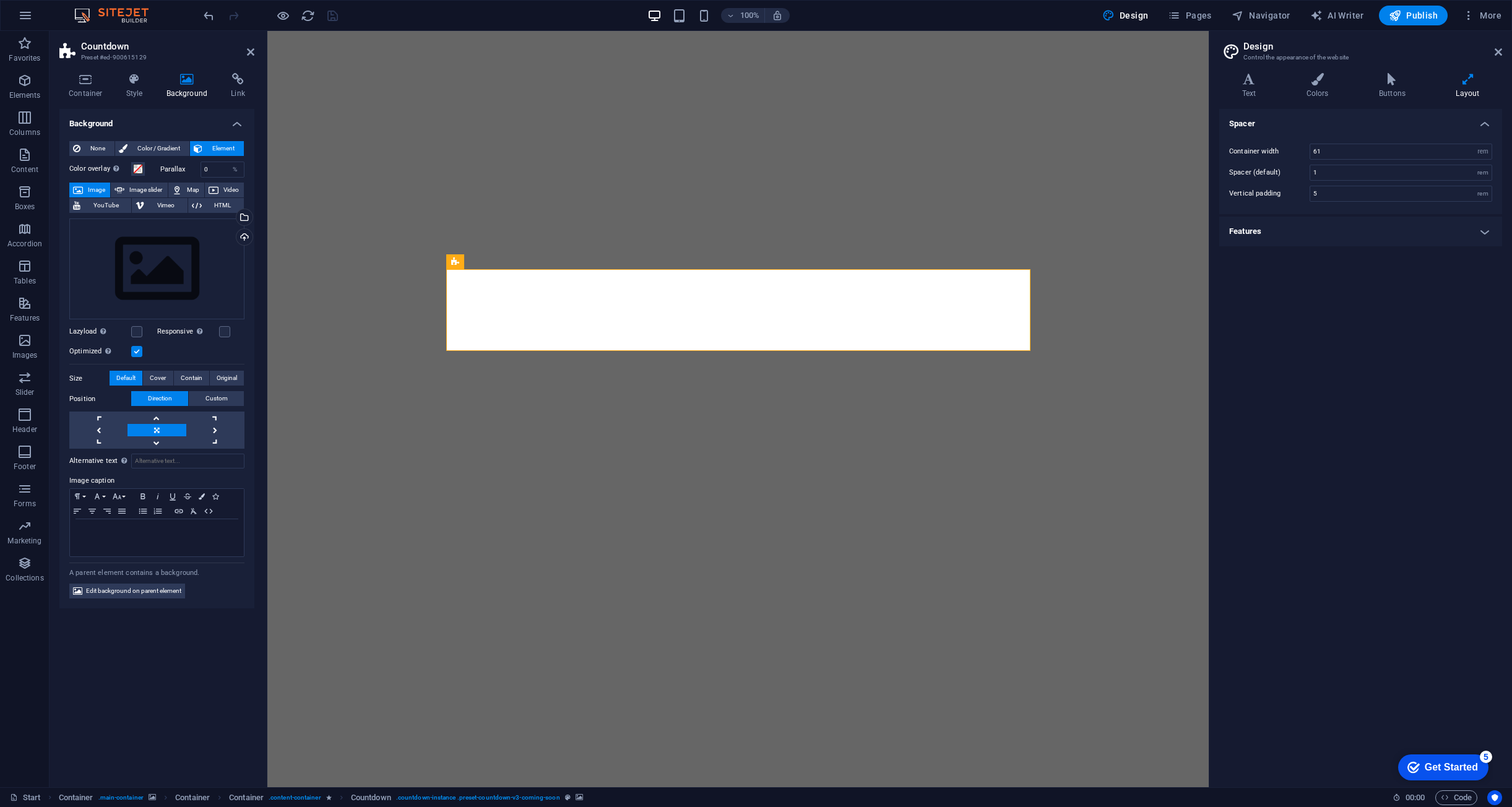
click at [190, 85] on h4 "Background" at bounding box center [190, 86] width 65 height 26
click at [1494, 51] on h2 "Design" at bounding box center [1373, 46] width 259 height 11
click at [1497, 55] on icon at bounding box center [1498, 52] width 7 height 10
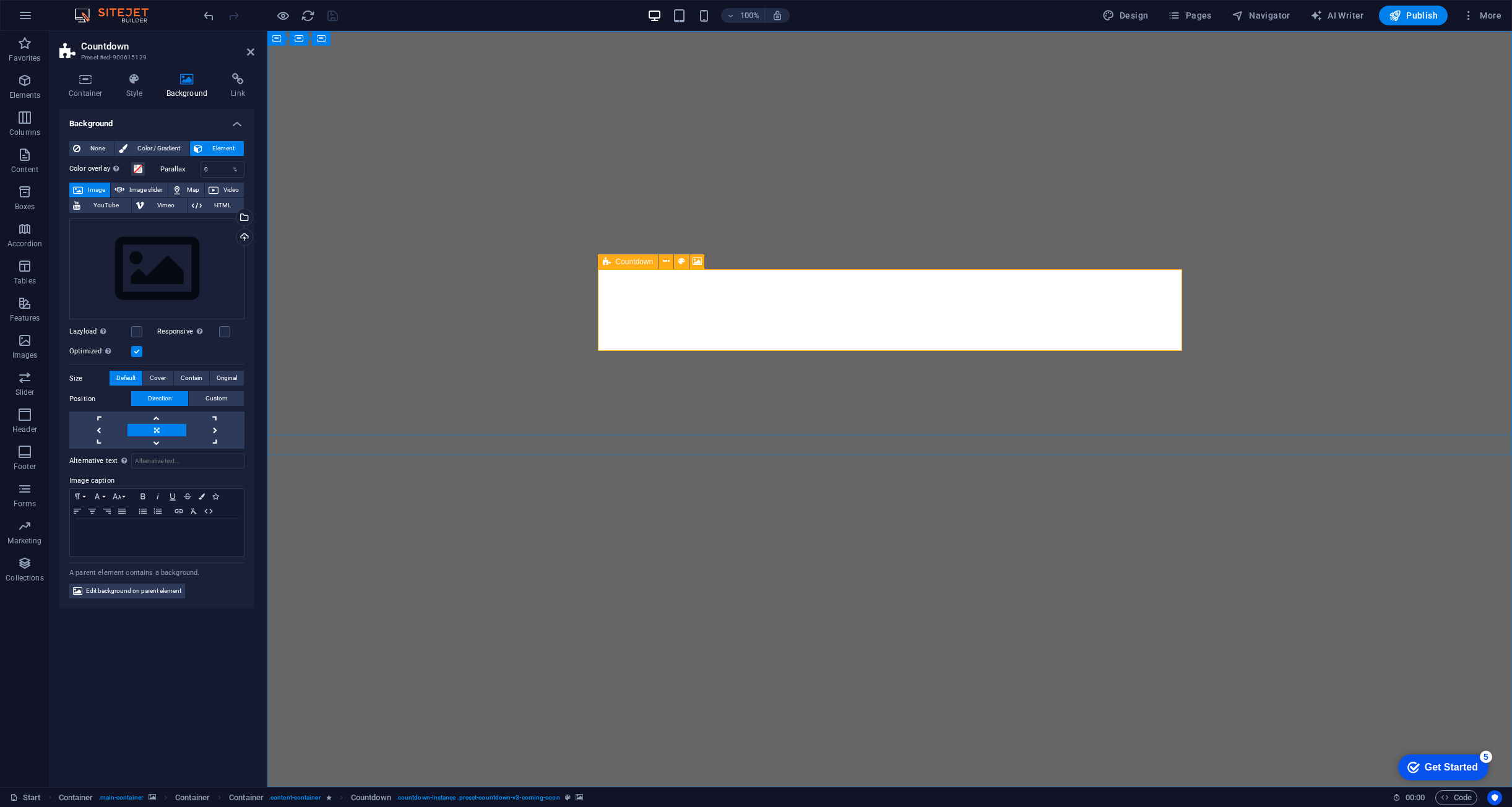
click at [614, 263] on div "Countdown" at bounding box center [628, 262] width 61 height 15
click at [664, 261] on icon at bounding box center [666, 261] width 7 height 13
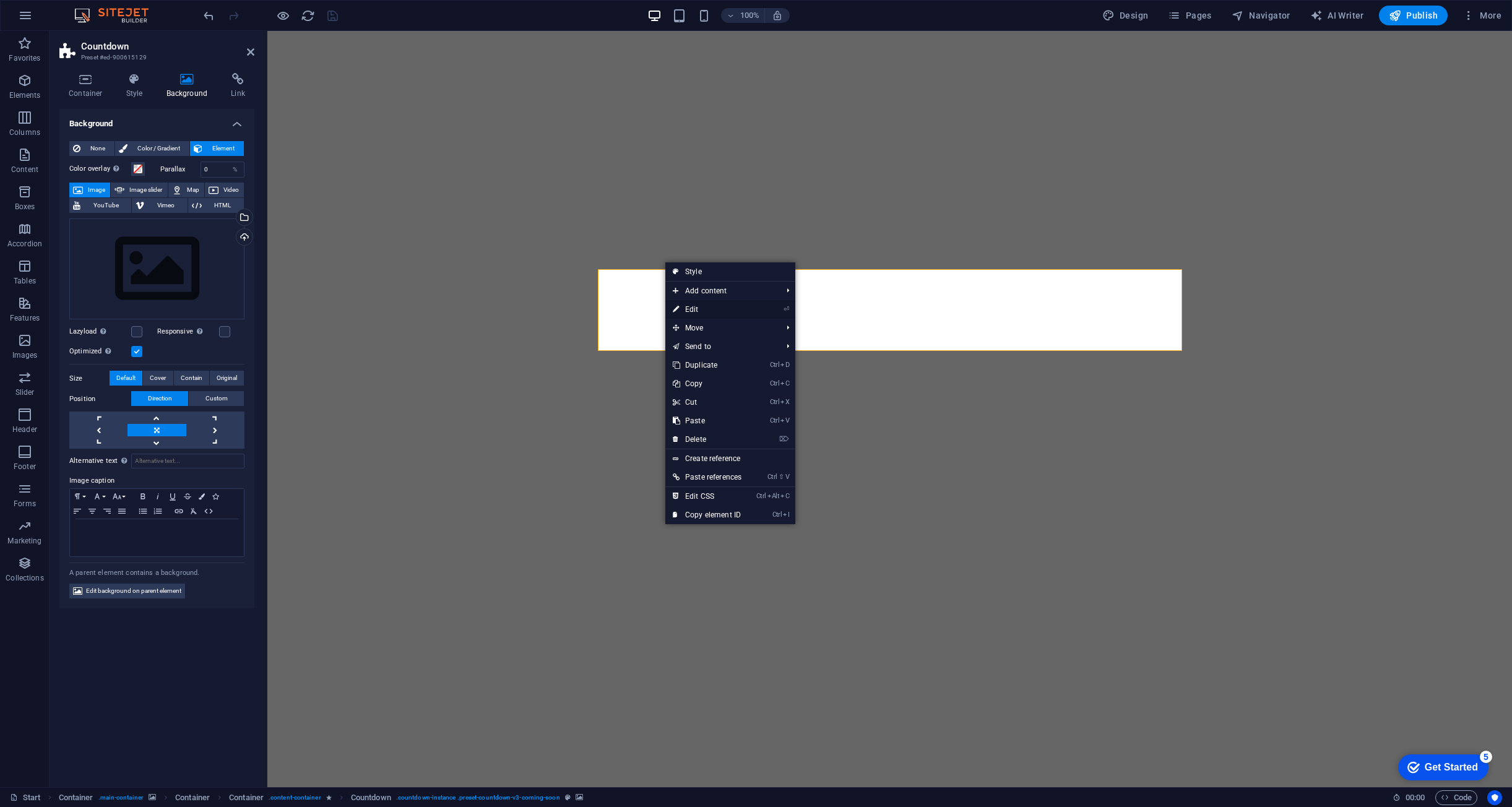
click at [707, 306] on link "⏎ Edit" at bounding box center [707, 309] width 84 height 19
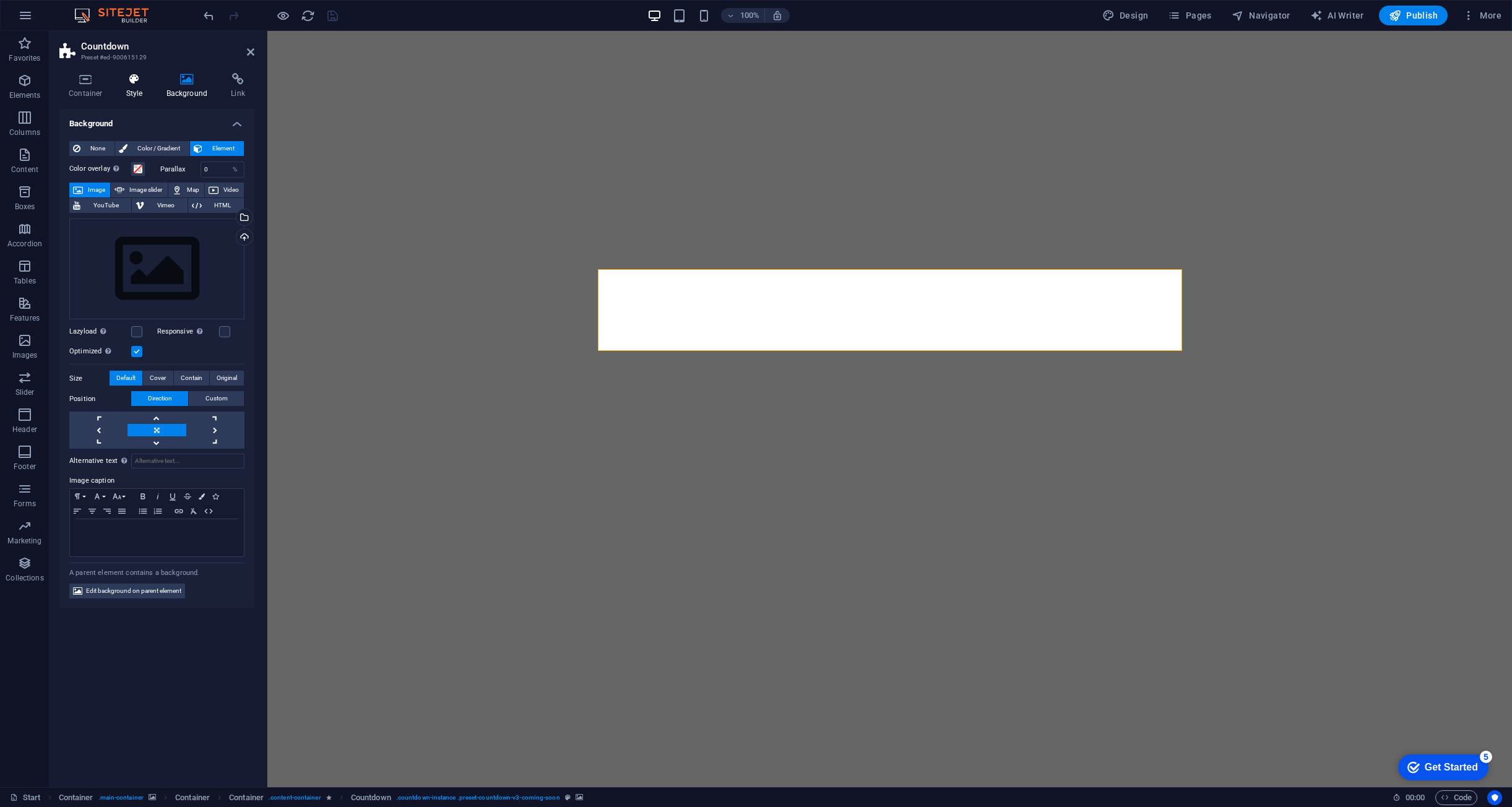
click at [138, 85] on h4 "Style" at bounding box center [137, 86] width 40 height 26
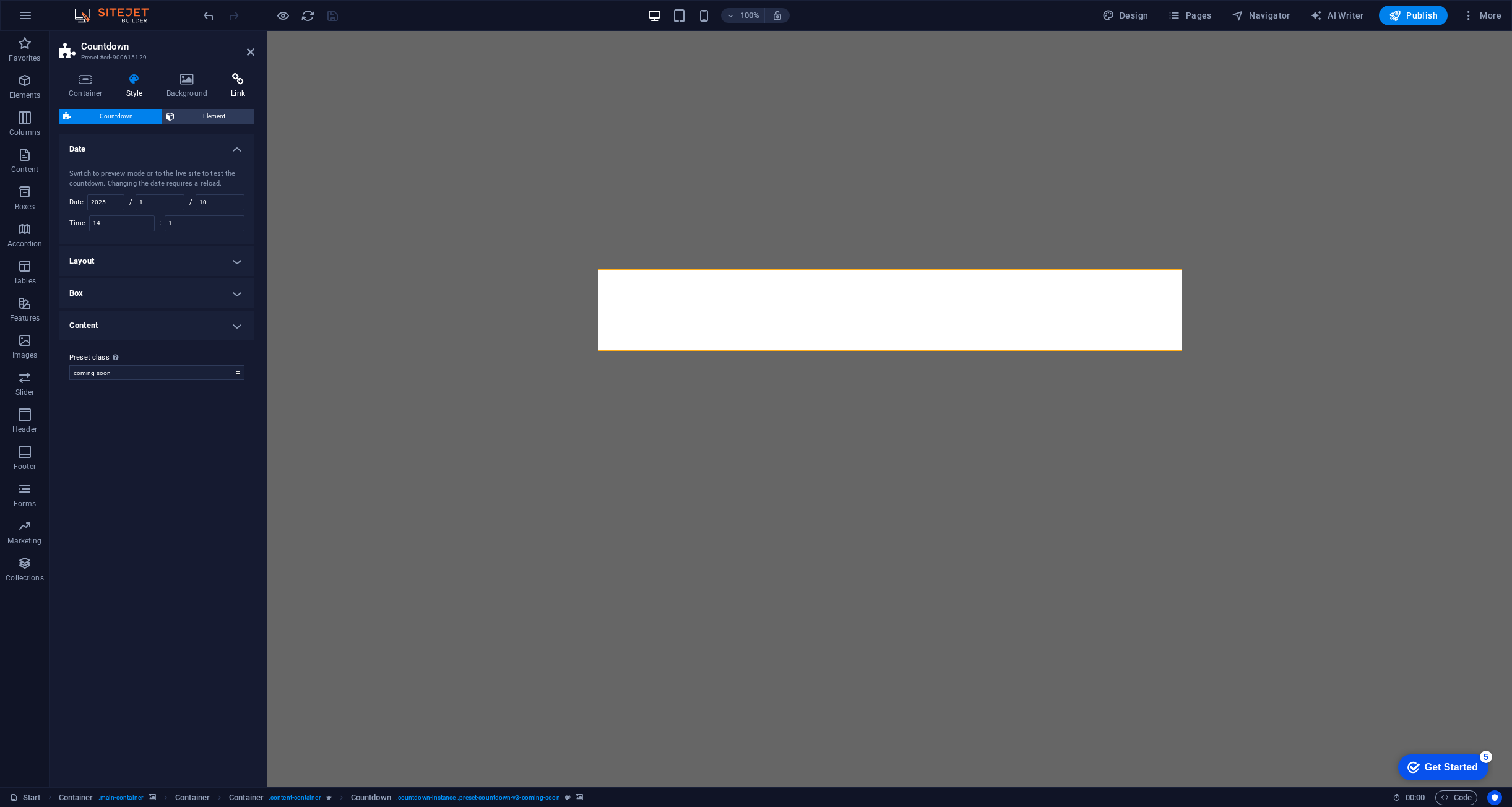
click at [226, 86] on h4 "Link" at bounding box center [238, 86] width 33 height 26
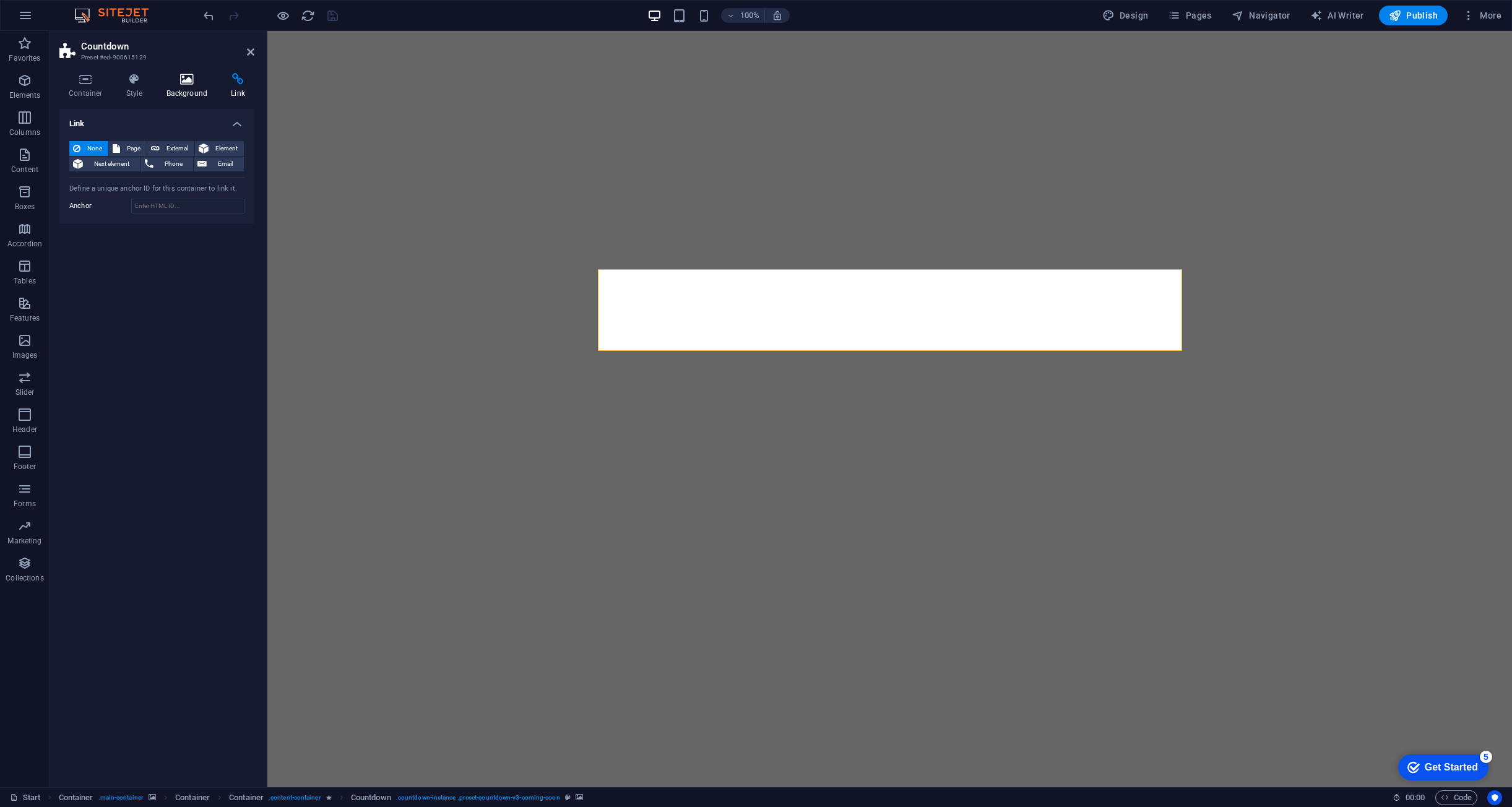
click at [183, 87] on h4 "Background" at bounding box center [190, 86] width 65 height 26
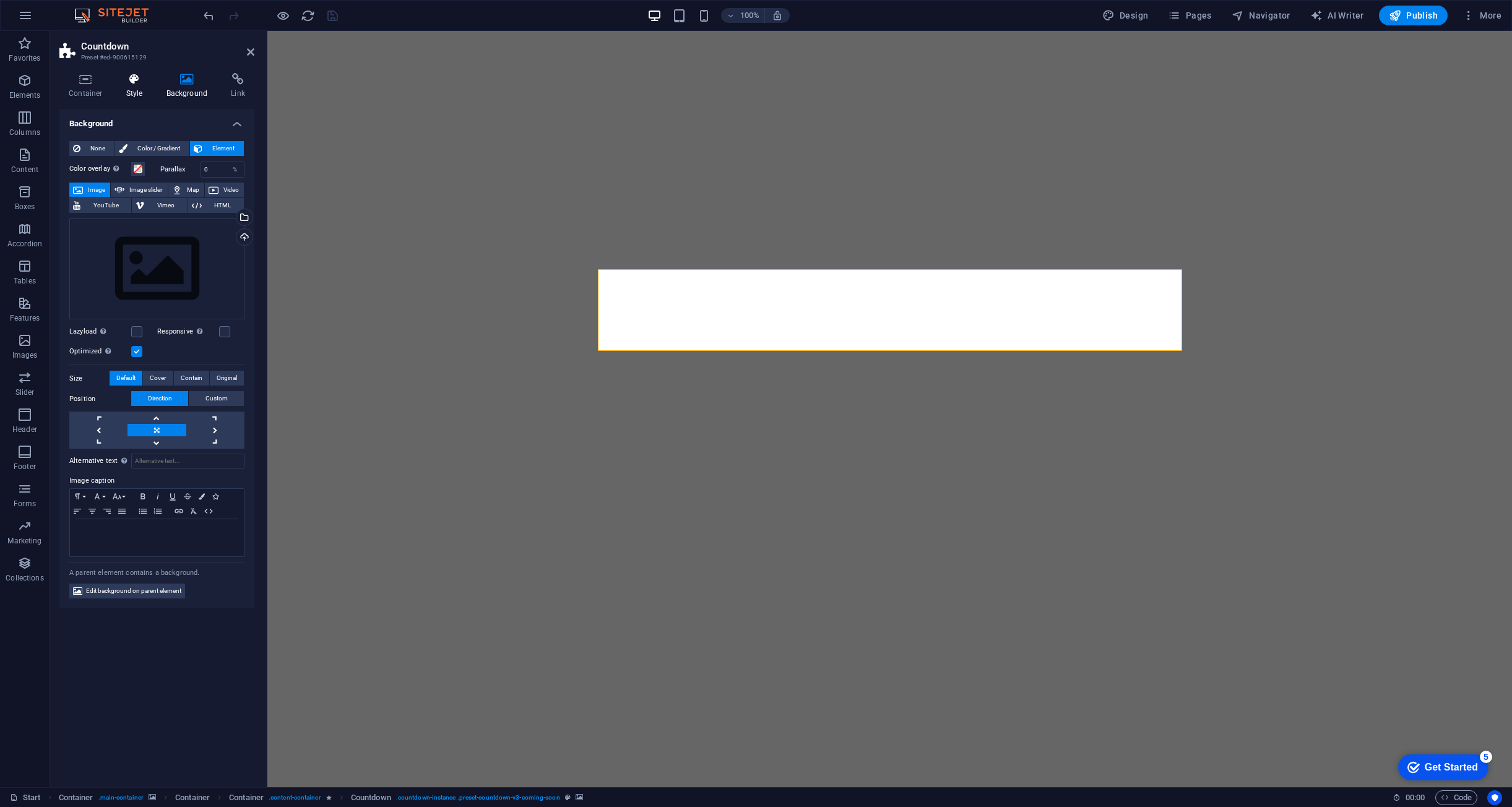
click at [136, 89] on h4 "Style" at bounding box center [137, 86] width 40 height 26
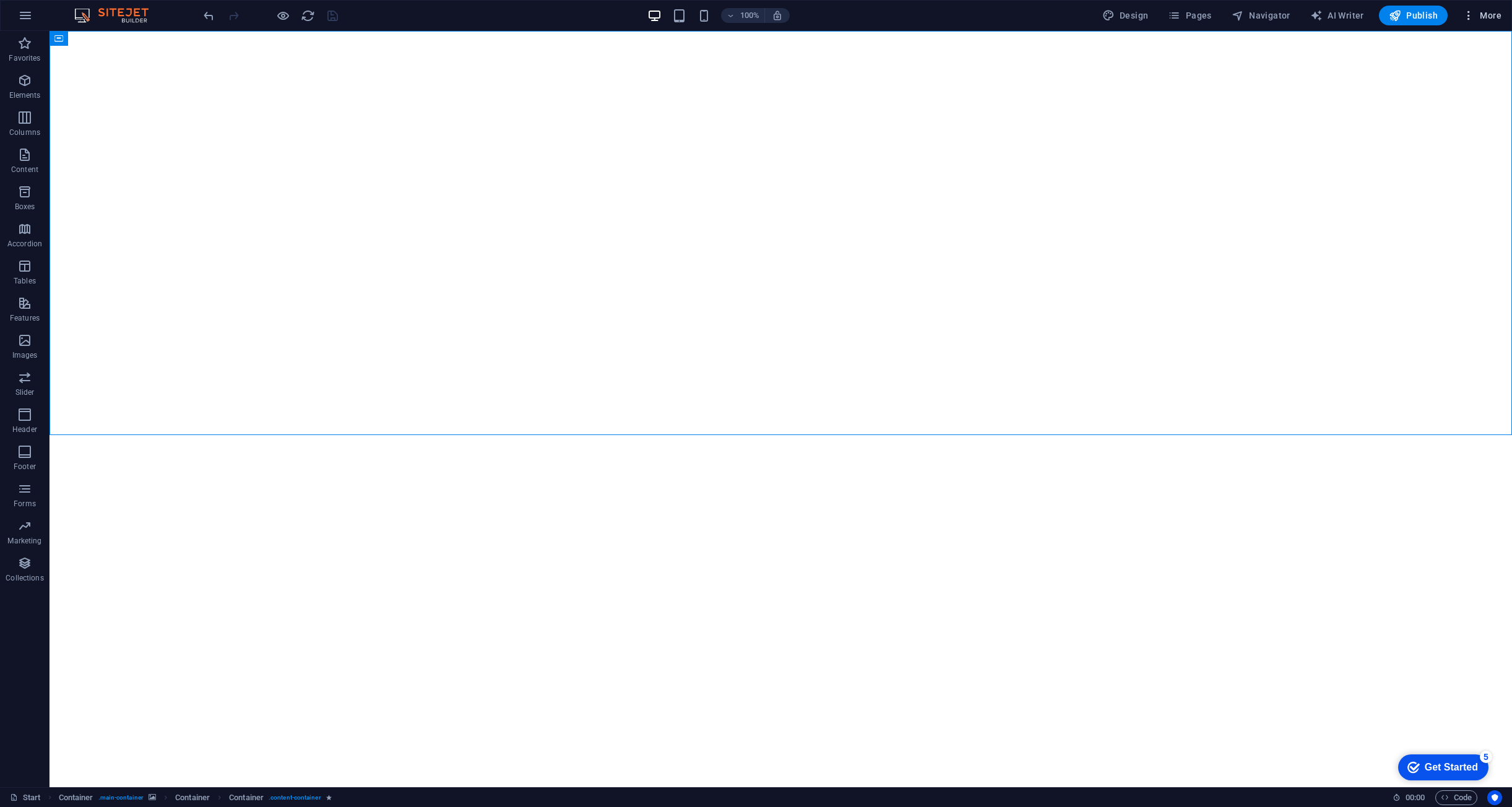
click at [1484, 13] on span "More" at bounding box center [1483, 15] width 39 height 12
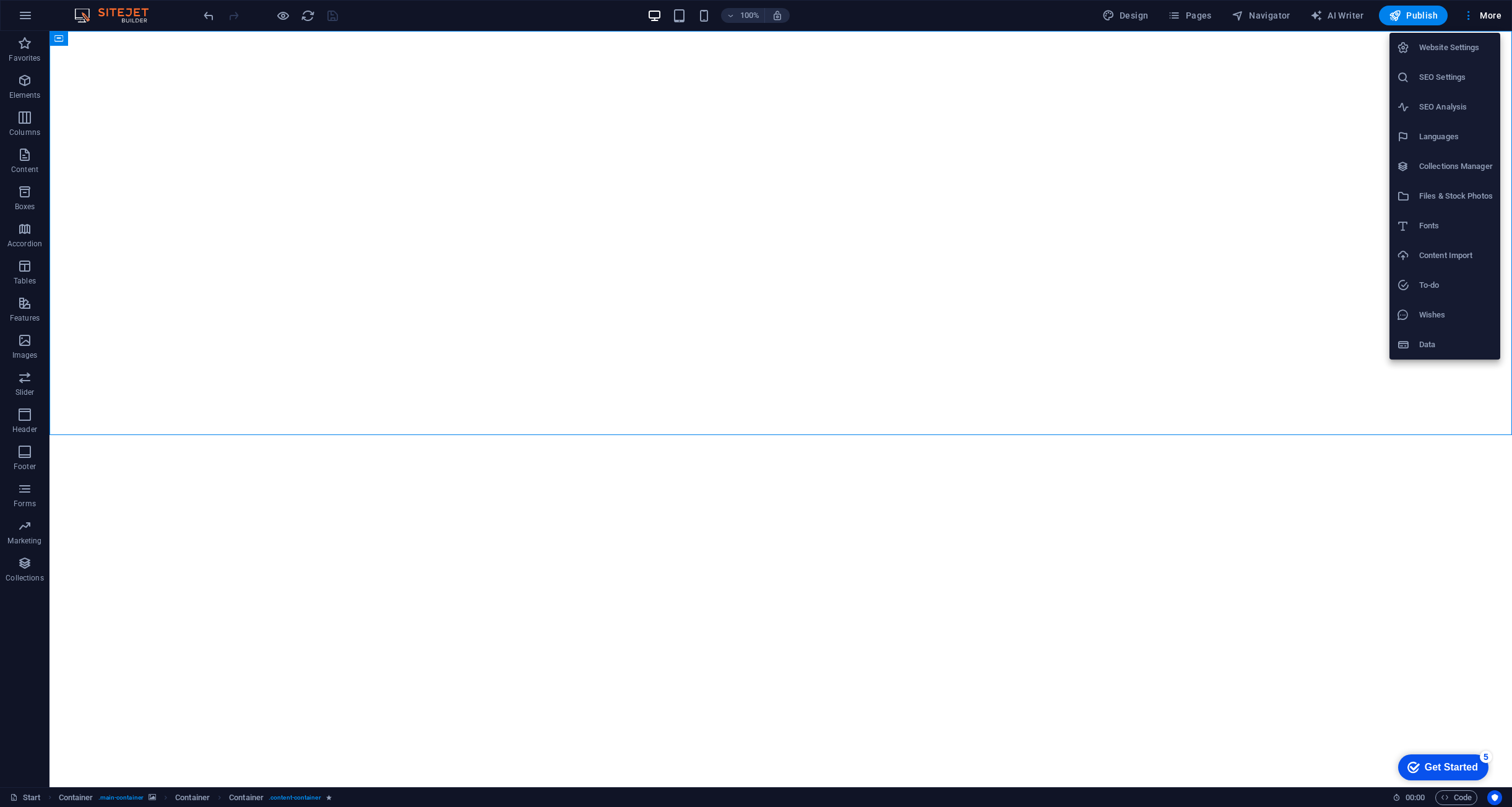
click at [566, 295] on div at bounding box center [756, 404] width 1512 height 807
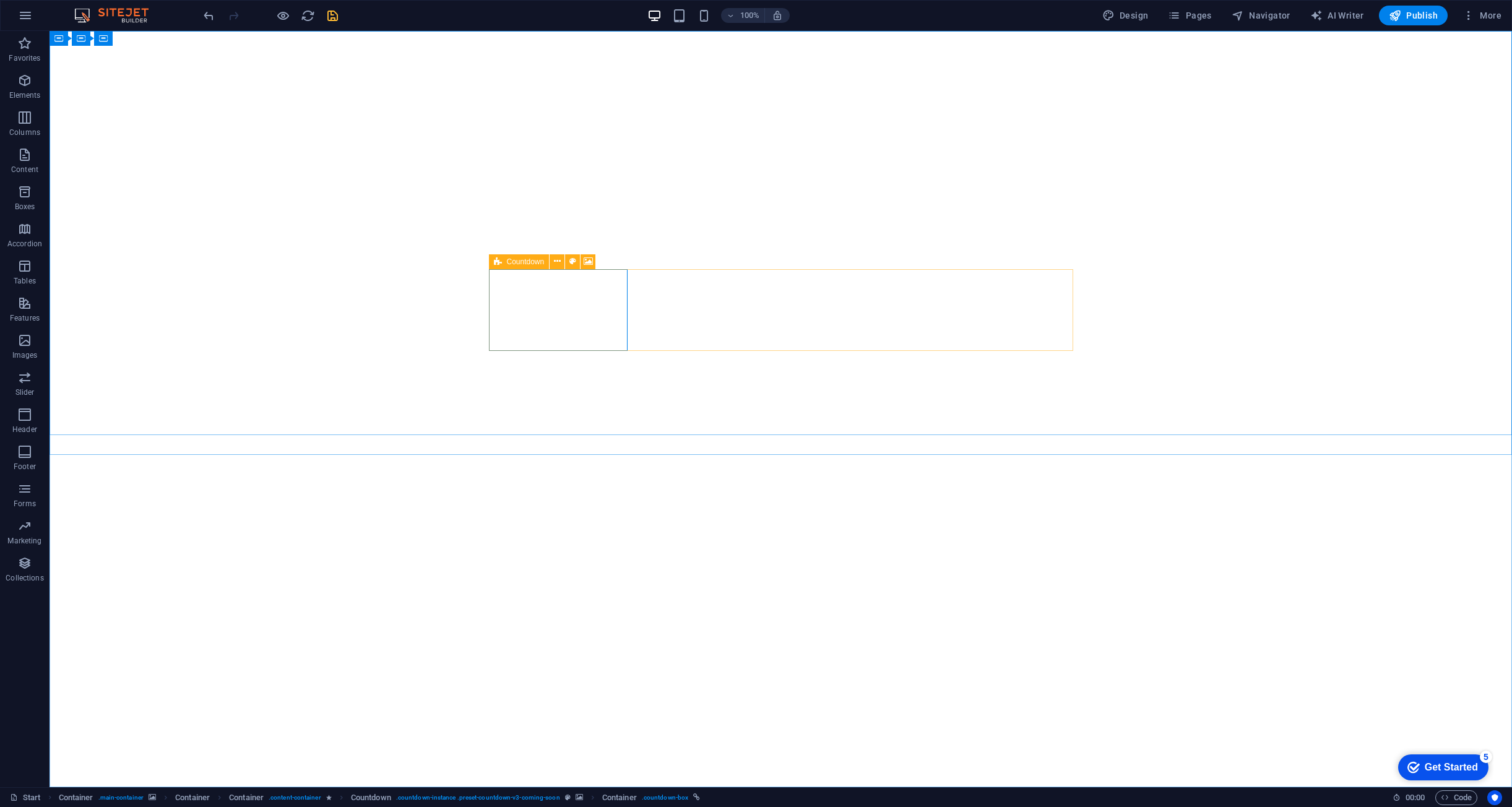
click at [505, 260] on div "Countdown" at bounding box center [519, 262] width 61 height 15
click at [532, 264] on span "Countdown" at bounding box center [526, 261] width 37 height 7
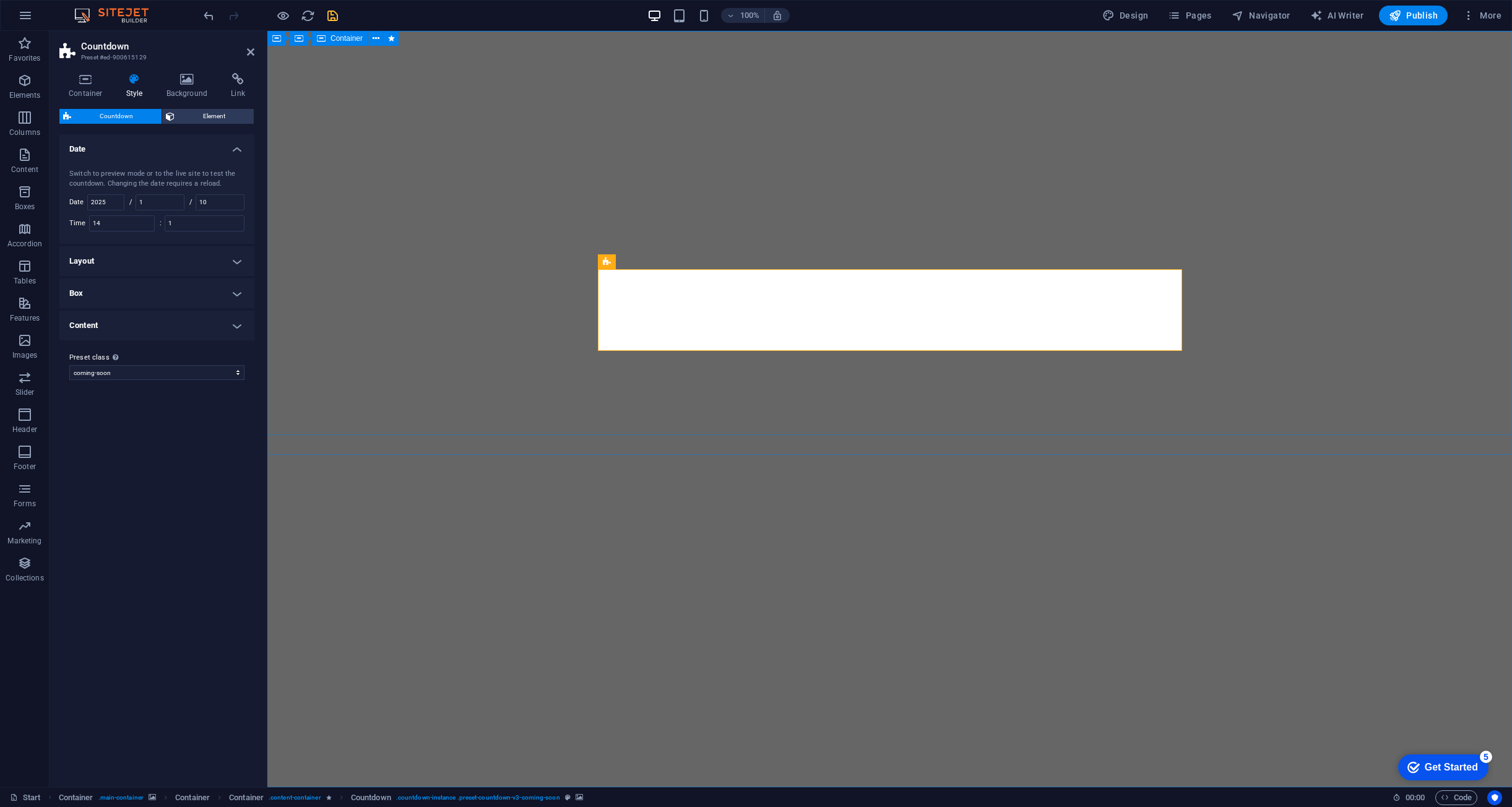
click at [603, 260] on icon at bounding box center [607, 262] width 8 height 15
click at [610, 261] on icon at bounding box center [607, 262] width 8 height 15
click at [160, 205] on input "1" at bounding box center [160, 203] width 48 height 15
click at [227, 195] on input "10" at bounding box center [220, 203] width 48 height 15
click at [334, 15] on icon "save" at bounding box center [332, 15] width 14 height 14
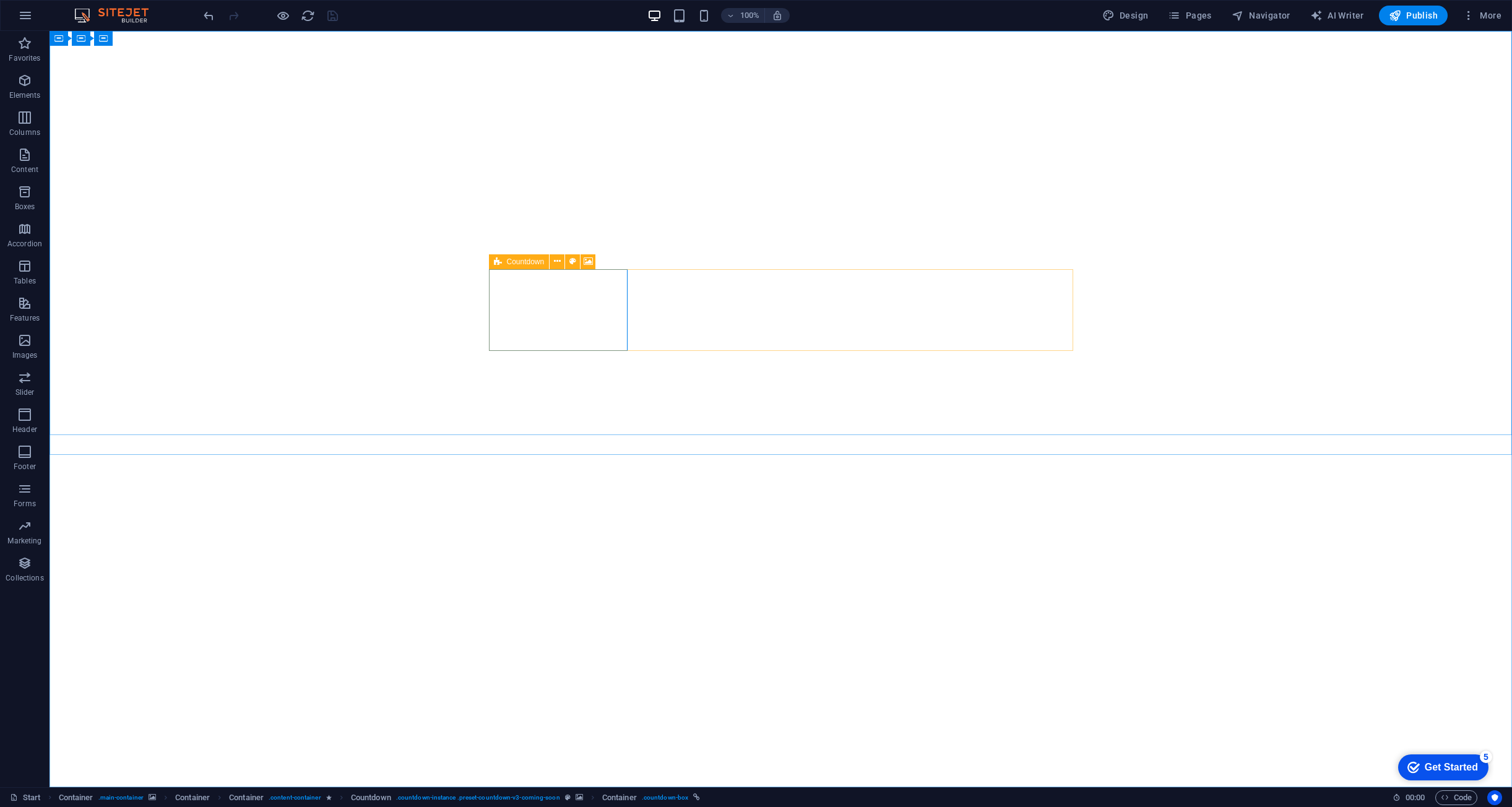
click at [494, 263] on icon at bounding box center [498, 262] width 8 height 15
click at [512, 264] on span "Countdown" at bounding box center [526, 261] width 37 height 7
click at [551, 260] on span "Container" at bounding box center [545, 261] width 33 height 7
click at [576, 263] on icon at bounding box center [574, 261] width 7 height 13
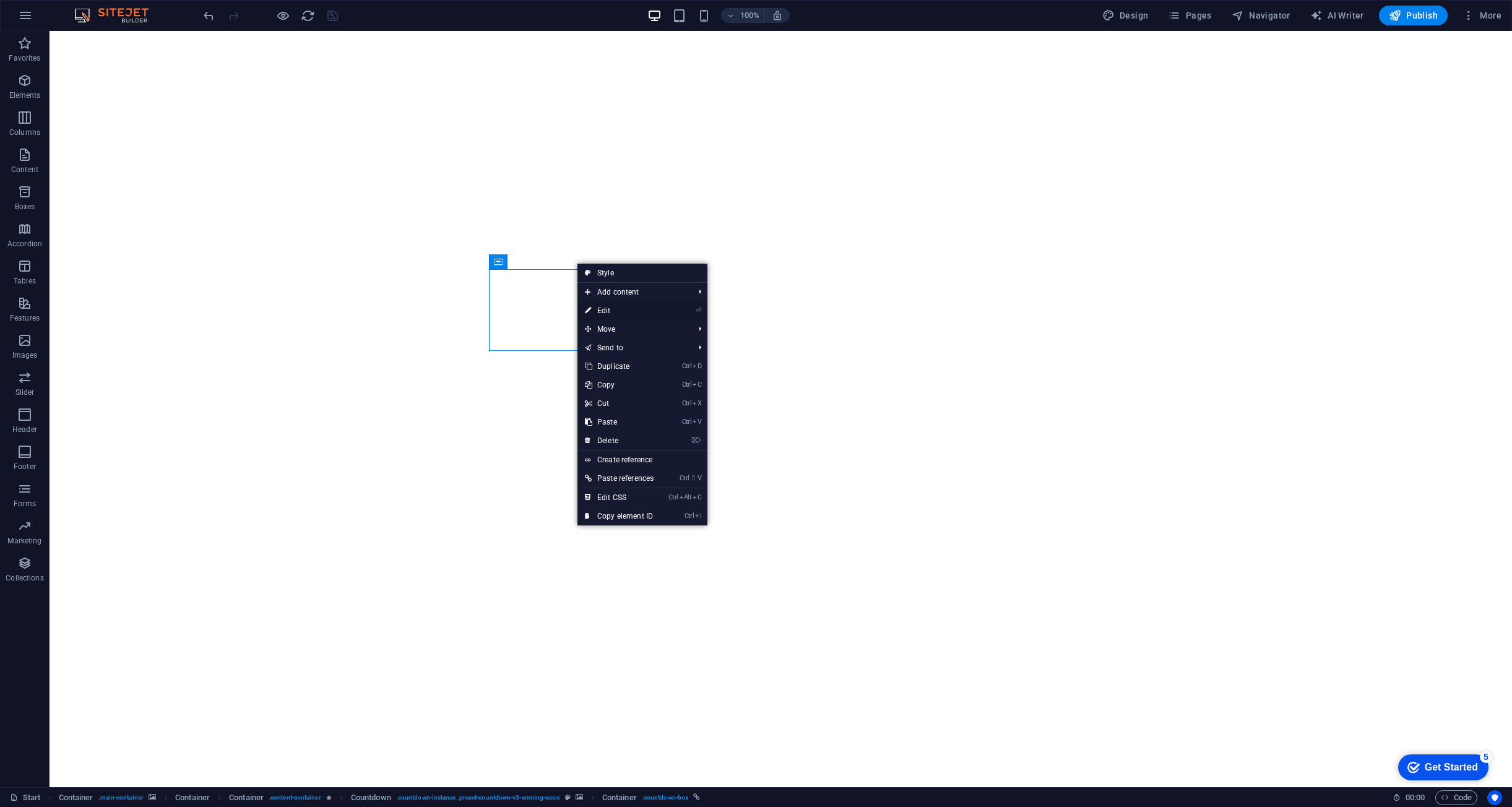
click at [610, 308] on link "⏎ Edit" at bounding box center [619, 310] width 84 height 19
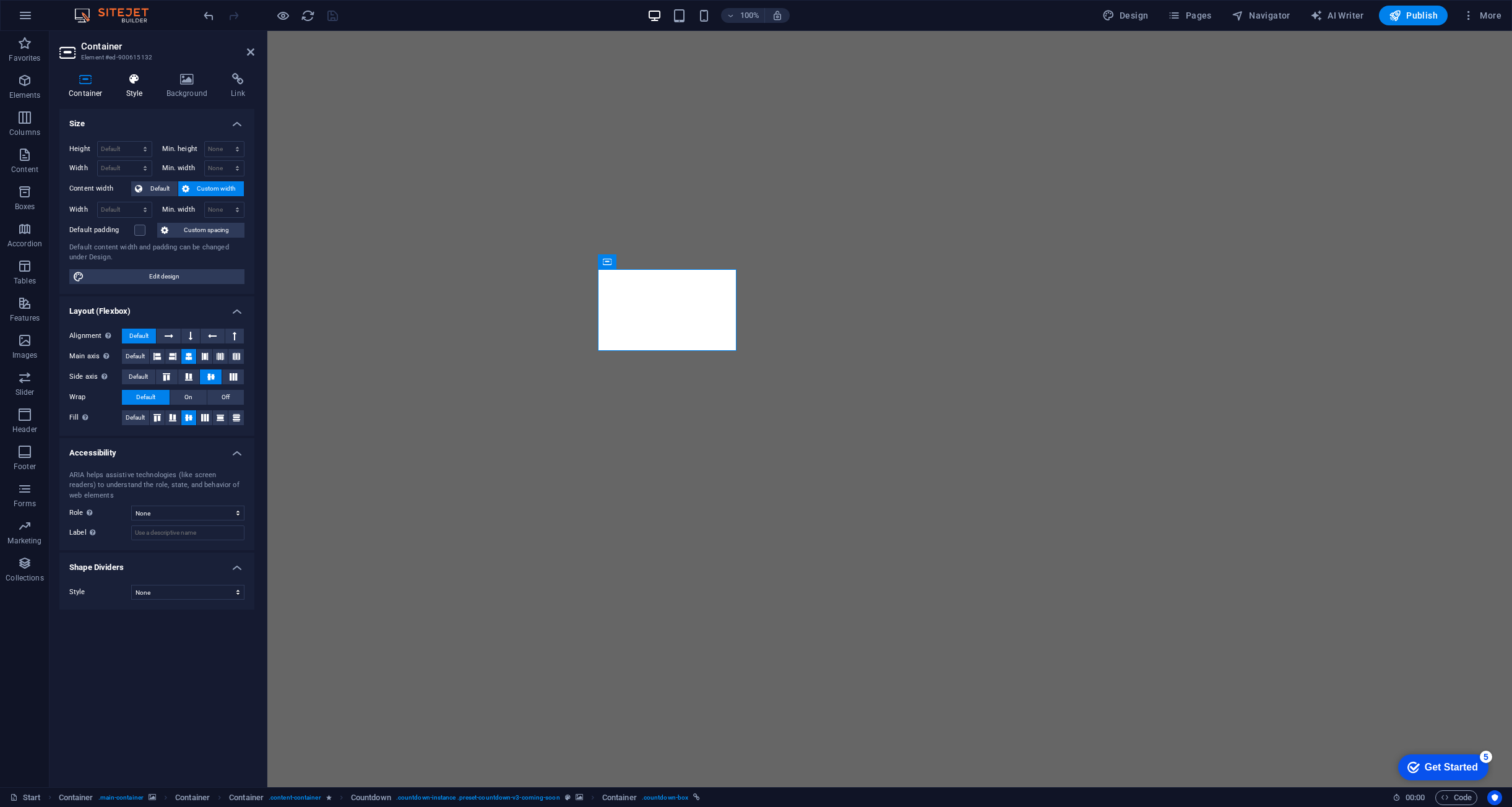
click at [146, 93] on h4 "Style" at bounding box center [137, 86] width 40 height 26
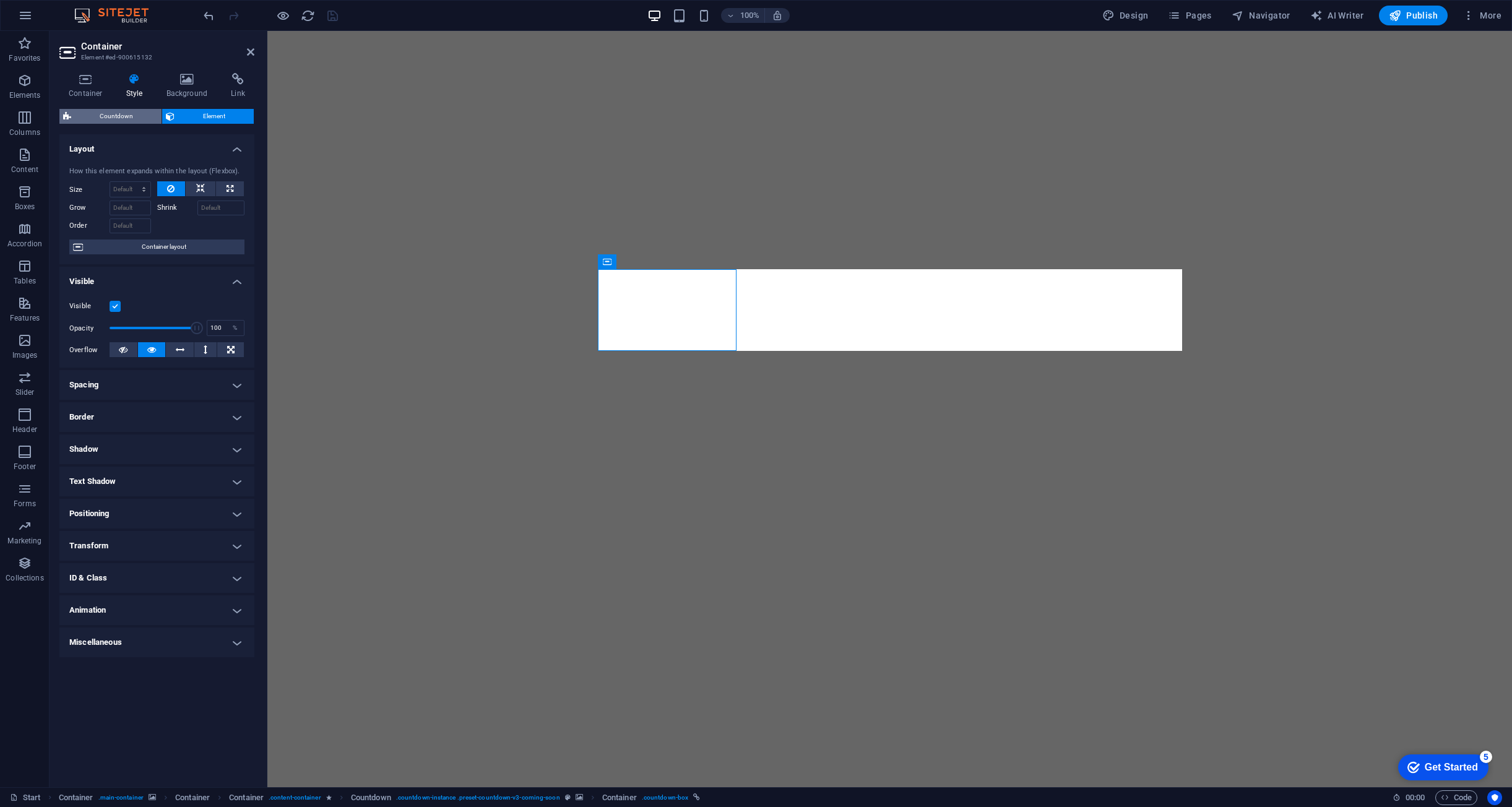
click at [138, 115] on span "Countdown" at bounding box center [116, 116] width 83 height 15
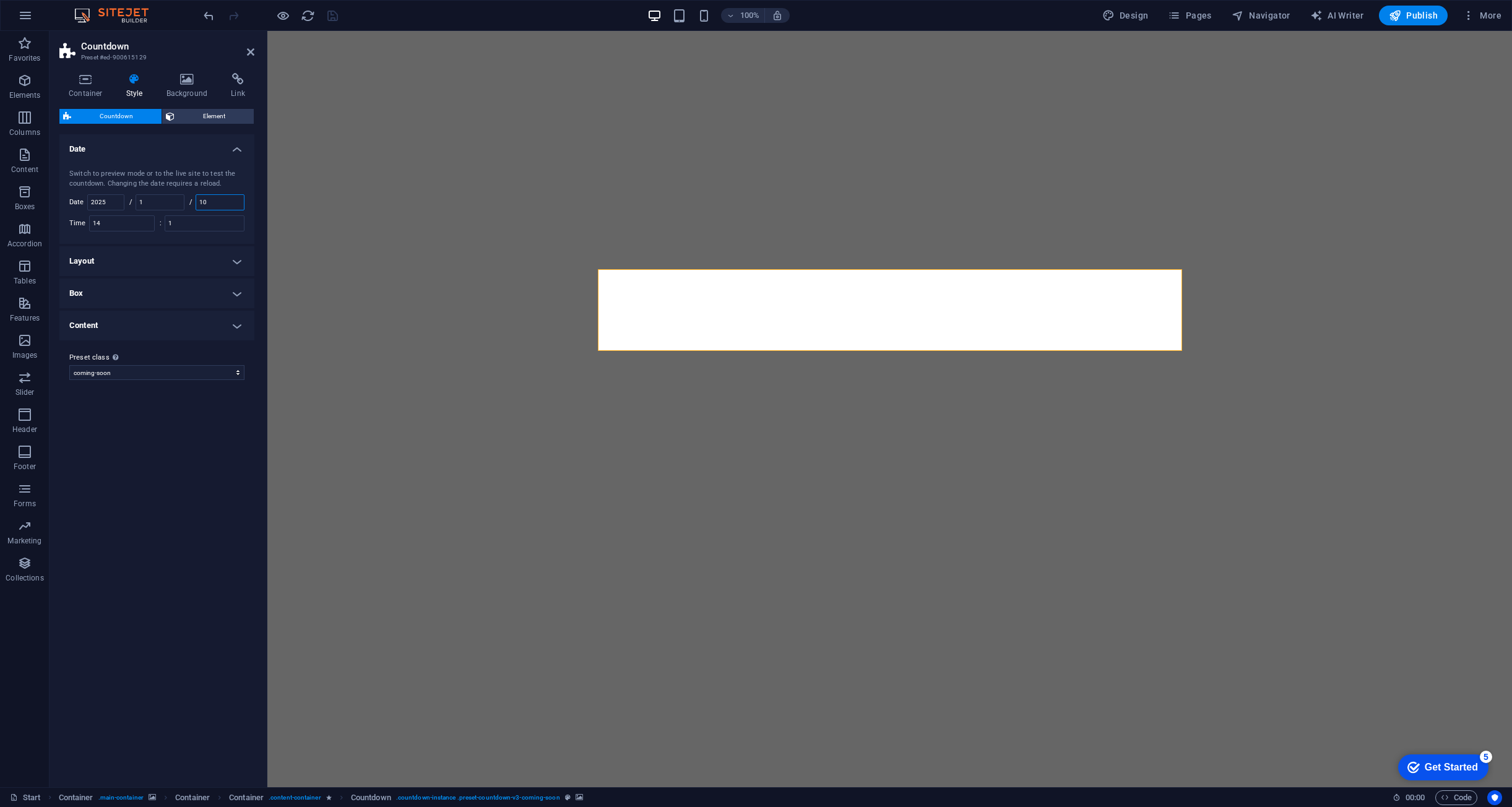
click at [214, 200] on input "10" at bounding box center [220, 203] width 48 height 15
click at [194, 231] on div "Switch to preview mode or to the live site to test the countdown. Changing the …" at bounding box center [157, 199] width 200 height 87
click at [238, 202] on input "10" at bounding box center [220, 203] width 48 height 15
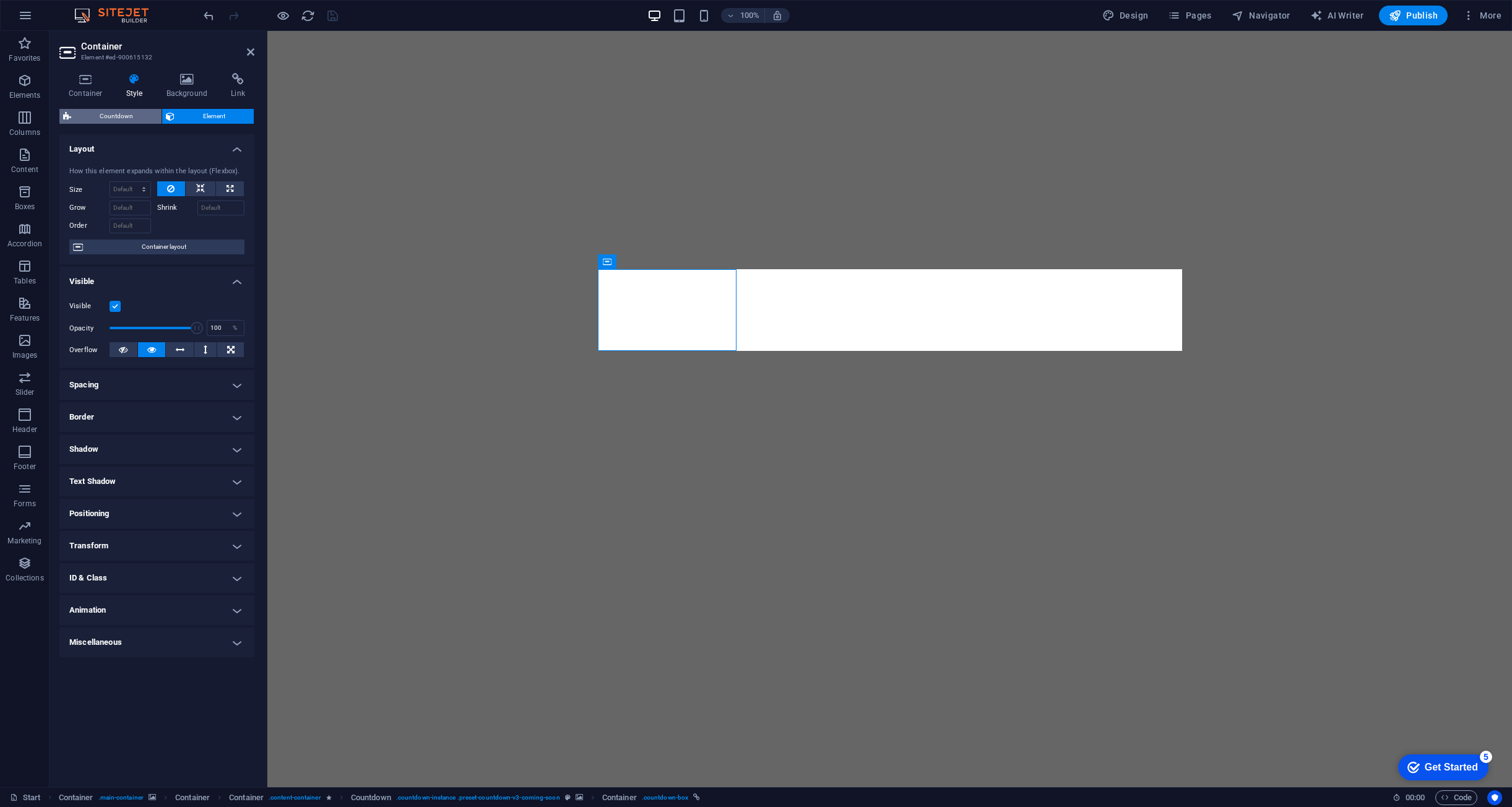
click at [89, 117] on span "Countdown" at bounding box center [116, 116] width 83 height 15
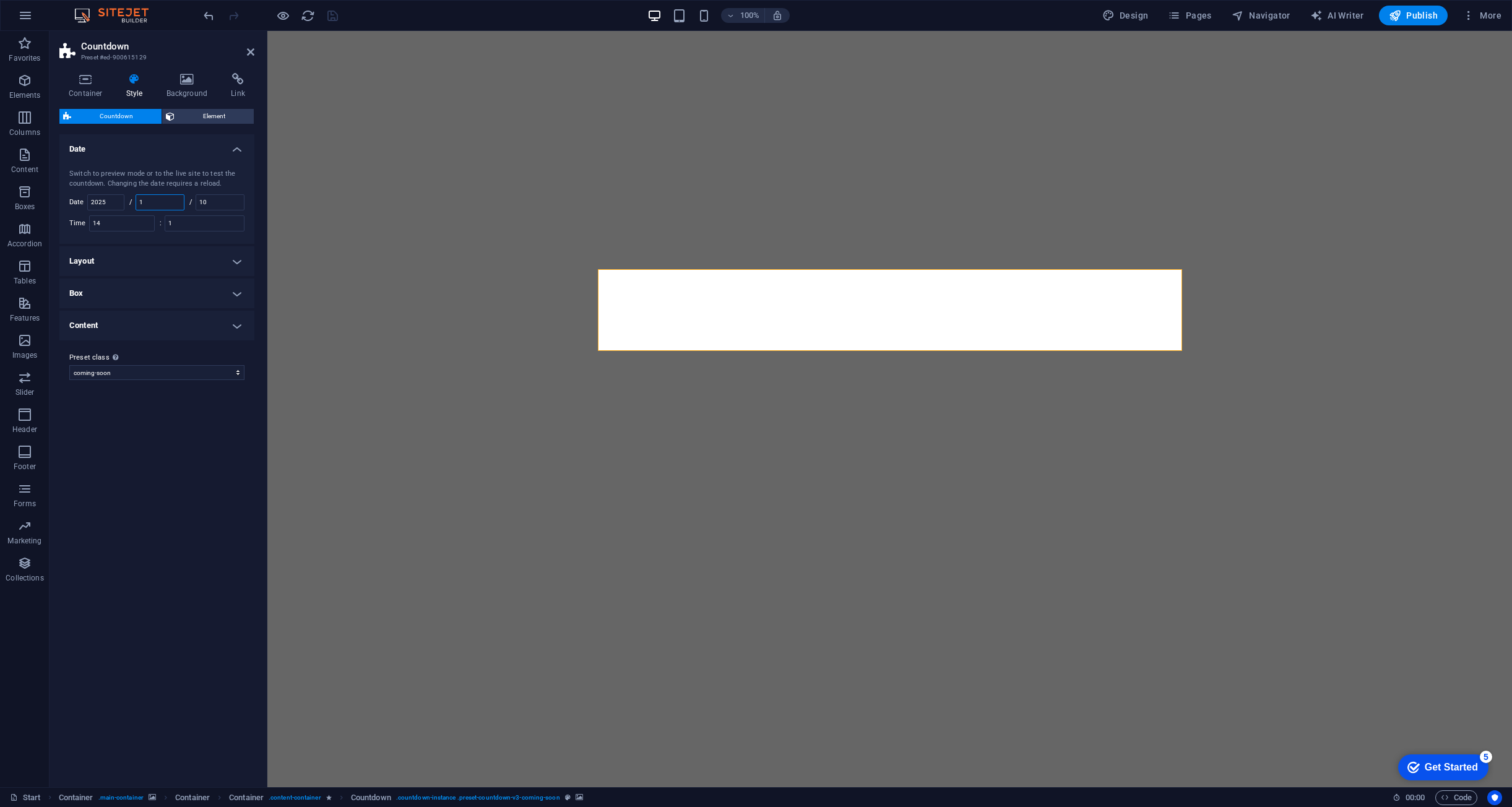
click at [174, 195] on input "1" at bounding box center [160, 203] width 48 height 15
type input "1"
click at [212, 202] on input "10" at bounding box center [220, 203] width 48 height 15
type input "31"
click at [332, 7] on div at bounding box center [270, 15] width 138 height 20
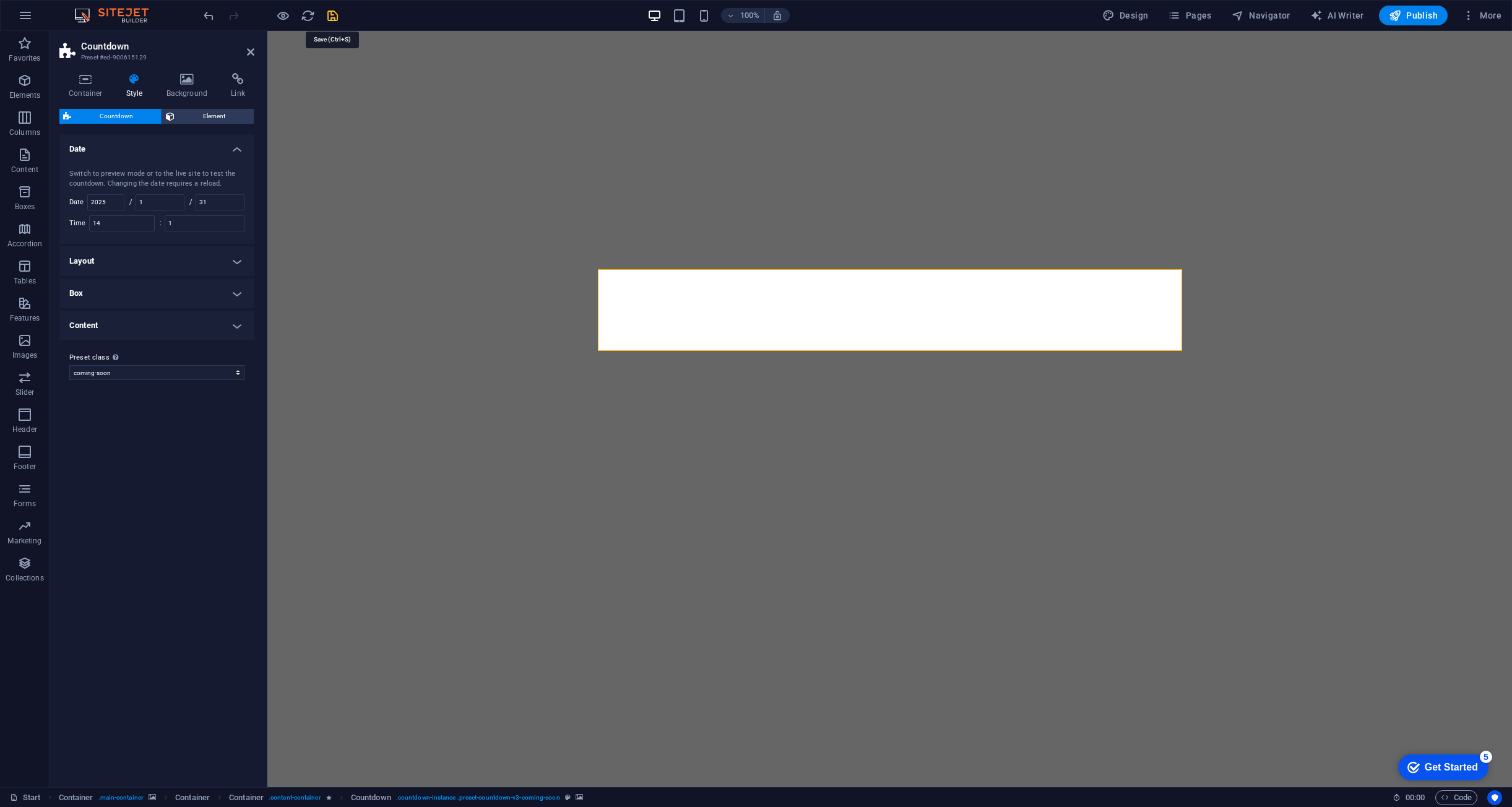
click at [338, 14] on icon "save" at bounding box center [332, 15] width 14 height 14
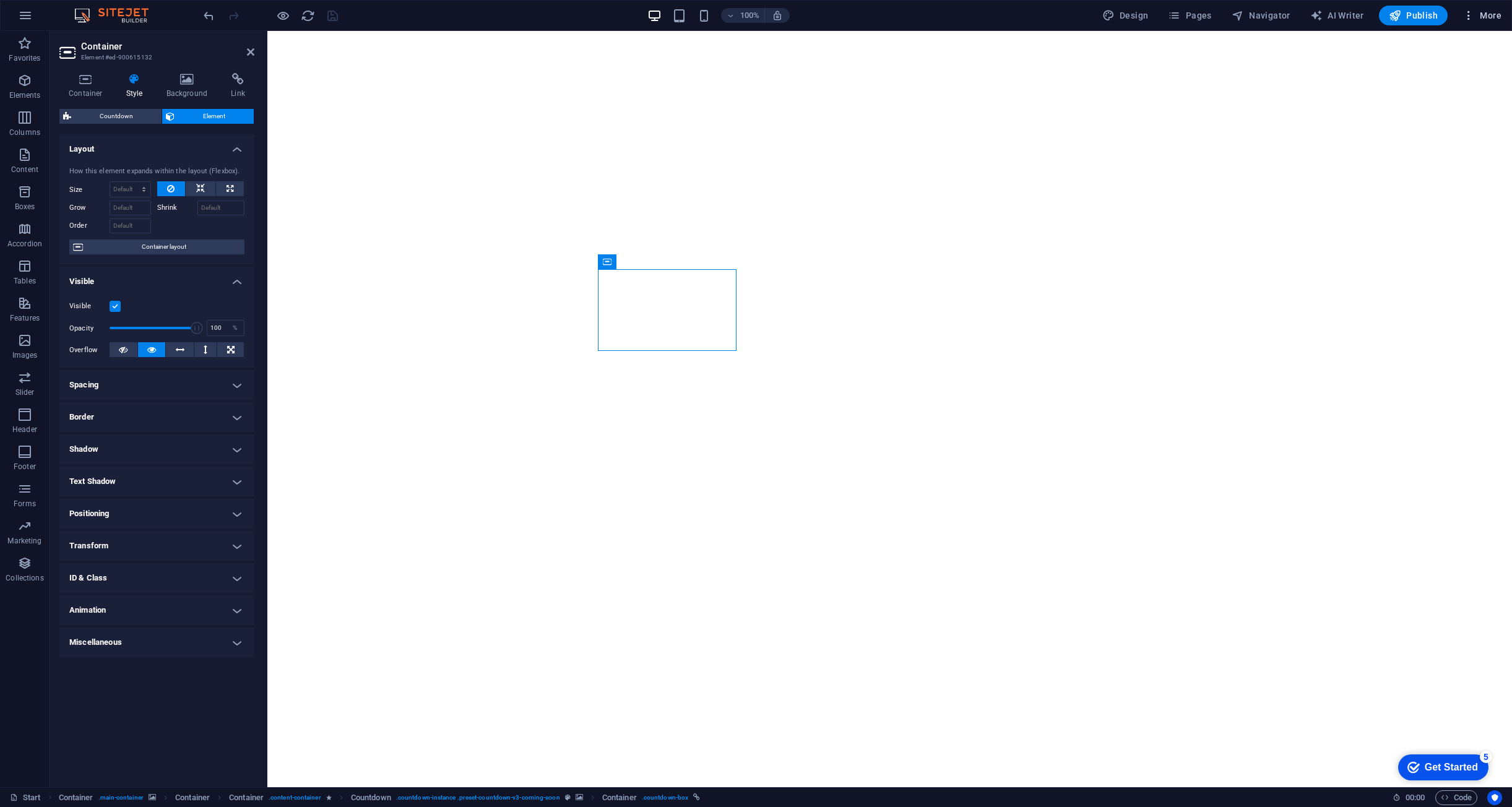
click at [1494, 11] on span "More" at bounding box center [1483, 15] width 39 height 12
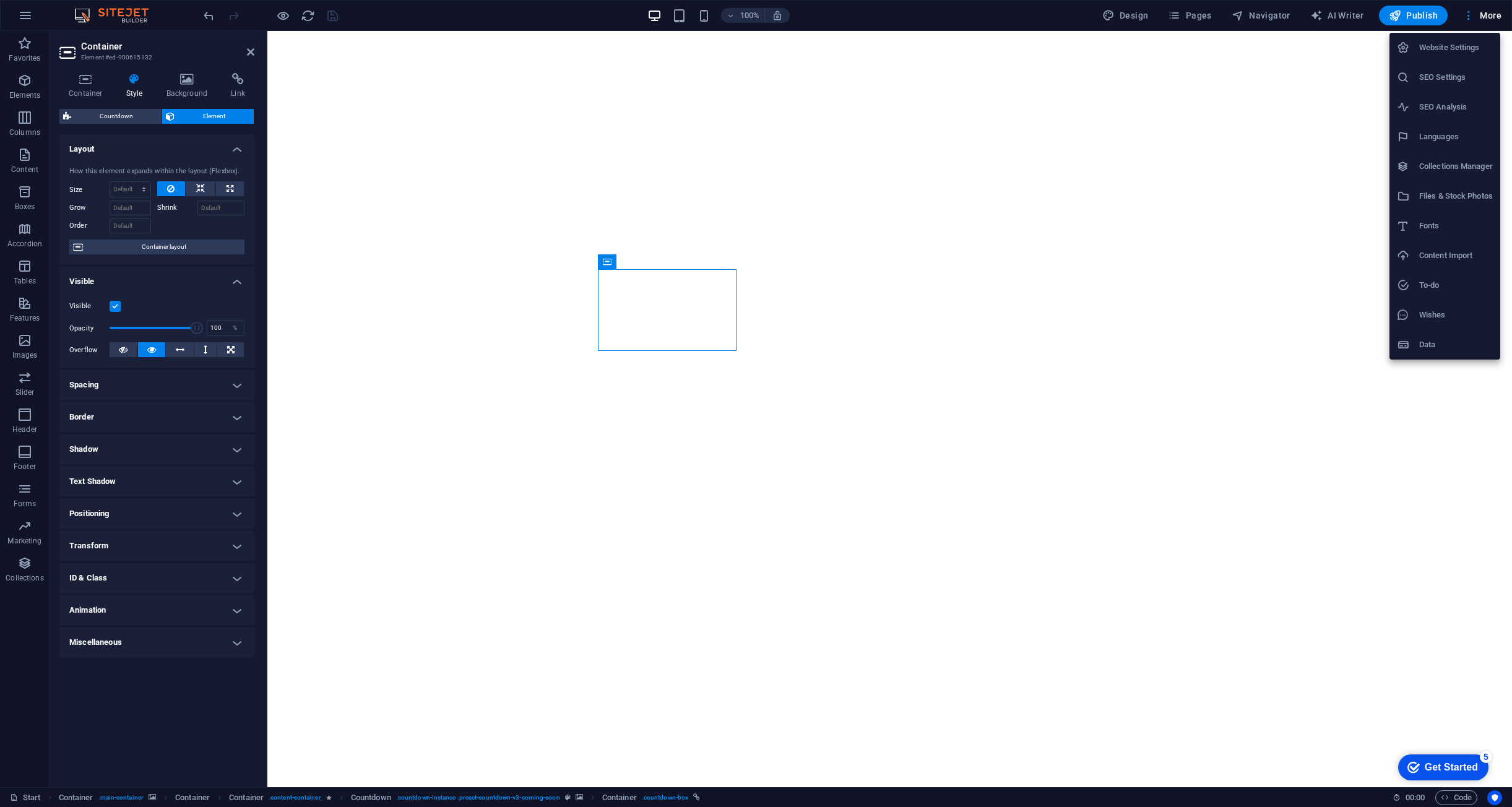
click at [1429, 347] on h6 "Data" at bounding box center [1456, 345] width 74 height 15
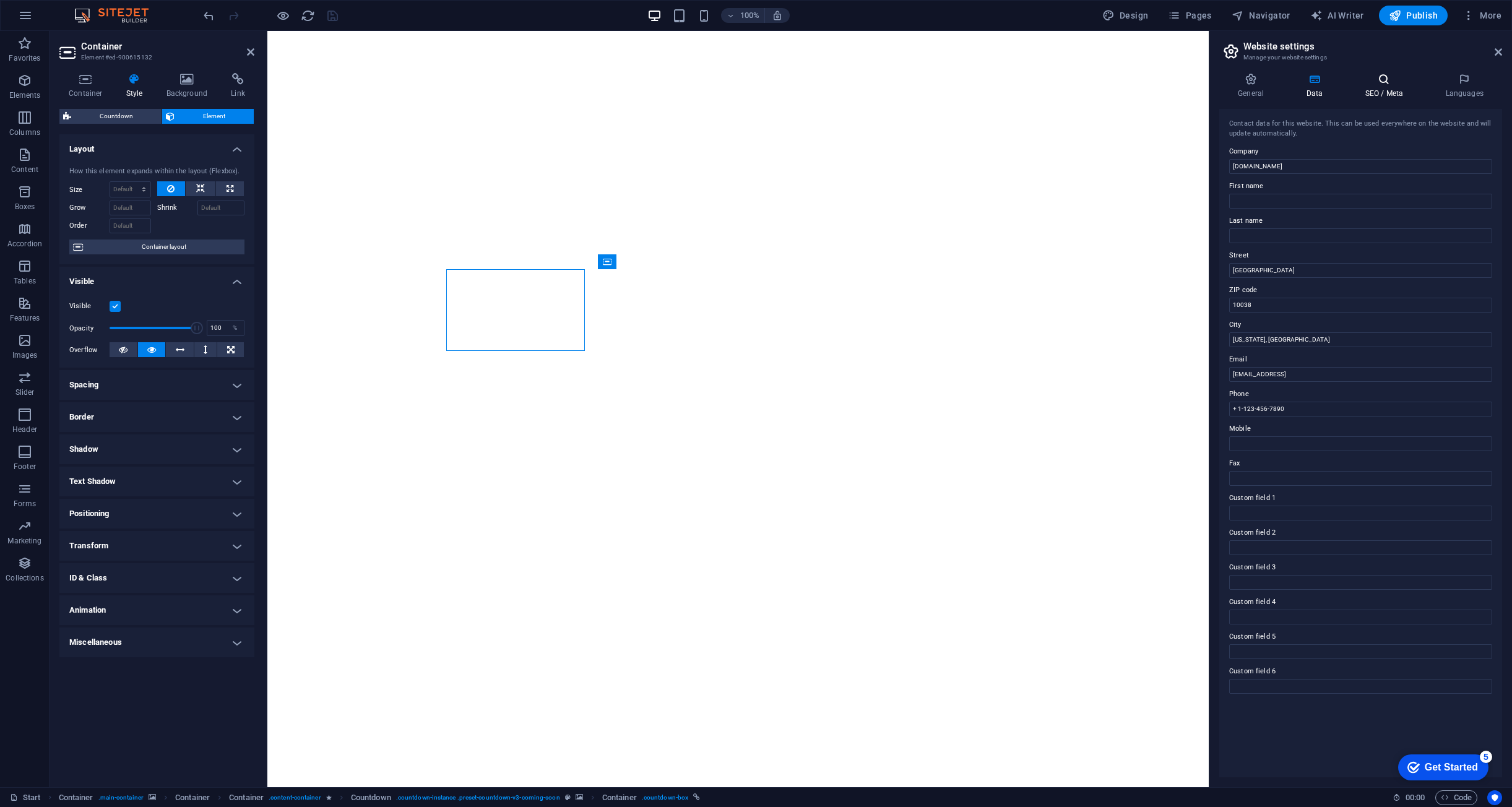
click at [1368, 86] on h4 "SEO / Meta" at bounding box center [1387, 86] width 81 height 26
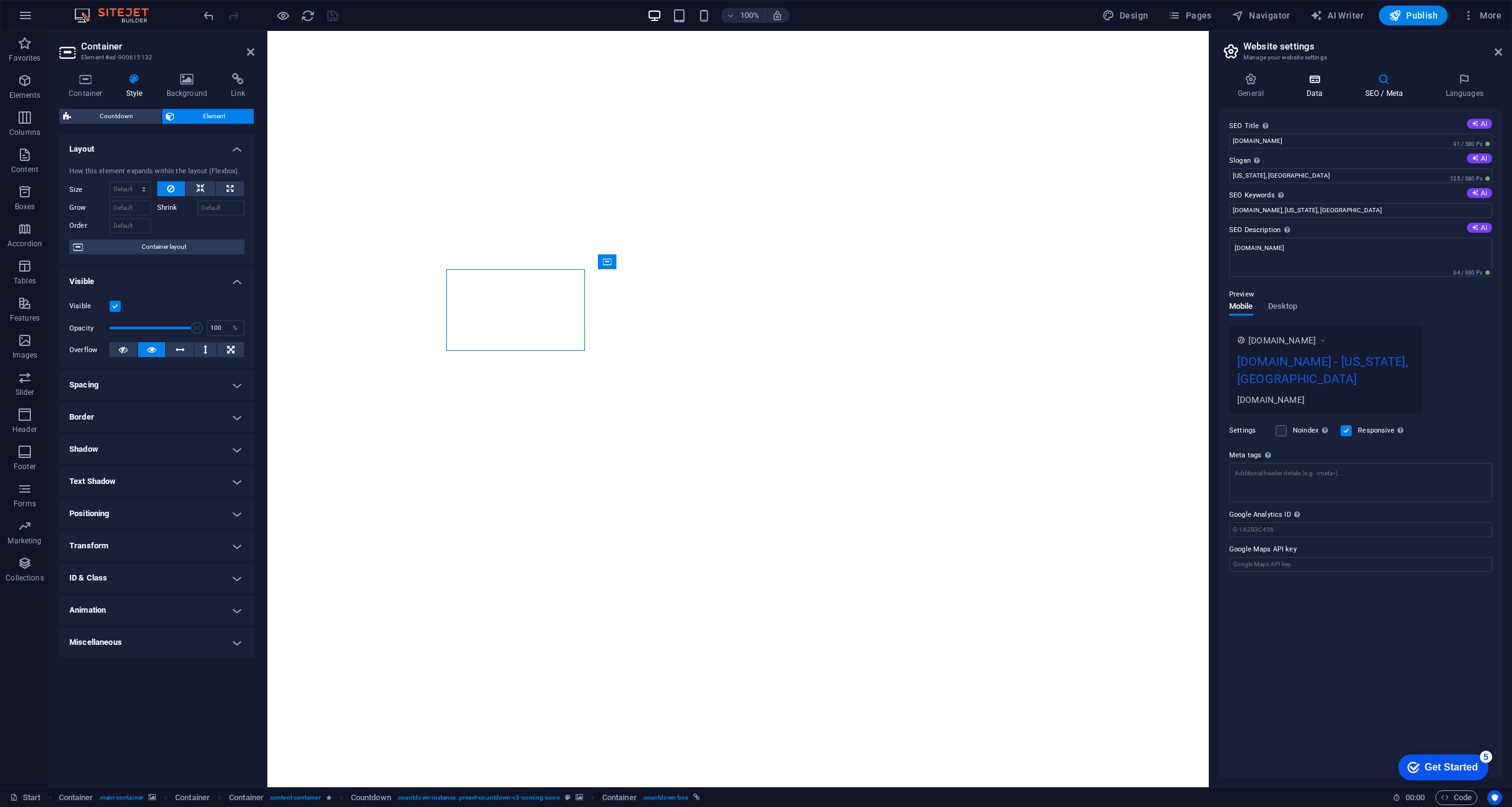
click at [1323, 83] on icon at bounding box center [1314, 79] width 54 height 12
